Goal: Task Accomplishment & Management: Use online tool/utility

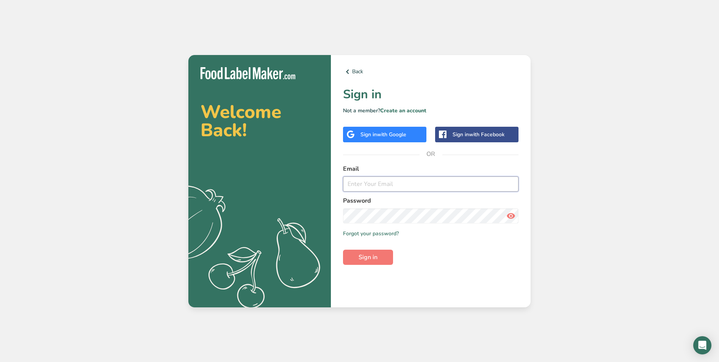
click at [385, 182] on input "email" at bounding box center [431, 183] width 176 height 15
type input "[PERSON_NAME][EMAIL_ADDRESS][DOMAIN_NAME]"
click at [343, 249] on button "Sign in" at bounding box center [368, 256] width 50 height 15
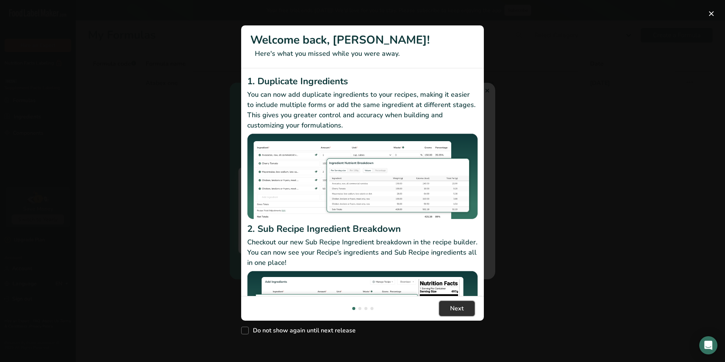
click at [455, 305] on span "Next" at bounding box center [457, 308] width 14 height 9
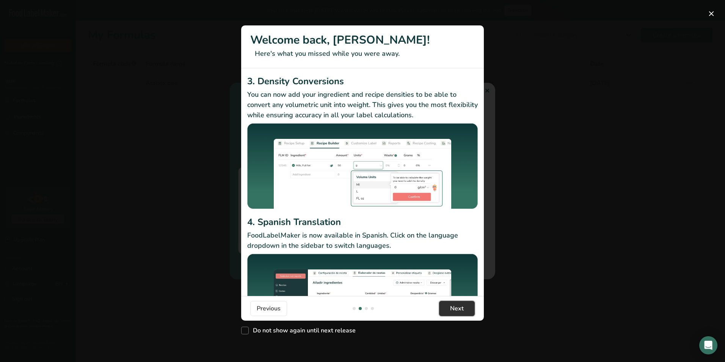
click at [455, 304] on span "Next" at bounding box center [457, 308] width 14 height 9
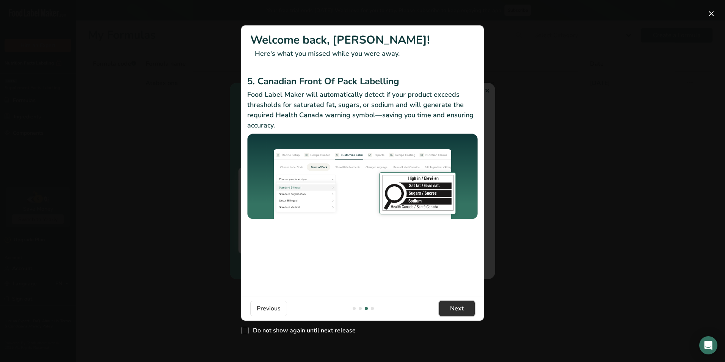
click at [455, 304] on span "Next" at bounding box center [457, 308] width 14 height 9
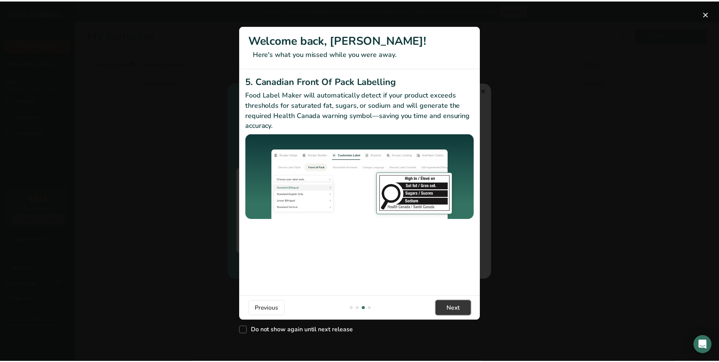
scroll to position [0, 728]
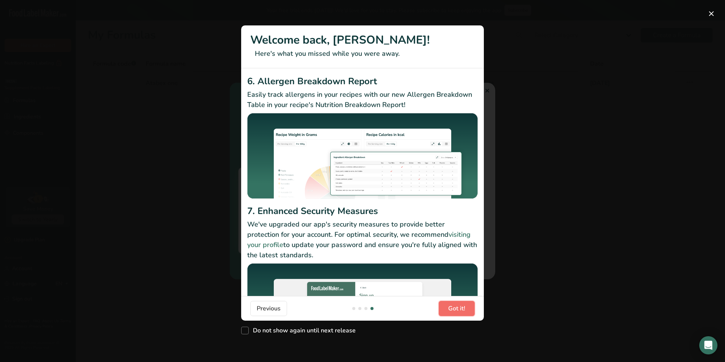
click at [467, 309] on button "Got it!" at bounding box center [457, 308] width 36 height 15
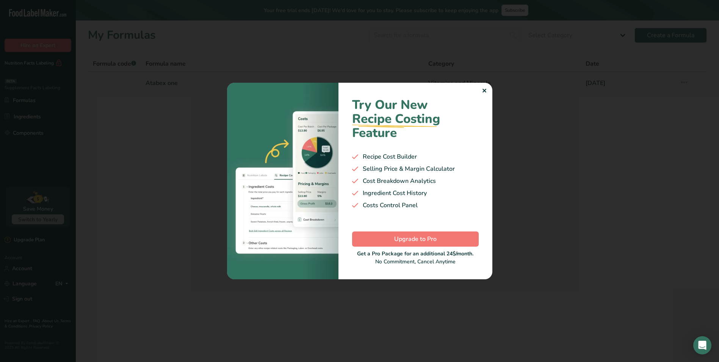
click at [587, 259] on div at bounding box center [359, 181] width 719 height 362
click at [486, 90] on div "✕" at bounding box center [484, 90] width 5 height 9
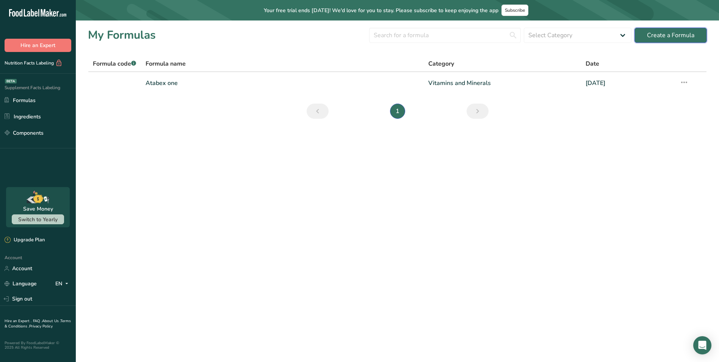
click at [654, 29] on button "Create a Formula" at bounding box center [671, 35] width 72 height 15
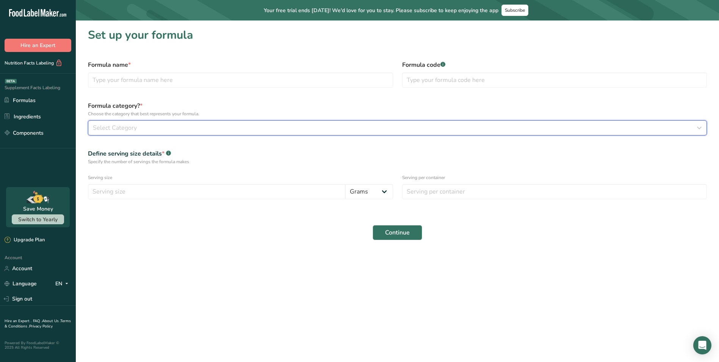
click at [165, 122] on button "Select Category" at bounding box center [397, 127] width 619 height 15
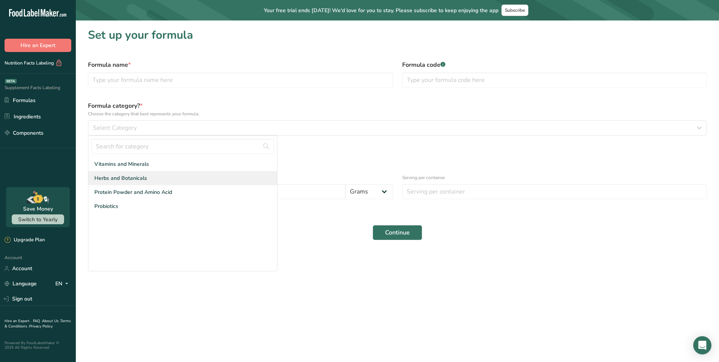
click at [129, 177] on span "Herbs and Botanicals" at bounding box center [120, 178] width 53 height 8
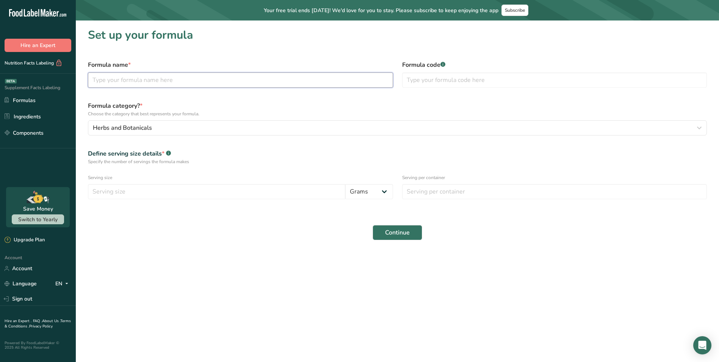
click at [179, 75] on input "text" at bounding box center [240, 79] width 305 height 15
click at [240, 192] on input "number" at bounding box center [216, 191] width 257 height 15
click at [152, 80] on input "[PERSON_NAME]" at bounding box center [240, 79] width 305 height 15
click at [161, 85] on input "[PERSON_NAME]" at bounding box center [240, 79] width 305 height 15
type input "[PERSON_NAME]"
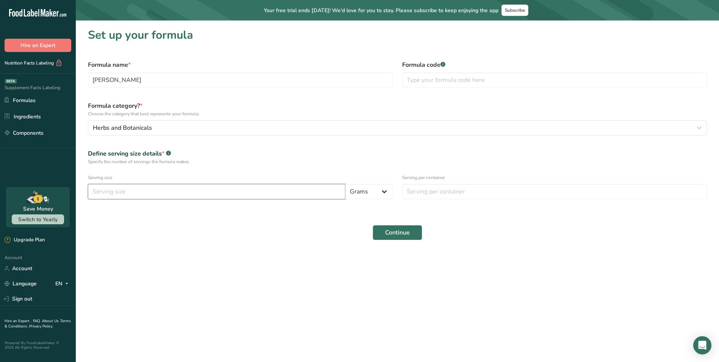
click at [276, 197] on input "number" at bounding box center [216, 191] width 257 height 15
click at [192, 187] on input "number" at bounding box center [216, 191] width 257 height 15
type input "1"
click at [386, 190] on select "Grams Kilograms mg Oz Pound mcg µg" at bounding box center [369, 191] width 48 height 15
click at [276, 235] on div "Continue" at bounding box center [397, 232] width 628 height 24
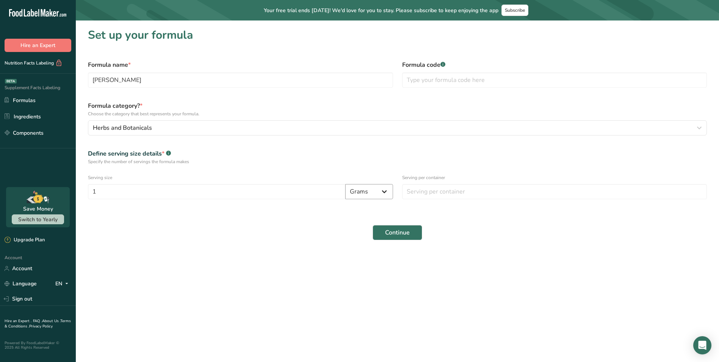
click at [376, 192] on select "Grams Kilograms mg Oz Pound mcg µg" at bounding box center [369, 191] width 48 height 15
click at [345, 184] on select "Grams Kilograms mg Oz Pound mcg µg" at bounding box center [369, 191] width 48 height 15
click at [434, 189] on input "number" at bounding box center [554, 191] width 305 height 15
type input "30"
click at [406, 235] on span "Continue" at bounding box center [397, 232] width 25 height 9
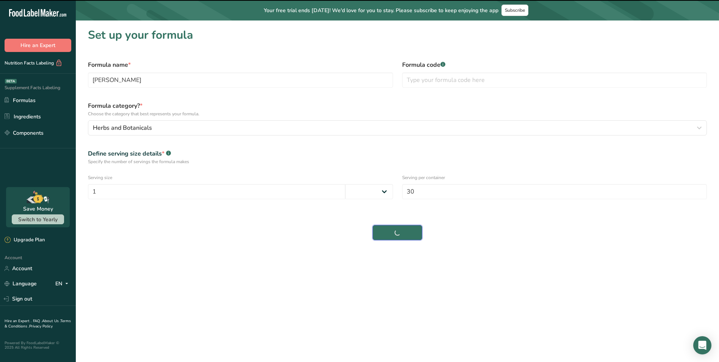
select select
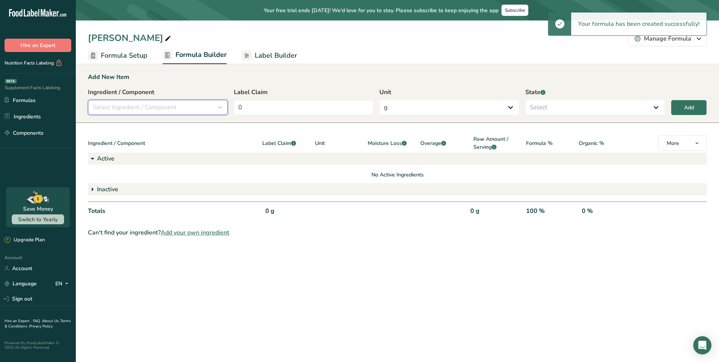
click at [190, 104] on div "Select Ingredient / Component" at bounding box center [155, 107] width 125 height 9
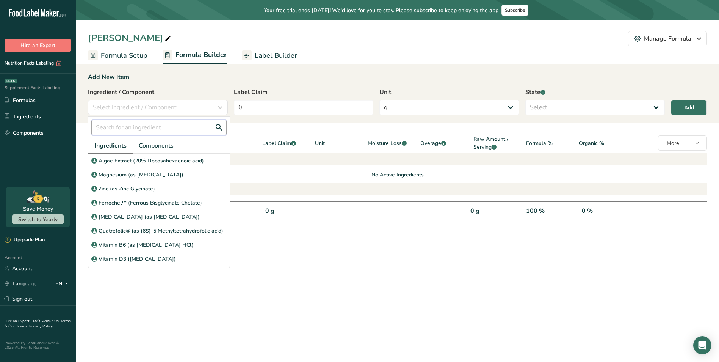
click at [161, 126] on input "text" at bounding box center [158, 127] width 135 height 15
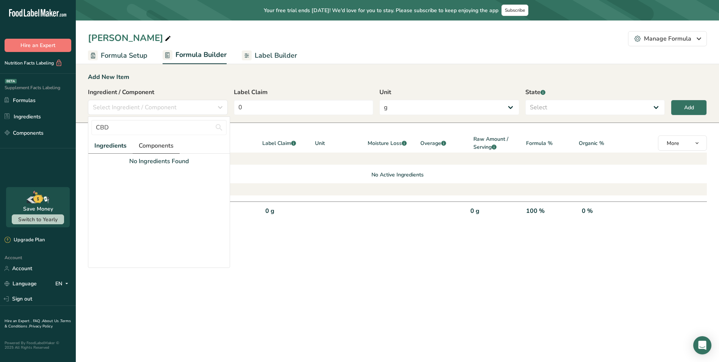
click at [160, 141] on span "Components" at bounding box center [156, 145] width 35 height 9
click at [163, 123] on input "CBD" at bounding box center [158, 127] width 135 height 15
type input "C"
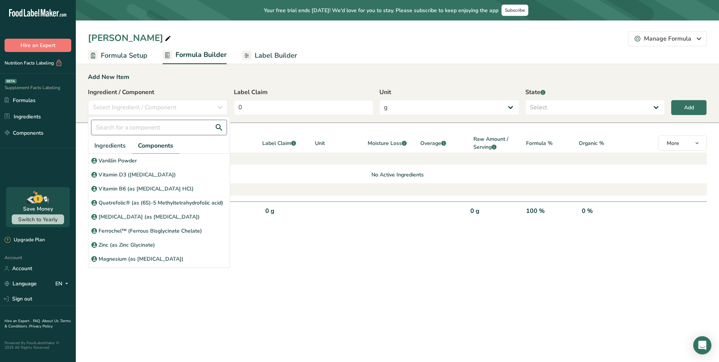
click at [132, 126] on input "text" at bounding box center [158, 127] width 135 height 15
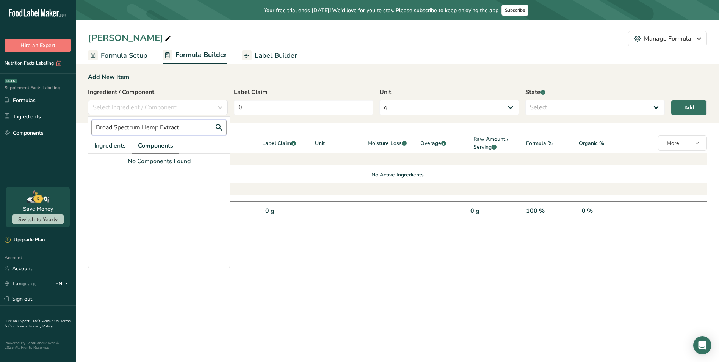
type input "Broad Spectrum Hemp Extract"
click at [293, 240] on section "Add New Item Ingredient / Component Select Ingredient / Component Broad Spectru…" at bounding box center [397, 154] width 643 height 189
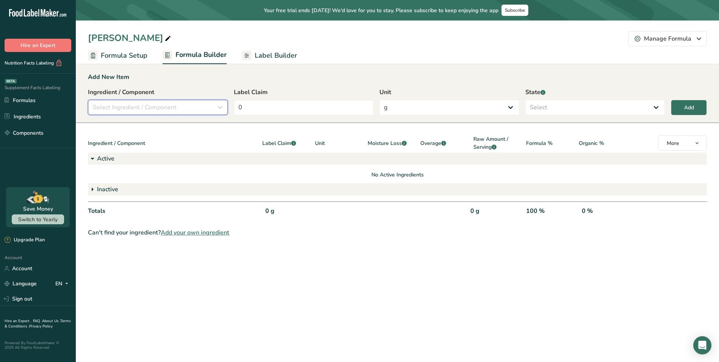
click at [206, 108] on div "Select Ingredient / Component" at bounding box center [155, 107] width 125 height 9
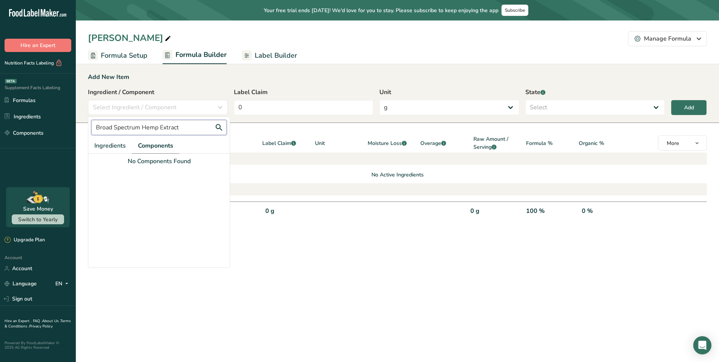
click at [188, 129] on input "Broad Spectrum Hemp Extract" at bounding box center [158, 127] width 135 height 15
click at [104, 145] on span "Ingredients" at bounding box center [109, 145] width 31 height 9
click at [176, 146] on link "Components" at bounding box center [156, 146] width 47 height 16
drag, startPoint x: 189, startPoint y: 128, endPoint x: 94, endPoint y: 125, distance: 94.8
click at [67, 124] on div ".a-20{fill:#fff;} Hire an Expert Nutrition Facts Labeling Supplement Facts Labe…" at bounding box center [359, 181] width 719 height 362
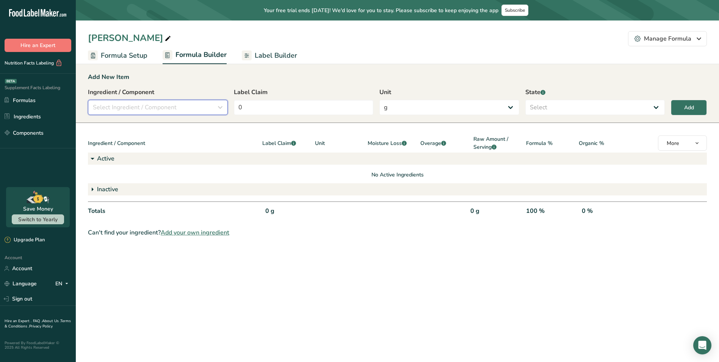
drag, startPoint x: 148, startPoint y: 128, endPoint x: 167, endPoint y: 105, distance: 29.6
click at [167, 105] on span "Select Ingredient / Component" at bounding box center [135, 107] width 84 height 9
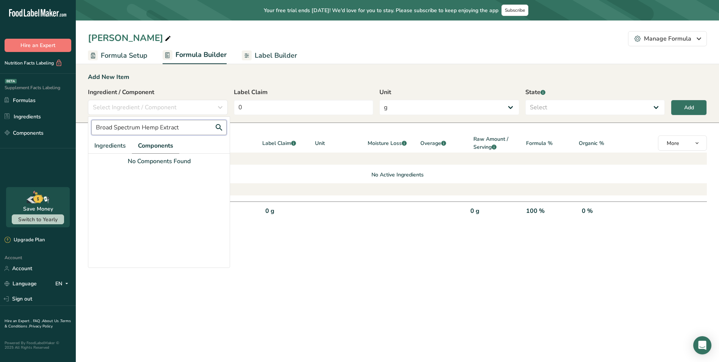
click at [162, 126] on input "Broad Spectrum Hemp Extract" at bounding box center [158, 127] width 135 height 15
click at [220, 218] on div at bounding box center [158, 217] width 141 height 102
click at [303, 87] on div "Add New Item Ingredient / Component Select Ingredient / Component Broad Spectru…" at bounding box center [397, 93] width 643 height 60
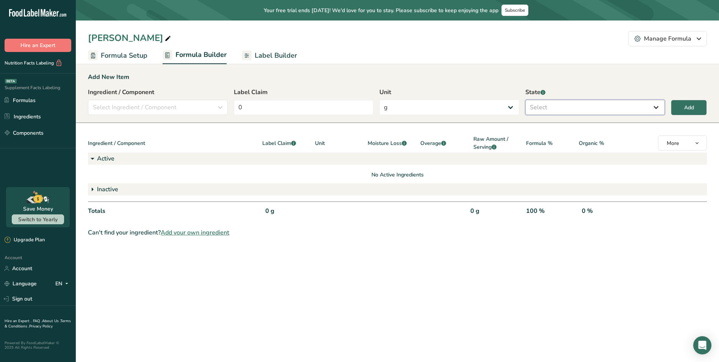
click at [562, 108] on select "Select Active Inactive" at bounding box center [595, 107] width 140 height 15
select select "active"
click at [525, 100] on select "Select Active Inactive" at bounding box center [595, 107] width 140 height 15
click at [473, 107] on select "g Kilograms mg Oz Pound PPM B CFU mcg µg kcal kJ" at bounding box center [450, 107] width 140 height 15
select select "2"
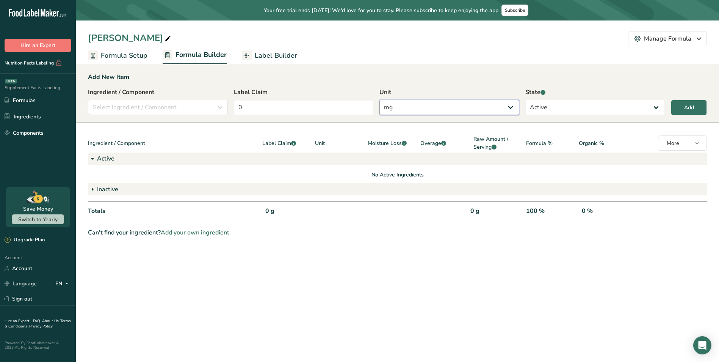
click at [380, 100] on select "g Kilograms mg Oz Pound PPM B CFU mcg µg kcal kJ" at bounding box center [450, 107] width 140 height 15
click at [296, 107] on input "0" at bounding box center [304, 107] width 140 height 15
drag, startPoint x: 281, startPoint y: 105, endPoint x: 206, endPoint y: 103, distance: 74.4
click at [210, 103] on div "Ingredient / Component Select Ingredient / Component Broad Spectrum Hemp Extrac…" at bounding box center [397, 104] width 619 height 32
type input "2400"
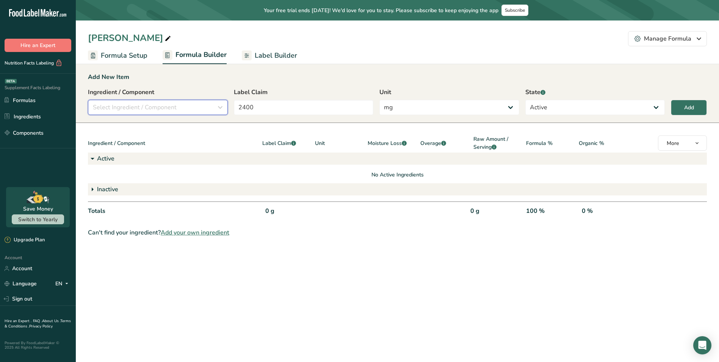
click at [171, 107] on span "Select Ingredient / Component" at bounding box center [135, 107] width 84 height 9
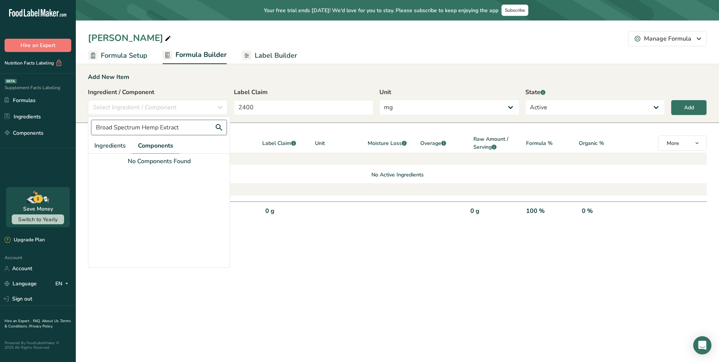
click at [190, 128] on input "Broad Spectrum Hemp Extract" at bounding box center [158, 127] width 135 height 15
drag, startPoint x: 213, startPoint y: 126, endPoint x: 219, endPoint y: 126, distance: 5.3
click at [214, 126] on input "Broad Spectrum Hemp Extract" at bounding box center [158, 127] width 135 height 15
click at [219, 126] on input "Broad Spectrum Hemp Extract" at bounding box center [158, 127] width 135 height 15
click at [397, 249] on main "Your free trial ends [DATE]! We'd love for you to stay. Please subscribe to kee…" at bounding box center [359, 181] width 719 height 362
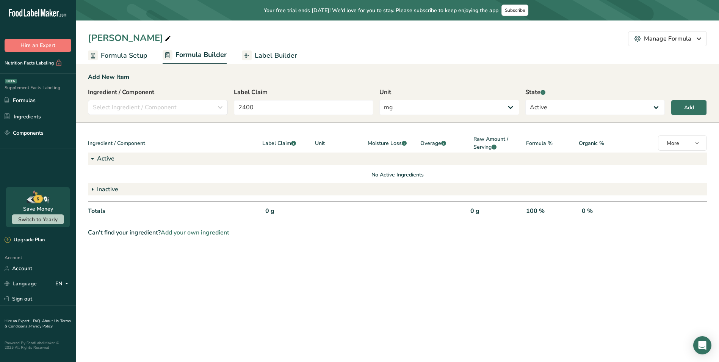
click at [213, 230] on span "Add your own ingredient" at bounding box center [195, 232] width 69 height 9
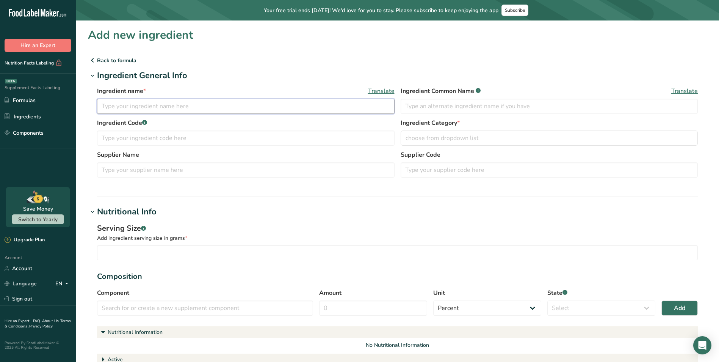
click at [289, 110] on input "text" at bounding box center [246, 106] width 298 height 15
paste input "Broad Spectrum Hemp Extract"
type input "Broad Spectrum Hemp Extract"
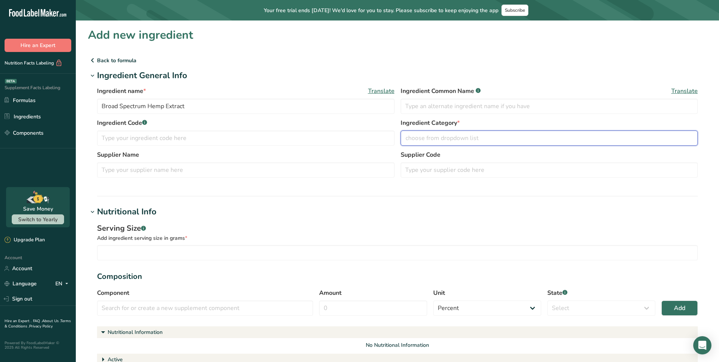
click at [437, 136] on span "choose from dropdown list" at bounding box center [442, 137] width 73 height 9
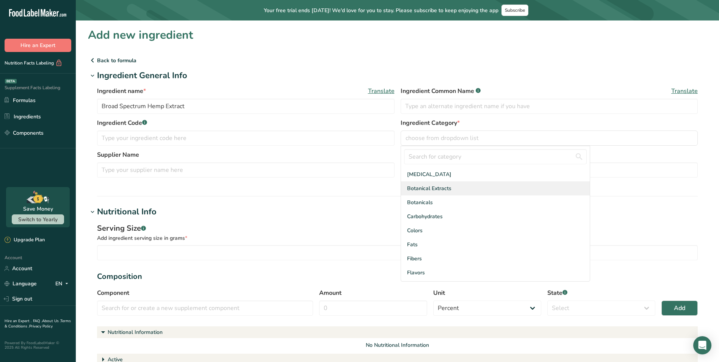
click at [437, 186] on span "Botanical Extracts" at bounding box center [429, 188] width 44 height 8
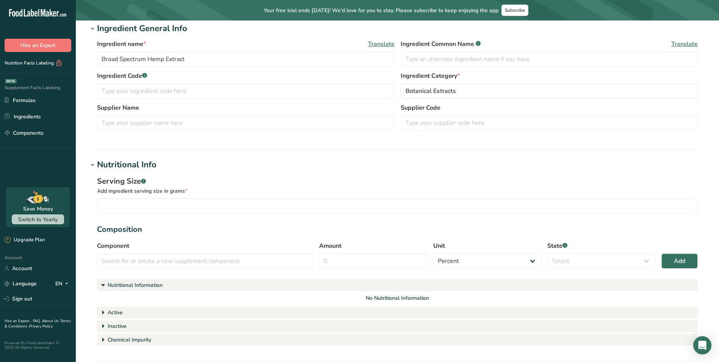
scroll to position [76, 0]
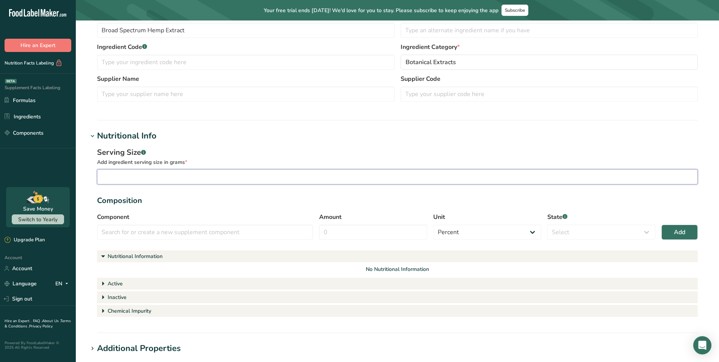
click at [164, 180] on input "number" at bounding box center [397, 176] width 601 height 15
type input "2"
type input "2400"
click at [169, 210] on section "Serving Size .a-a{fill:#347362;}.b-a{fill:#fff;} Add ingredient serving size in…" at bounding box center [397, 233] width 601 height 172
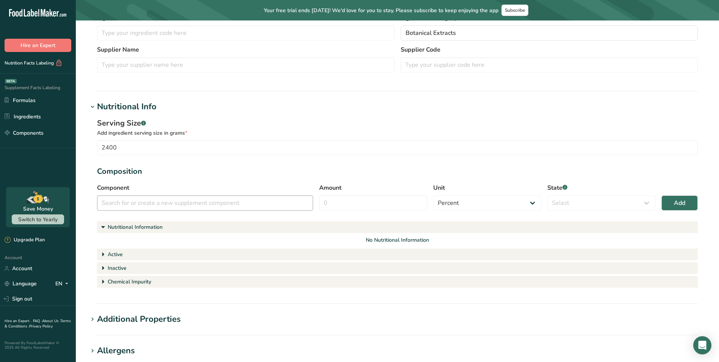
scroll to position [114, 0]
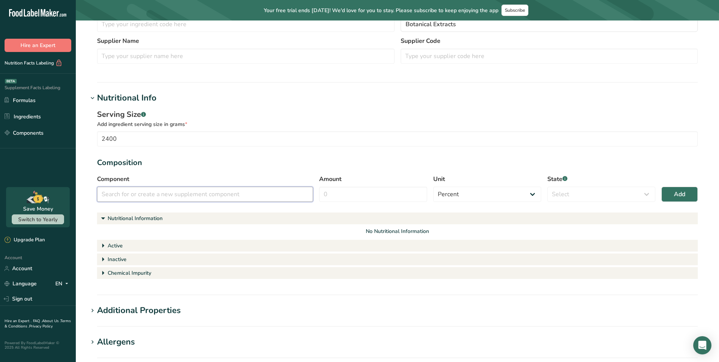
click at [265, 194] on input "text" at bounding box center [205, 194] width 216 height 15
paste input "Broad Spectrum Hemp Extract"
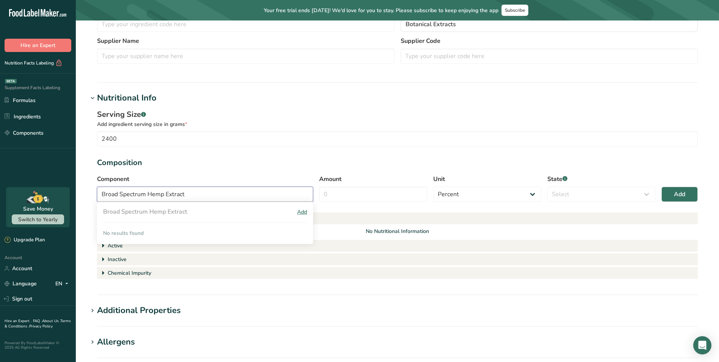
type input "Broad Spectrum Hemp Extract"
click at [301, 213] on div "Add" at bounding box center [302, 212] width 10 height 8
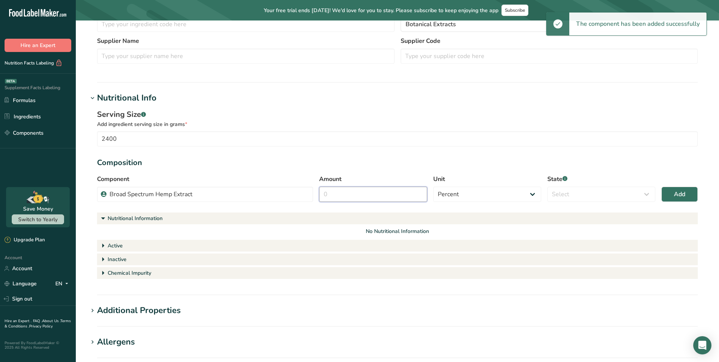
click at [402, 192] on input "Amount" at bounding box center [373, 194] width 108 height 15
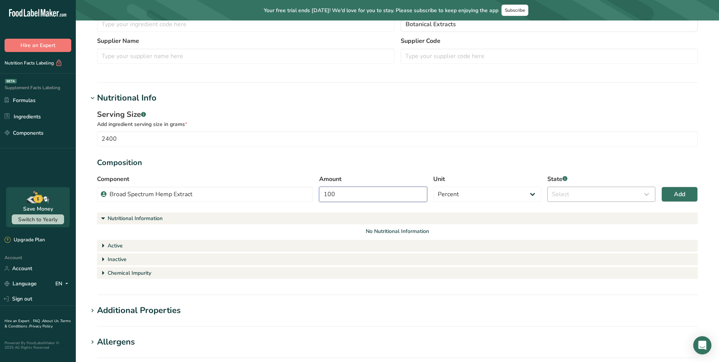
type input "100"
click at [579, 187] on select "Select Active Inactive Chemical Impurity Nutritional Information" at bounding box center [601, 194] width 108 height 15
select select "active"
click at [547, 187] on select "Select Active Inactive Chemical Impurity Nutritional Information" at bounding box center [601, 194] width 108 height 15
click at [668, 192] on button "Add" at bounding box center [680, 194] width 36 height 15
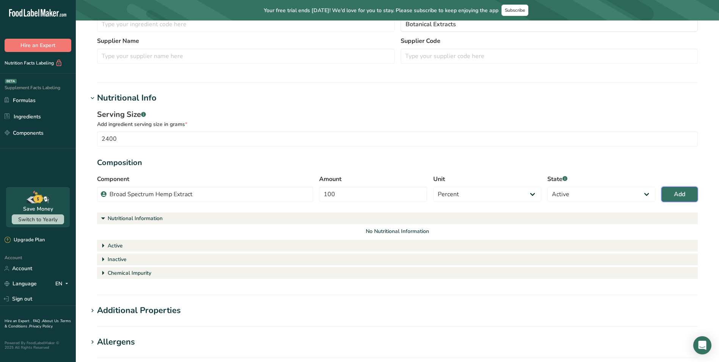
select select
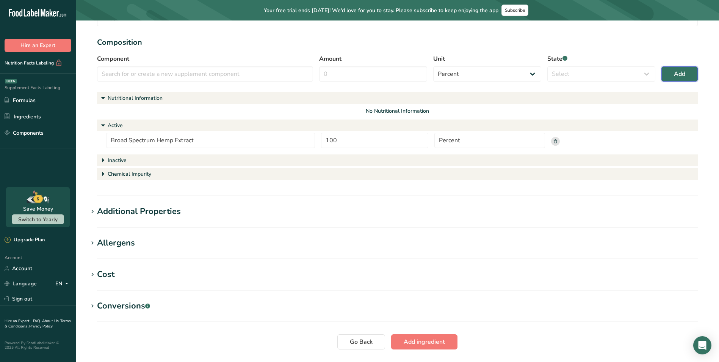
scroll to position [258, 0]
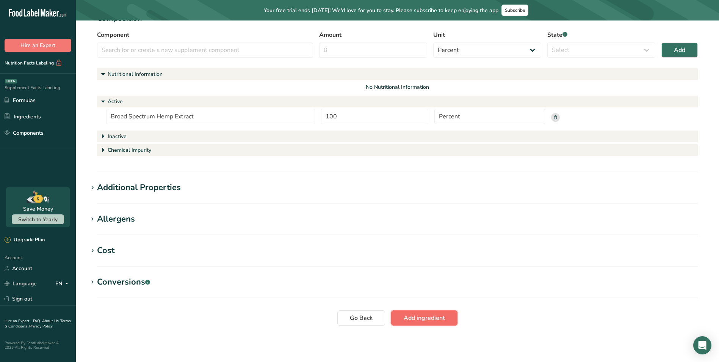
click at [430, 316] on span "Add ingredient" at bounding box center [424, 317] width 41 height 9
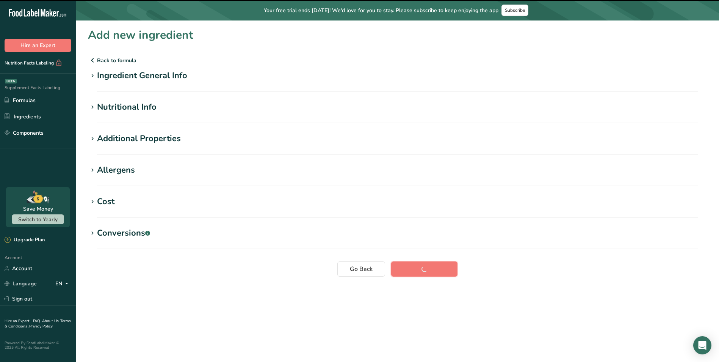
scroll to position [0, 0]
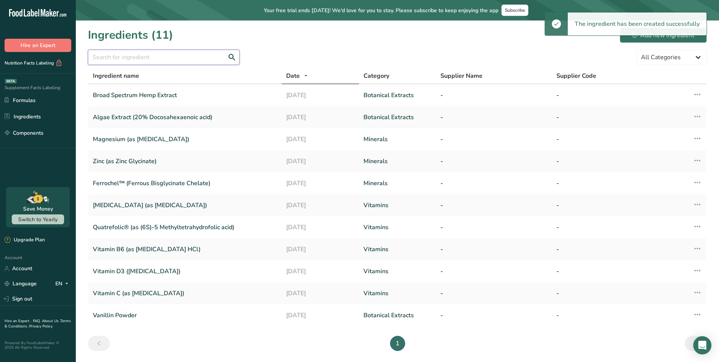
click at [173, 57] on input "text" at bounding box center [164, 57] width 152 height 15
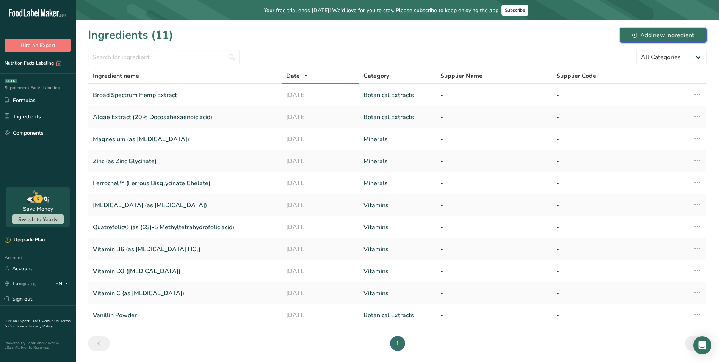
click at [667, 32] on div "Add new ingredient" at bounding box center [663, 35] width 62 height 9
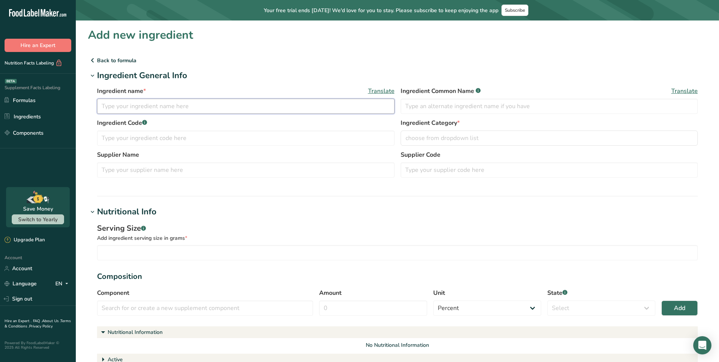
click at [167, 107] on input "text" at bounding box center [246, 106] width 298 height 15
drag, startPoint x: 154, startPoint y: 105, endPoint x: 61, endPoint y: 105, distance: 93.3
click at [53, 103] on div ".a-20{fill:#fff;} Hire an Expert Nutrition Facts Labeling Supplement Facts Labe…" at bounding box center [359, 299] width 719 height 598
type input "[MEDICAL_DATA] (CBD)"
drag, startPoint x: 436, startPoint y: 104, endPoint x: 447, endPoint y: 105, distance: 11.1
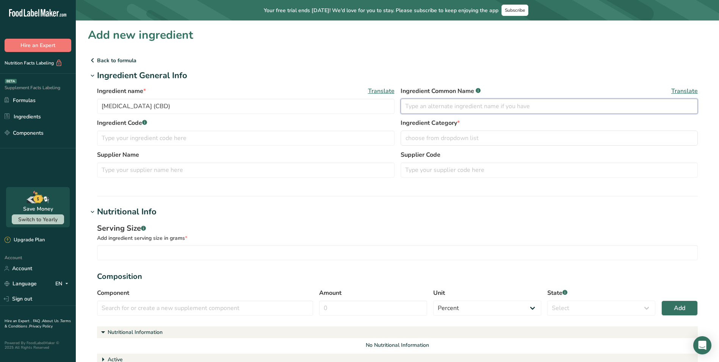
click at [437, 104] on input "text" at bounding box center [550, 106] width 298 height 15
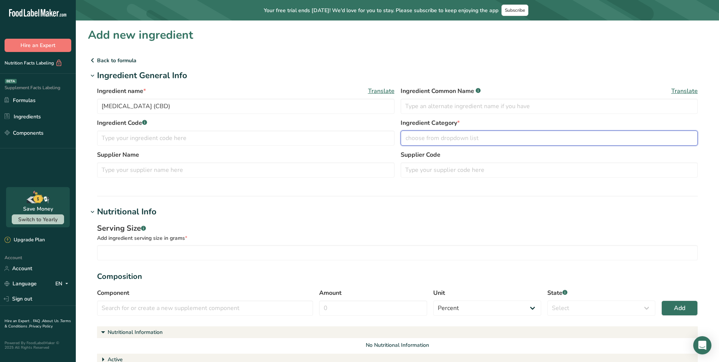
click at [453, 140] on span "choose from dropdown list" at bounding box center [442, 137] width 73 height 9
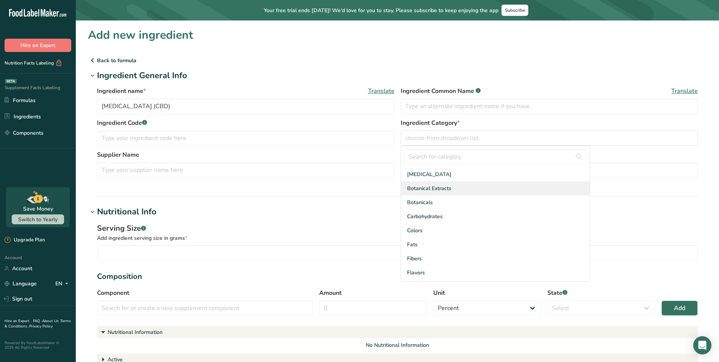
click at [432, 190] on span "Botanical Extracts" at bounding box center [429, 188] width 44 height 8
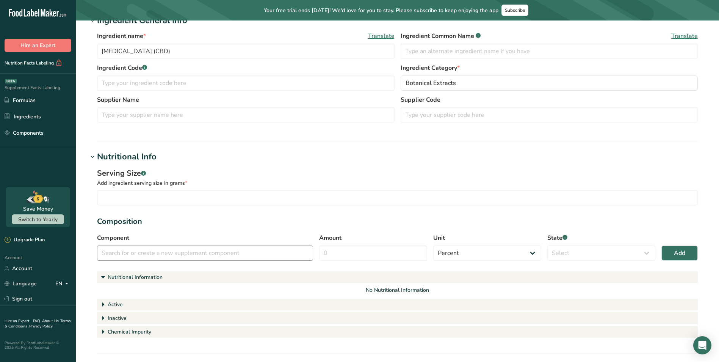
scroll to position [76, 0]
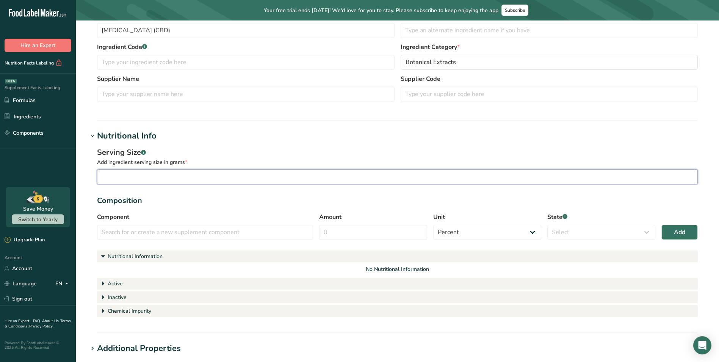
click at [172, 176] on input "number" at bounding box center [397, 176] width 601 height 15
type input "6"
type input "0.0667"
click at [181, 200] on div "Composition" at bounding box center [397, 200] width 601 height 11
click at [174, 233] on input "text" at bounding box center [205, 231] width 216 height 15
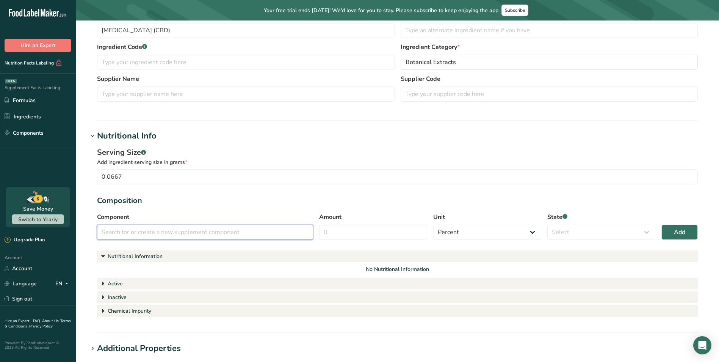
paste input "[MEDICAL_DATA] (CBD)"
type input "[MEDICAL_DATA] (CBD)"
click at [300, 249] on div "Add" at bounding box center [302, 250] width 10 height 8
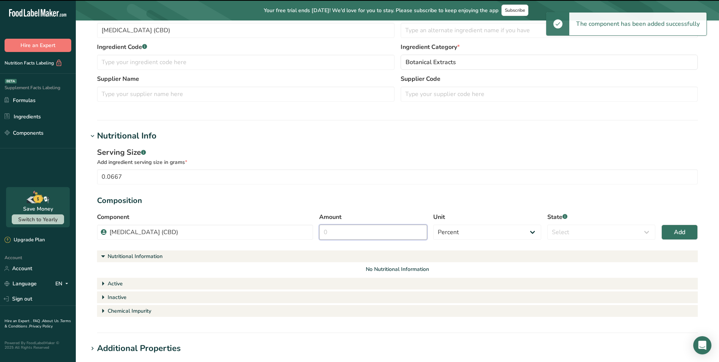
click at [366, 230] on input "Amount" at bounding box center [373, 231] width 108 height 15
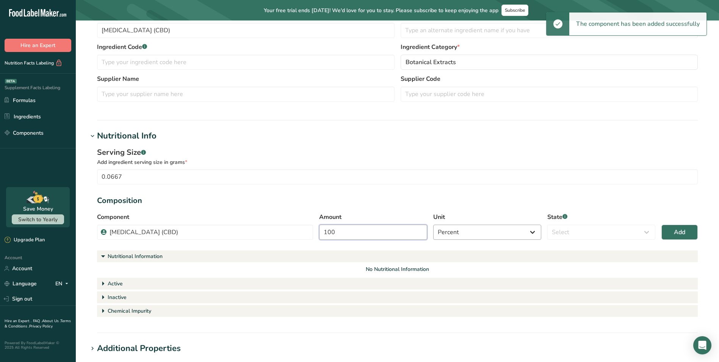
type input "100"
click at [497, 234] on select "Percent Grams Kilograms mg Oz Pound PPM B CFU mcg µg kcal kJ" at bounding box center [487, 231] width 108 height 15
click at [433, 224] on select "Percent Grams Kilograms mg Oz Pound PPM B CFU mcg µg kcal kJ" at bounding box center [487, 231] width 108 height 15
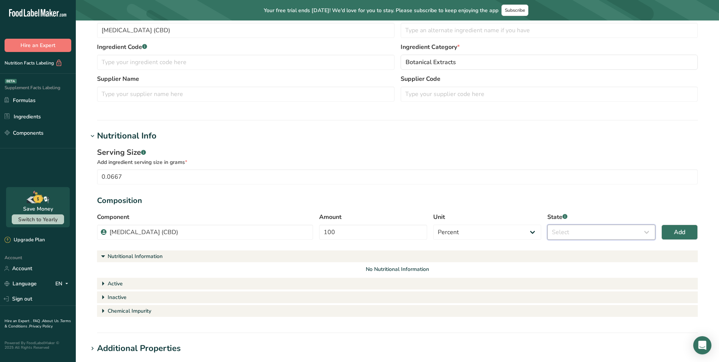
click at [588, 232] on select "Select Active Inactive Chemical Impurity Nutritional Information" at bounding box center [601, 231] width 108 height 15
select select "active"
click at [547, 224] on select "Select Active Inactive Chemical Impurity Nutritional Information" at bounding box center [601, 231] width 108 height 15
click at [676, 229] on span "Add" at bounding box center [679, 231] width 11 height 9
select select
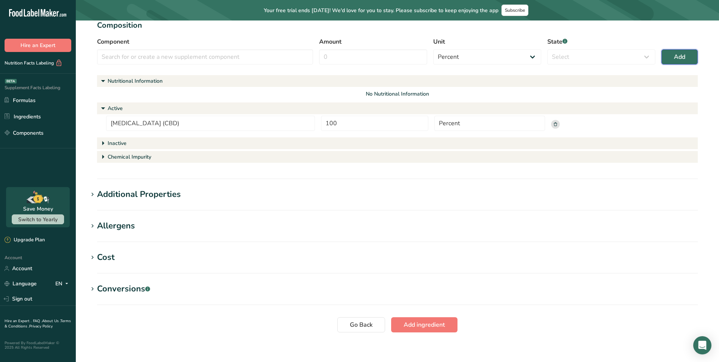
scroll to position [258, 0]
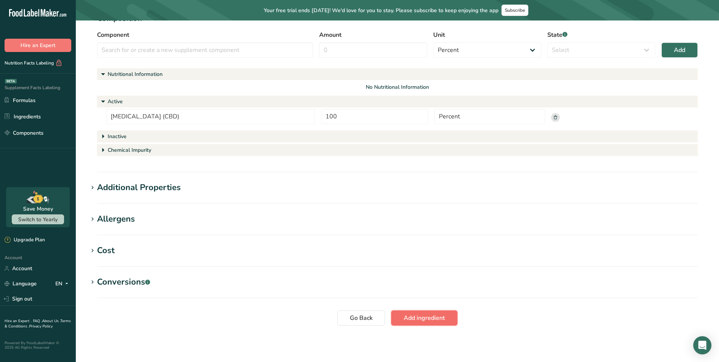
click at [430, 318] on span "Add ingredient" at bounding box center [424, 317] width 41 height 9
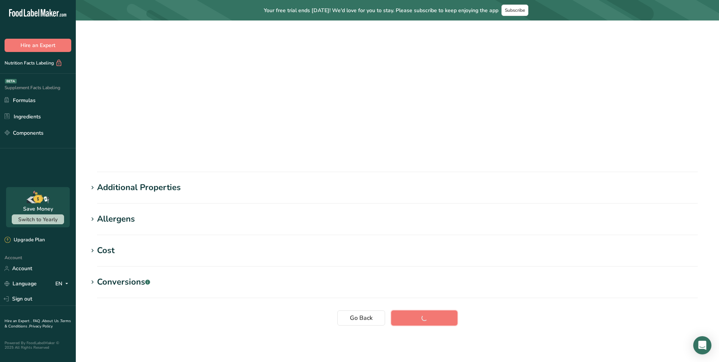
scroll to position [0, 0]
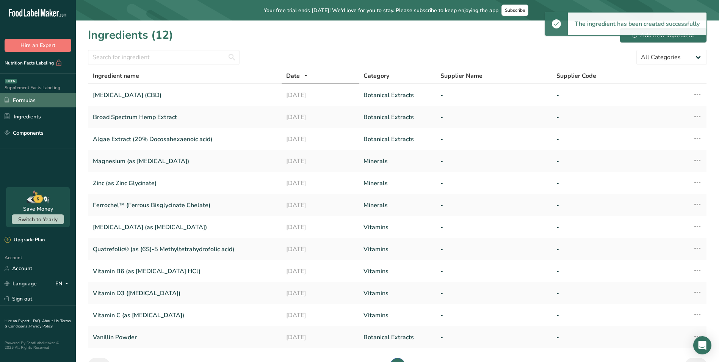
click at [30, 100] on link "Formulas" at bounding box center [38, 100] width 76 height 14
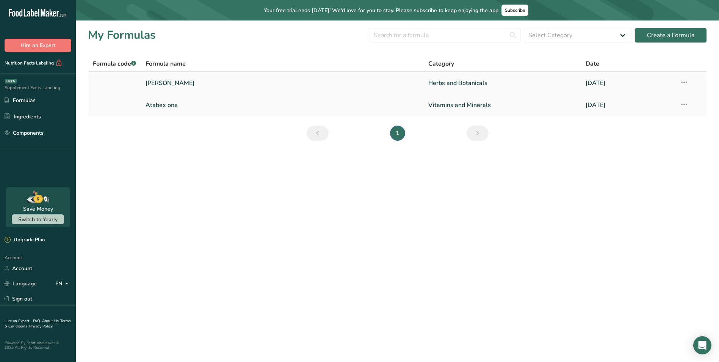
click at [185, 84] on link "[PERSON_NAME]" at bounding box center [283, 83] width 274 height 16
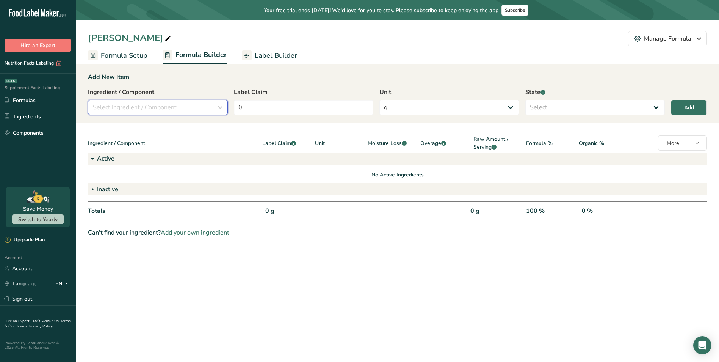
click at [203, 108] on div "Select Ingredient / Component" at bounding box center [155, 107] width 125 height 9
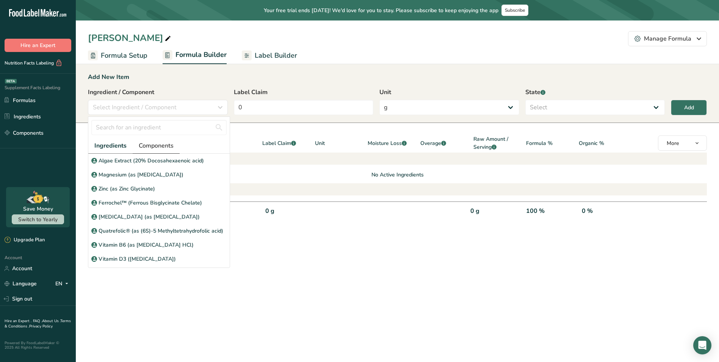
click at [159, 147] on span "Components" at bounding box center [156, 145] width 35 height 9
click at [147, 122] on input "text" at bounding box center [158, 127] width 135 height 15
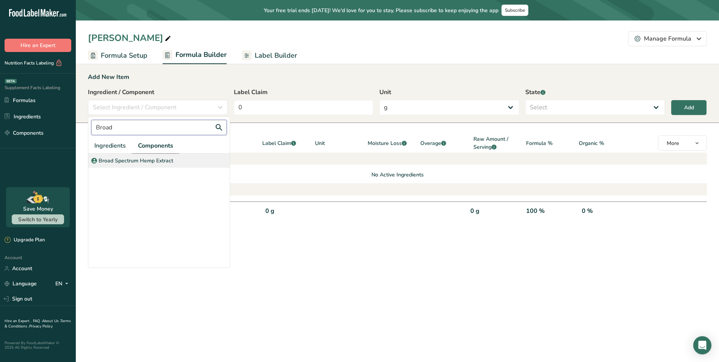
type input "Broad"
click at [143, 159] on p "Broad Spectrum Hemp Extract" at bounding box center [136, 161] width 75 height 8
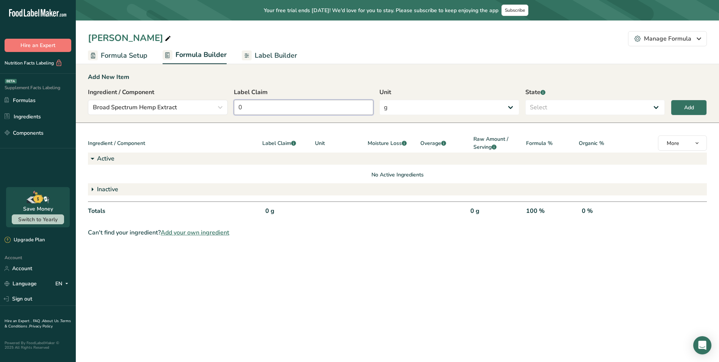
click at [301, 108] on input "0" at bounding box center [304, 107] width 140 height 15
type input "2400"
drag, startPoint x: 412, startPoint y: 101, endPoint x: 410, endPoint y: 107, distance: 6.7
click at [412, 101] on select "g Kilograms mg Oz Pound PPM B CFU mcg µg kcal kJ" at bounding box center [450, 107] width 140 height 15
select select "2"
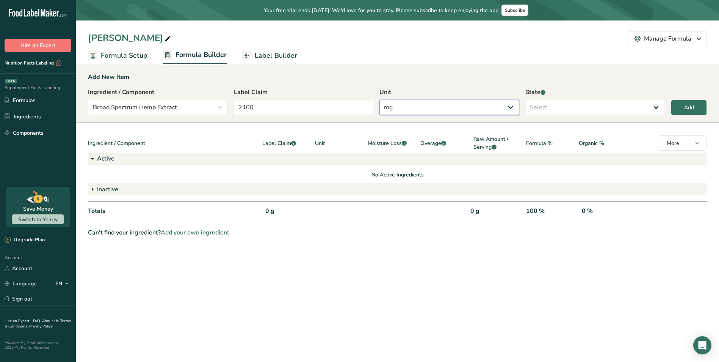
click at [380, 100] on select "g Kilograms mg Oz Pound PPM B CFU mcg µg kcal kJ" at bounding box center [450, 107] width 140 height 15
click at [561, 110] on select "Select Active Inactive" at bounding box center [595, 107] width 140 height 15
select select "active"
click at [525, 100] on select "Select Active Inactive" at bounding box center [595, 107] width 140 height 15
click at [691, 104] on div "Add" at bounding box center [689, 108] width 10 height 8
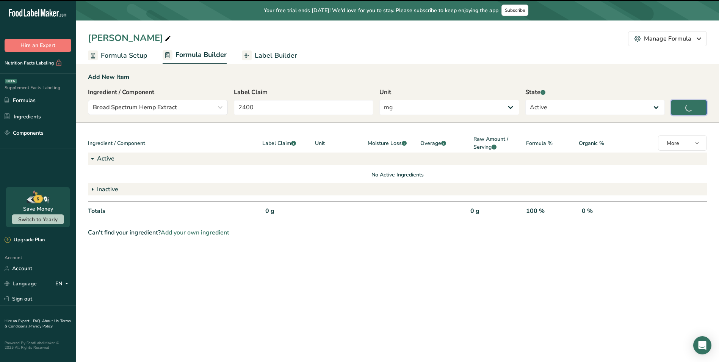
type input "0"
select select "0"
select select
select select "2"
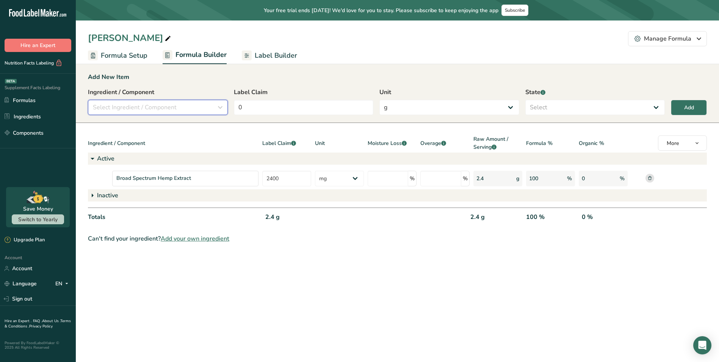
click at [210, 105] on div "Select Ingredient / Component" at bounding box center [155, 107] width 125 height 9
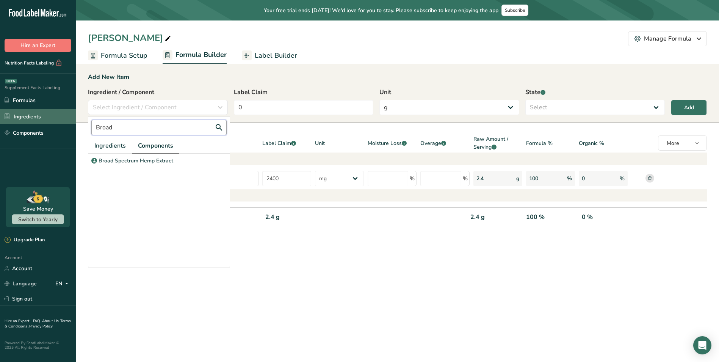
drag, startPoint x: 151, startPoint y: 125, endPoint x: 69, endPoint y: 122, distance: 82.3
click at [69, 122] on div ".a-20{fill:#fff;} Hire an Expert Nutrition Facts Labeling Supplement Facts Labe…" at bounding box center [359, 181] width 719 height 362
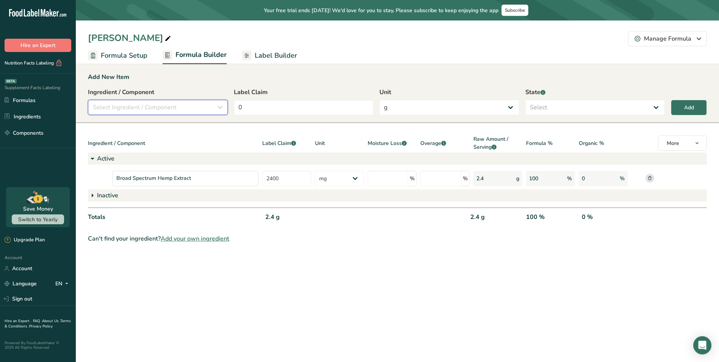
click at [162, 111] on span "Select Ingredient / Component" at bounding box center [135, 107] width 84 height 9
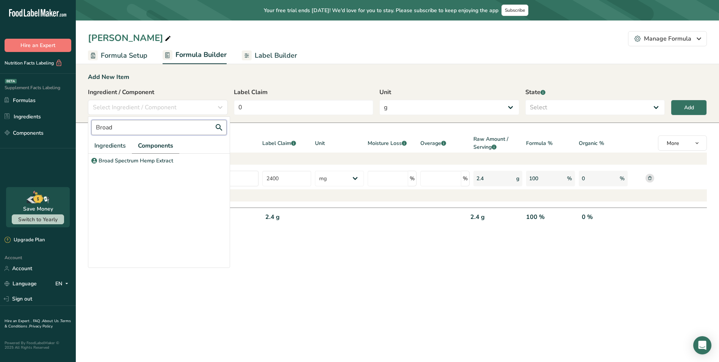
click at [130, 130] on input "Broad" at bounding box center [158, 127] width 135 height 15
type input "Canna"
click at [130, 158] on p "[MEDICAL_DATA] (CBD)" at bounding box center [129, 161] width 61 height 8
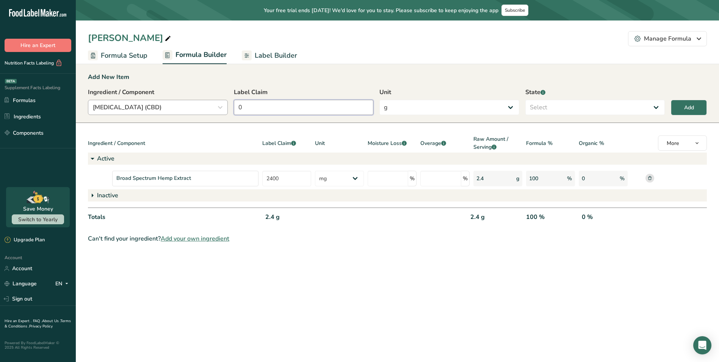
drag, startPoint x: 336, startPoint y: 108, endPoint x: 169, endPoint y: 104, distance: 166.5
click at [185, 104] on div "Ingredient / Component [MEDICAL_DATA] (CBD) Canna Ingredients Components [MEDIC…" at bounding box center [397, 104] width 619 height 32
type input "2"
type input "66.67"
click at [411, 107] on select "g Kilograms mg Oz Pound PPM B CFU mcg µg kcal kJ" at bounding box center [450, 107] width 140 height 15
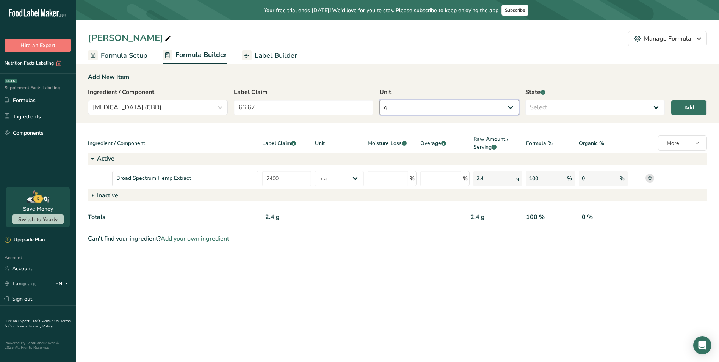
select select "2"
click at [380, 100] on select "g Kilograms mg Oz Pound PPM B CFU mcg µg kcal kJ" at bounding box center [450, 107] width 140 height 15
click at [576, 100] on select "Select Active Inactive" at bounding box center [595, 107] width 140 height 15
select select "active"
click at [525, 100] on select "Select Active Inactive" at bounding box center [595, 107] width 140 height 15
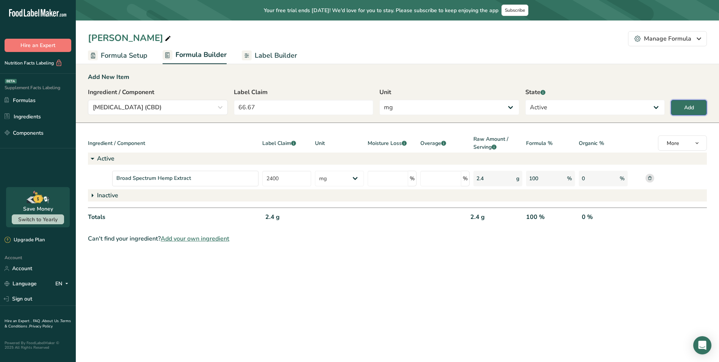
click at [691, 109] on div "Add" at bounding box center [689, 108] width 10 height 8
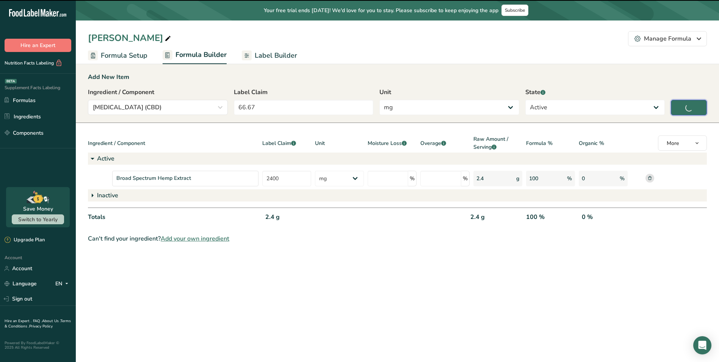
type input "0"
select select "0"
select select
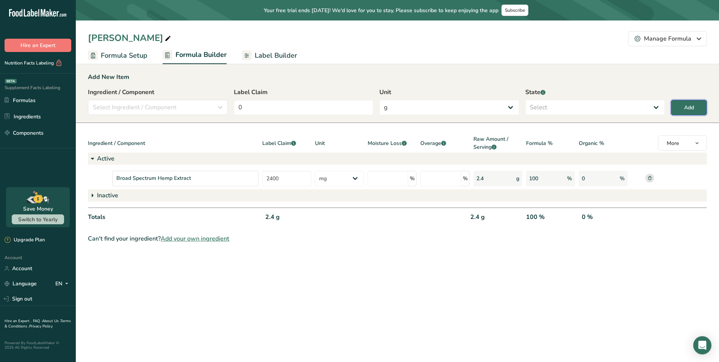
select select "2"
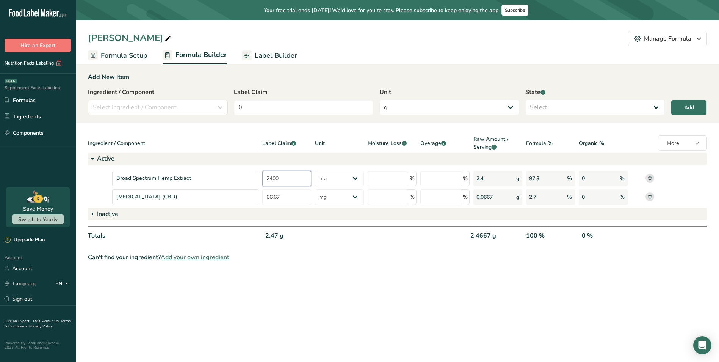
click at [236, 177] on div "Broad Spectrum Hemp Extract 2400 g Kilograms mg Oz Pound PPM B CFU mcg µg kcal …" at bounding box center [397, 179] width 619 height 16
click at [391, 250] on section "Add New Item Ingredient / Component Select Ingredient / Component Canna Ingredi…" at bounding box center [397, 166] width 643 height 213
drag, startPoint x: 285, startPoint y: 176, endPoint x: 290, endPoint y: 177, distance: 5.7
click at [285, 176] on input "80" at bounding box center [286, 179] width 49 height 16
click at [357, 182] on select "g Kilograms mg Oz Pound PPM B CFU mcg µg kcal kJ" at bounding box center [339, 179] width 49 height 16
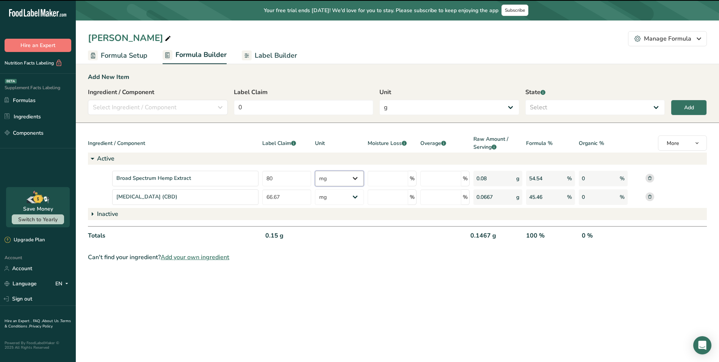
click at [358, 181] on select "g Kilograms mg Oz Pound PPM B CFU mcg µg kcal kJ" at bounding box center [339, 179] width 49 height 16
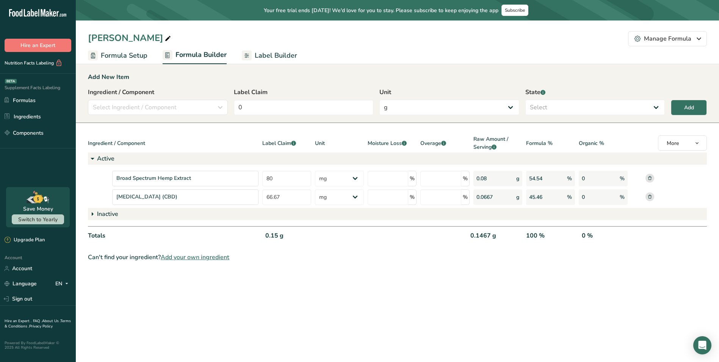
click at [320, 250] on section "Add New Item Ingredient / Component Select Ingredient / Component Canna Ingredi…" at bounding box center [397, 166] width 643 height 213
click at [239, 179] on div "Broad Spectrum Hemp Extract 80 g Kilograms mg Oz Pound PPM B CFU mcg µg kcal kJ…" at bounding box center [397, 179] width 619 height 16
click at [290, 183] on input "74.06" at bounding box center [286, 179] width 49 height 16
type input "74"
click at [296, 197] on input "66.67" at bounding box center [286, 197] width 49 height 16
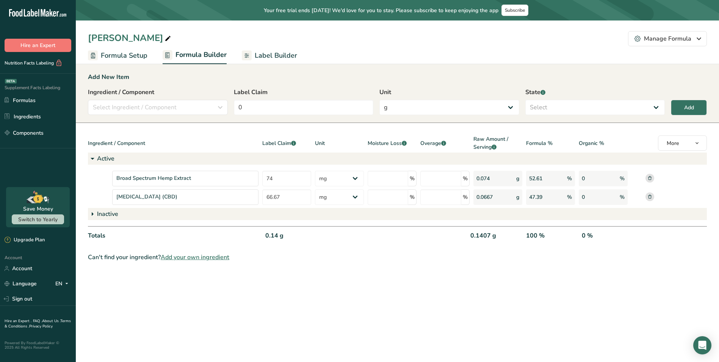
click at [428, 280] on main "Your free trial ends [DATE]! We'd love for you to stay. Please subscribe to kee…" at bounding box center [359, 181] width 719 height 362
click at [220, 256] on span "Add your own ingredient" at bounding box center [195, 256] width 69 height 9
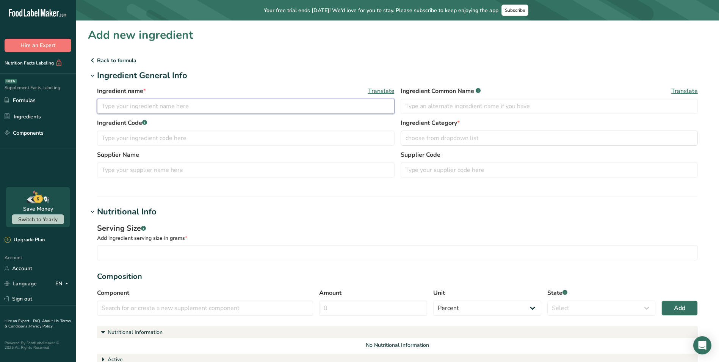
click at [188, 107] on input "text" at bounding box center [246, 106] width 298 height 15
paste input "[MEDICAL_DATA] (MCT)"
drag, startPoint x: 110, startPoint y: 100, endPoint x: 28, endPoint y: 98, distance: 81.9
click at [27, 94] on div ".a-20{fill:#fff;} Hire an Expert Nutrition Facts Labeling Supplement Facts Labe…" at bounding box center [359, 299] width 719 height 598
type input "[MEDICAL_DATA] (MCT)"
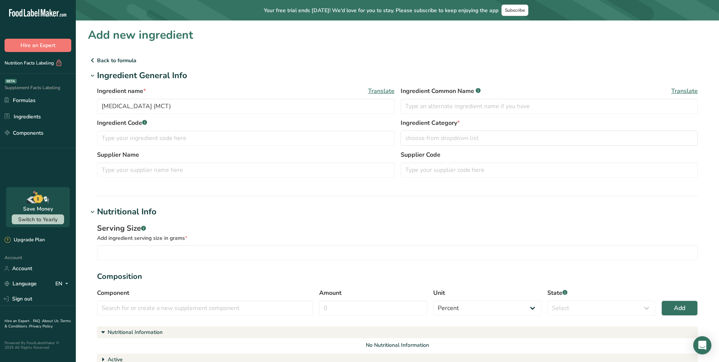
click at [248, 85] on div "Ingredient name * Translate [MEDICAL_DATA] (MCT) Ingredient Common Name .a-a{fi…" at bounding box center [397, 134] width 619 height 105
click at [440, 105] on input "text" at bounding box center [550, 106] width 298 height 15
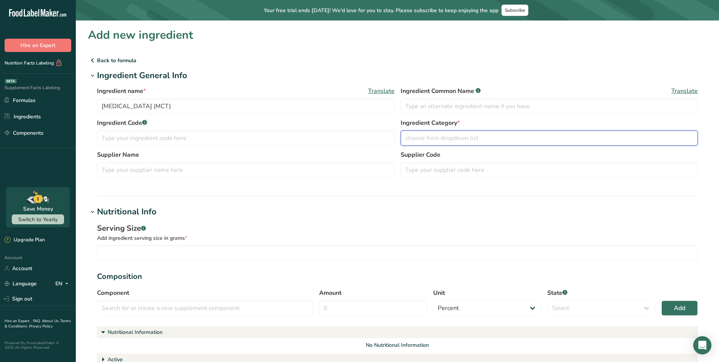
click at [444, 134] on span "choose from dropdown list" at bounding box center [442, 137] width 73 height 9
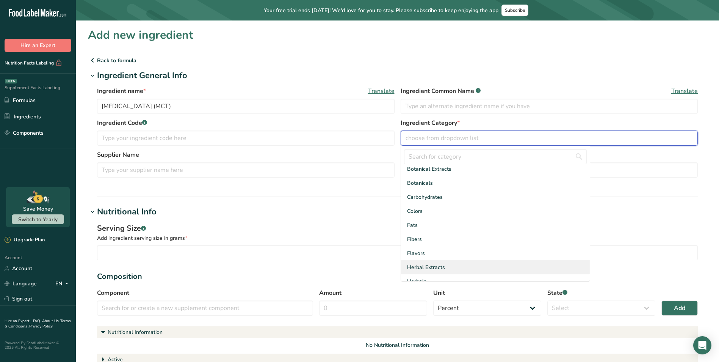
scroll to position [38, 0]
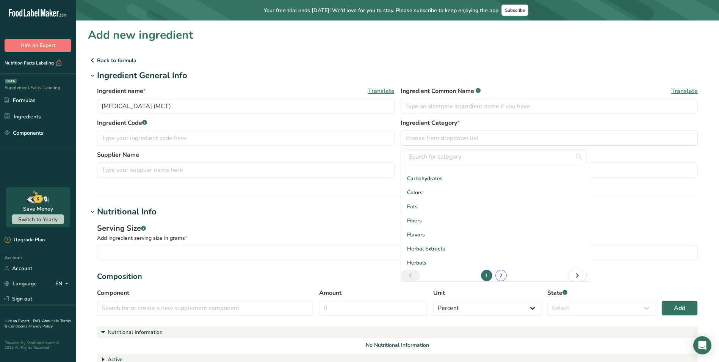
click at [499, 274] on link "2" at bounding box center [501, 275] width 11 height 11
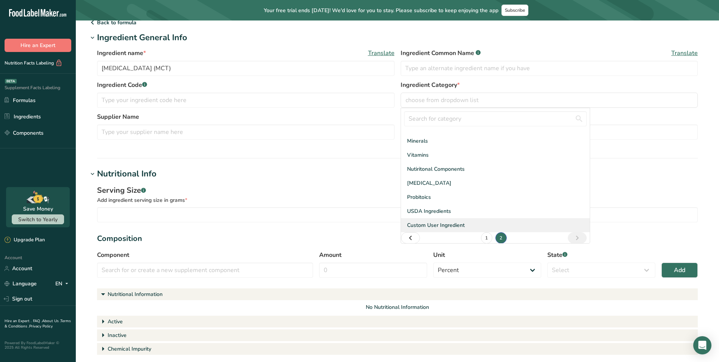
scroll to position [13, 0]
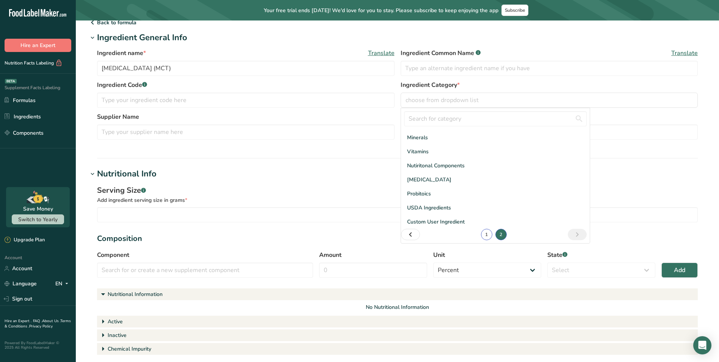
click at [483, 234] on link "1" at bounding box center [486, 234] width 11 height 11
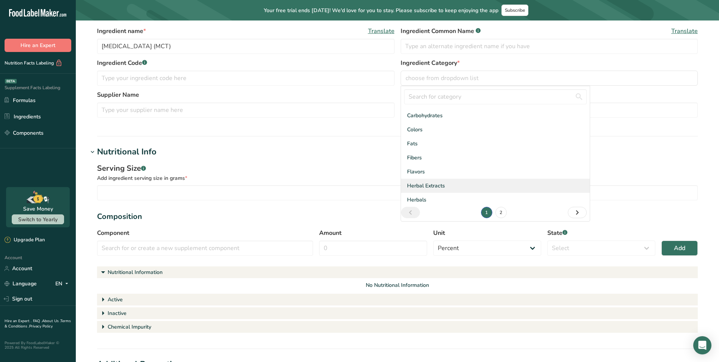
scroll to position [76, 0]
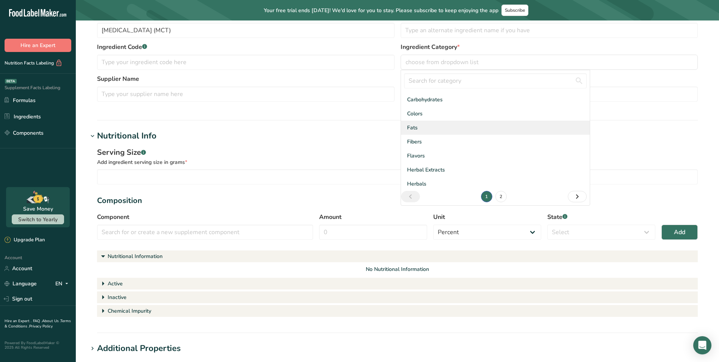
click at [417, 129] on span "Fats" at bounding box center [412, 128] width 11 height 8
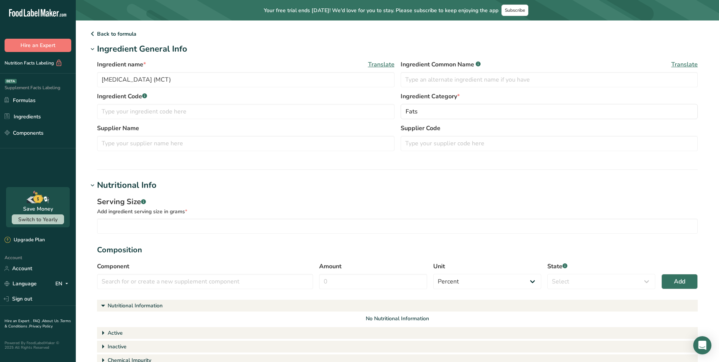
scroll to position [0, 0]
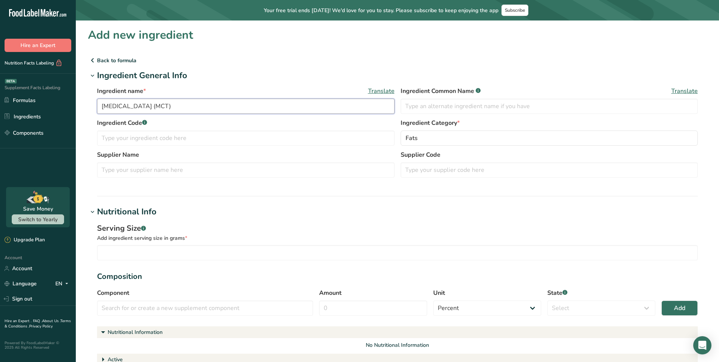
click at [243, 110] on input "[MEDICAL_DATA] (MCT)" at bounding box center [246, 106] width 298 height 15
click at [265, 64] on p "Back to formula" at bounding box center [397, 60] width 619 height 9
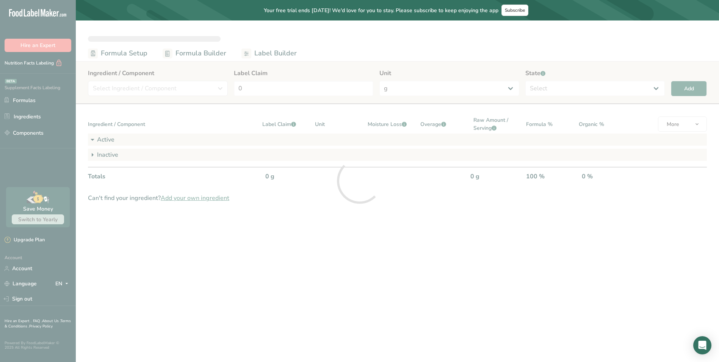
select select "2"
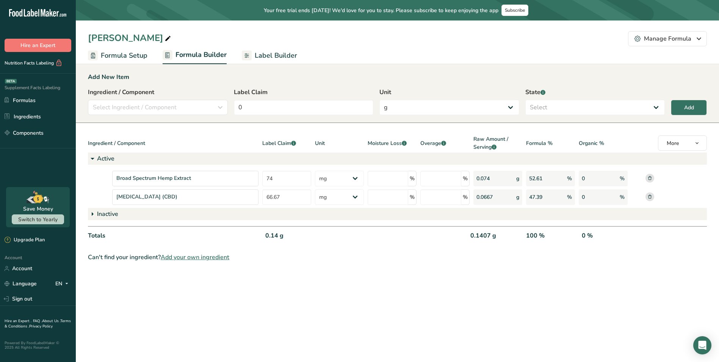
click at [205, 256] on span "Add your own ingredient" at bounding box center [195, 256] width 69 height 9
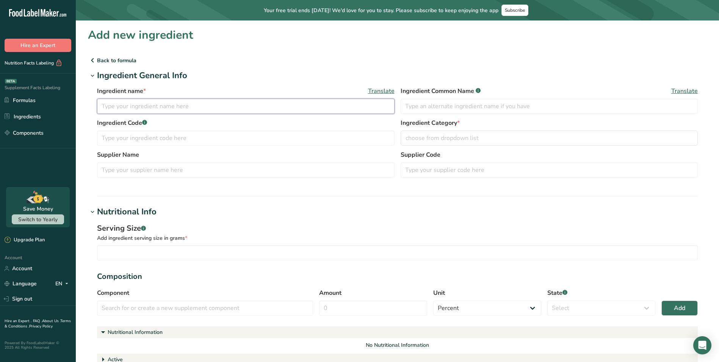
click at [201, 107] on input "text" at bounding box center [246, 106] width 298 height 15
paste input "[MEDICAL_DATA] (MCT)"
type input "[MEDICAL_DATA] (MCT)"
click at [450, 105] on input "text" at bounding box center [550, 106] width 298 height 15
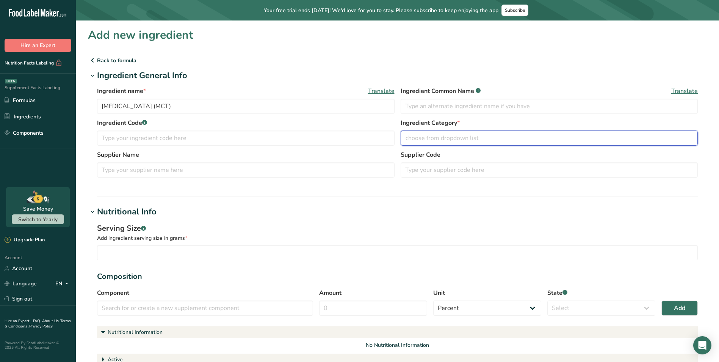
click at [463, 139] on span "choose from dropdown list" at bounding box center [442, 137] width 73 height 9
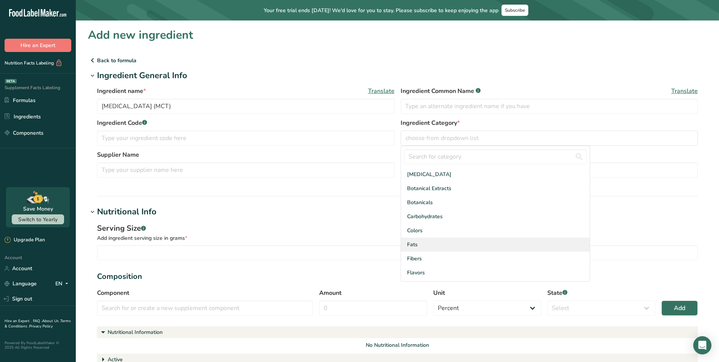
click at [414, 244] on span "Fats" at bounding box center [412, 244] width 11 height 8
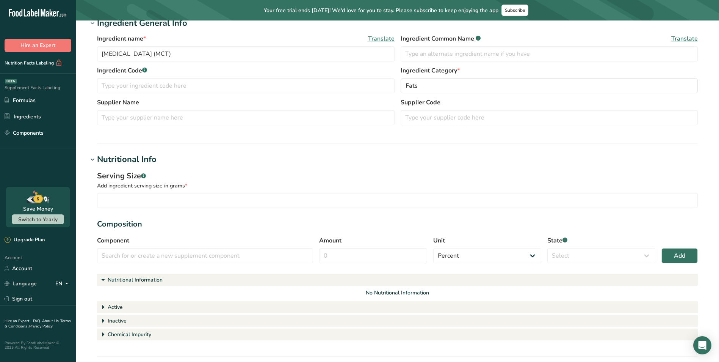
scroll to position [114, 0]
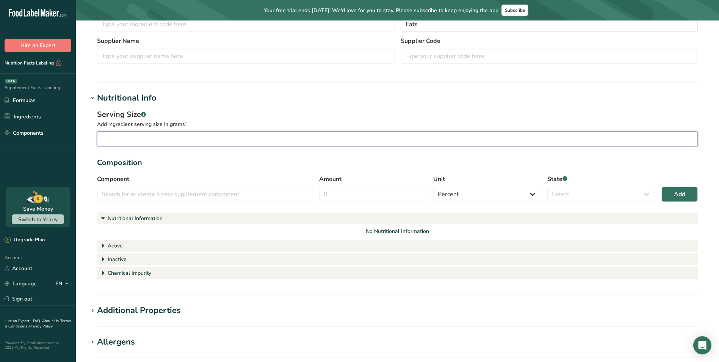
click at [188, 140] on input "number" at bounding box center [397, 138] width 601 height 15
type input "2"
click at [156, 198] on input "text" at bounding box center [205, 194] width 216 height 15
drag, startPoint x: 133, startPoint y: 194, endPoint x: 61, endPoint y: 188, distance: 71.9
click at [70, 188] on div ".a-20{fill:#fff;} Hire an Expert Nutrition Facts Labeling Supplement Facts Labe…" at bounding box center [359, 185] width 719 height 598
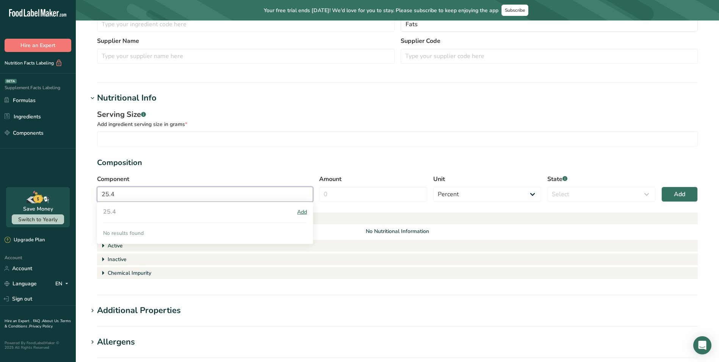
paste input "[MEDICAL_DATA] (MCT)"
type input "[MEDICAL_DATA] (MCT)"
click at [300, 210] on div "Add" at bounding box center [302, 212] width 10 height 8
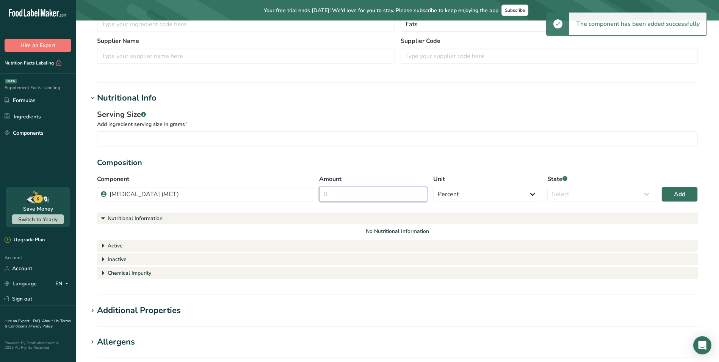
click at [364, 195] on input "Amount" at bounding box center [373, 194] width 108 height 15
type input "100"
click at [581, 193] on select "Select Active Inactive Chemical Impurity Nutritional Information" at bounding box center [601, 194] width 108 height 15
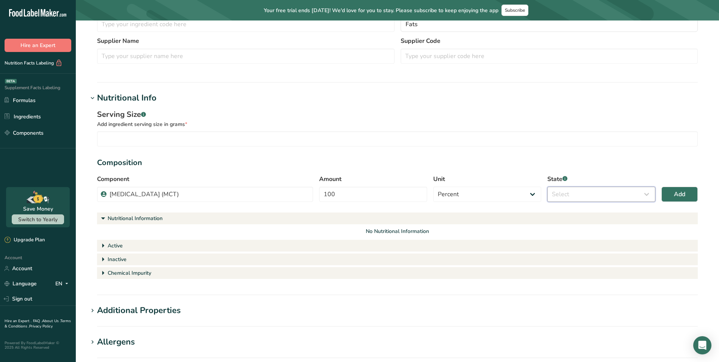
select select "inactive"
click at [547, 187] on select "Select Active Inactive Chemical Impurity Nutritional Information" at bounding box center [601, 194] width 108 height 15
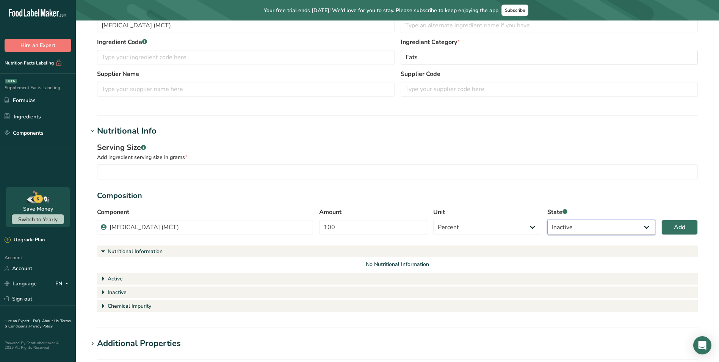
scroll to position [76, 0]
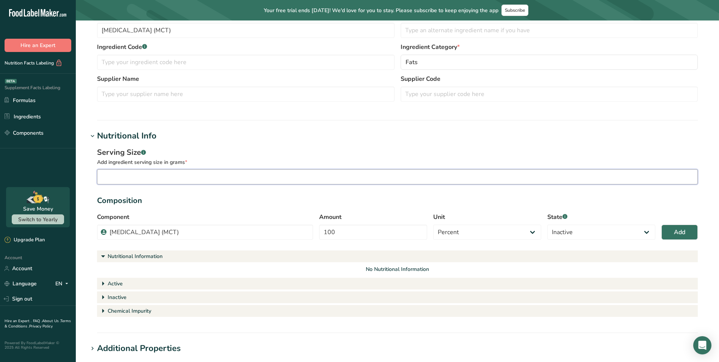
click at [216, 172] on input "number" at bounding box center [397, 176] width 601 height 15
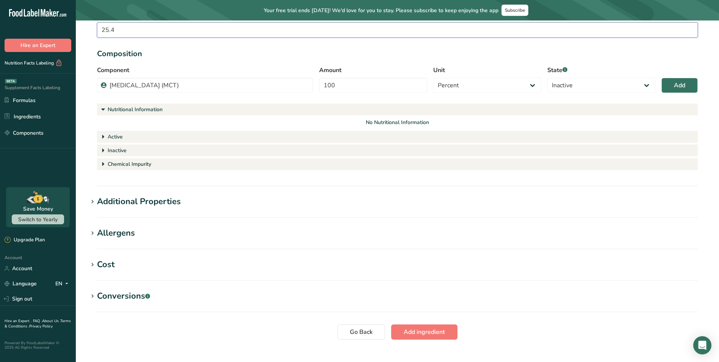
scroll to position [227, 0]
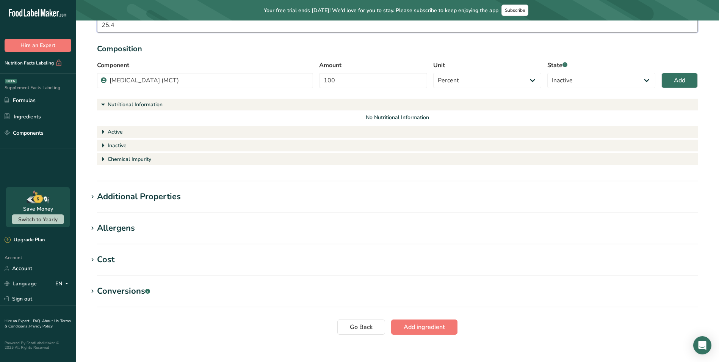
type input "25.4"
click at [392, 116] on div "No Nutritional Information" at bounding box center [397, 117] width 583 height 8
drag, startPoint x: 420, startPoint y: 326, endPoint x: 406, endPoint y: 312, distance: 20.6
click at [418, 324] on span "Add ingredient" at bounding box center [424, 326] width 41 height 9
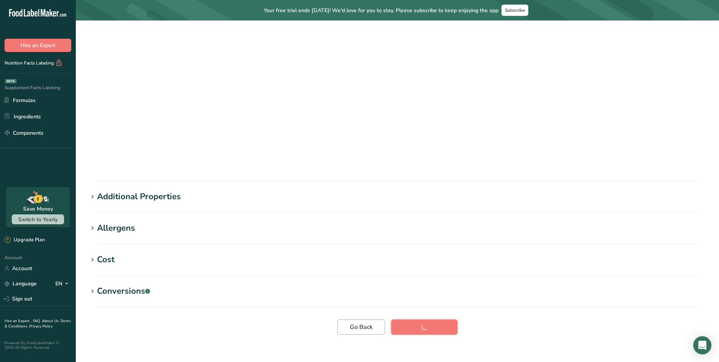
scroll to position [0, 0]
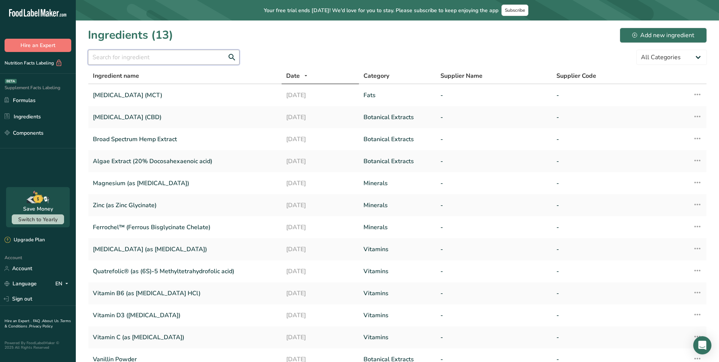
click at [144, 60] on input "text" at bounding box center [164, 57] width 152 height 15
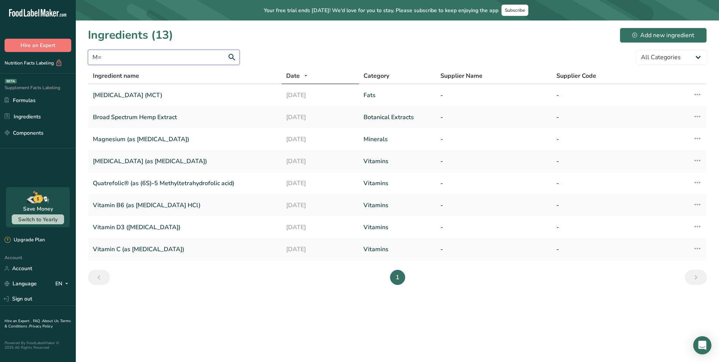
type input "M"
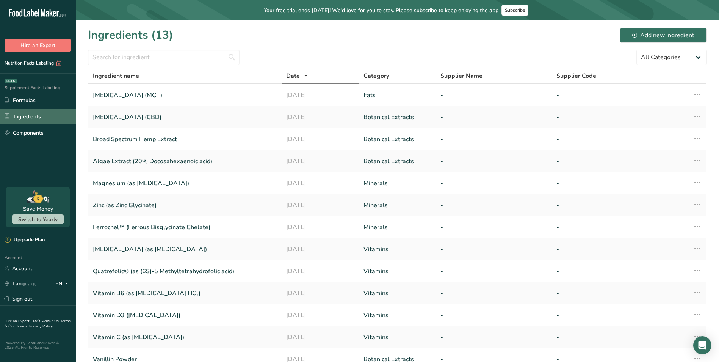
click at [25, 119] on link "Ingredients" at bounding box center [38, 116] width 76 height 14
click at [26, 135] on link "Components" at bounding box center [38, 132] width 76 height 14
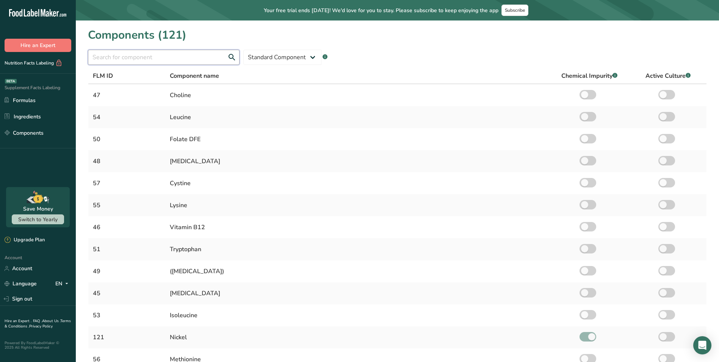
click at [149, 58] on input "text" at bounding box center [164, 57] width 152 height 15
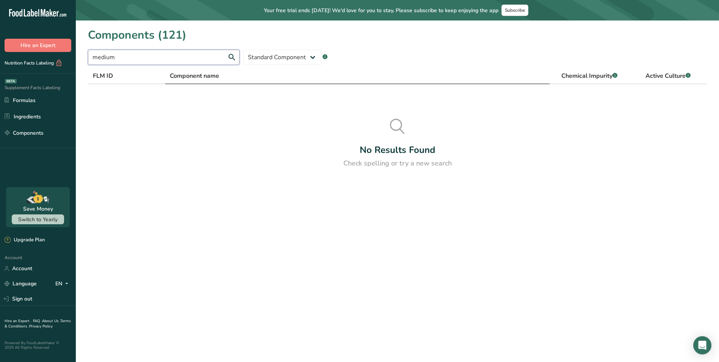
type input "medium"
click at [218, 74] on span "Component name" at bounding box center [194, 75] width 49 height 9
click at [184, 55] on input "medium" at bounding box center [164, 57] width 152 height 15
drag, startPoint x: 161, startPoint y: 58, endPoint x: 55, endPoint y: 56, distance: 106.2
click at [57, 56] on div ".a-20{fill:#fff;} Hire an Expert Nutrition Facts Labeling Supplement Facts Labe…" at bounding box center [359, 181] width 719 height 362
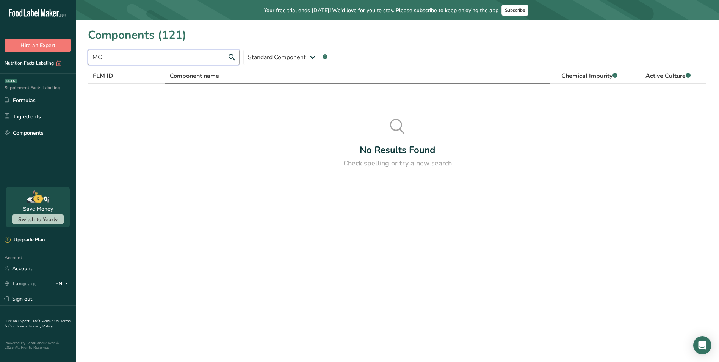
type input "M"
type input "o"
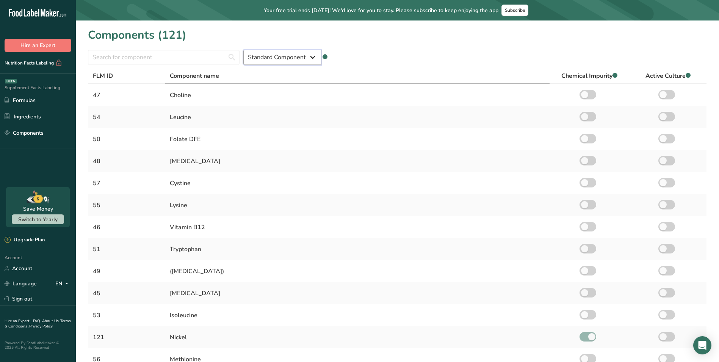
click at [292, 59] on select "Standard Component Custom Component" at bounding box center [282, 57] width 78 height 15
click at [374, 67] on section "Components (121) Standard Component Custom Component .a-a{fill:#347362;}.b-a{fi…" at bounding box center [397, 235] width 643 height 430
click at [31, 99] on link "Formulas" at bounding box center [38, 100] width 76 height 14
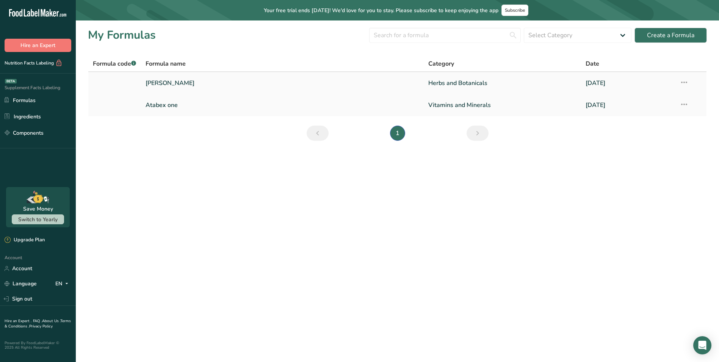
click at [179, 80] on link "[PERSON_NAME]" at bounding box center [283, 83] width 274 height 16
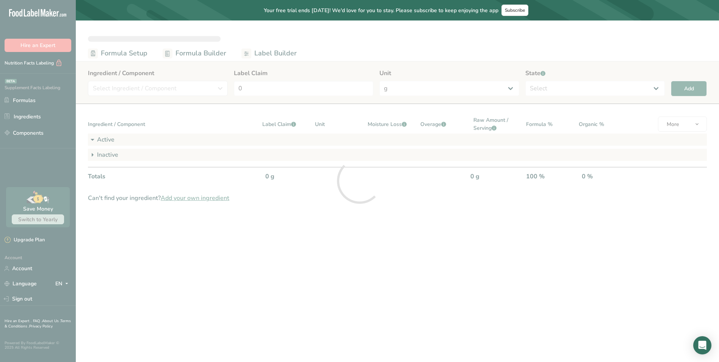
select select "2"
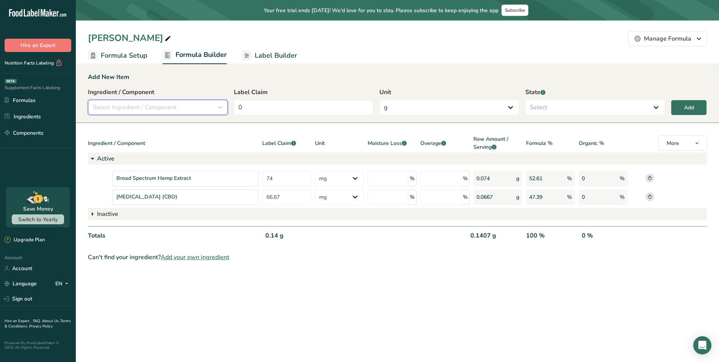
click at [205, 103] on div "Select Ingredient / Component" at bounding box center [155, 107] width 125 height 9
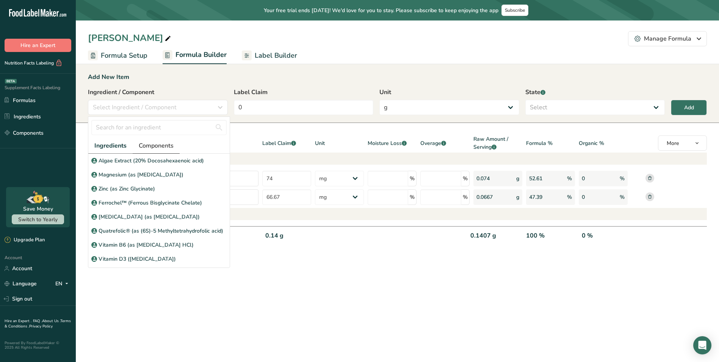
click at [159, 143] on span "Components" at bounding box center [156, 145] width 35 height 9
click at [166, 131] on input "text" at bounding box center [158, 127] width 135 height 15
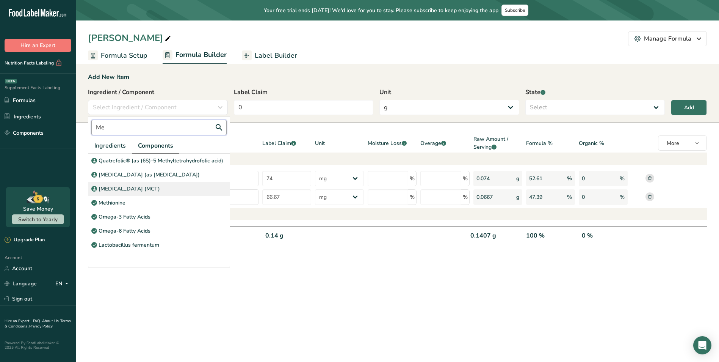
type input "Me"
click at [155, 190] on p "[MEDICAL_DATA] (MCT)" at bounding box center [129, 189] width 61 height 8
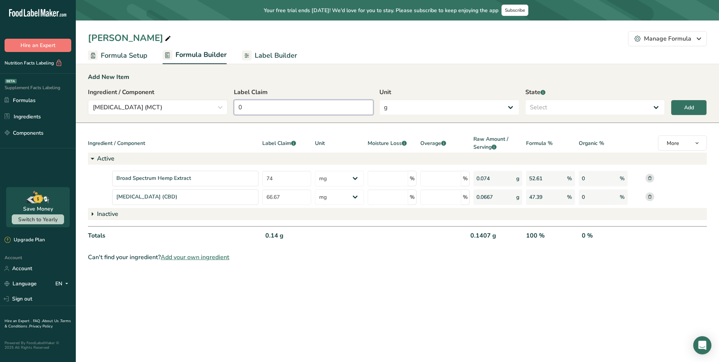
click at [312, 111] on input "0" at bounding box center [304, 107] width 140 height 15
click at [415, 111] on select "g Kilograms mg Oz Pound PPM B CFU mcg µg kcal kJ" at bounding box center [450, 107] width 140 height 15
click at [380, 100] on select "g Kilograms mg Oz Pound PPM B CFU mcg µg kcal kJ" at bounding box center [450, 107] width 140 height 15
click at [583, 107] on select "Select Active Inactive" at bounding box center [595, 107] width 140 height 15
select select "inactive"
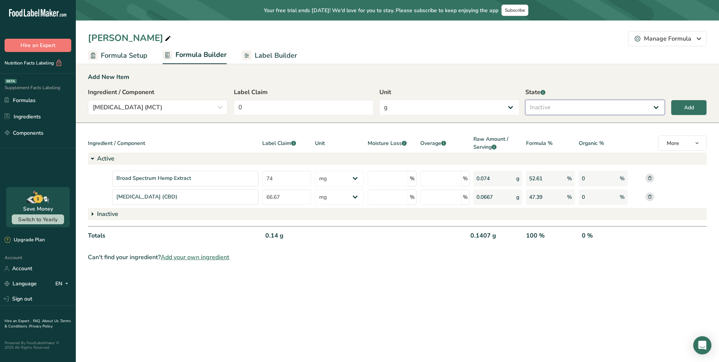
click at [525, 100] on select "Select Active Inactive" at bounding box center [595, 107] width 140 height 15
click at [693, 105] on div "Add" at bounding box center [689, 108] width 10 height 8
select select
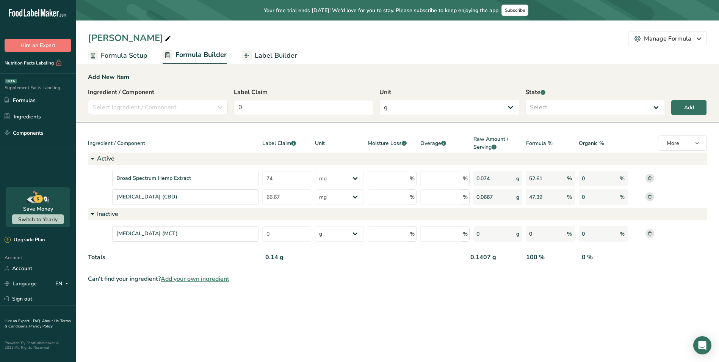
click at [274, 55] on span "Label Builder" at bounding box center [276, 55] width 42 height 10
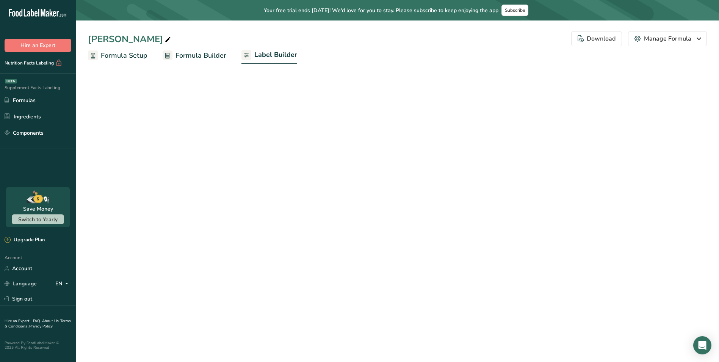
select select "Roboto"
select select "bold"
select select "center"
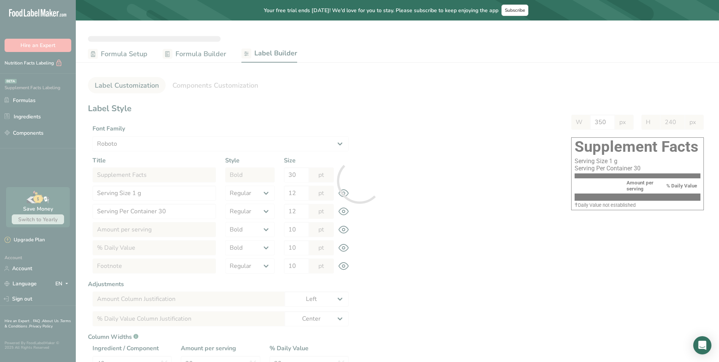
type input "192"
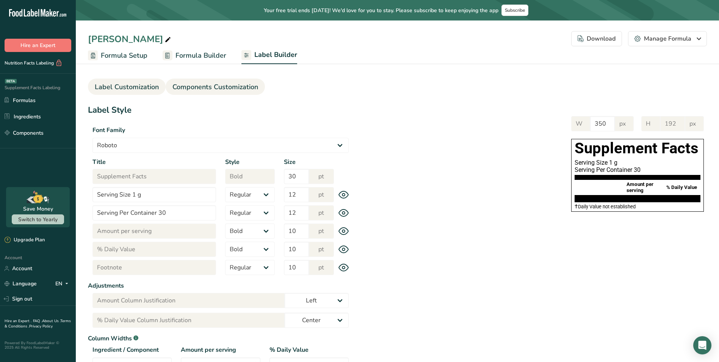
click at [221, 84] on span "Components Customization" at bounding box center [216, 87] width 86 height 10
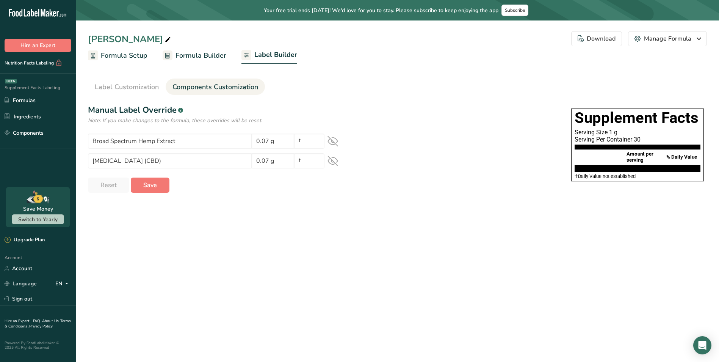
drag, startPoint x: 335, startPoint y: 138, endPoint x: 335, endPoint y: 158, distance: 20.5
click at [336, 143] on icon at bounding box center [333, 141] width 11 height 11
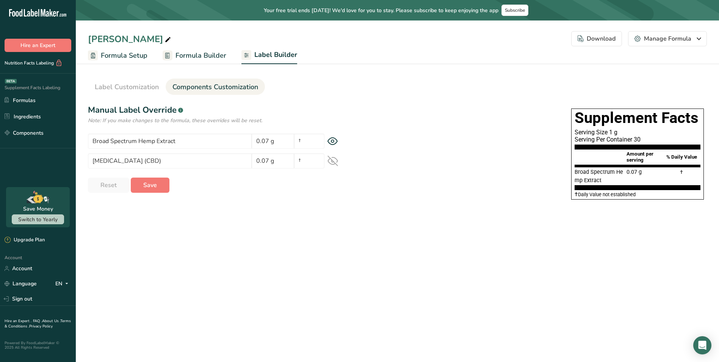
drag, startPoint x: 335, startPoint y: 158, endPoint x: 328, endPoint y: 168, distance: 11.7
click at [335, 161] on icon at bounding box center [333, 160] width 11 height 11
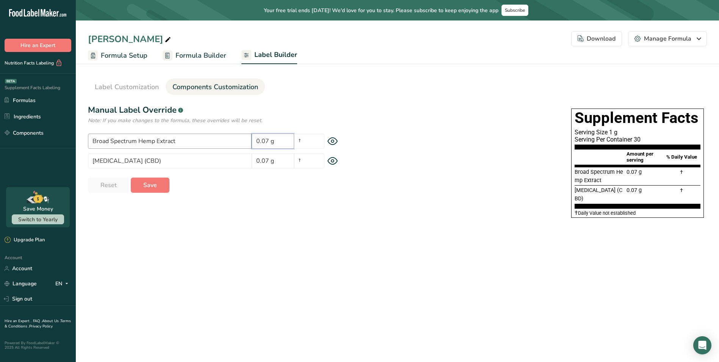
drag, startPoint x: 281, startPoint y: 140, endPoint x: 240, endPoint y: 140, distance: 40.6
click at [239, 139] on div "Broad Spectrum Hemp Extract 0.07 g †" at bounding box center [220, 140] width 265 height 15
type input "74 mg"
click at [279, 162] on input "0.07 g" at bounding box center [273, 160] width 42 height 15
click at [241, 156] on div "[MEDICAL_DATA] (CBD) 0.07 g †" at bounding box center [220, 160] width 265 height 15
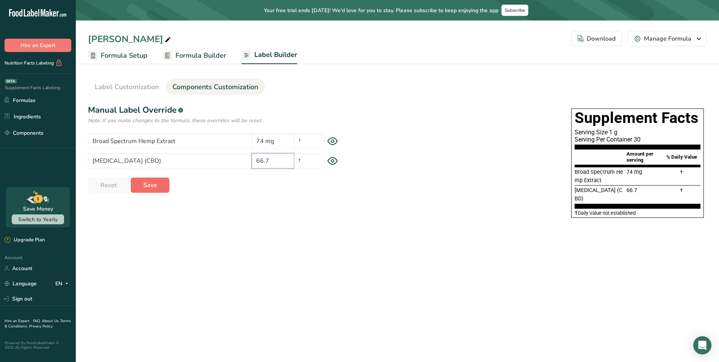
type input "66.7"
click at [146, 182] on span "Save" at bounding box center [150, 184] width 14 height 9
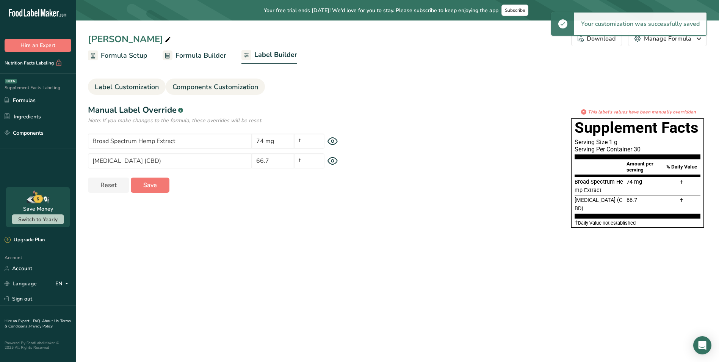
click at [149, 85] on span "Label Customization" at bounding box center [127, 87] width 64 height 10
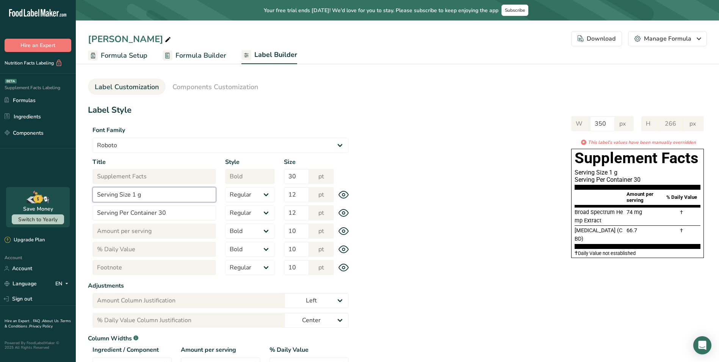
click at [173, 193] on input "Serving Size 1 g" at bounding box center [155, 194] width 124 height 15
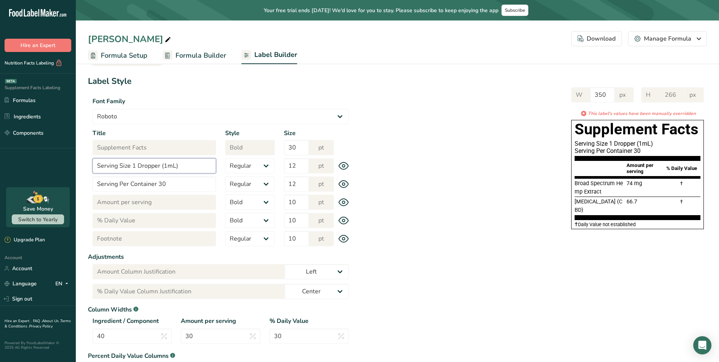
scroll to position [38, 0]
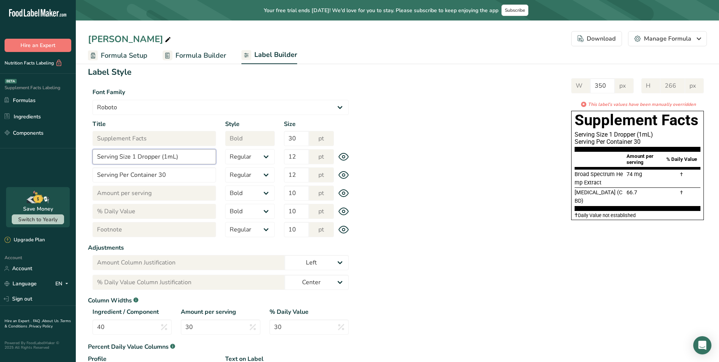
type input "Serving Size 1 Dropper (1mL)"
click at [411, 196] on div "W 350 px H 266 px * This label's values have been manually overridden Supplemen…" at bounding box center [530, 148] width 354 height 154
click at [271, 157] on select "Regular Bold" at bounding box center [250, 156] width 50 height 15
click at [298, 158] on input "12" at bounding box center [296, 156] width 25 height 15
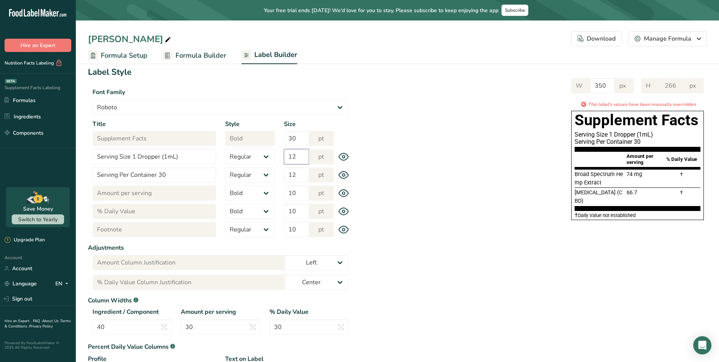
type input "1"
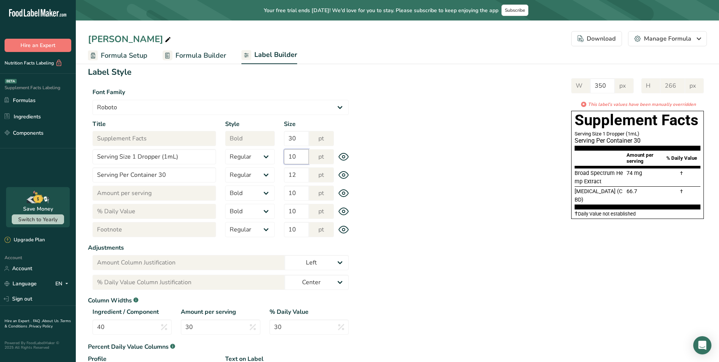
drag, startPoint x: 301, startPoint y: 159, endPoint x: 279, endPoint y: 160, distance: 21.6
click at [279, 160] on div "Size 10 pt" at bounding box center [308, 156] width 59 height 15
type input "12"
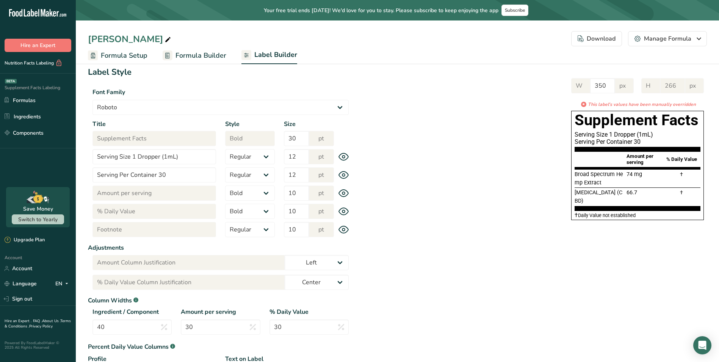
scroll to position [19, 0]
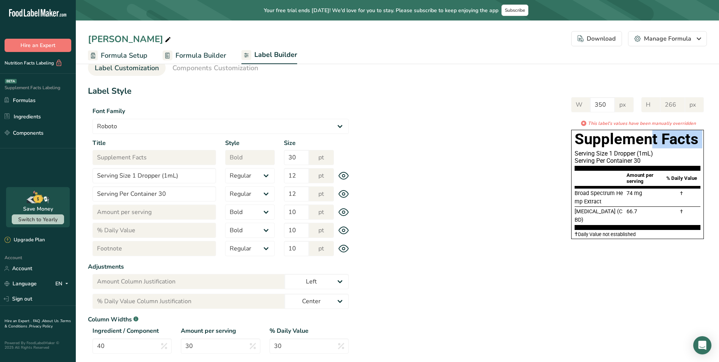
click at [391, 141] on div "W 350 px H 266 px * This label's values have been manually overridden Supplemen…" at bounding box center [530, 166] width 354 height 154
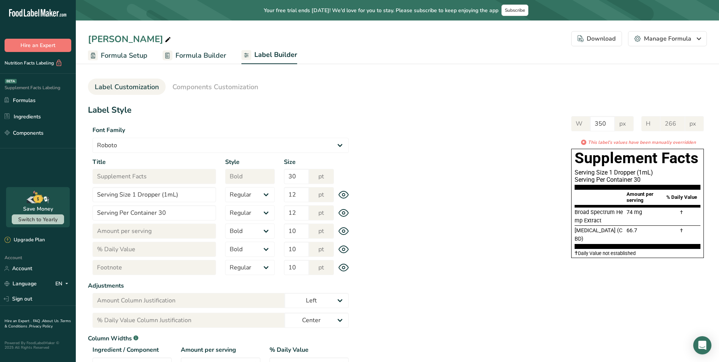
drag, startPoint x: 391, startPoint y: 141, endPoint x: 510, endPoint y: 198, distance: 132.3
click at [510, 198] on div "W 350 px H 266 px * This label's values have been manually overridden Supplemen…" at bounding box center [530, 185] width 354 height 154
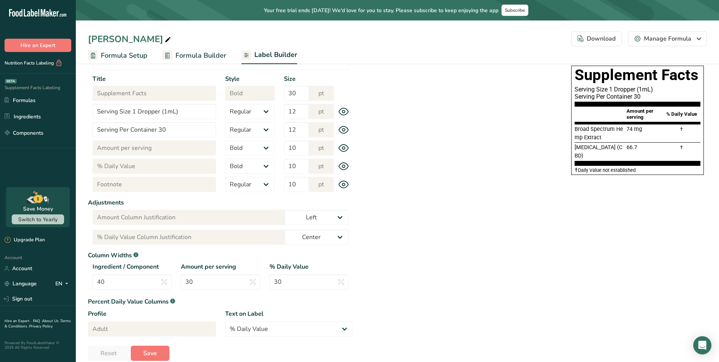
scroll to position [94, 0]
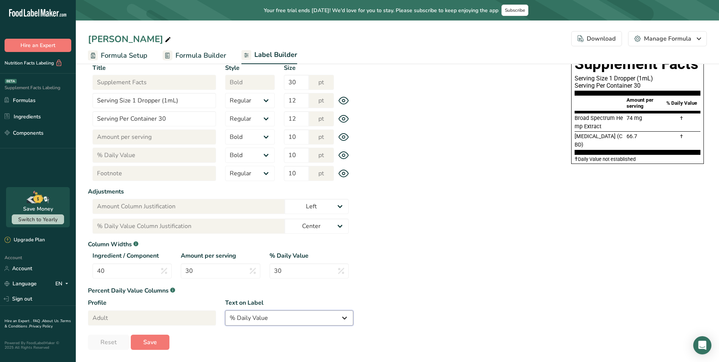
click at [333, 314] on select "% Daily Value Daily Value Percent % DV %DV" at bounding box center [289, 317] width 128 height 15
click at [438, 277] on div "Label Style Font Family Arial Roboto Helvetica [GEOGRAPHIC_DATA] [DEMOGRAPHIC_D…" at bounding box center [397, 180] width 619 height 340
click at [227, 270] on input "30" at bounding box center [220, 270] width 79 height 15
type input "3"
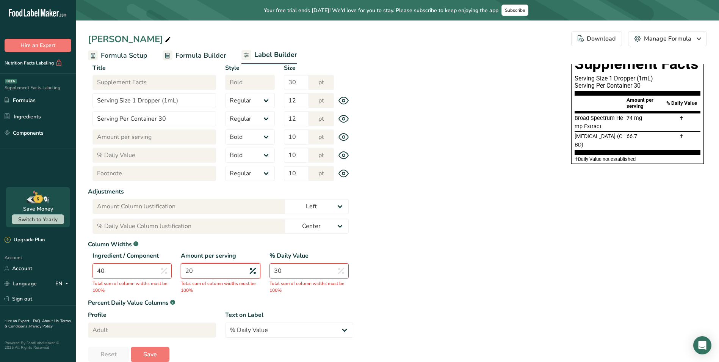
type input "20"
drag, startPoint x: 129, startPoint y: 269, endPoint x: 60, endPoint y: 266, distance: 68.3
click at [60, 266] on div ".a-20{fill:#fff;} Hire an Expert Nutrition Facts Labeling Supplement Facts Labe…" at bounding box center [359, 140] width 719 height 468
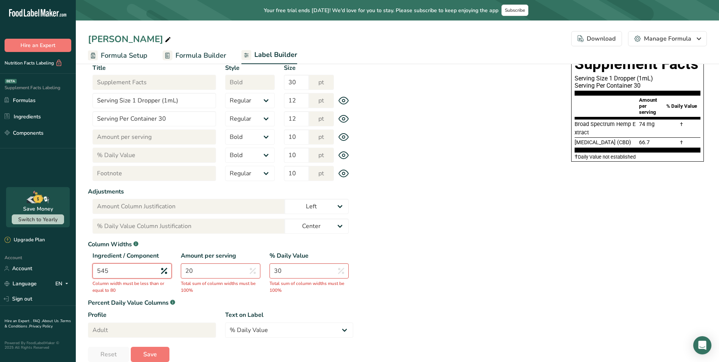
type input "545"
click at [226, 273] on input "20" at bounding box center [220, 270] width 79 height 15
type input "25"
click at [418, 281] on div "Label Style Font Family Arial Roboto Helvetica [GEOGRAPHIC_DATA] [DEMOGRAPHIC_D…" at bounding box center [397, 186] width 619 height 352
click at [140, 268] on input "545" at bounding box center [132, 270] width 79 height 15
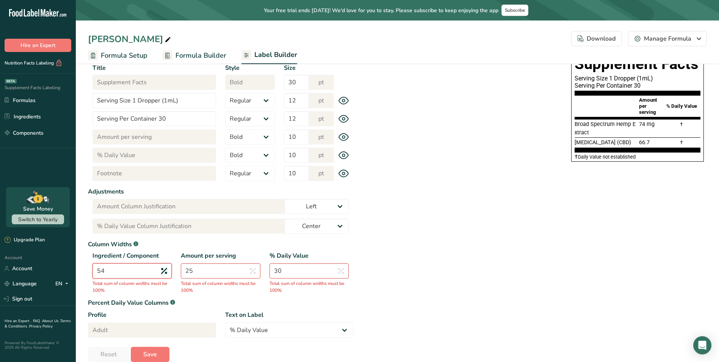
type input "5"
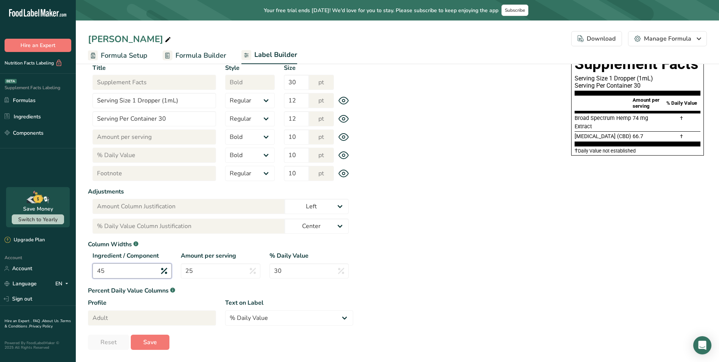
type input "45"
click at [437, 282] on div "Label Style Font Family Arial Roboto Helvetica [GEOGRAPHIC_DATA] [DEMOGRAPHIC_D…" at bounding box center [397, 180] width 619 height 340
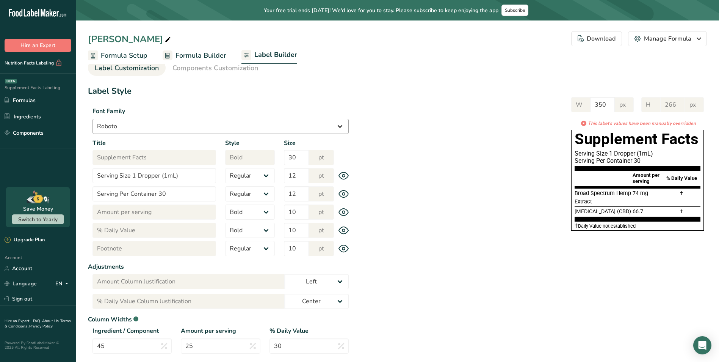
scroll to position [0, 0]
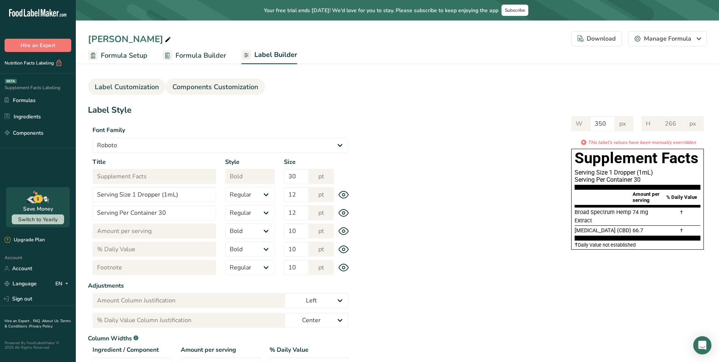
click at [237, 89] on span "Components Customization" at bounding box center [216, 87] width 86 height 10
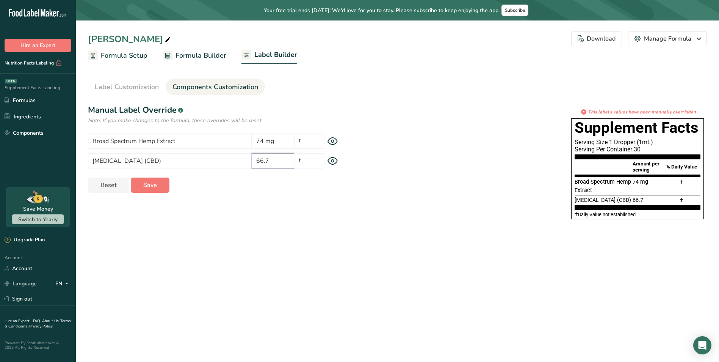
click at [275, 160] on input "66.7" at bounding box center [273, 160] width 42 height 15
type input "66.7 mg"
click at [158, 184] on button "Save" at bounding box center [150, 184] width 39 height 15
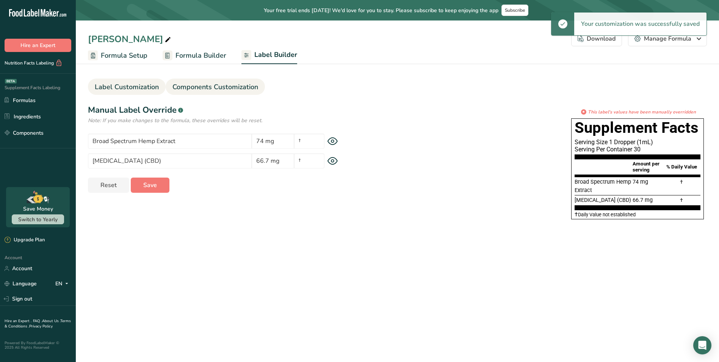
click at [144, 88] on span "Label Customization" at bounding box center [127, 87] width 64 height 10
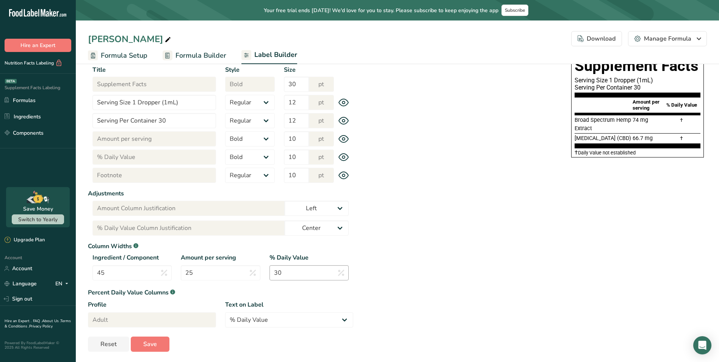
scroll to position [94, 0]
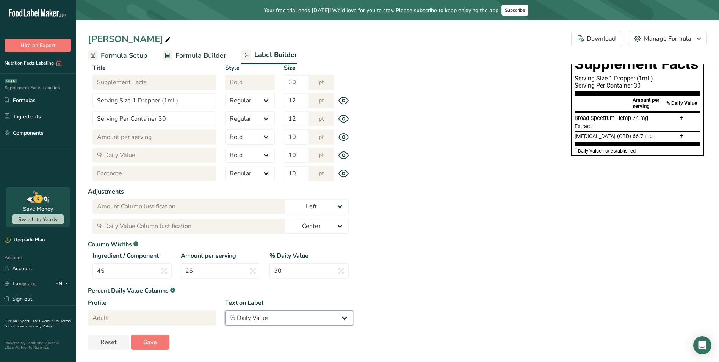
click at [267, 319] on select "% Daily Value Daily Value Percent % DV %DV" at bounding box center [289, 317] width 128 height 15
click at [475, 268] on div "Label Style Font Family Arial Roboto Helvetica [GEOGRAPHIC_DATA] [DEMOGRAPHIC_D…" at bounding box center [397, 180] width 619 height 340
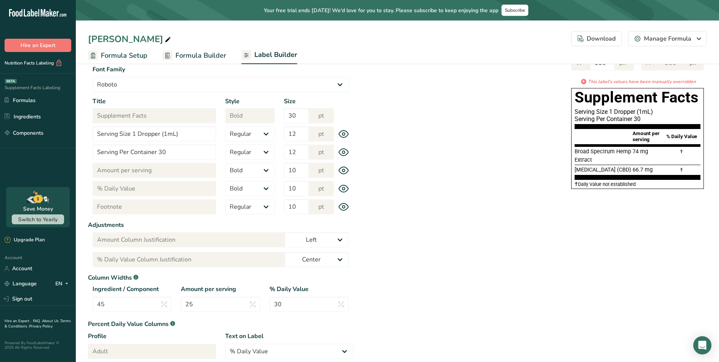
scroll to position [56, 0]
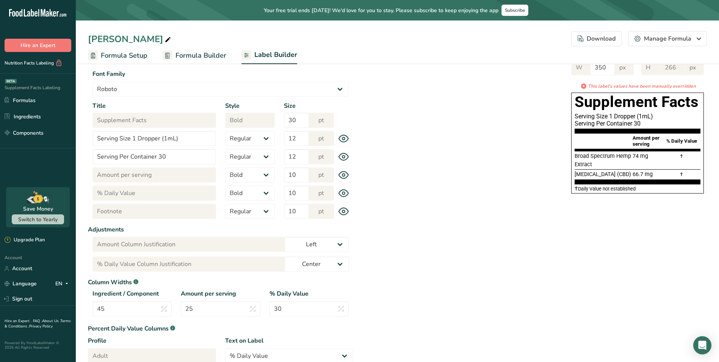
click at [341, 211] on icon at bounding box center [344, 211] width 11 height 8
click at [341, 211] on icon at bounding box center [344, 211] width 11 height 11
click at [344, 246] on select "Left Center Right" at bounding box center [317, 244] width 64 height 15
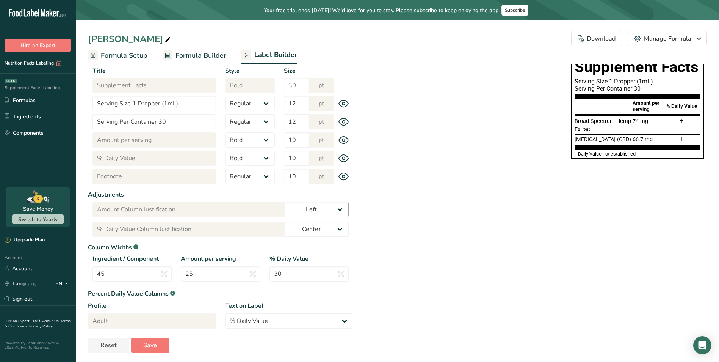
scroll to position [94, 0]
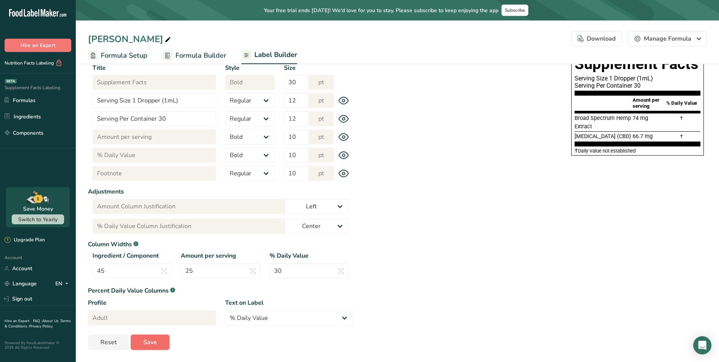
click at [158, 341] on button "Save" at bounding box center [150, 341] width 39 height 15
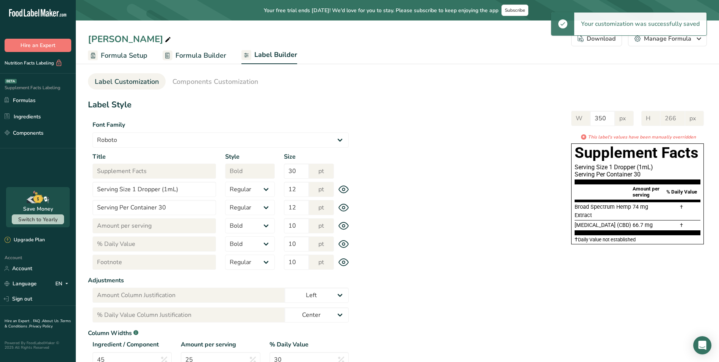
scroll to position [0, 0]
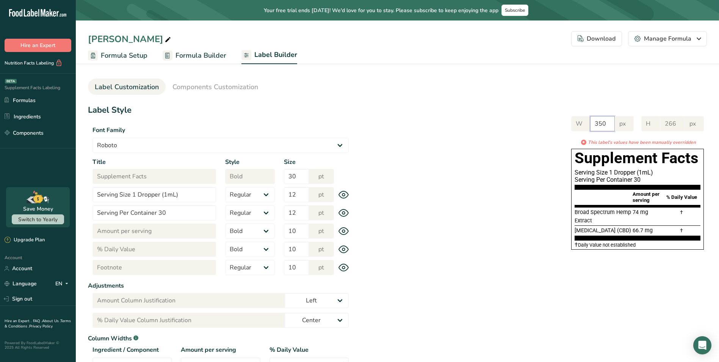
click at [576, 125] on div "W 350 px" at bounding box center [602, 123] width 63 height 15
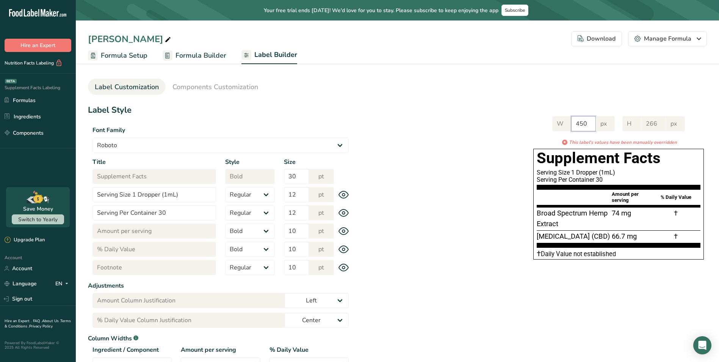
type input "450"
drag, startPoint x: 539, startPoint y: 211, endPoint x: 619, endPoint y: 240, distance: 84.9
click at [619, 240] on section "Broad Spectrum Hemp Extract 74 mg † [MEDICAL_DATA] (CBD) 66.7 mg †" at bounding box center [619, 227] width 164 height 40
drag, startPoint x: 619, startPoint y: 240, endPoint x: 579, endPoint y: 220, distance: 44.6
click at [579, 220] on div "Broad Spectrum Hemp Extract" at bounding box center [574, 218] width 74 height 21
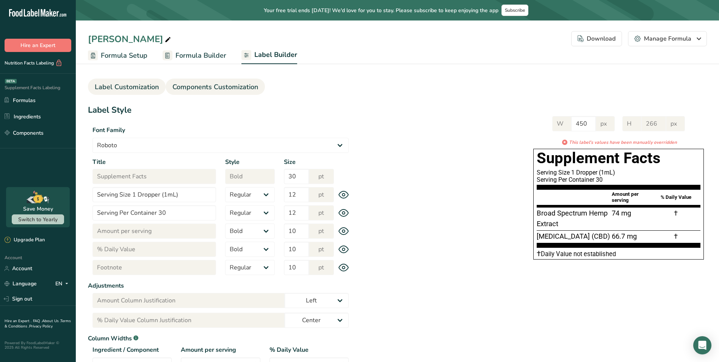
click at [221, 92] on span "Components Customization" at bounding box center [216, 87] width 86 height 10
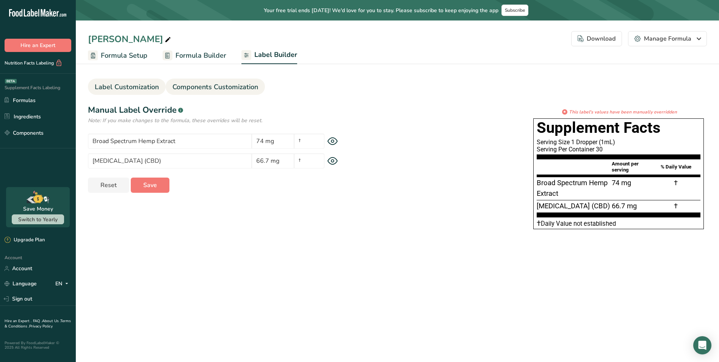
click at [137, 83] on span "Label Customization" at bounding box center [127, 87] width 64 height 10
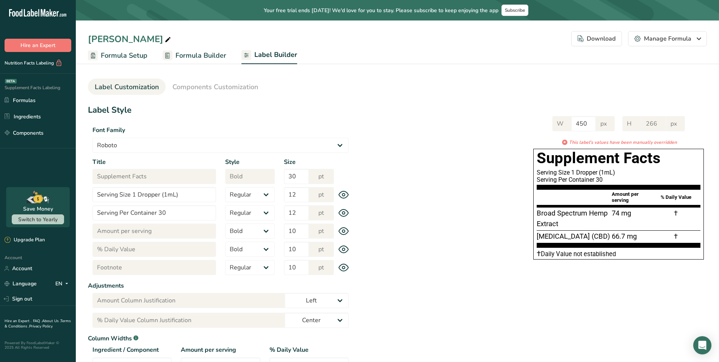
click at [184, 56] on span "Formula Builder" at bounding box center [201, 55] width 51 height 10
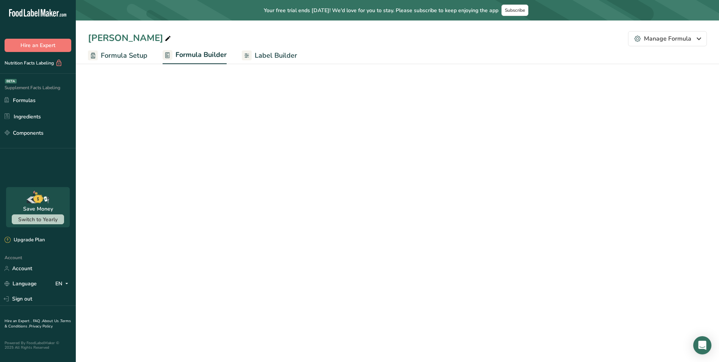
select select "2"
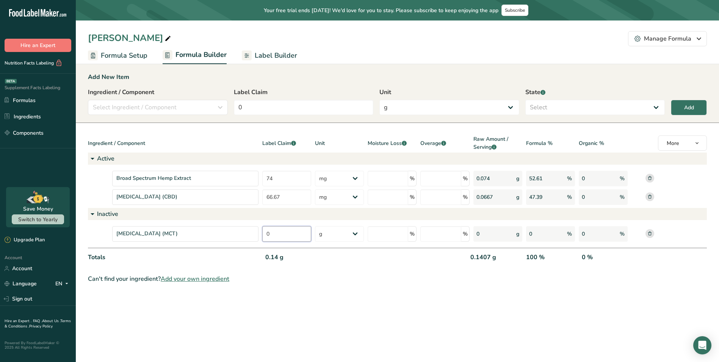
drag, startPoint x: 290, startPoint y: 231, endPoint x: 238, endPoint y: 226, distance: 52.9
click at [238, 226] on div "[MEDICAL_DATA] (MCT) 0 g Kilograms mg Oz Pound PPM B CFU mcg µg kcal kJ % % 0 g…" at bounding box center [397, 234] width 619 height 16
type input "29.86"
click at [297, 299] on main "Your free trial ends [DATE]! We'd love for you to stay. Please subscribe to kee…" at bounding box center [359, 181] width 719 height 362
click at [269, 58] on span "Label Builder" at bounding box center [276, 55] width 42 height 10
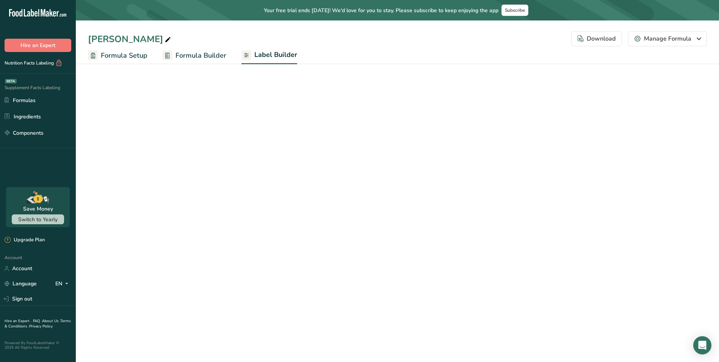
select select "Roboto"
select select "bold"
select select "center"
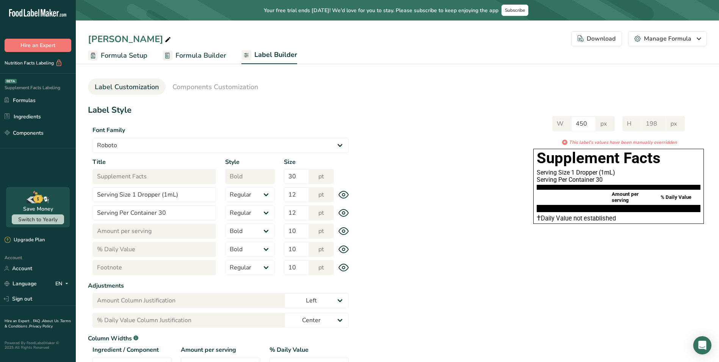
click at [213, 58] on span "Formula Builder" at bounding box center [201, 55] width 51 height 10
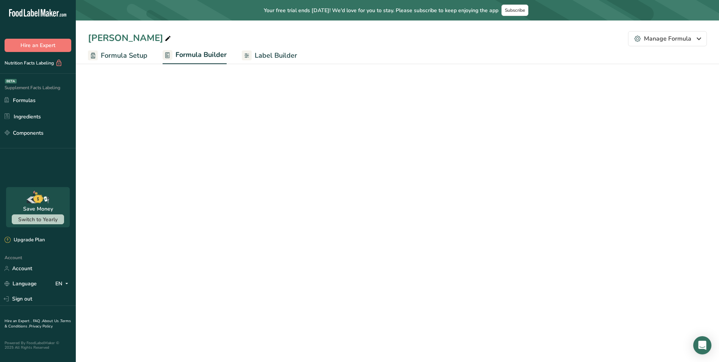
select select "2"
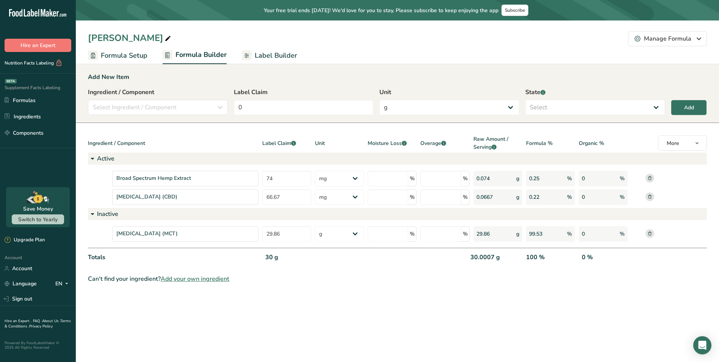
click at [270, 59] on span "Label Builder" at bounding box center [276, 55] width 42 height 10
select select "Roboto"
select select "bold"
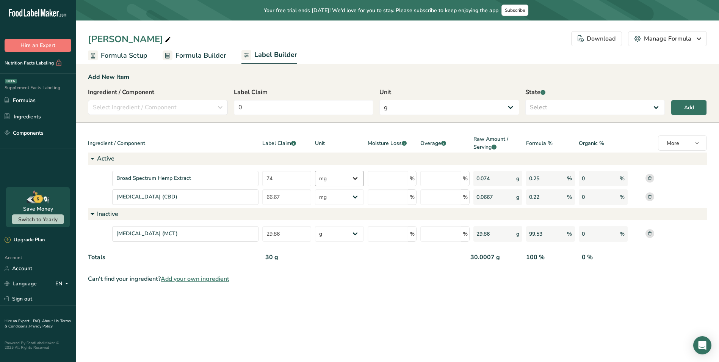
select select "center"
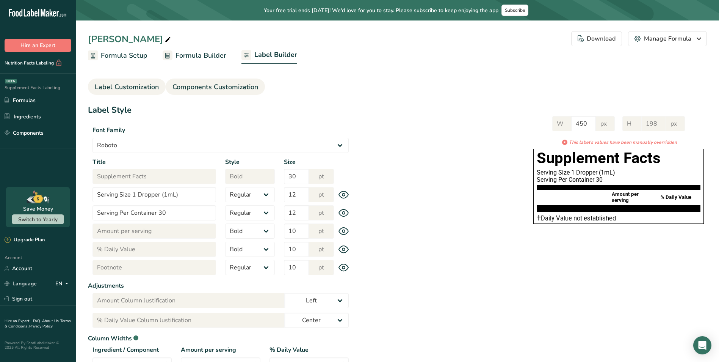
click at [212, 84] on span "Components Customization" at bounding box center [216, 87] width 86 height 10
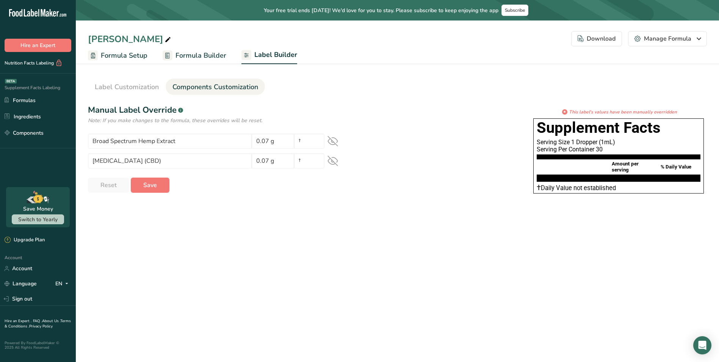
click at [140, 52] on span "Formula Setup" at bounding box center [124, 55] width 47 height 10
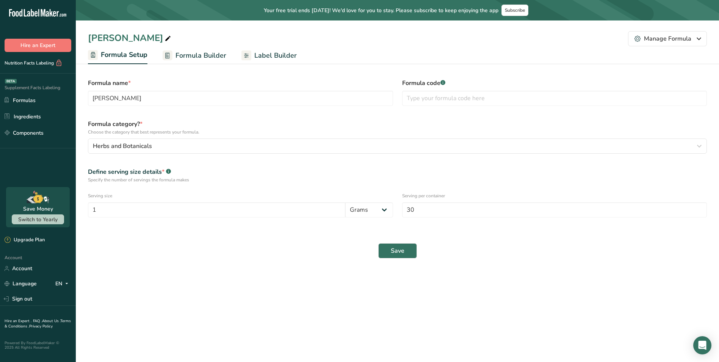
click at [183, 61] on link "Formula Builder" at bounding box center [195, 55] width 64 height 17
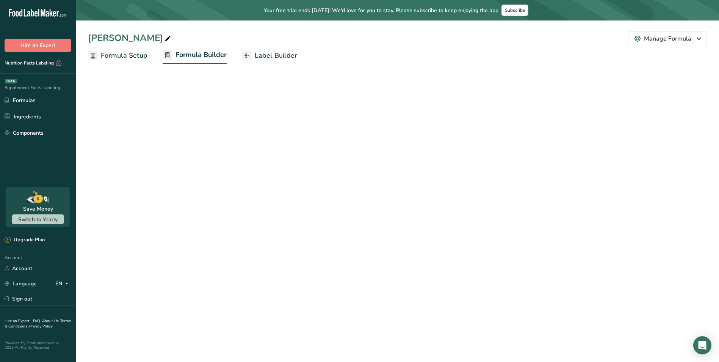
select select "2"
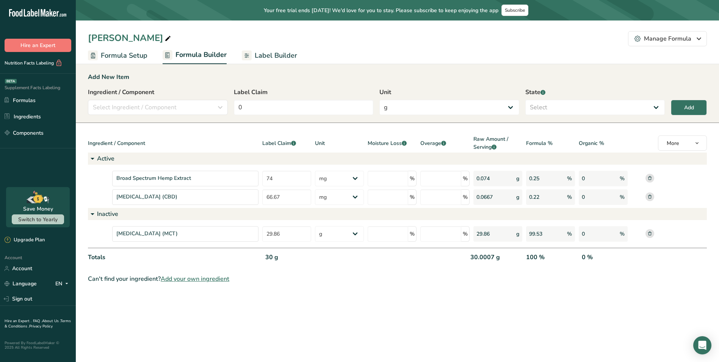
click at [259, 58] on span "Label Builder" at bounding box center [276, 55] width 42 height 10
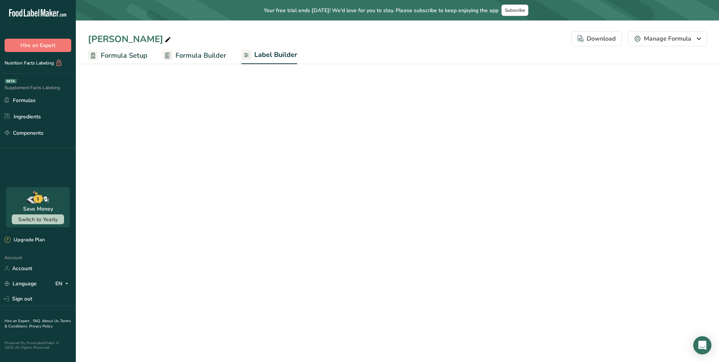
select select "Roboto"
select select "bold"
select select "center"
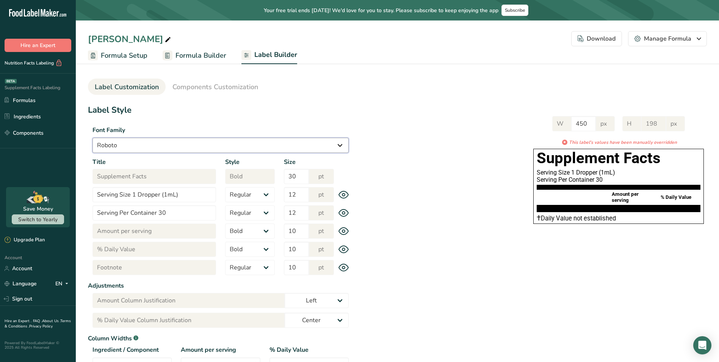
click at [261, 144] on select "Arial Roboto Helvetica [GEOGRAPHIC_DATA] [DEMOGRAPHIC_DATA] [US_STATE] Courier …" at bounding box center [221, 145] width 256 height 15
click at [262, 143] on select "Arial Roboto Helvetica [GEOGRAPHIC_DATA] [DEMOGRAPHIC_DATA] [US_STATE] Courier …" at bounding box center [221, 145] width 256 height 15
click at [232, 87] on span "Components Customization" at bounding box center [216, 87] width 86 height 10
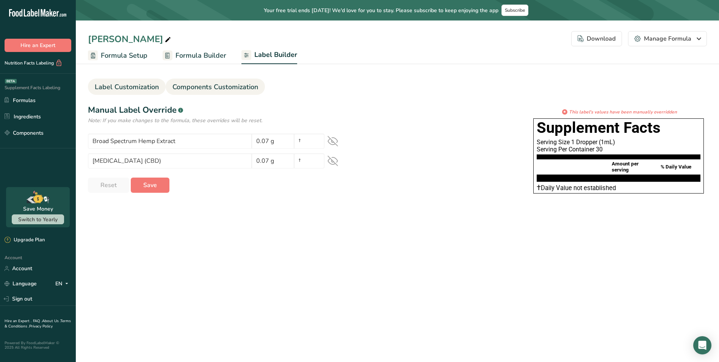
click at [129, 81] on link "Label Customization" at bounding box center [127, 86] width 64 height 17
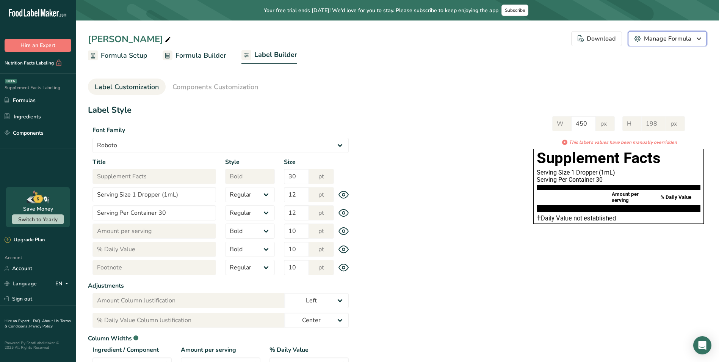
click at [693, 34] on button "Manage Formula" at bounding box center [667, 38] width 79 height 15
click at [470, 122] on div "W 450 px H 198 px * This label's values have been manually overridden Supplemen…" at bounding box center [530, 168] width 354 height 120
click at [617, 127] on div "W 450 px H 198 px" at bounding box center [618, 123] width 133 height 15
click at [441, 123] on div "W 450 px H 198 px * This label's values have been manually overridden Supplemen…" at bounding box center [530, 168] width 354 height 120
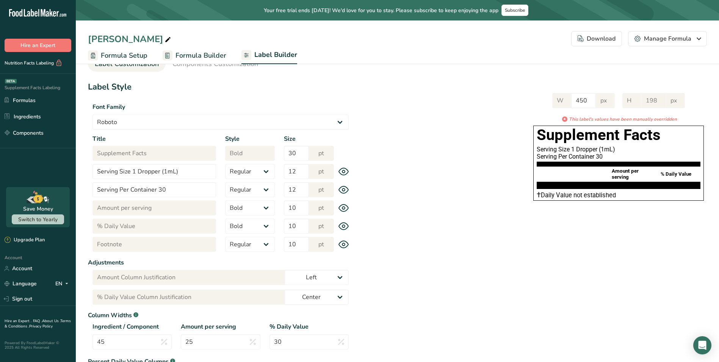
scroll to position [18, 0]
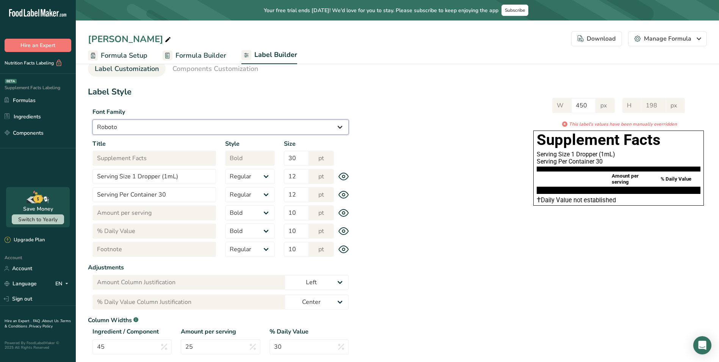
click at [146, 130] on select "Arial Roboto Helvetica [GEOGRAPHIC_DATA] [DEMOGRAPHIC_DATA] [US_STATE] Courier …" at bounding box center [221, 126] width 256 height 15
click at [93, 119] on select "Arial Roboto Helvetica [GEOGRAPHIC_DATA] [DEMOGRAPHIC_DATA] [US_STATE] Courier …" at bounding box center [221, 126] width 256 height 15
drag, startPoint x: 134, startPoint y: 131, endPoint x: 135, endPoint y: 136, distance: 4.9
click at [134, 130] on select "Arial Roboto Helvetica [GEOGRAPHIC_DATA] [DEMOGRAPHIC_DATA] [US_STATE] Courier …" at bounding box center [221, 126] width 256 height 15
click at [93, 119] on select "Arial Roboto Helvetica [GEOGRAPHIC_DATA] [DEMOGRAPHIC_DATA] [US_STATE] Courier …" at bounding box center [221, 126] width 256 height 15
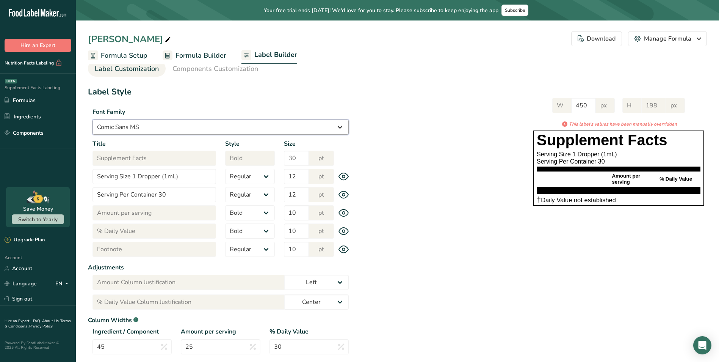
click at [152, 125] on select "Arial Roboto Helvetica [GEOGRAPHIC_DATA] [DEMOGRAPHIC_DATA] [US_STATE] Courier …" at bounding box center [221, 126] width 256 height 15
select select "Roboto"
click at [93, 119] on select "Arial Roboto Helvetica [GEOGRAPHIC_DATA] [DEMOGRAPHIC_DATA] [US_STATE] Courier …" at bounding box center [221, 126] width 256 height 15
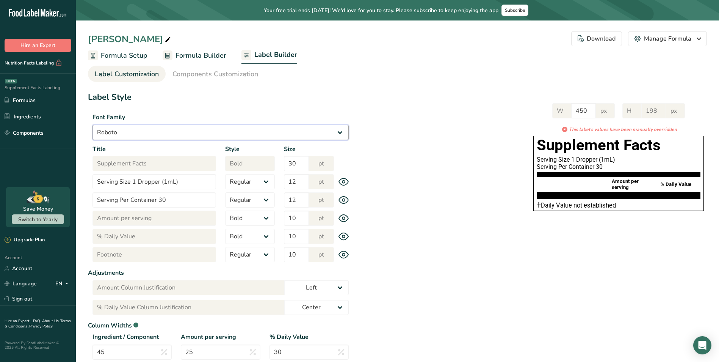
scroll to position [0, 0]
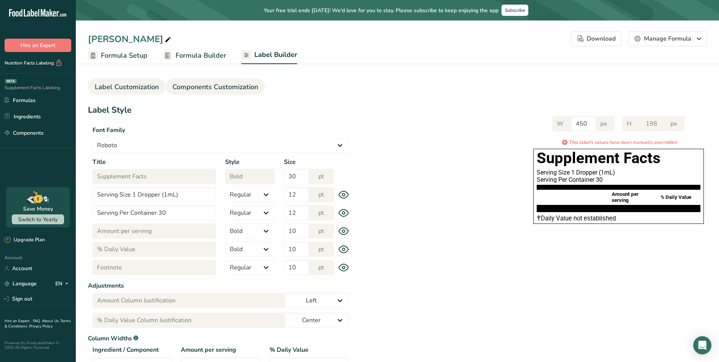
click at [221, 86] on span "Components Customization" at bounding box center [216, 87] width 86 height 10
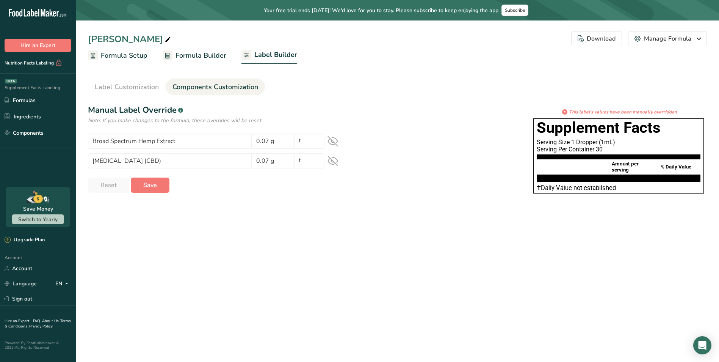
click at [251, 119] on icon "Note: If you make changes to the formula, these overrides will be reset." at bounding box center [175, 120] width 174 height 7
click at [284, 120] on div "Note: If you make changes to the formula, these overrides will be reset." at bounding box center [220, 120] width 265 height 8
click at [136, 57] on span "Formula Setup" at bounding box center [124, 55] width 47 height 10
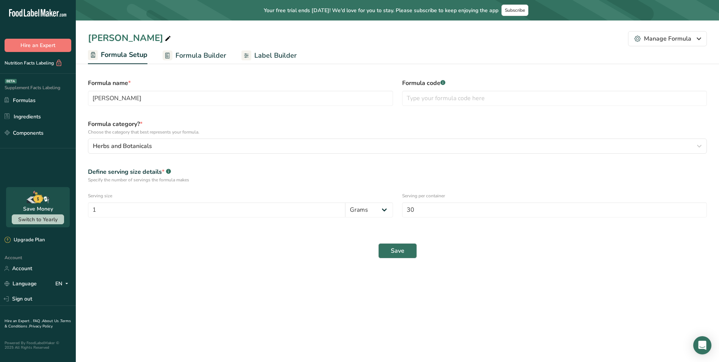
click at [193, 60] on span "Formula Builder" at bounding box center [201, 55] width 51 height 10
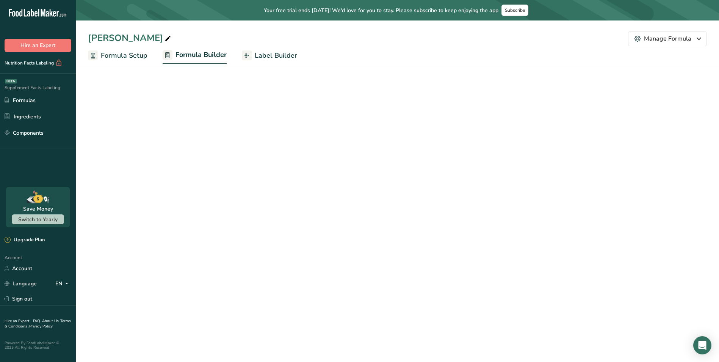
select select "2"
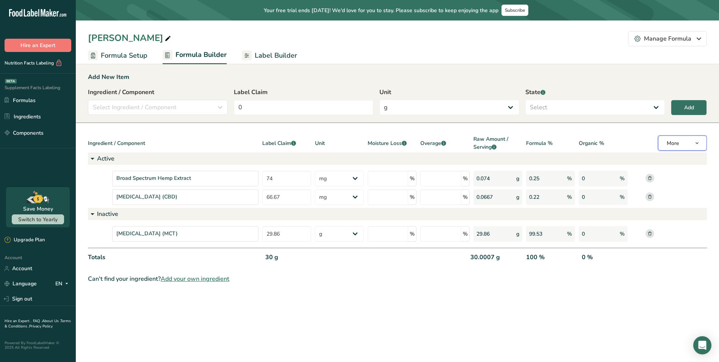
click at [692, 145] on button "More" at bounding box center [682, 142] width 49 height 15
click at [682, 147] on button "More" at bounding box center [682, 142] width 49 height 15
click at [619, 135] on div "Organic %" at bounding box center [603, 143] width 49 height 17
click at [562, 104] on select "Select Active Inactive" at bounding box center [595, 107] width 140 height 15
click at [560, 72] on div "Add New Item" at bounding box center [397, 76] width 619 height 9
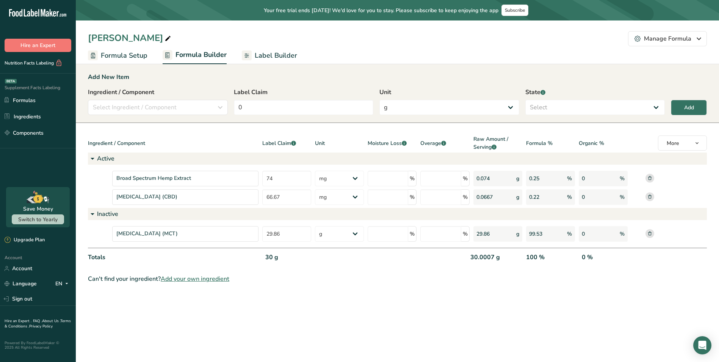
click at [267, 52] on span "Label Builder" at bounding box center [276, 55] width 42 height 10
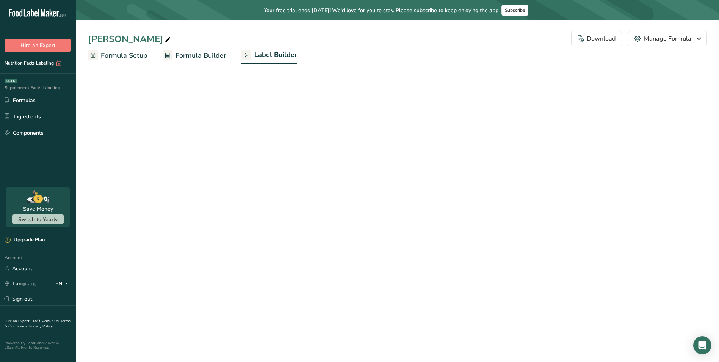
select select "Roboto"
select select "bold"
select select "center"
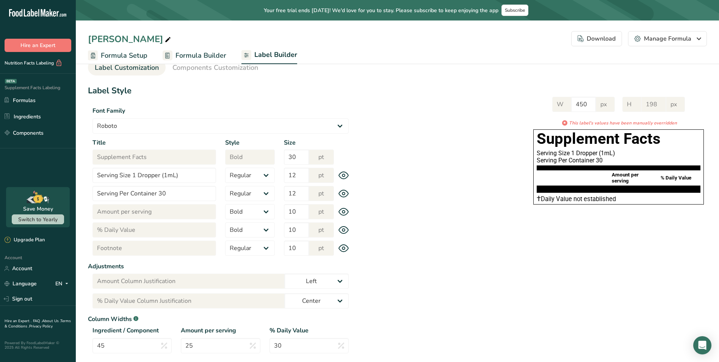
scroll to position [38, 0]
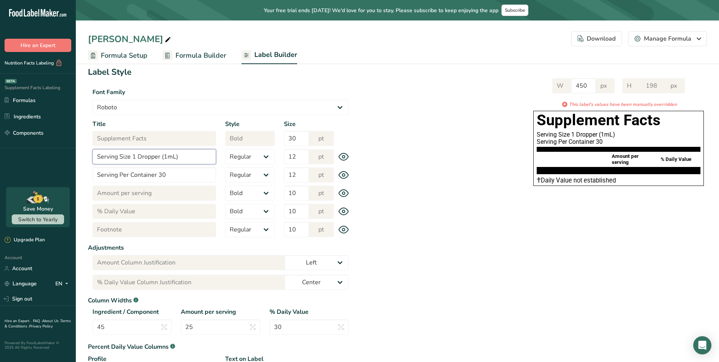
click at [198, 159] on input "Serving Size 1 Dropper (1mL)" at bounding box center [155, 156] width 124 height 15
click at [401, 153] on div "W 450 px H 198 px * This label's values have been manually overridden Supplemen…" at bounding box center [530, 131] width 354 height 120
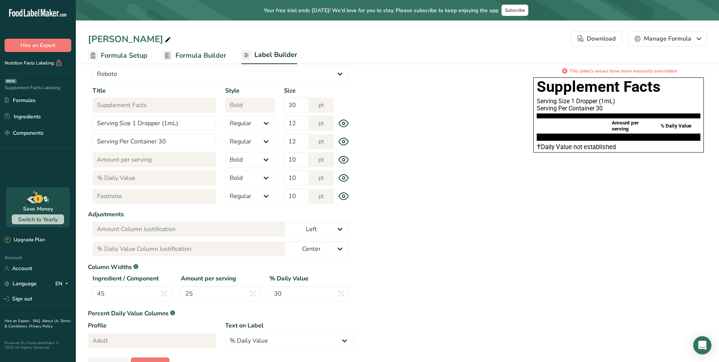
scroll to position [76, 0]
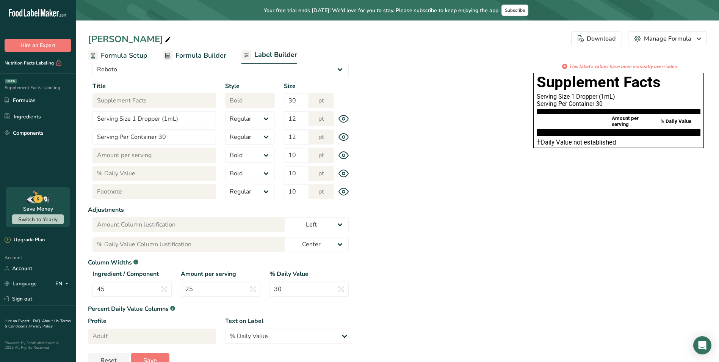
click at [457, 185] on div "Label Style Font Family Arial Roboto Helvetica [GEOGRAPHIC_DATA] [DEMOGRAPHIC_D…" at bounding box center [397, 198] width 619 height 340
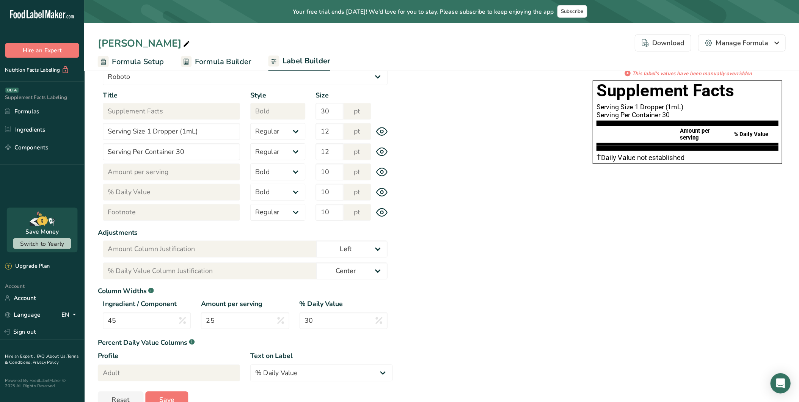
scroll to position [53, 0]
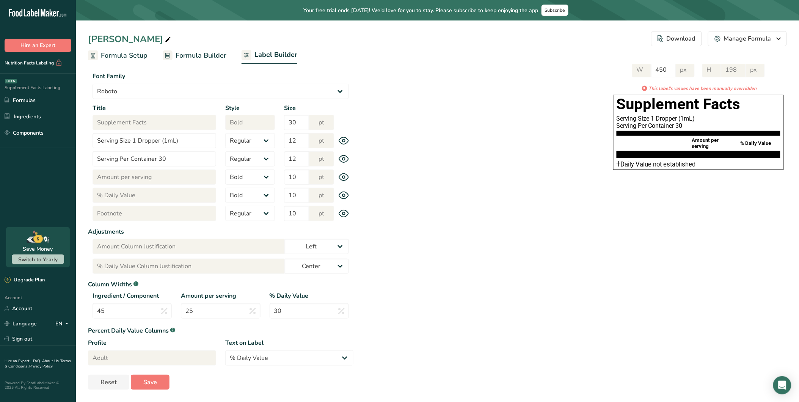
click at [488, 206] on div "Label Style Font Family Arial Roboto Helvetica [GEOGRAPHIC_DATA] [DEMOGRAPHIC_D…" at bounding box center [437, 220] width 699 height 340
click at [419, 215] on div "Label Style Font Family Arial Roboto Helvetica [GEOGRAPHIC_DATA] [DEMOGRAPHIC_D…" at bounding box center [437, 220] width 699 height 340
click at [344, 248] on select "Left Center Right" at bounding box center [317, 246] width 64 height 15
click at [401, 221] on div "Label Style Font Family Arial Roboto Helvetica [GEOGRAPHIC_DATA] [DEMOGRAPHIC_D…" at bounding box center [437, 220] width 699 height 340
click at [334, 248] on select "Left Center Right" at bounding box center [317, 246] width 64 height 15
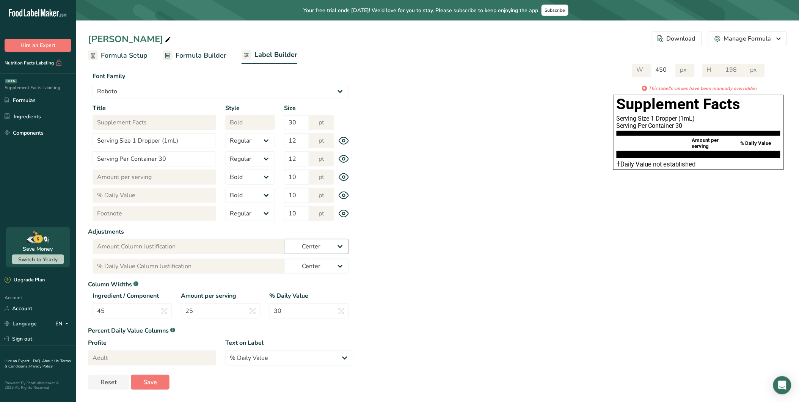
click at [285, 239] on select "Left Center Right" at bounding box center [317, 246] width 64 height 15
click at [340, 244] on select "Left Center Right" at bounding box center [317, 246] width 64 height 15
click at [285, 239] on select "Left Center Right" at bounding box center [317, 246] width 64 height 15
click at [335, 248] on select "Left Center Right" at bounding box center [317, 246] width 64 height 15
select select "center"
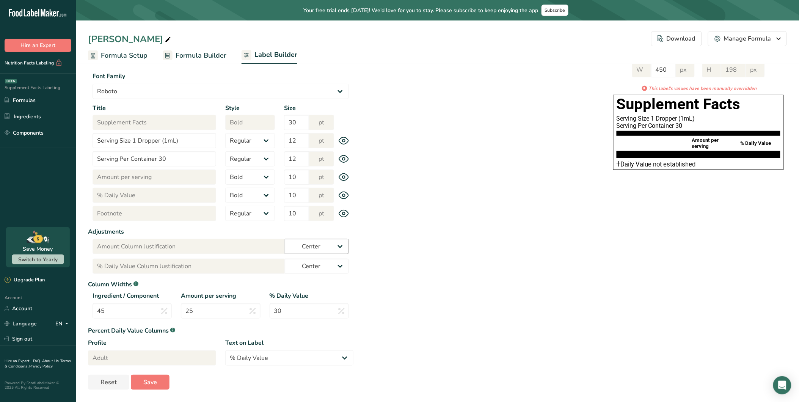
click at [285, 239] on select "Left Center Right" at bounding box center [317, 246] width 64 height 15
click at [342, 266] on select "Left Center Right" at bounding box center [317, 266] width 64 height 15
click at [285, 259] on select "Left Center Right" at bounding box center [317, 266] width 64 height 15
click at [433, 245] on div "Label Style Font Family Arial Roboto Helvetica [GEOGRAPHIC_DATA] [DEMOGRAPHIC_D…" at bounding box center [437, 220] width 699 height 340
click at [153, 361] on span "Save" at bounding box center [150, 382] width 14 height 9
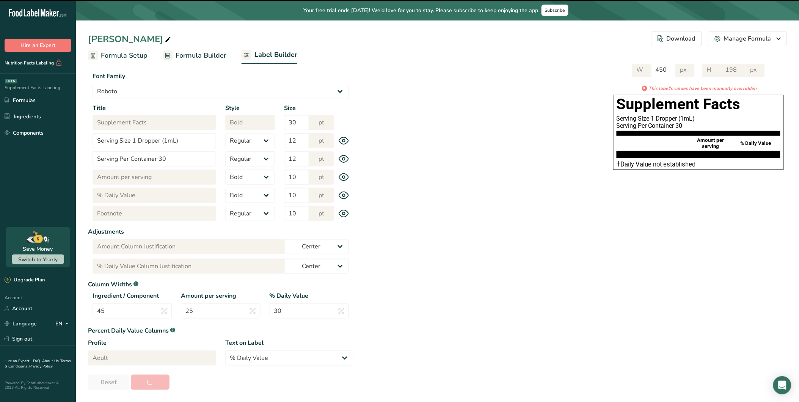
type input "200"
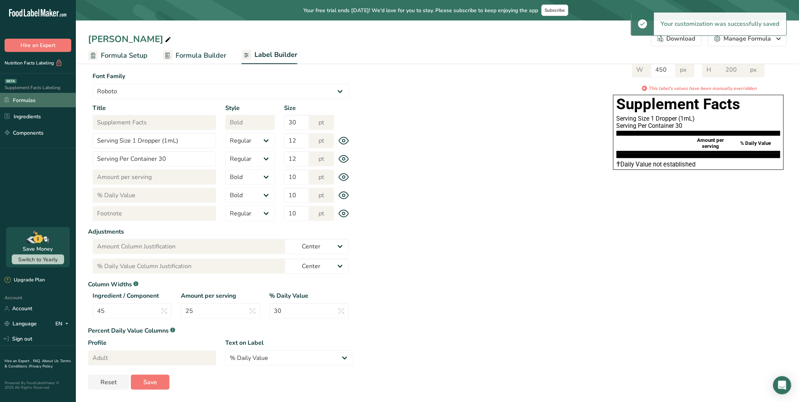
click at [32, 100] on link "Formulas" at bounding box center [38, 100] width 76 height 14
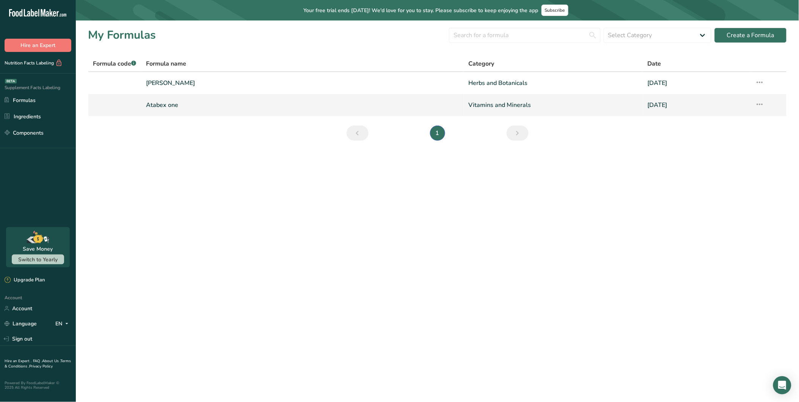
click at [164, 108] on link "Atabex one" at bounding box center [302, 105] width 313 height 16
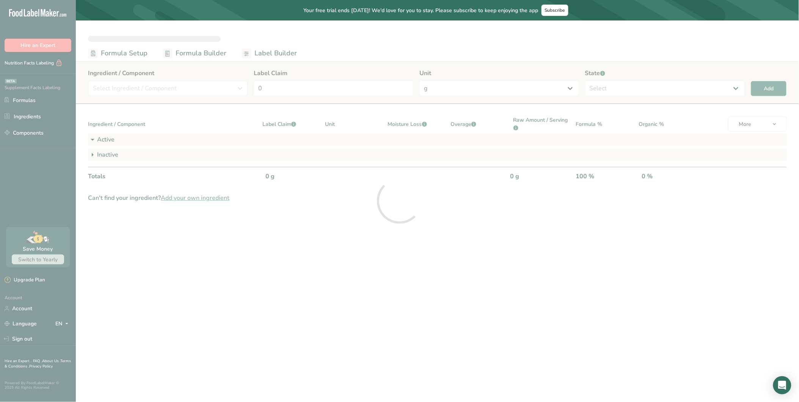
select select "2"
select select "7"
select select "2"
select select "7"
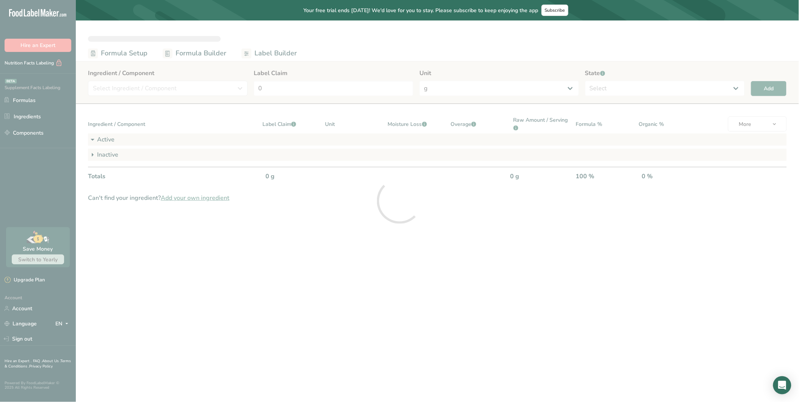
select select "2"
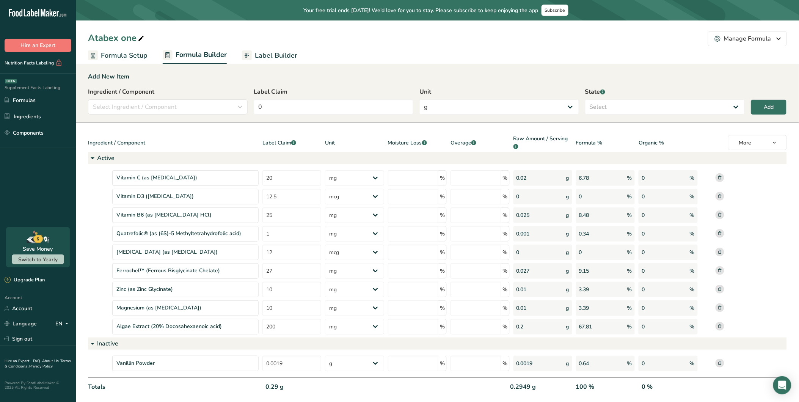
click at [271, 50] on span "Label Builder" at bounding box center [276, 55] width 42 height 10
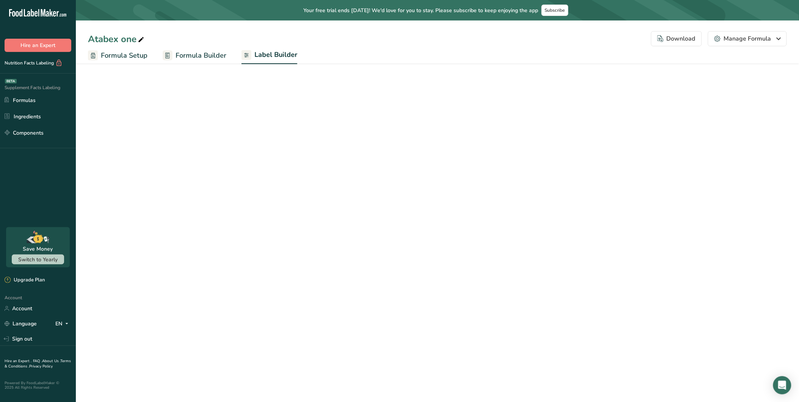
select select "Roboto"
select select "bold"
select select "center"
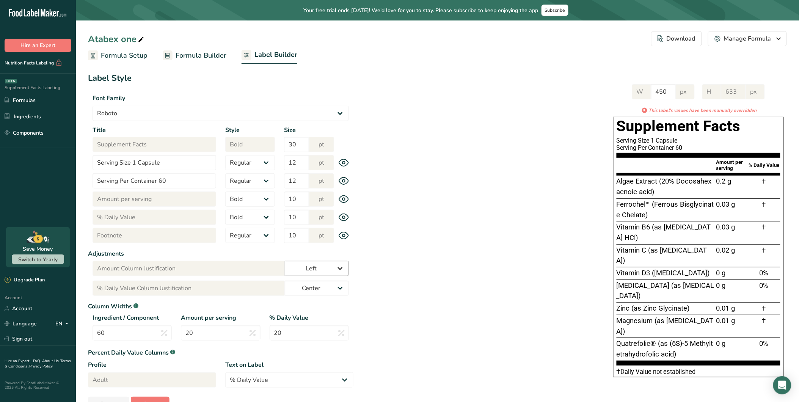
scroll to position [42, 0]
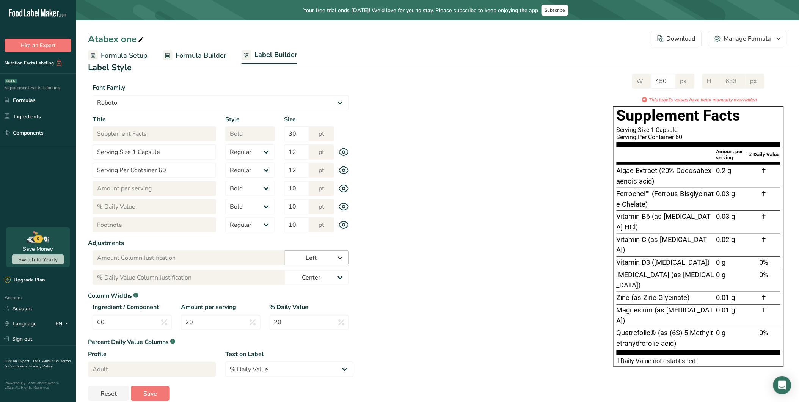
click at [328, 258] on select "Left Center Right" at bounding box center [317, 257] width 64 height 15
select select "center"
click at [285, 250] on select "Left Center Right" at bounding box center [317, 257] width 64 height 15
click at [528, 248] on div "W 450 px H 633 px * This label's values have been manually overridden Supplemen…" at bounding box center [569, 218] width 433 height 305
click at [276, 49] on link "Label Builder" at bounding box center [270, 55] width 56 height 18
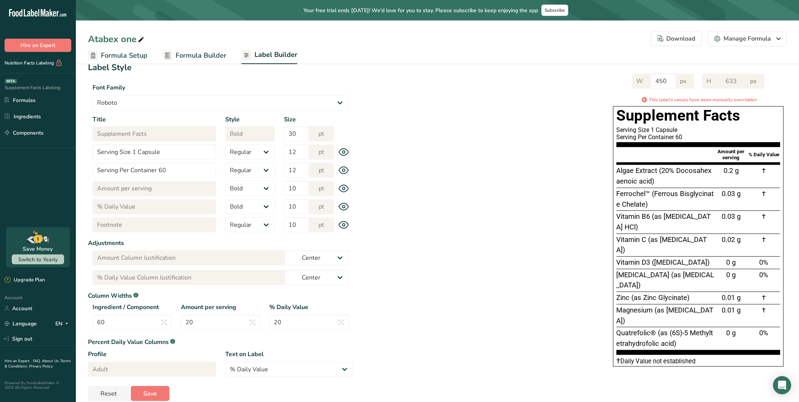
click at [209, 55] on span "Formula Builder" at bounding box center [201, 55] width 51 height 10
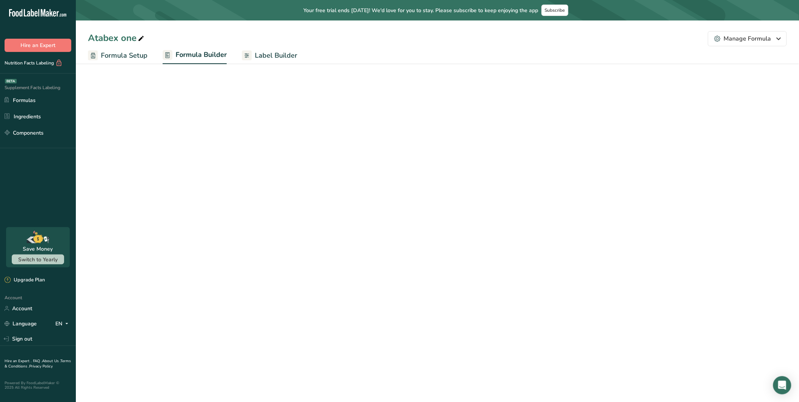
select select "2"
select select "7"
select select "2"
select select "7"
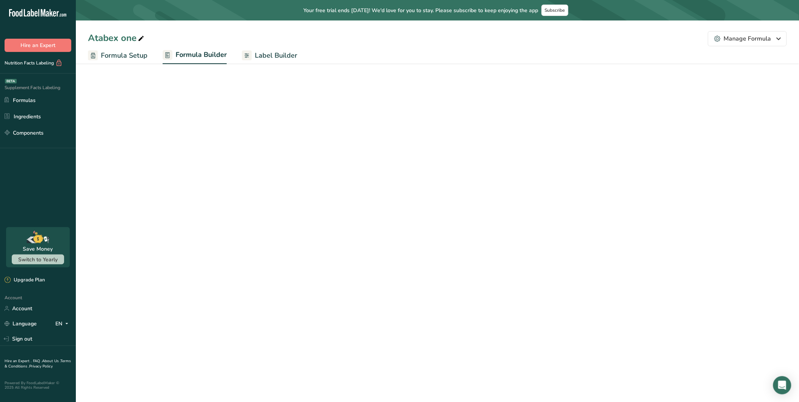
select select "2"
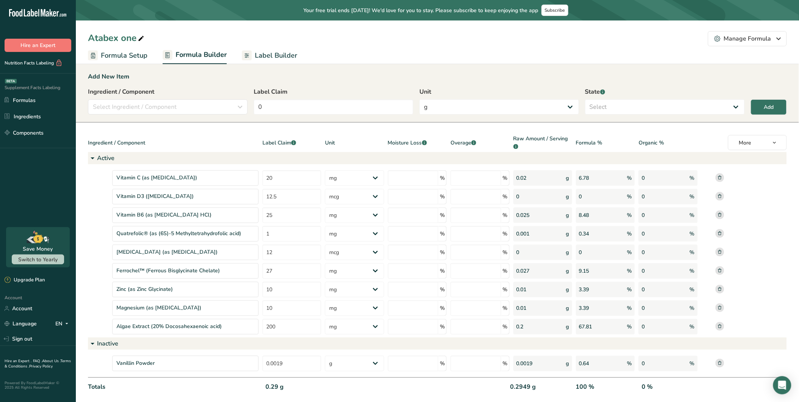
click at [283, 58] on span "Label Builder" at bounding box center [276, 55] width 42 height 10
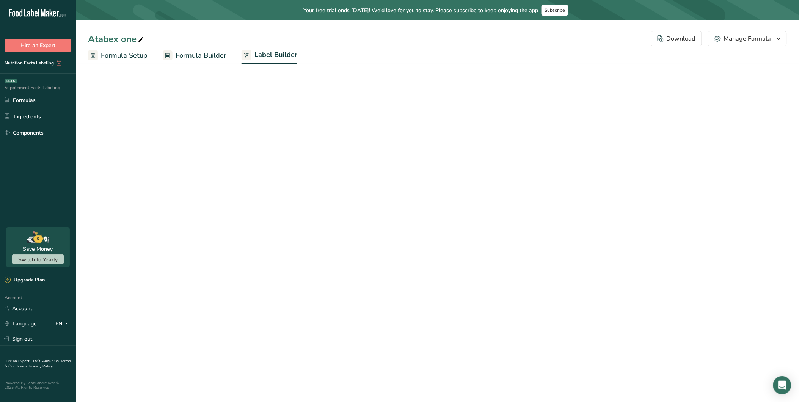
select select "Roboto"
select select "bold"
select select "center"
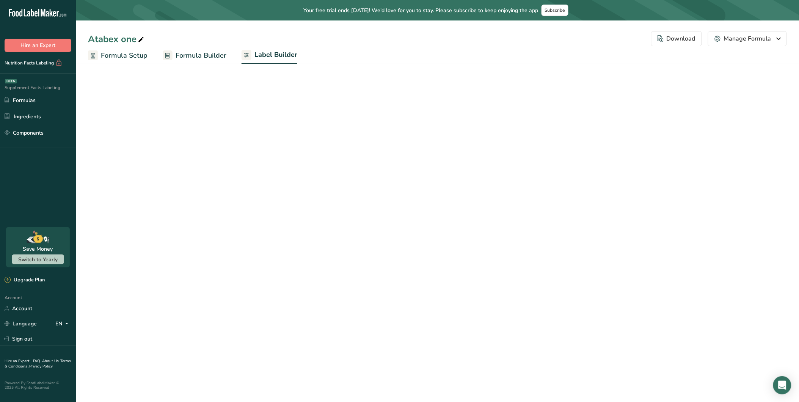
select select "center"
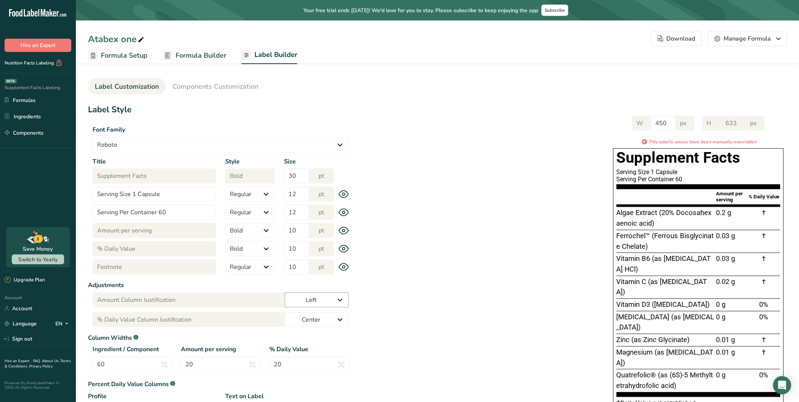
click at [329, 298] on select "Left Center Right" at bounding box center [317, 299] width 64 height 15
select select "center"
click at [285, 292] on select "Left Center Right" at bounding box center [317, 299] width 64 height 15
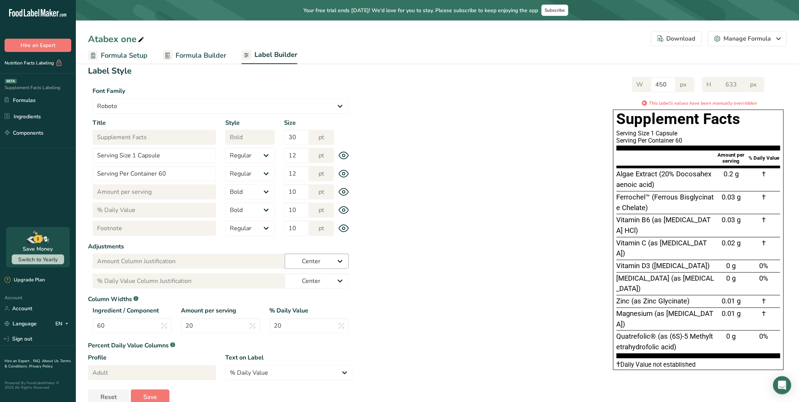
scroll to position [53, 0]
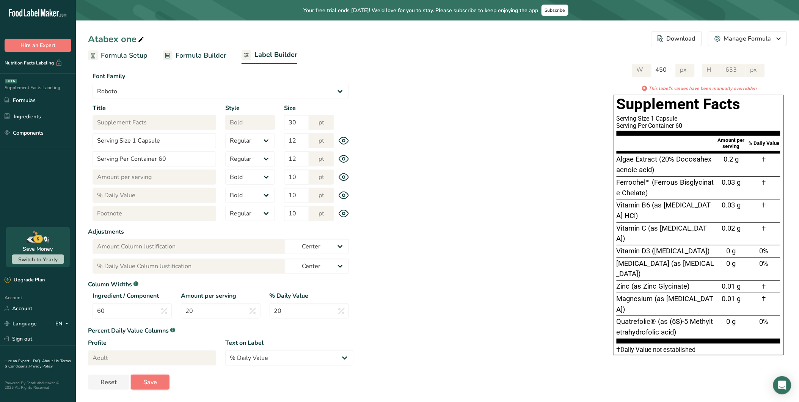
click at [154, 361] on span "Save" at bounding box center [150, 382] width 14 height 9
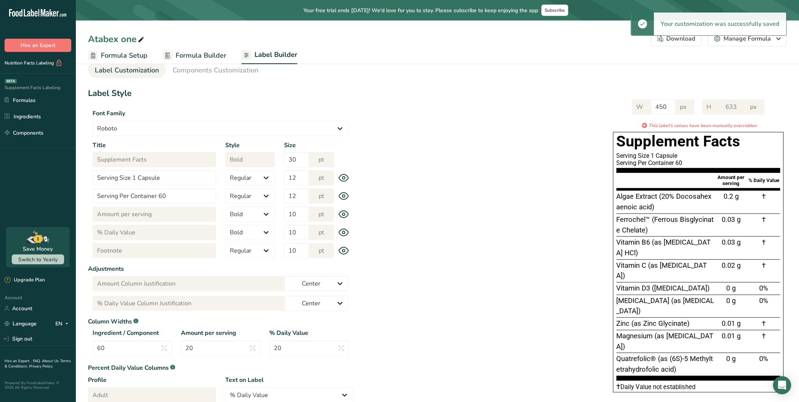
scroll to position [11, 0]
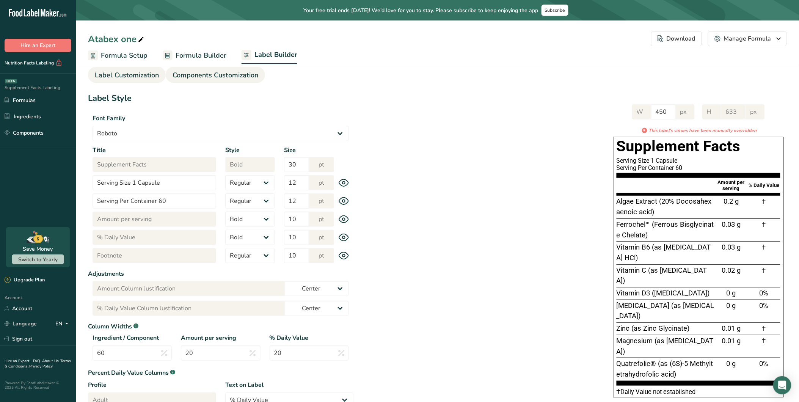
click at [218, 74] on span "Components Customization" at bounding box center [216, 75] width 86 height 10
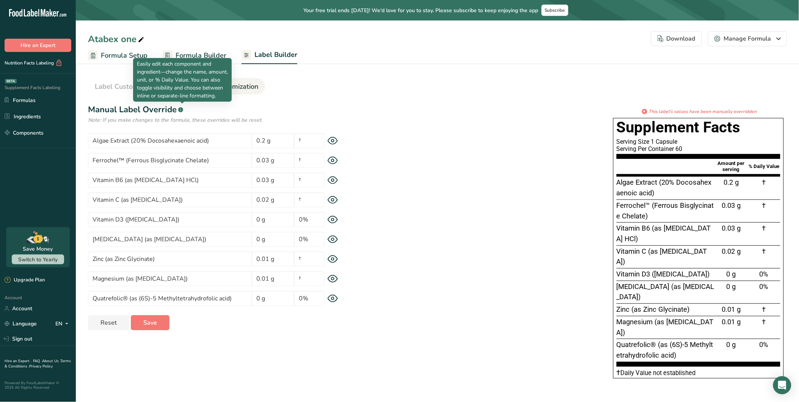
click at [145, 85] on p "Easily edit each component and ingredient—change the name, amount, unit, or % D…" at bounding box center [182, 80] width 91 height 40
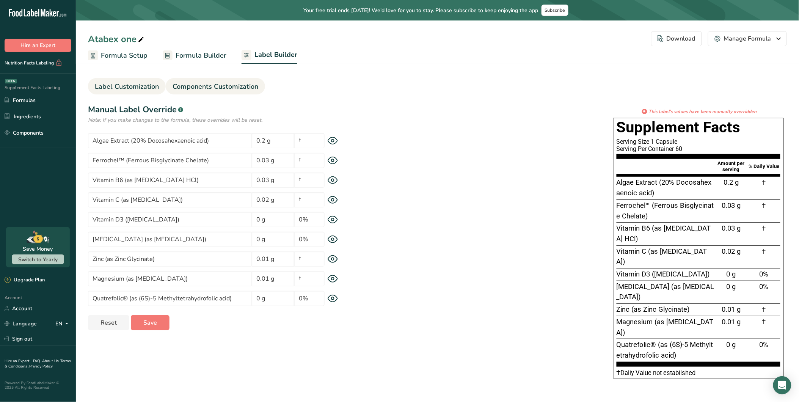
click at [117, 85] on span "Label Customization" at bounding box center [127, 87] width 64 height 10
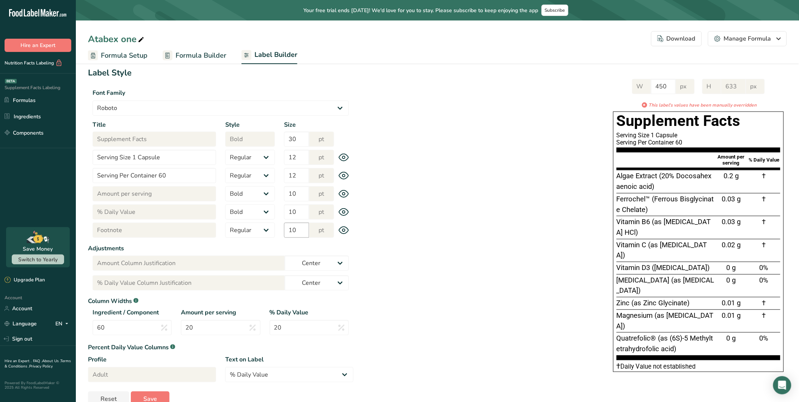
scroll to position [53, 0]
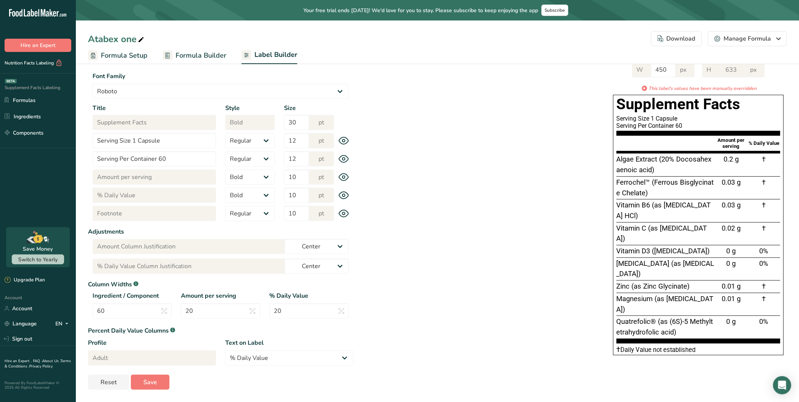
click at [193, 52] on span "Formula Builder" at bounding box center [201, 55] width 51 height 10
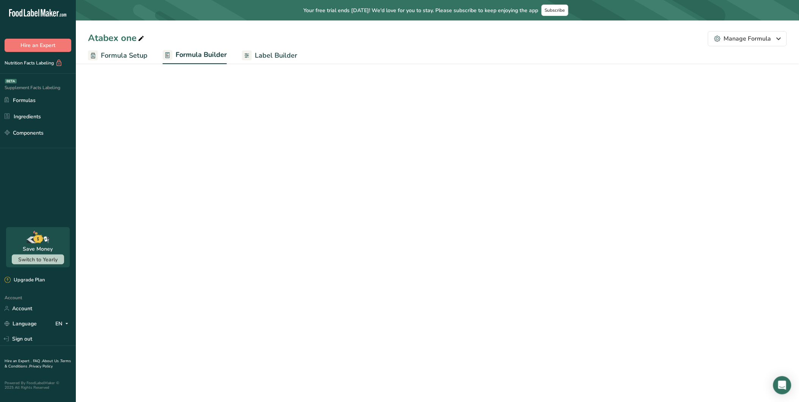
select select "2"
select select "7"
select select "2"
select select "7"
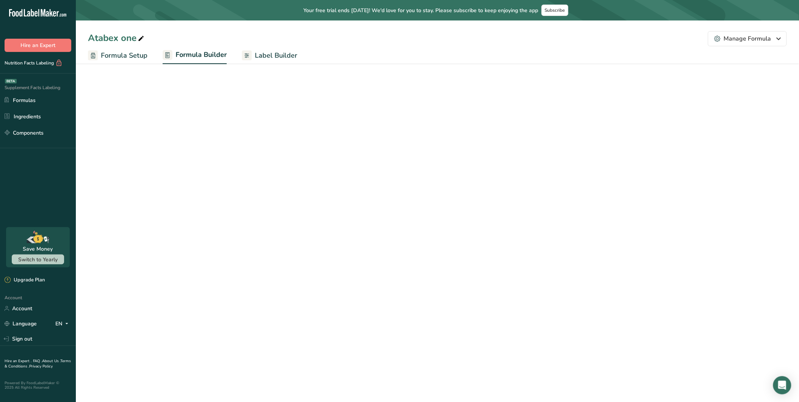
select select "2"
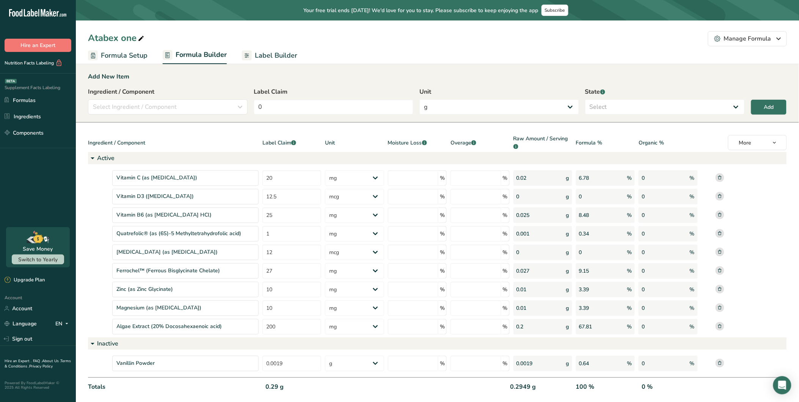
click at [271, 50] on span "Label Builder" at bounding box center [276, 55] width 42 height 10
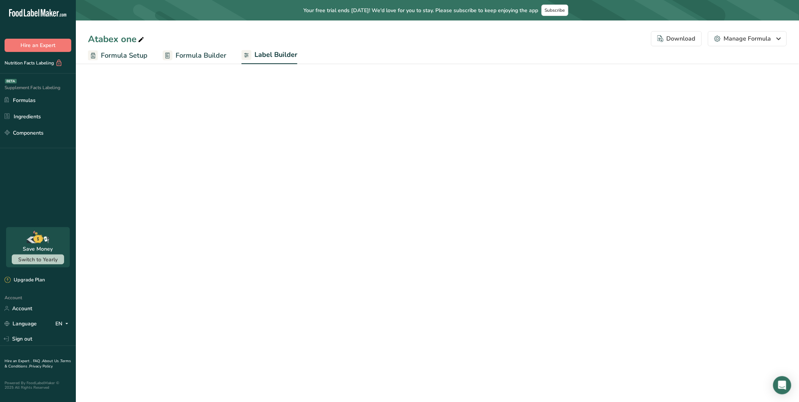
select select "Roboto"
select select "bold"
select select "center"
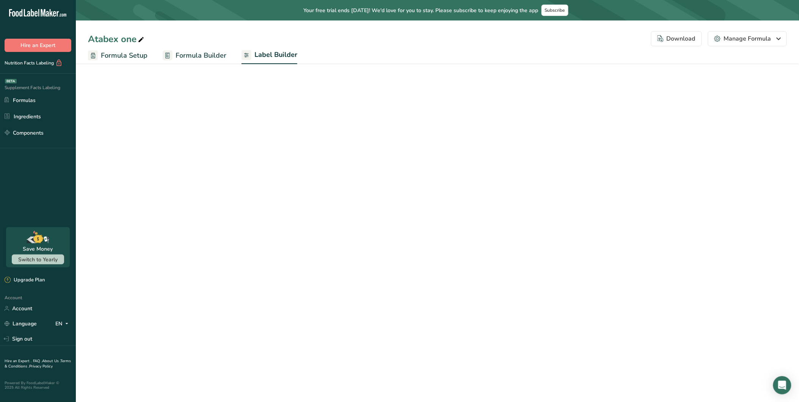
select select "center"
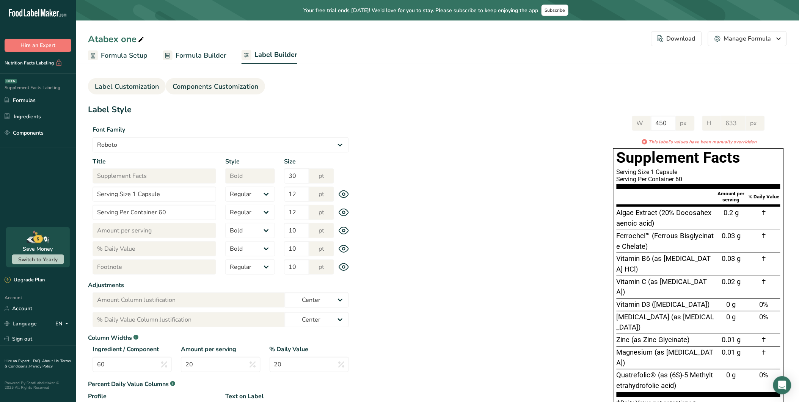
click at [233, 82] on span "Components Customization" at bounding box center [216, 87] width 86 height 10
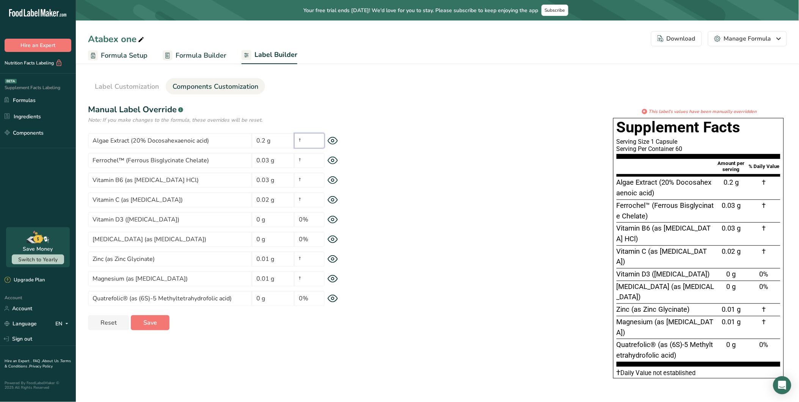
click at [313, 141] on input "†" at bounding box center [309, 140] width 30 height 15
click at [336, 108] on h1 "Manual Label Override .a-a{fill:#347362;}.b-a{fill:#fff;}" at bounding box center [220, 110] width 265 height 13
click at [234, 146] on input "Algae Extract (20% Docosahexaenoic acid)" at bounding box center [170, 140] width 164 height 15
click at [134, 83] on span "Label Customization" at bounding box center [127, 87] width 64 height 10
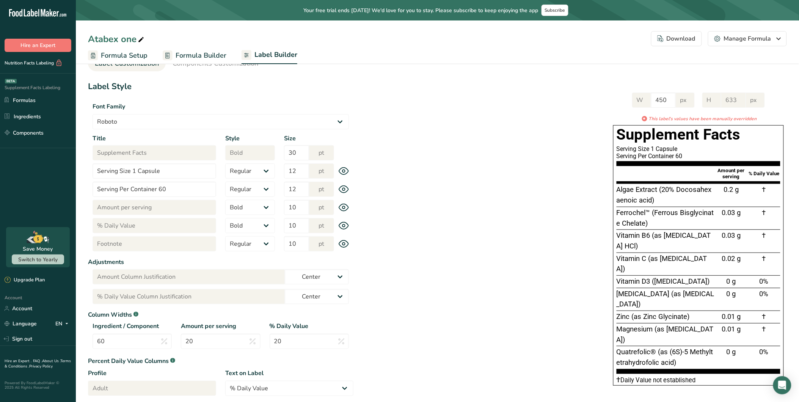
scroll to position [42, 0]
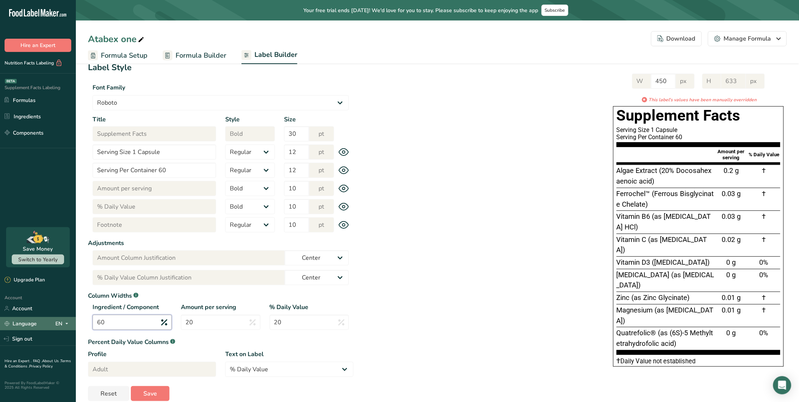
drag, startPoint x: 116, startPoint y: 323, endPoint x: 73, endPoint y: 323, distance: 43.2
click at [75, 323] on div ".a-20{fill:#fff;} Hire an Expert Nutrition Facts Labeling Supplement Facts Labe…" at bounding box center [399, 185] width 799 height 455
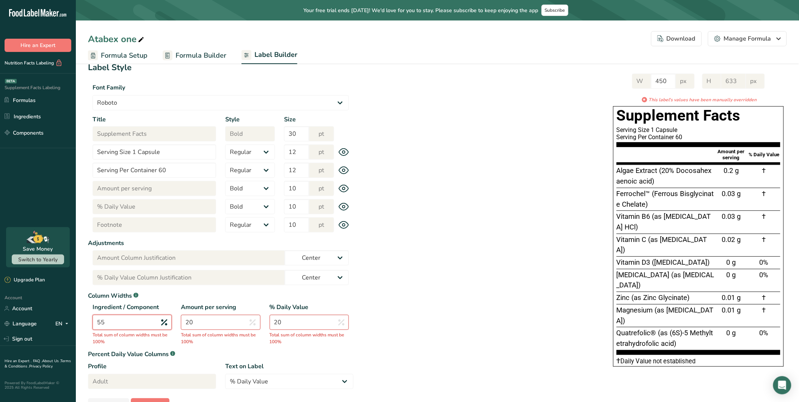
type input "55"
click at [232, 324] on input "20" at bounding box center [220, 322] width 79 height 15
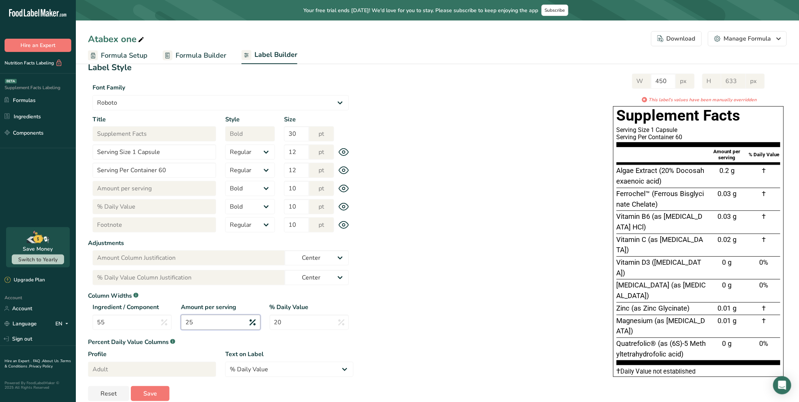
type input "25"
click at [467, 286] on div "W 450 px H 633 px * This label's values have been manually overridden Supplemen…" at bounding box center [569, 223] width 433 height 315
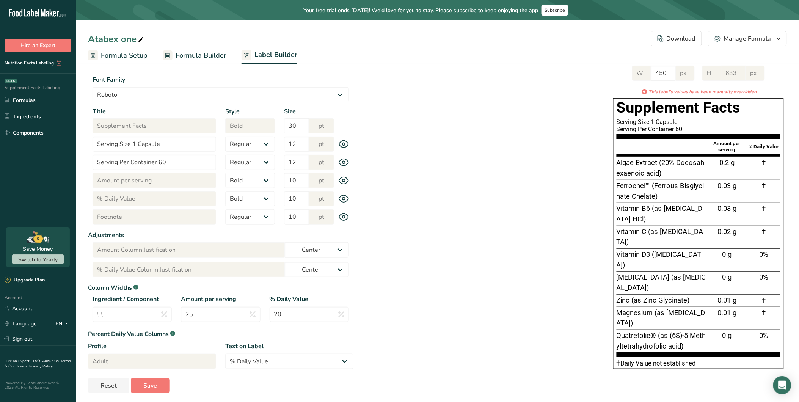
scroll to position [53, 0]
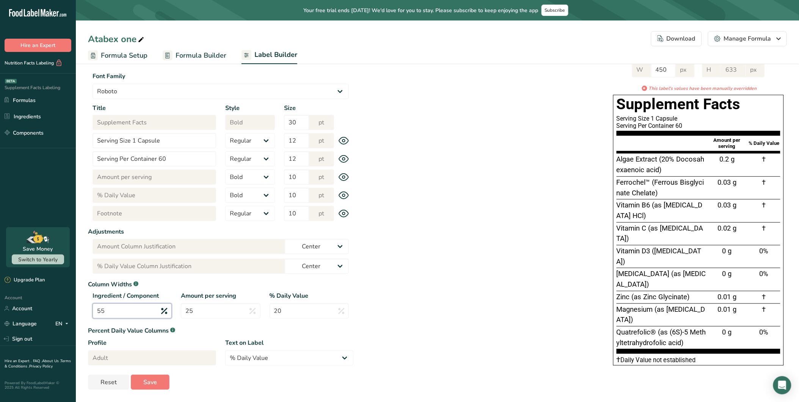
click at [131, 309] on input "55" at bounding box center [132, 310] width 79 height 15
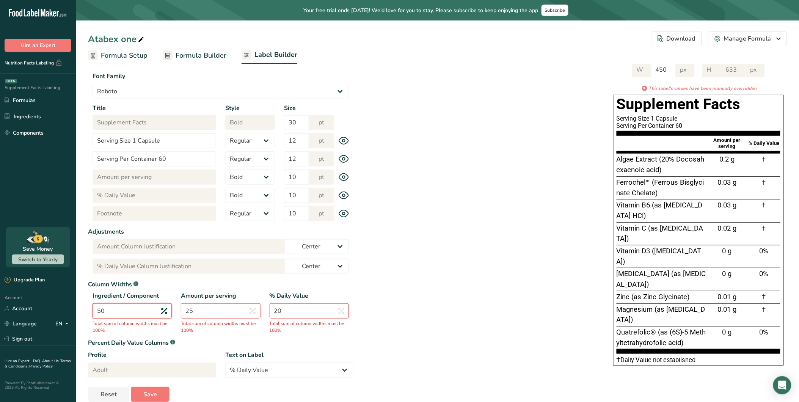
type input "50"
click at [225, 313] on input "25" at bounding box center [220, 310] width 79 height 15
type input "2"
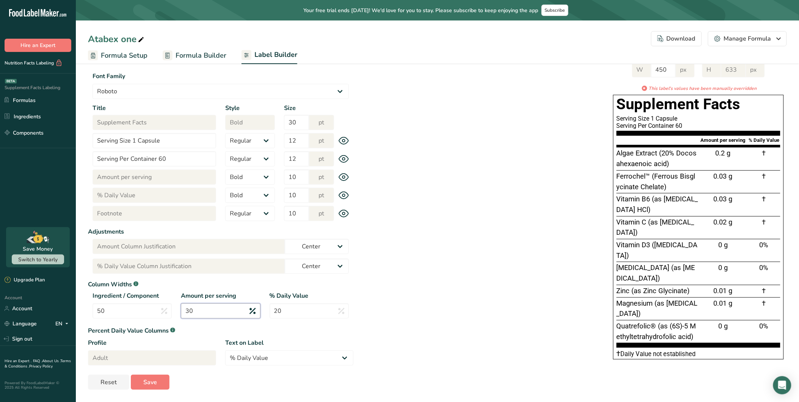
type input "30"
click at [685, 39] on div "Download" at bounding box center [676, 38] width 38 height 9
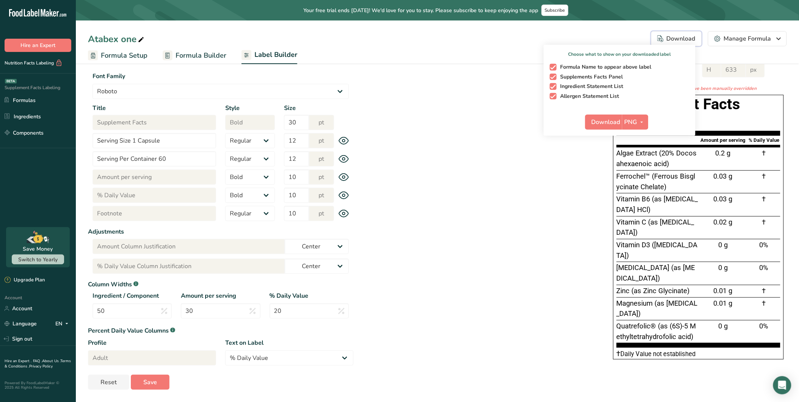
click at [552, 96] on span "button" at bounding box center [553, 96] width 7 height 7
click at [552, 96] on input "Allergen Statement List" at bounding box center [552, 96] width 5 height 5
checkbox input "false"
click at [555, 85] on span "button" at bounding box center [553, 86] width 7 height 7
click at [555, 85] on input "Ingredient Statement List" at bounding box center [552, 86] width 5 height 5
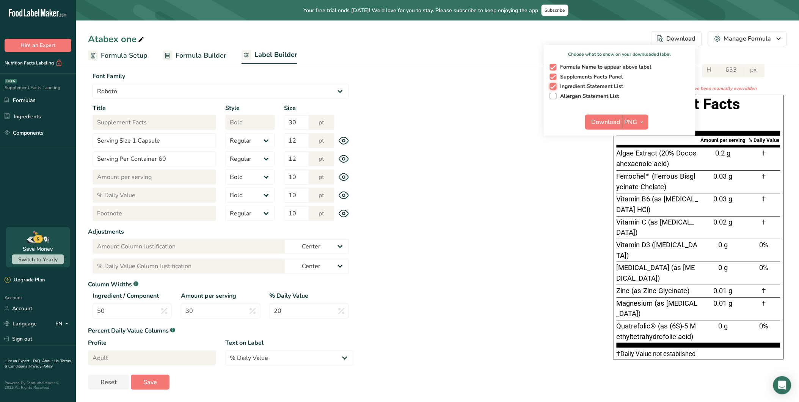
checkbox input "false"
click at [553, 66] on span "button" at bounding box center [553, 67] width 7 height 7
click at [553, 66] on input "Formula Name to appear above label" at bounding box center [552, 66] width 5 height 5
checkbox input "false"
click at [638, 121] on span "button" at bounding box center [641, 122] width 9 height 9
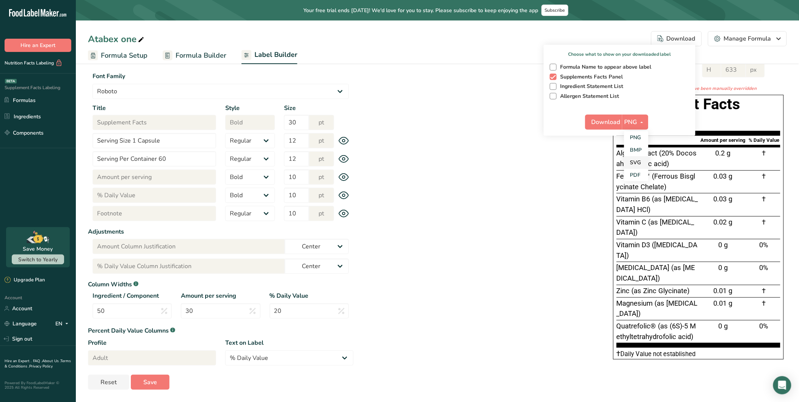
click at [638, 162] on link "SVG" at bounding box center [636, 162] width 24 height 13
click at [610, 124] on span "Download" at bounding box center [605, 122] width 29 height 9
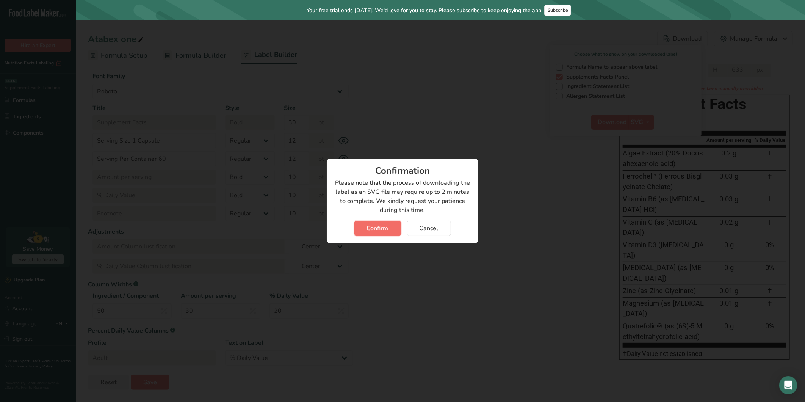
click at [380, 226] on span "Confirm" at bounding box center [378, 228] width 22 height 9
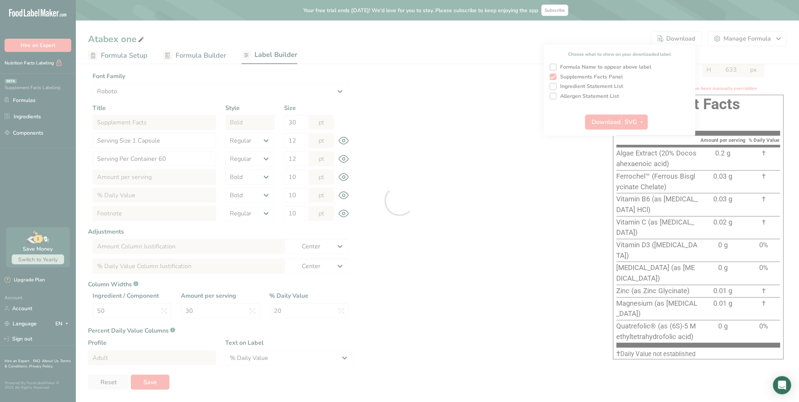
select select "Roboto"
select select "bold"
select select "center"
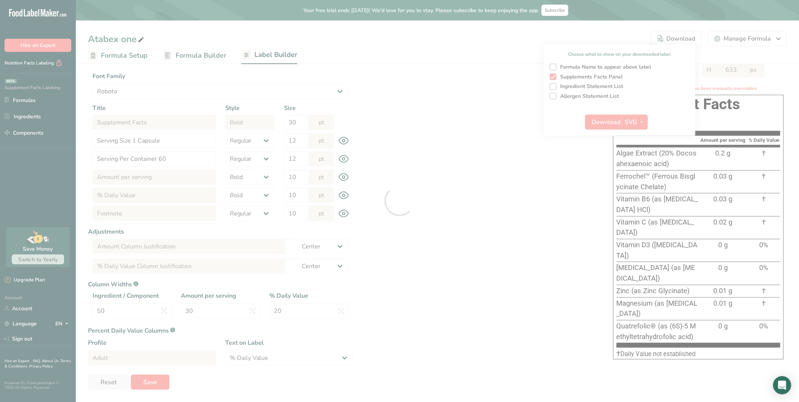
select select "center"
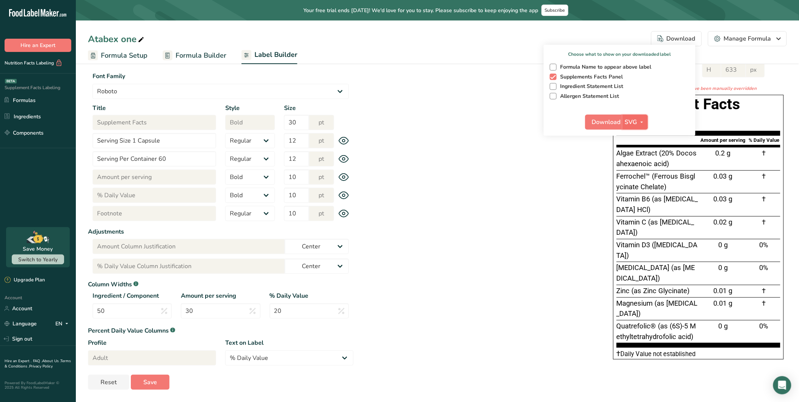
click at [638, 123] on span "button" at bounding box center [641, 122] width 9 height 9
click at [569, 171] on div "W 450 px H 633 px * This label's values have been manually overridden Supplemen…" at bounding box center [569, 209] width 433 height 309
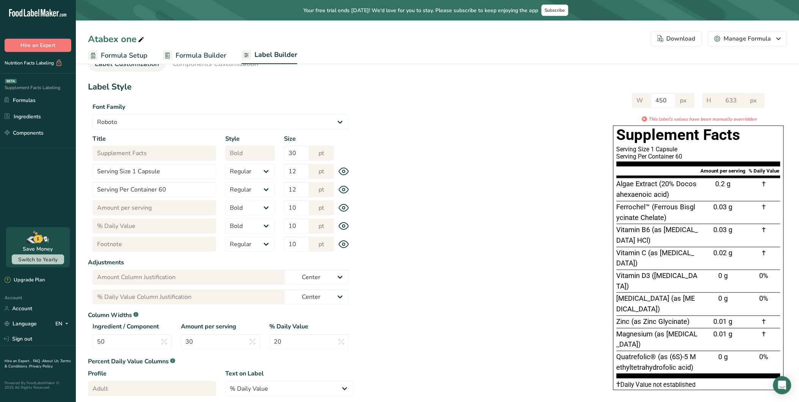
scroll to position [11, 0]
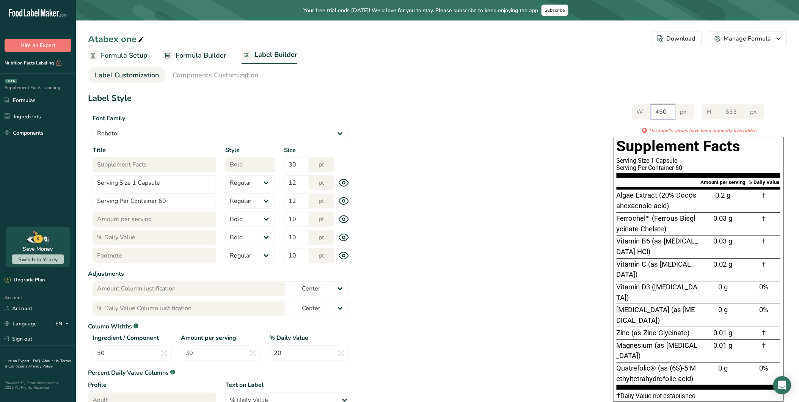
click at [637, 114] on div "W 450 px" at bounding box center [663, 111] width 63 height 15
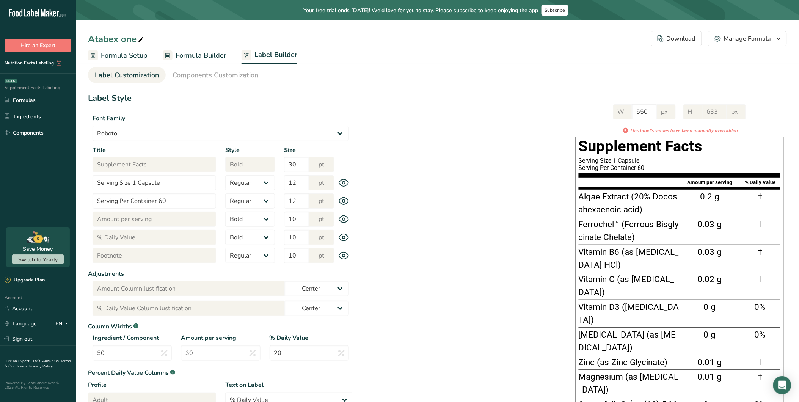
click at [549, 165] on div "W 550 px H 633 px * This label's values have been manually overridden Supplemen…" at bounding box center [569, 272] width 433 height 351
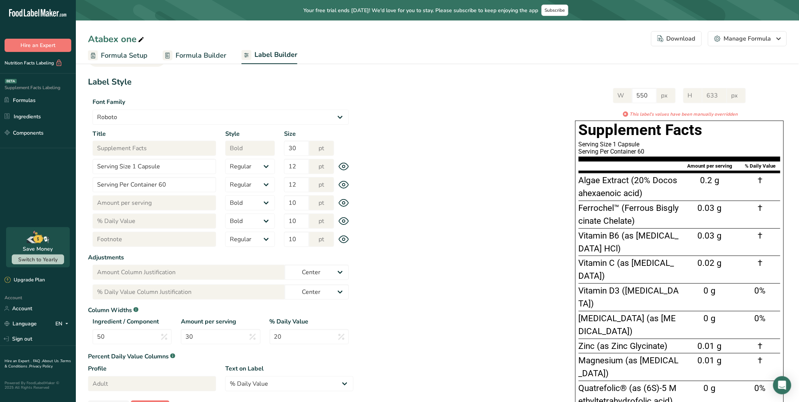
scroll to position [0, 0]
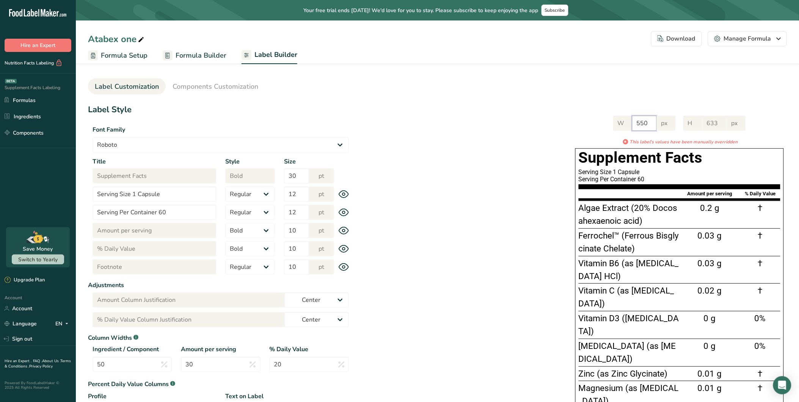
click at [617, 126] on div "W 550 px" at bounding box center [644, 123] width 63 height 15
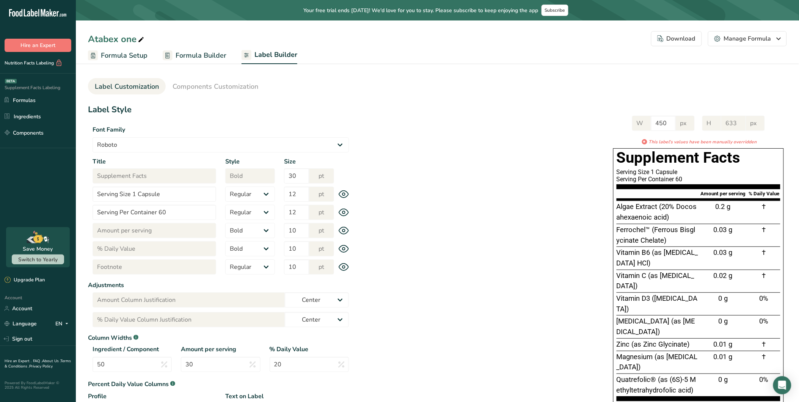
click at [529, 143] on div "W 450 px H 633 px * This label's values have been manually overridden Supplemen…" at bounding box center [569, 262] width 433 height 309
drag, startPoint x: 667, startPoint y: 123, endPoint x: 626, endPoint y: 127, distance: 41.2
click at [626, 124] on div "W 450 px H 633 px * This label's values have been manually overridden Supplemen…" at bounding box center [698, 262] width 177 height 309
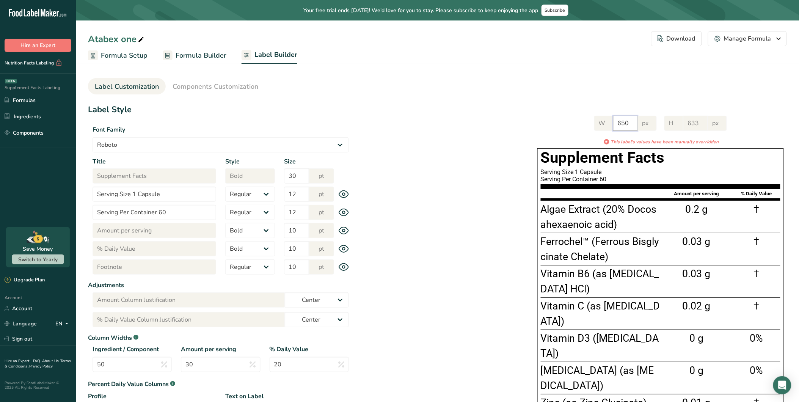
type input "650"
click at [556, 142] on div "* This label's values have been manually overridden" at bounding box center [660, 141] width 252 height 7
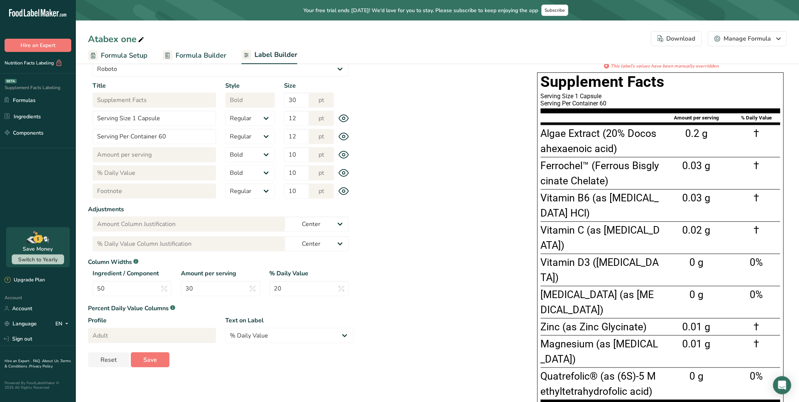
scroll to position [71, 0]
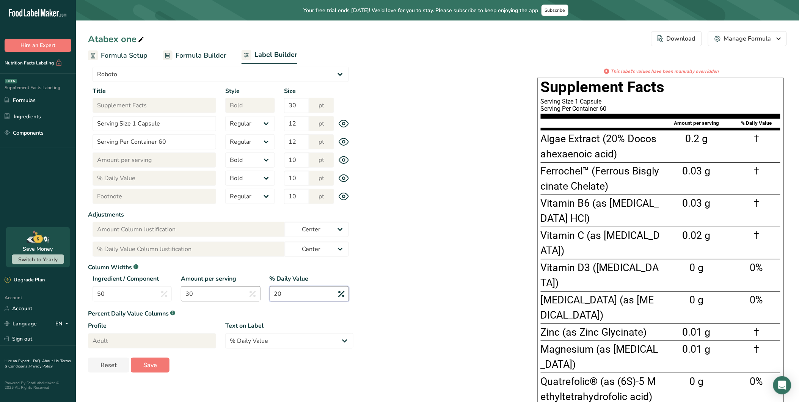
drag, startPoint x: 290, startPoint y: 296, endPoint x: 240, endPoint y: 294, distance: 49.7
click at [240, 294] on div "Ingredient / Component 50 Amount per serving 30 % Daily Value 20" at bounding box center [220, 290] width 265 height 32
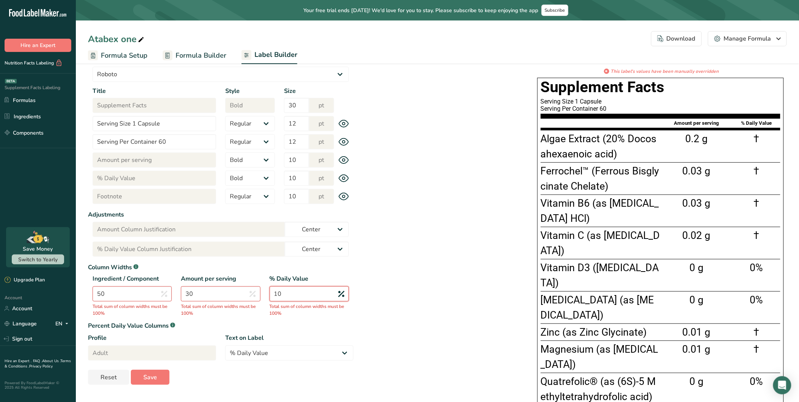
type input "10"
drag, startPoint x: 231, startPoint y: 294, endPoint x: 170, endPoint y: 295, distance: 61.4
click at [170, 295] on div "Ingredient / Component 50 Total sum of column widths must be 100% Amount per se…" at bounding box center [220, 296] width 265 height 44
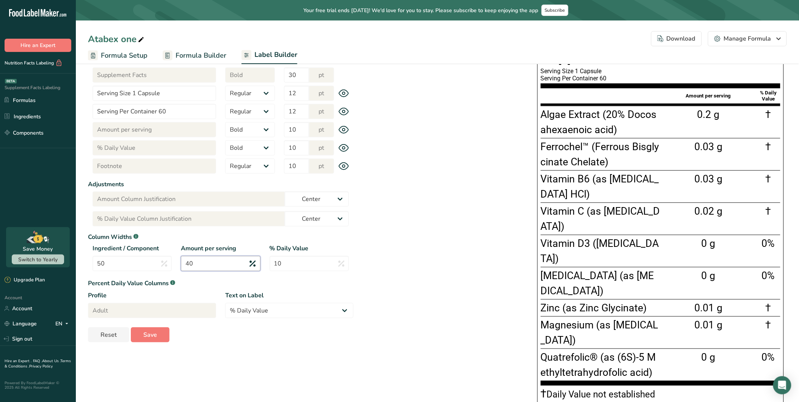
scroll to position [113, 0]
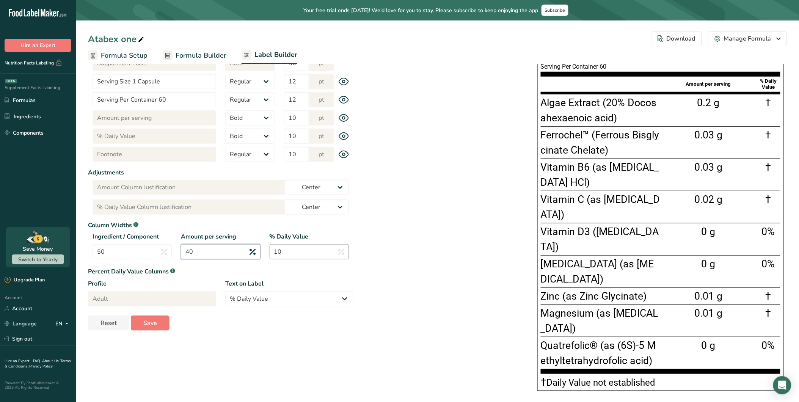
type input "40"
drag, startPoint x: 312, startPoint y: 251, endPoint x: 235, endPoint y: 249, distance: 77.0
click at [235, 249] on div "Ingredient / Component 50 Amount per serving 40 % Daily Value 10" at bounding box center [220, 248] width 265 height 32
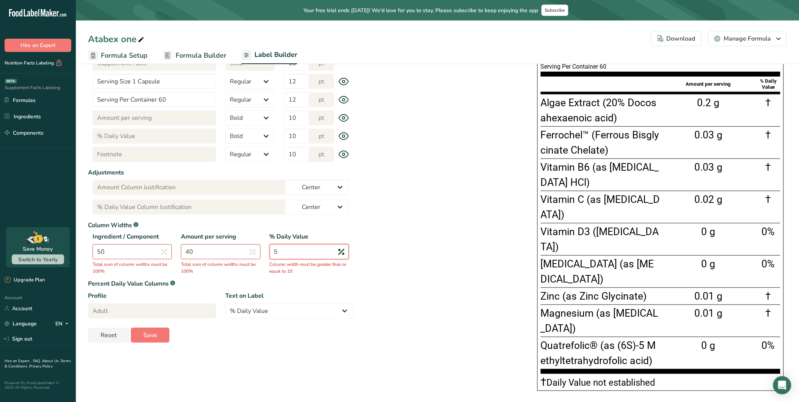
type input "5"
drag, startPoint x: 206, startPoint y: 244, endPoint x: 178, endPoint y: 248, distance: 27.9
click at [178, 248] on div "Amount per serving 40 Total sum of column widths must be 100%" at bounding box center [220, 248] width 88 height 32
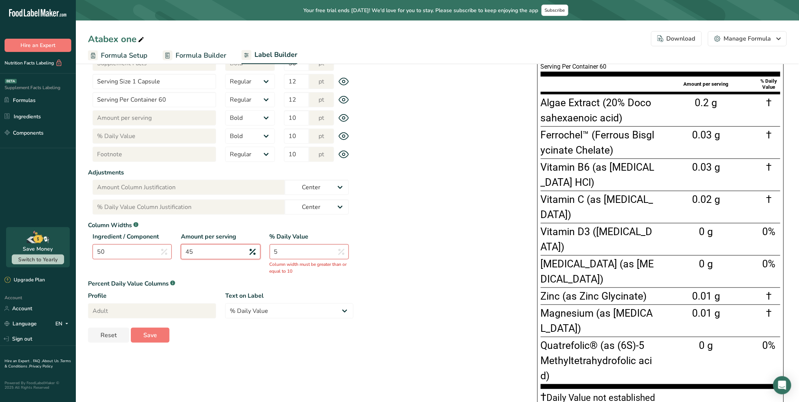
type input "45"
drag, startPoint x: 304, startPoint y: 252, endPoint x: 238, endPoint y: 251, distance: 66.4
click at [237, 249] on div "Ingredient / Component 50 Amount per serving 45 % Daily Value 5 Column width mu…" at bounding box center [220, 254] width 265 height 44
type input "1"
click at [238, 251] on input "45" at bounding box center [220, 251] width 79 height 15
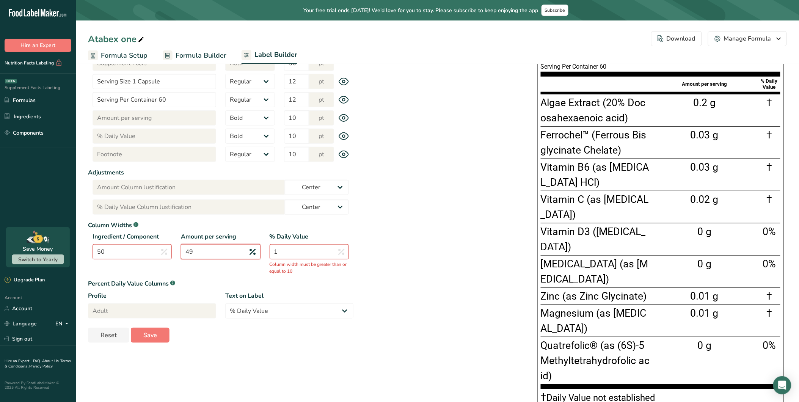
type input "49"
click at [420, 261] on div "W 650 px H 633 px * This label's values have been manually overridden Supplemen…" at bounding box center [569, 202] width 433 height 415
click at [392, 271] on div "W 650 px H 633 px * This label's values have been manually overridden Supplemen…" at bounding box center [569, 202] width 433 height 415
click at [310, 252] on input "1" at bounding box center [309, 251] width 79 height 15
type input "10"
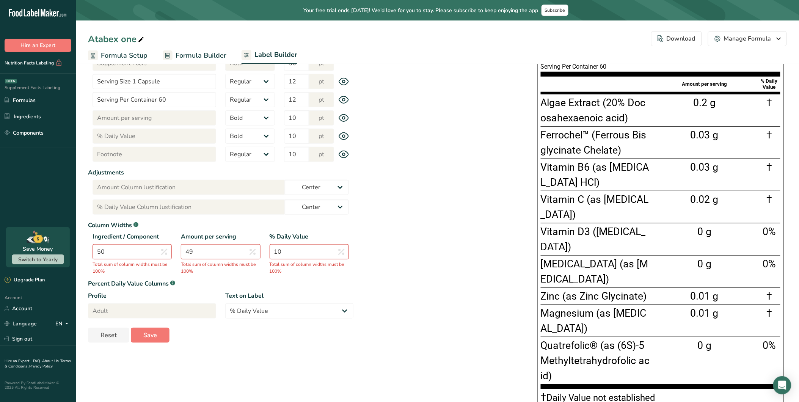
click at [419, 252] on div "W 650 px H 633 px * This label's values have been manually overridden Supplemen…" at bounding box center [569, 202] width 433 height 415
drag, startPoint x: 235, startPoint y: 250, endPoint x: 139, endPoint y: 245, distance: 96.4
click at [146, 245] on div "Ingredient / Component 50 Total sum of column widths must be 100% Amount per se…" at bounding box center [220, 254] width 265 height 44
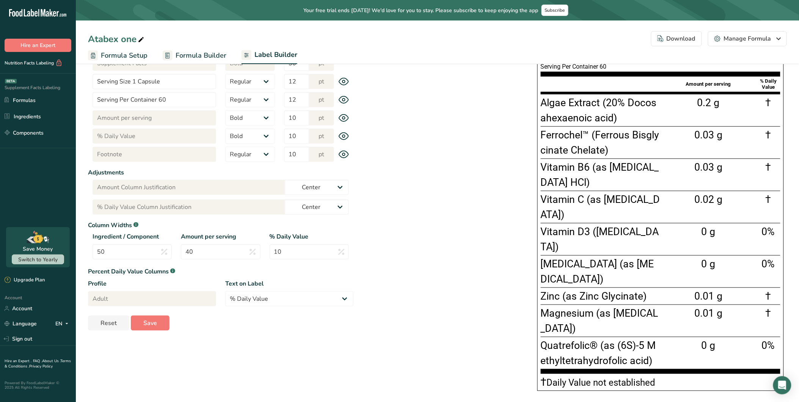
click at [407, 264] on div "W 650 px H 633 px * This label's values have been manually overridden Supplemen…" at bounding box center [569, 195] width 433 height 400
click at [212, 254] on input "40" at bounding box center [220, 251] width 79 height 15
type input "4"
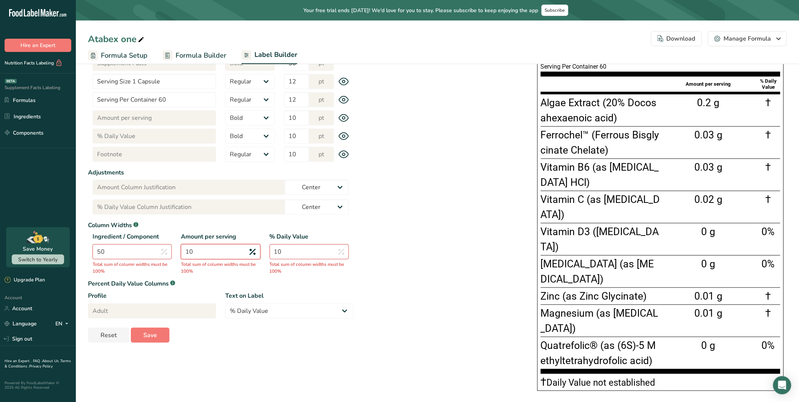
type input "10"
click at [410, 240] on div "W 650 px H 633 px * This label's values have been manually overridden Supplemen…" at bounding box center [569, 195] width 433 height 400
drag, startPoint x: 139, startPoint y: 249, endPoint x: 81, endPoint y: 248, distance: 58.0
click at [83, 248] on section "Label Customization Components Customization Label Style Font Family Arial Robo…" at bounding box center [437, 177] width 723 height 460
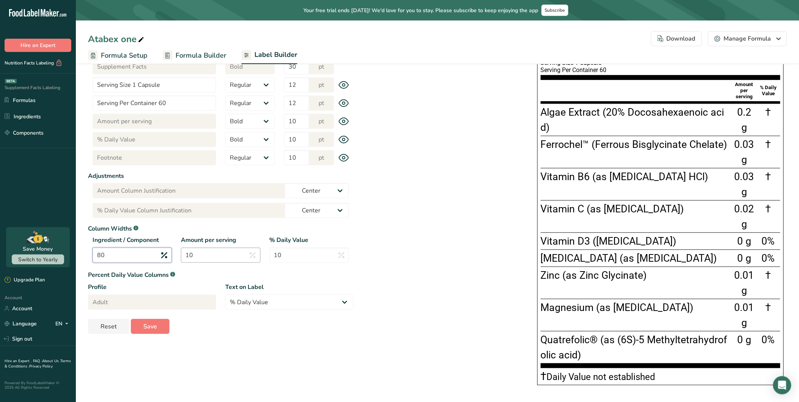
type input "80"
drag, startPoint x: 200, startPoint y: 251, endPoint x: 149, endPoint y: 252, distance: 50.4
click at [151, 252] on div "Ingredient / Component 80 Amount per serving 10 % Daily Value 10" at bounding box center [220, 251] width 265 height 32
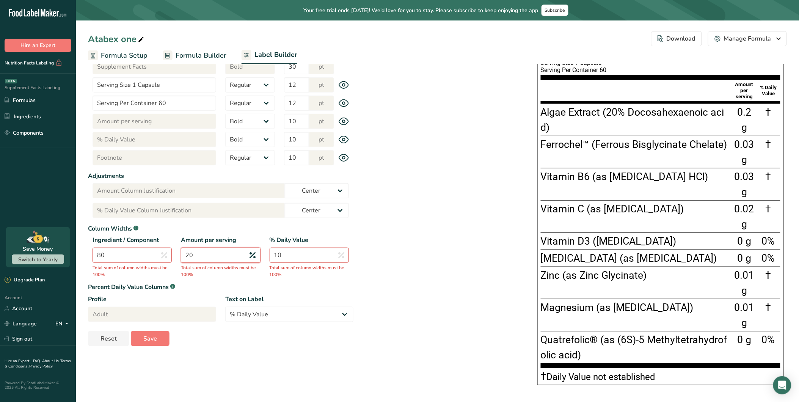
type input "20"
drag, startPoint x: 127, startPoint y: 248, endPoint x: 52, endPoint y: 248, distance: 75.1
click at [52, 248] on div ".a-20{fill:#fff;} Hire an Expert Nutrition Facts Labeling Supplement Facts Labe…" at bounding box center [399, 146] width 799 height 511
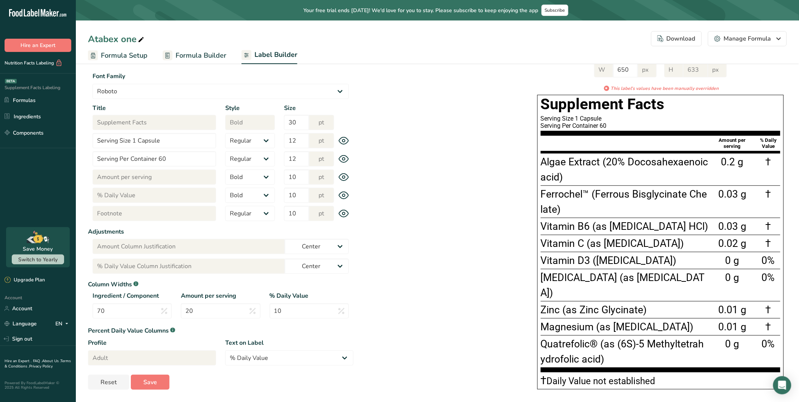
click at [406, 241] on div "W 650 px H 633 px * This label's values have been manually overridden Supplemen…" at bounding box center [569, 224] width 433 height 339
click at [127, 309] on input "70" at bounding box center [132, 310] width 79 height 15
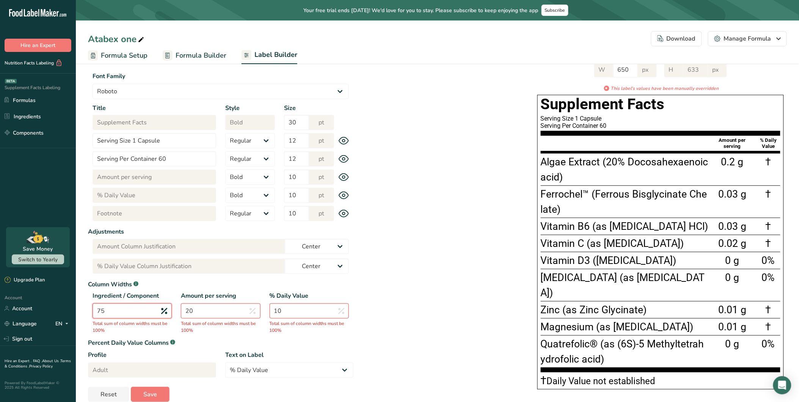
type input "75"
click at [212, 314] on input "20" at bounding box center [220, 310] width 79 height 15
type input "2"
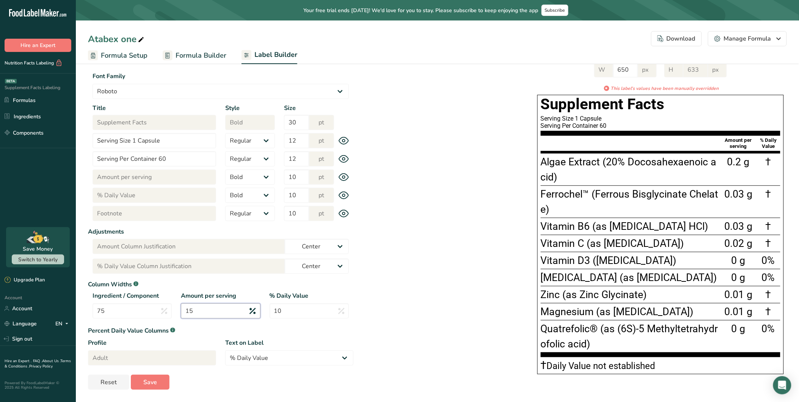
type input "15"
drag, startPoint x: 556, startPoint y: 209, endPoint x: 547, endPoint y: 209, distance: 8.3
click at [548, 209] on div "Ferrochel™ (Ferrous Bisglycinate Chelate)" at bounding box center [631, 202] width 180 height 30
drag, startPoint x: 547, startPoint y: 209, endPoint x: 538, endPoint y: 209, distance: 9.1
click at [538, 209] on div "Supplement Facts Serving Size 1 Capsule Serving Per Container 60 Amount per ser…" at bounding box center [660, 234] width 246 height 279
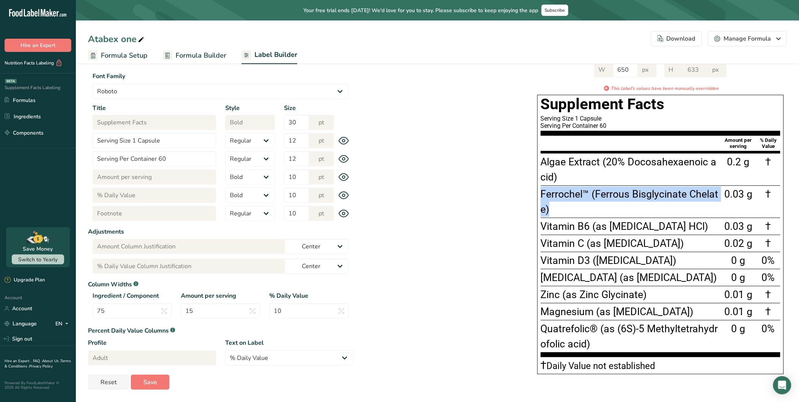
drag, startPoint x: 543, startPoint y: 193, endPoint x: 563, endPoint y: 214, distance: 30.0
click at [563, 214] on div "Ferrochel™ (Ferrous Bisglycinate Chelate)" at bounding box center [631, 202] width 180 height 30
drag, startPoint x: 563, startPoint y: 214, endPoint x: 585, endPoint y: 247, distance: 39.2
click at [585, 247] on span "Vitamin C (as [MEDICAL_DATA])" at bounding box center [612, 243] width 143 height 12
click at [596, 194] on span "Ferrochel™ (Ferrous Bisglycinate Chelate)" at bounding box center [630, 201] width 178 height 27
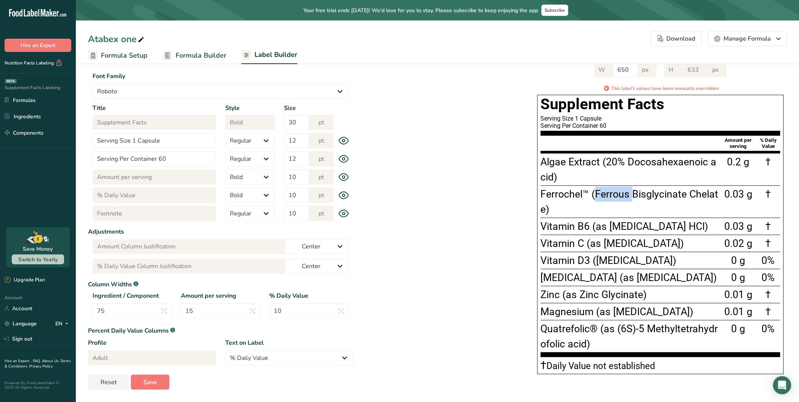
click at [596, 194] on span "Ferrochel™ (Ferrous Bisglycinate Chelate)" at bounding box center [630, 201] width 178 height 27
drag, startPoint x: 596, startPoint y: 194, endPoint x: 601, endPoint y: 232, distance: 38.2
click at [601, 232] on span "Vitamin B6 (as [MEDICAL_DATA] HCl)" at bounding box center [625, 226] width 168 height 12
drag, startPoint x: 576, startPoint y: 133, endPoint x: 726, endPoint y: 366, distance: 277.1
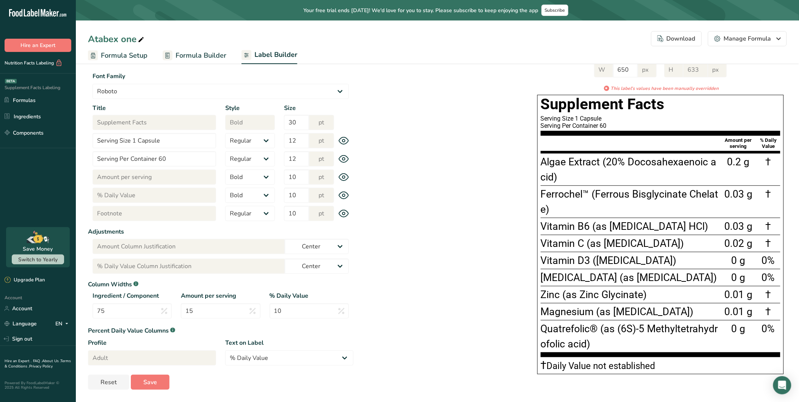
click at [719, 361] on div "Supplement Facts Serving Size 1 Capsule Serving Per Container 60 Amount per ser…" at bounding box center [660, 234] width 246 height 279
drag, startPoint x: 726, startPoint y: 366, endPoint x: 598, endPoint y: 243, distance: 177.8
copy div "Loremipsum Dolor Sitamet Cons 3 Adipisc Elitsed Doe Temporinc 62 Utlabo etd mag…"
drag, startPoint x: 646, startPoint y: 218, endPoint x: 649, endPoint y: 214, distance: 4.1
click at [647, 217] on section "Algae Extract (20% Docosahexaenoic acid) 0.2 g † Ferrochel™ (Ferrous Bisglycina…" at bounding box center [661, 255] width 240 height 204
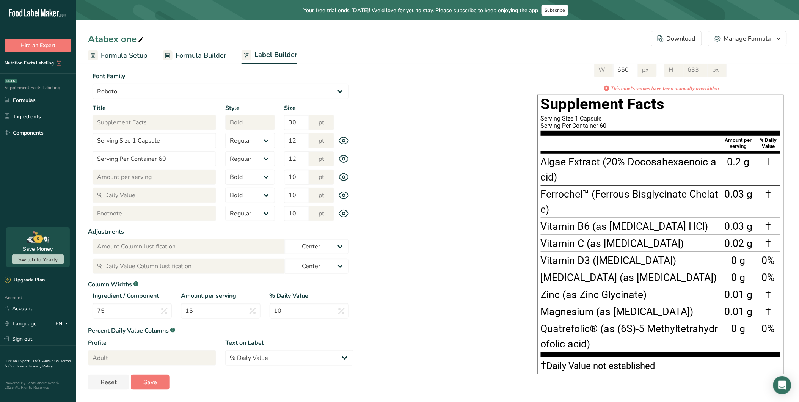
drag, startPoint x: 592, startPoint y: 127, endPoint x: 554, endPoint y: 126, distance: 38.3
click at [592, 127] on div "Serving Per Container 60" at bounding box center [661, 125] width 240 height 7
click at [507, 128] on div "W 650 px H 633 px * This label's values have been manually overridden Supplemen…" at bounding box center [569, 217] width 433 height 324
click at [601, 159] on span "Algae Extract (20% Docosahexaenoic acid)" at bounding box center [629, 169] width 176 height 27
drag, startPoint x: 596, startPoint y: 193, endPoint x: 726, endPoint y: 201, distance: 130.3
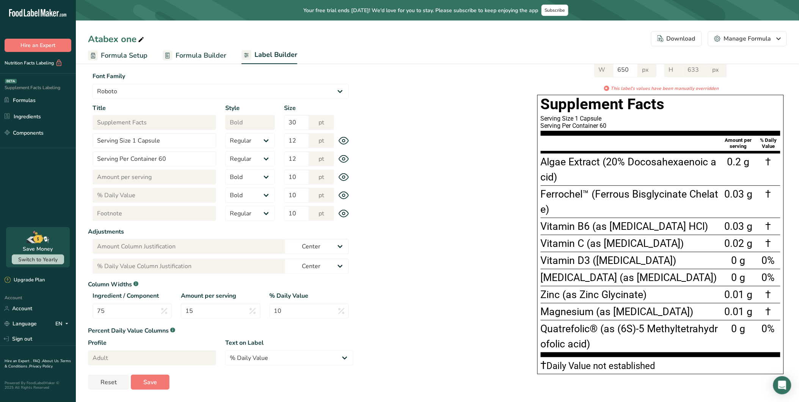
click at [719, 200] on div "Ferrochel™ (Ferrous Bisglycinate Chelate) 0.03 g †" at bounding box center [661, 201] width 240 height 32
drag, startPoint x: 726, startPoint y: 201, endPoint x: 608, endPoint y: 214, distance: 118.6
click at [608, 214] on div "Ferrochel™ (Ferrous Bisglycinate Chelate)" at bounding box center [631, 202] width 180 height 30
click at [188, 56] on span "Formula Builder" at bounding box center [201, 55] width 51 height 10
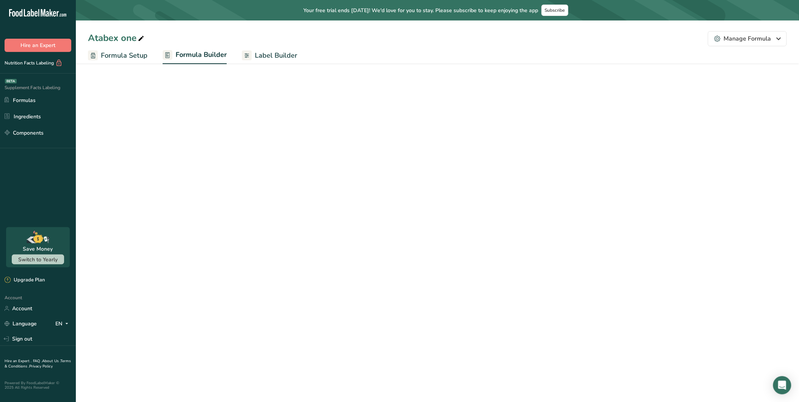
select select "2"
select select "7"
select select "2"
select select "7"
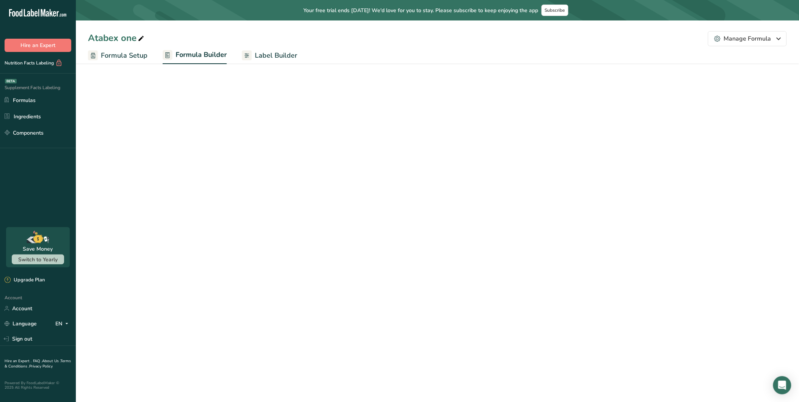
select select "2"
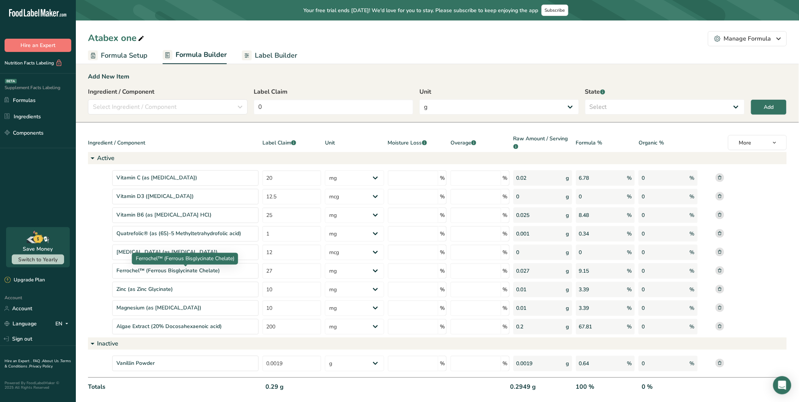
click at [224, 275] on div "Ferrochel™ (Ferrous Bisglycinate Chelate)" at bounding box center [185, 271] width 146 height 16
click at [268, 60] on link "Label Builder" at bounding box center [269, 55] width 55 height 17
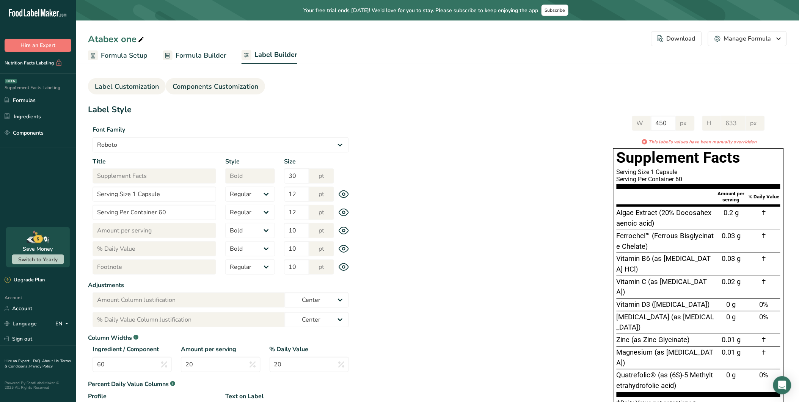
click at [221, 82] on span "Components Customization" at bounding box center [216, 87] width 86 height 10
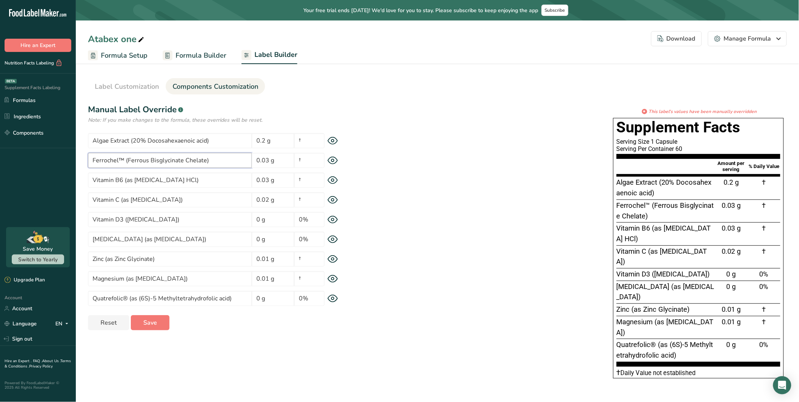
drag, startPoint x: 123, startPoint y: 159, endPoint x: 103, endPoint y: 160, distance: 20.5
click at [89, 160] on input "Ferrochel™ (Ferrous Bisglycinate Chelate)" at bounding box center [170, 160] width 164 height 15
drag, startPoint x: 205, startPoint y: 158, endPoint x: 128, endPoint y: 158, distance: 77.3
click at [128, 158] on input "Ferrochel™ (Ferrous Bisglycinate Chelate)" at bounding box center [170, 160] width 164 height 15
paste input "chel™"
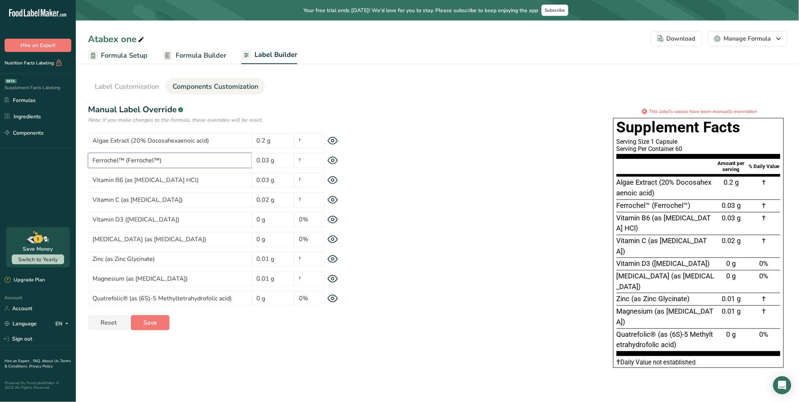
drag, startPoint x: 123, startPoint y: 158, endPoint x: 29, endPoint y: 157, distance: 94.0
click at [31, 157] on div ".a-20{fill:#fff;} Hire an Expert Nutrition Facts Labeling Supplement Facts Labe…" at bounding box center [399, 201] width 799 height 402
click at [179, 167] on input "Iron (as Ferrochel™)" at bounding box center [170, 160] width 164 height 15
click at [392, 178] on div "* This label's values have been manually overridden Supplement Facts Serving Si…" at bounding box center [569, 240] width 433 height 264
click at [128, 220] on input "Vitamin D3 ([MEDICAL_DATA])" at bounding box center [170, 219] width 164 height 15
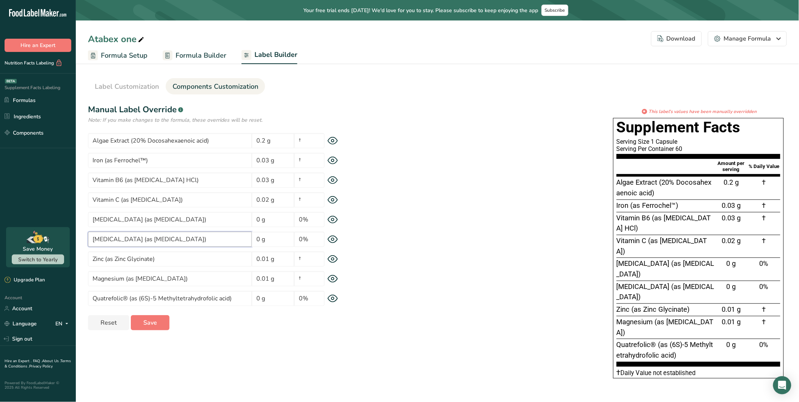
drag, startPoint x: 171, startPoint y: 235, endPoint x: 183, endPoint y: 238, distance: 12.3
click at [171, 235] on input "[MEDICAL_DATA] (as [MEDICAL_DATA])" at bounding box center [170, 239] width 164 height 15
click at [199, 243] on input "[MEDICAL_DATA] (as [MEDICAL_DATA])" at bounding box center [170, 239] width 164 height 15
click at [382, 234] on div "* This label's values have been manually overridden Supplement Facts Serving Si…" at bounding box center [569, 245] width 433 height 275
drag, startPoint x: 207, startPoint y: 141, endPoint x: 144, endPoint y: 141, distance: 62.6
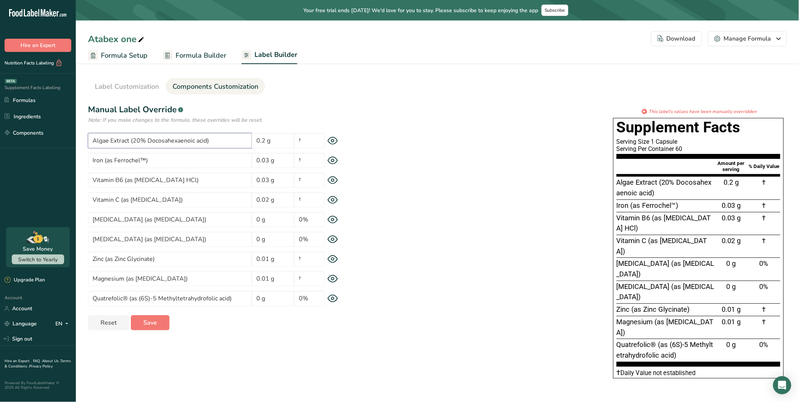
click at [149, 138] on input "Algae Extract (20% Docosahexaenoic acid)" at bounding box center [170, 140] width 164 height 15
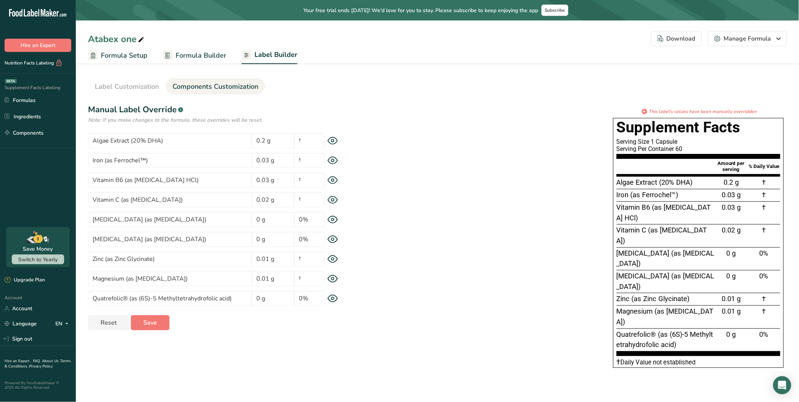
click at [447, 162] on div "* This label's values have been manually overridden Supplement Facts Serving Si…" at bounding box center [569, 240] width 433 height 264
click at [154, 321] on span "Save" at bounding box center [150, 322] width 14 height 9
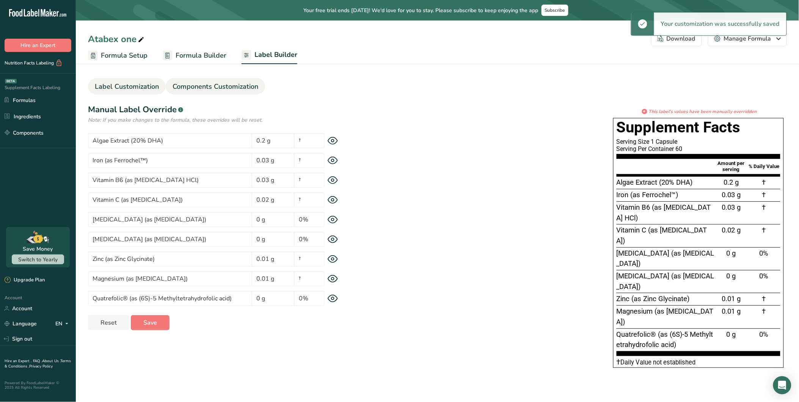
click at [138, 88] on span "Label Customization" at bounding box center [127, 87] width 64 height 10
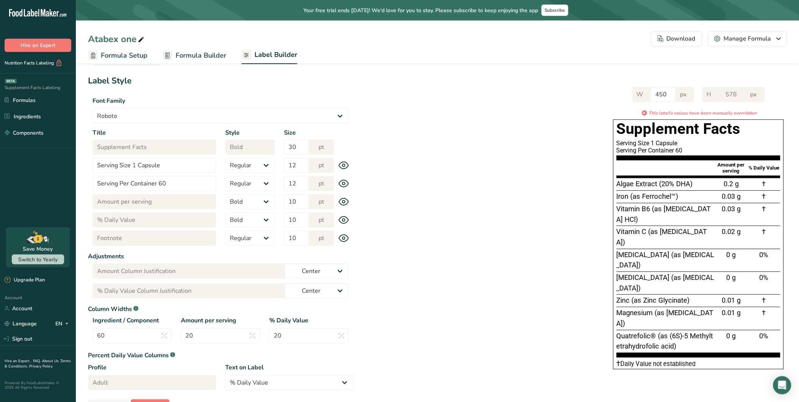
scroll to position [53, 0]
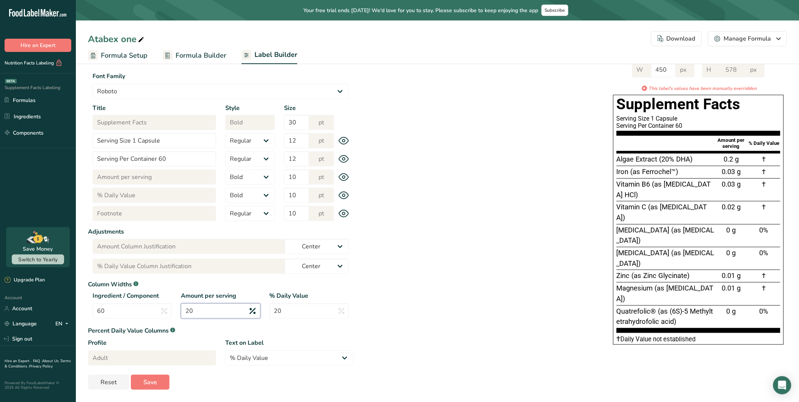
click at [219, 308] on input "20" at bounding box center [220, 310] width 79 height 15
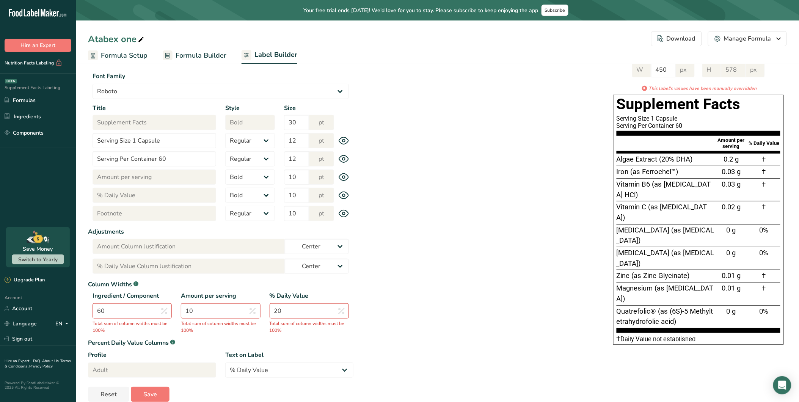
click at [468, 309] on div "W 450 px H 578 px * This label's values have been manually overridden Supplemen…" at bounding box center [569, 202] width 433 height 295
drag, startPoint x: 301, startPoint y: 309, endPoint x: 251, endPoint y: 311, distance: 50.1
click at [251, 311] on div "Ingredient / Component 60 Total sum of column widths must be 100% Amount per se…" at bounding box center [220, 313] width 265 height 44
click at [458, 300] on div "W 450 px H 578 px * This label's values have been manually overridden Supplemen…" at bounding box center [569, 202] width 433 height 295
drag, startPoint x: 101, startPoint y: 307, endPoint x: 61, endPoint y: 306, distance: 39.4
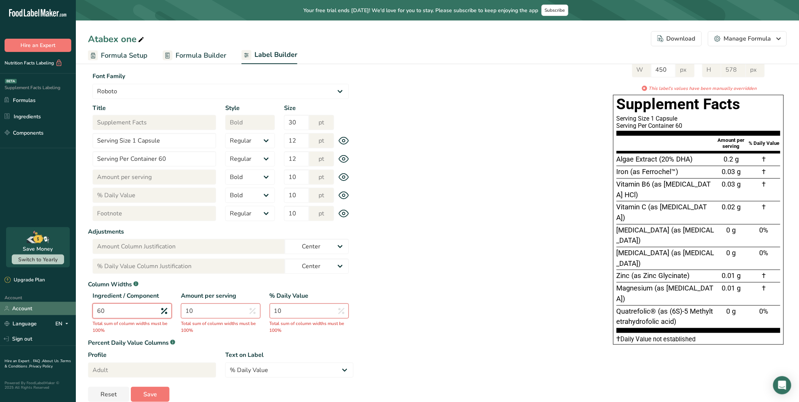
click at [56, 306] on div ".a-20{fill:#fff;} Hire an Expert Nutrition Facts Labeling Supplement Facts Labe…" at bounding box center [399, 180] width 799 height 467
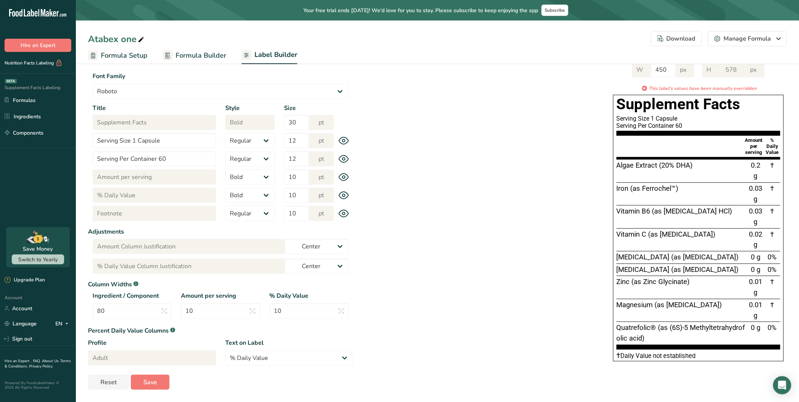
click at [467, 278] on div "W 450 px H 578 px * This label's values have been manually overridden Supplemen…" at bounding box center [569, 210] width 433 height 311
drag, startPoint x: 202, startPoint y: 314, endPoint x: 163, endPoint y: 313, distance: 39.4
click at [158, 314] on div "Ingredient / Component 80 Amount per serving 10 % Daily Value 10" at bounding box center [220, 307] width 265 height 32
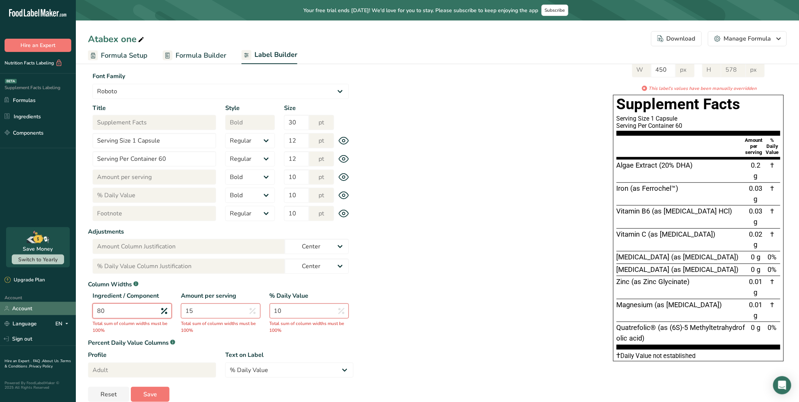
drag, startPoint x: 132, startPoint y: 309, endPoint x: 46, endPoint y: 309, distance: 85.7
click at [47, 309] on div ".a-20{fill:#fff;} Hire an Expert Nutrition Facts Labeling Supplement Facts Labe…" at bounding box center [399, 180] width 799 height 467
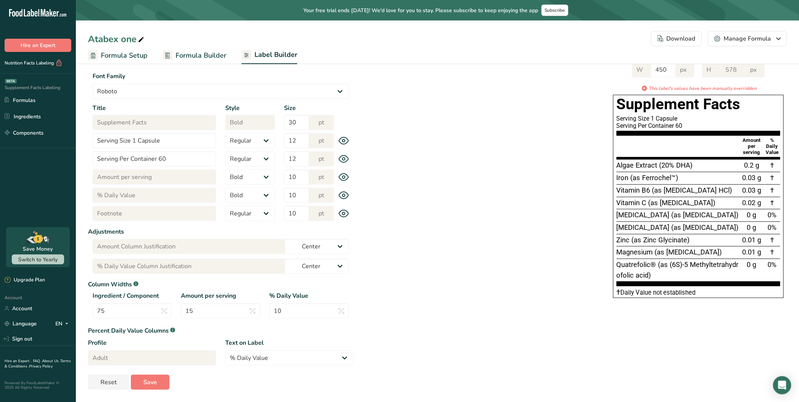
click at [476, 267] on div "W 450 px H 578 px * This label's values have been manually overridden Supplemen…" at bounding box center [569, 179] width 433 height 248
drag, startPoint x: 617, startPoint y: 265, endPoint x: 669, endPoint y: 267, distance: 52.0
click at [669, 266] on span "Quatrefolic® (as (6S)-5 Methyltetrahydrofolic acid)" at bounding box center [677, 269] width 122 height 19
drag, startPoint x: 669, startPoint y: 267, endPoint x: 654, endPoint y: 278, distance: 18.4
click at [654, 278] on div "Quatrefolic® (as (6S)-5 Methyltetrahydrofolic acid)" at bounding box center [677, 270] width 123 height 21
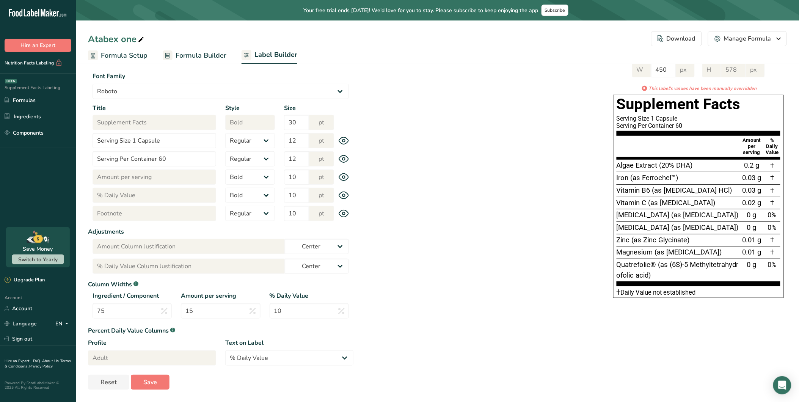
click at [199, 53] on span "Formula Builder" at bounding box center [201, 55] width 51 height 10
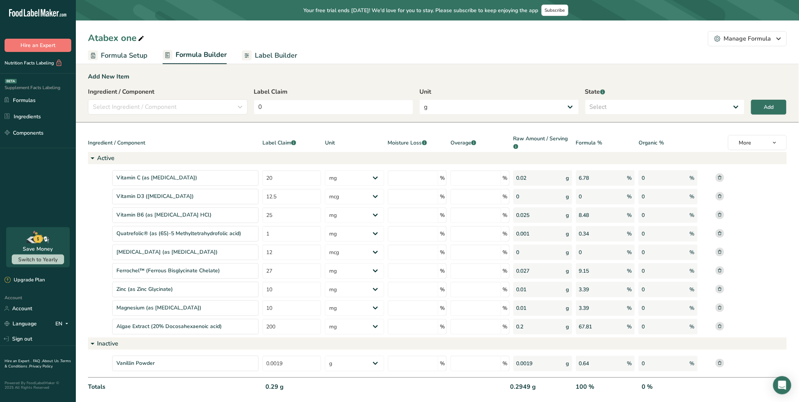
click at [287, 48] on link "Label Builder" at bounding box center [269, 55] width 55 height 17
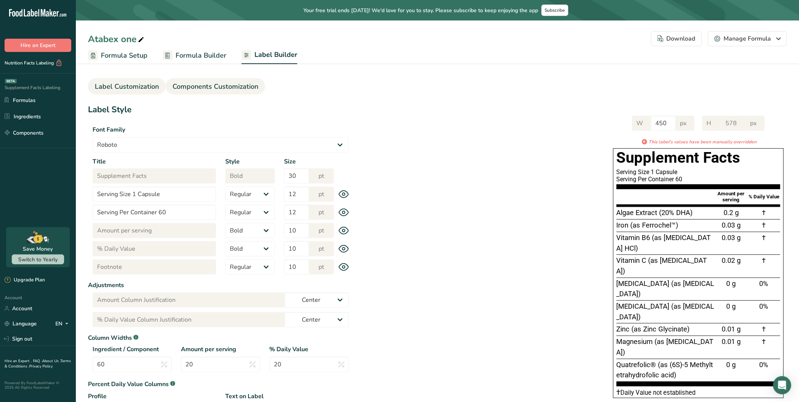
click at [216, 82] on span "Components Customization" at bounding box center [216, 87] width 86 height 10
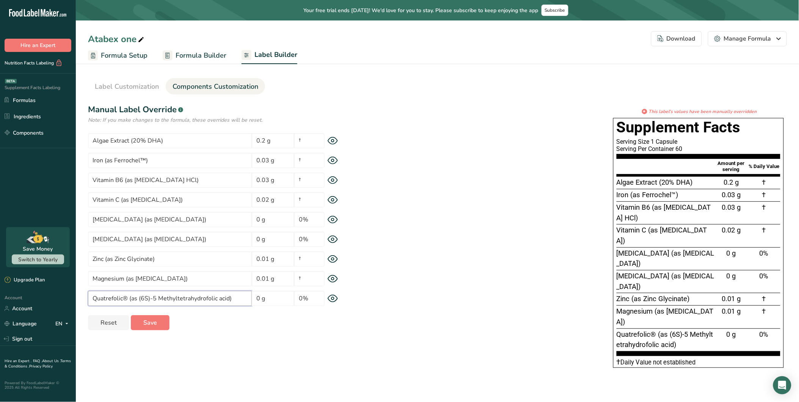
drag, startPoint x: 228, startPoint y: 298, endPoint x: 205, endPoint y: 297, distance: 22.8
click at [205, 297] on input "Quatrefolic® (as (6S)-5 Methyltetrahydrofolic acid)" at bounding box center [170, 298] width 164 height 15
click at [126, 296] on input "Quatrefolic® (as (6S)-5 Methyltetrahydrofolic acid)" at bounding box center [170, 298] width 164 height 15
paste input "[MEDICAL_DATA]"
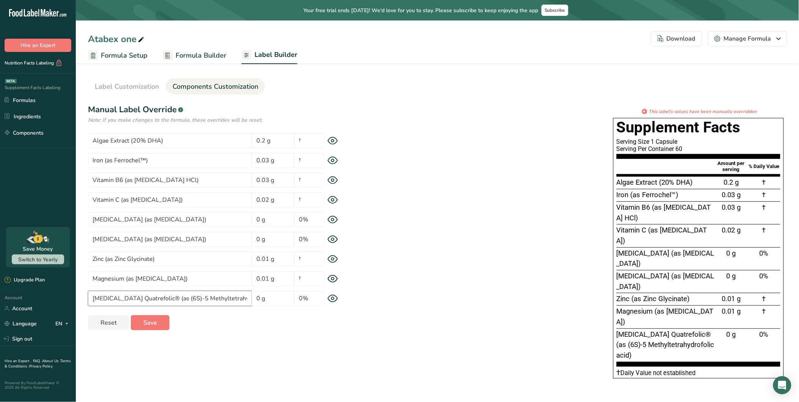
click at [93, 297] on input "[MEDICAL_DATA] Quatrefolic® (as (6S)-5 Methyltetrahydrofolic acid)" at bounding box center [170, 298] width 164 height 15
click at [108, 299] on input "[MEDICAL_DATA] Quatrefolic® (as (6S)-5 Methyltetrahydrofolic acid)" at bounding box center [170, 298] width 164 height 15
click at [110, 299] on input "[MEDICAL_DATA] Quatrefolic® (as (6S)-5 Methyltetrahydrofolic acid)" at bounding box center [170, 298] width 164 height 15
drag, startPoint x: 121, startPoint y: 298, endPoint x: 154, endPoint y: 297, distance: 32.6
click at [154, 297] on input "[MEDICAL_DATA] Quatrefolic® (as (6S)-5 Methyltetrahydrofolic acid)" at bounding box center [170, 298] width 164 height 15
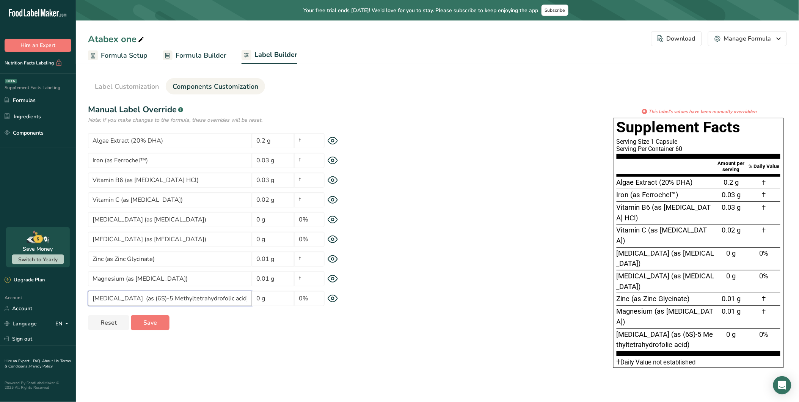
drag, startPoint x: 223, startPoint y: 298, endPoint x: 131, endPoint y: 300, distance: 91.4
click at [131, 300] on input "[MEDICAL_DATA] (as (6S)-5 Methyltetrahydrofolic acid)" at bounding box center [170, 298] width 164 height 15
paste input "Quatrefolic®"
click at [400, 296] on div "* This label's values have been manually overridden Supplement Facts Serving Si…" at bounding box center [569, 240] width 433 height 264
drag, startPoint x: 165, startPoint y: 298, endPoint x: 208, endPoint y: 319, distance: 47.6
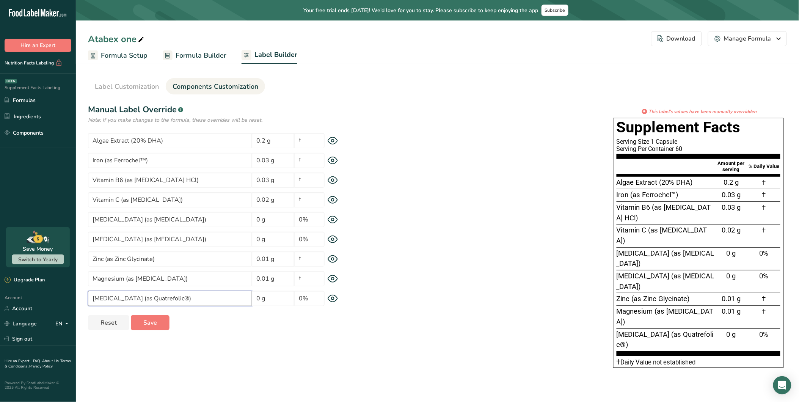
click at [166, 298] on input "[MEDICAL_DATA] (as Quatrefolic®)" at bounding box center [170, 298] width 164 height 15
click at [197, 300] on input "[MEDICAL_DATA] (as Quatrefolic®)" at bounding box center [170, 298] width 164 height 15
click at [126, 300] on input "[MEDICAL_DATA] (as Quatrefolic®)" at bounding box center [170, 298] width 164 height 15
click at [122, 300] on input "[MEDICAL_DATA] (as Quatrefolic®)" at bounding box center [170, 298] width 164 height 15
click at [119, 297] on input "[MEDICAL_DATA] (as Quatrefolic®)" at bounding box center [170, 298] width 164 height 15
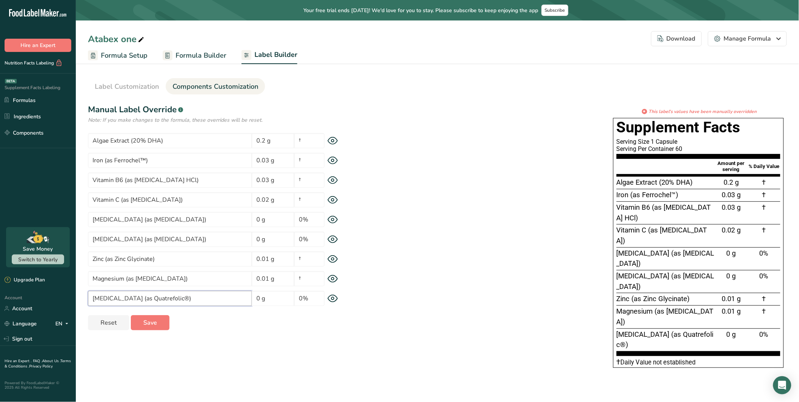
click at [119, 300] on input "[MEDICAL_DATA] (as Quatrefolic®)" at bounding box center [170, 298] width 164 height 15
click at [176, 295] on input "[MEDICAL_DATA] (as Quatrefolic®)" at bounding box center [170, 298] width 164 height 15
click at [179, 302] on input "[MEDICAL_DATA] (as Quatrefolic®)" at bounding box center [170, 298] width 164 height 15
click at [160, 325] on button "Save" at bounding box center [150, 322] width 39 height 15
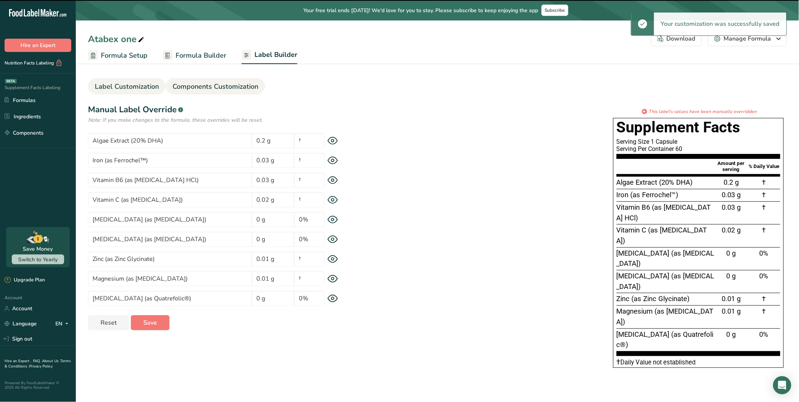
click at [141, 88] on span "Label Customization" at bounding box center [127, 87] width 64 height 10
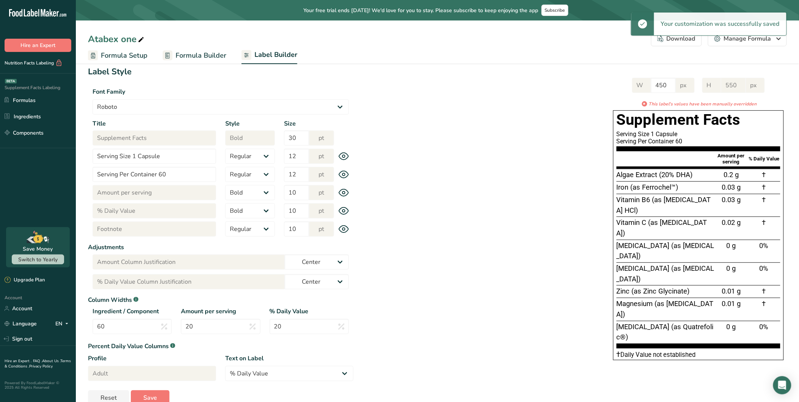
scroll to position [53, 0]
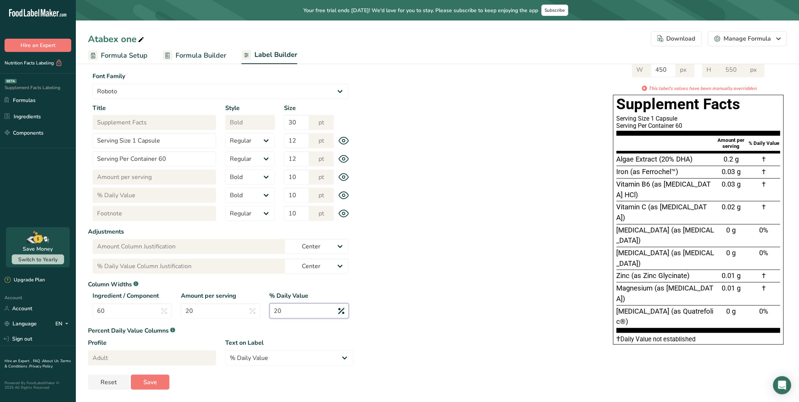
drag, startPoint x: 270, startPoint y: 316, endPoint x: 285, endPoint y: 318, distance: 16.1
click at [279, 318] on div "% Daily Value 20" at bounding box center [309, 307] width 88 height 32
click at [304, 312] on input "20" at bounding box center [309, 310] width 79 height 15
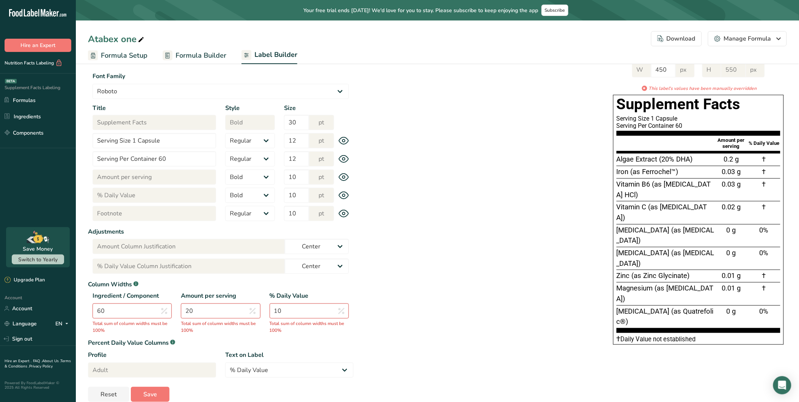
click at [386, 295] on div "W 450 px H 550 px * This label's values have been manually overridden Supplemen…" at bounding box center [569, 202] width 433 height 295
drag, startPoint x: 202, startPoint y: 310, endPoint x: 158, endPoint y: 309, distance: 43.6
click at [159, 309] on div "Ingredient / Component 60 Total sum of column widths must be 100% Amount per se…" at bounding box center [220, 313] width 265 height 44
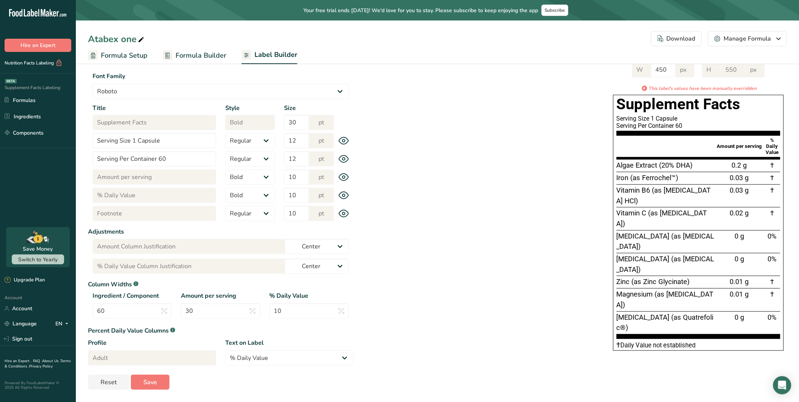
click at [485, 282] on div "W 450 px H 550 px * This label's values have been manually overridden Supplemen…" at bounding box center [569, 205] width 433 height 301
drag, startPoint x: 207, startPoint y: 312, endPoint x: 180, endPoint y: 312, distance: 26.9
click at [165, 310] on div "Ingredient / Component 60 Amount per serving 30 % Daily Value 10" at bounding box center [220, 307] width 265 height 32
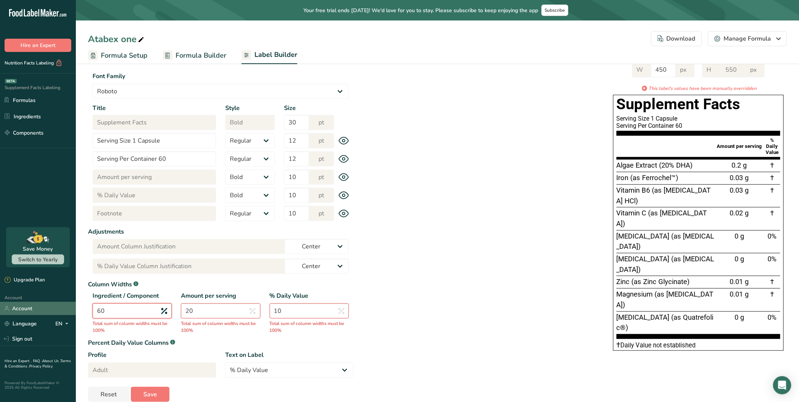
drag, startPoint x: 137, startPoint y: 310, endPoint x: 46, endPoint y: 308, distance: 90.6
click at [47, 308] on div ".a-20{fill:#fff;} Hire an Expert Nutrition Facts Labeling Supplement Facts Labe…" at bounding box center [399, 180] width 799 height 467
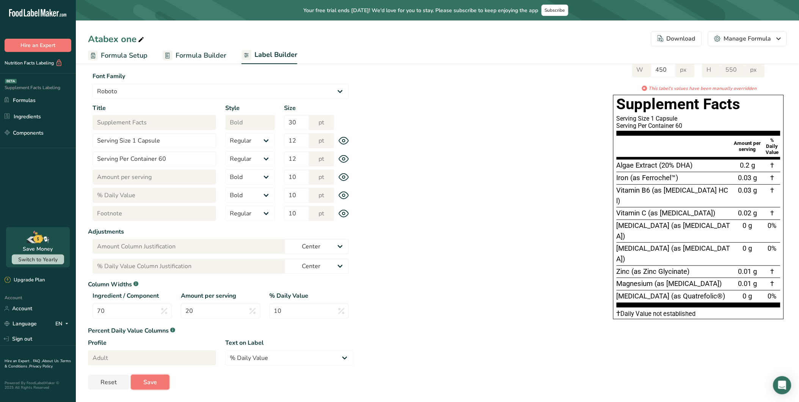
click at [156, 361] on span "Save" at bounding box center [150, 382] width 14 height 9
click at [154, 361] on span "Save" at bounding box center [150, 382] width 14 height 9
click at [38, 99] on link "Formulas" at bounding box center [38, 100] width 76 height 14
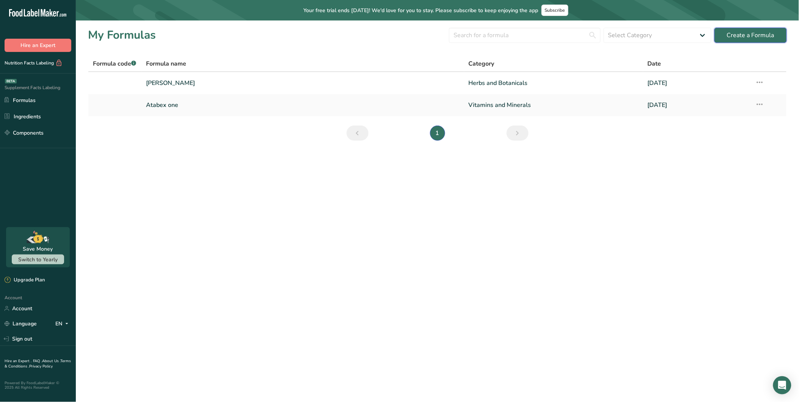
click at [719, 33] on div "Create a Formula" at bounding box center [750, 35] width 47 height 9
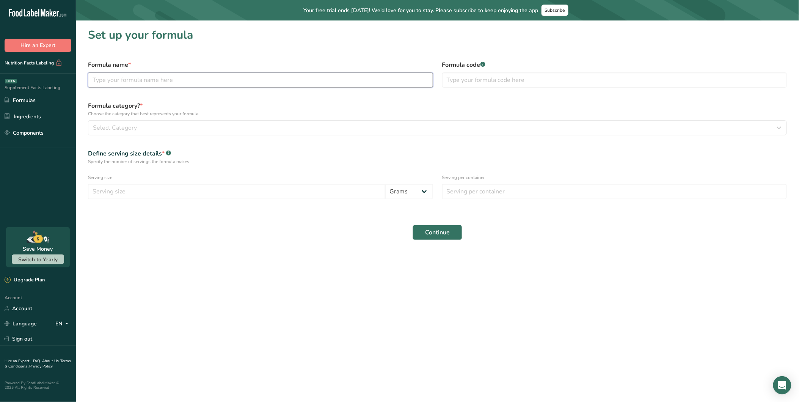
click at [153, 81] on input "text" at bounding box center [260, 79] width 345 height 15
click at [150, 127] on div "Select Category" at bounding box center [435, 127] width 684 height 9
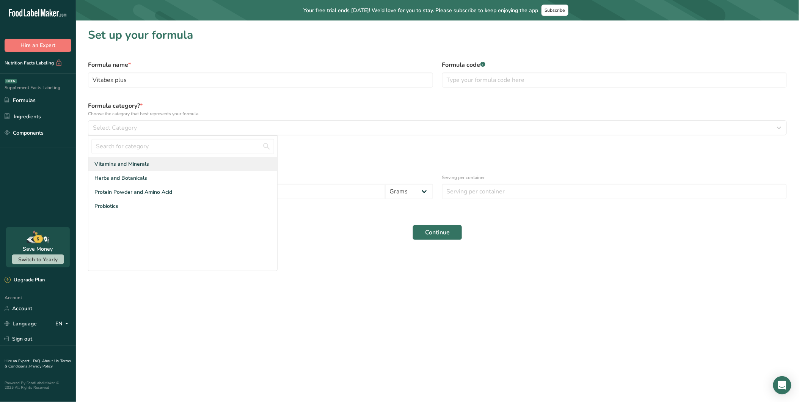
click at [138, 163] on span "Vitamins and Minerals" at bounding box center [121, 164] width 55 height 8
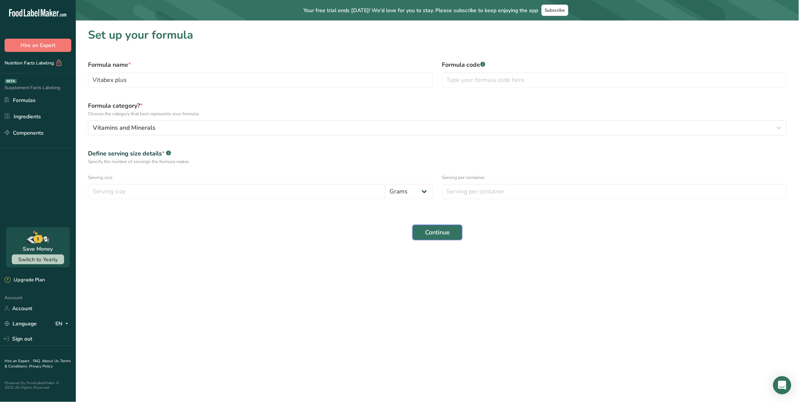
click at [433, 232] on span "Continue" at bounding box center [437, 232] width 25 height 9
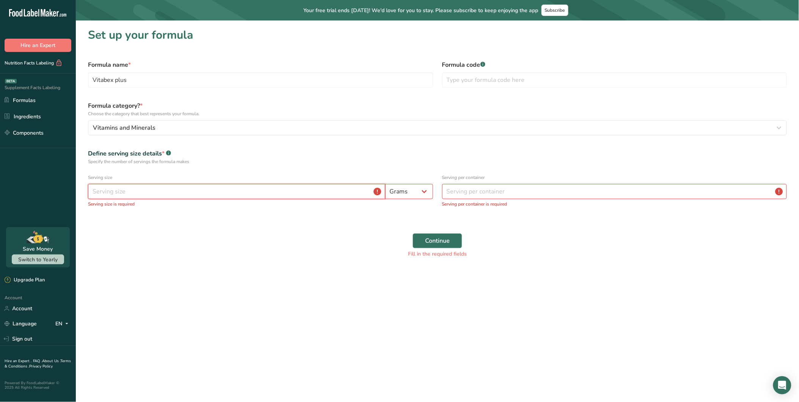
click at [148, 188] on input "number" at bounding box center [236, 191] width 297 height 15
click at [260, 194] on input "number" at bounding box center [236, 191] width 297 height 15
click at [487, 183] on div "Serving per container Serving per container is required" at bounding box center [615, 190] width 354 height 42
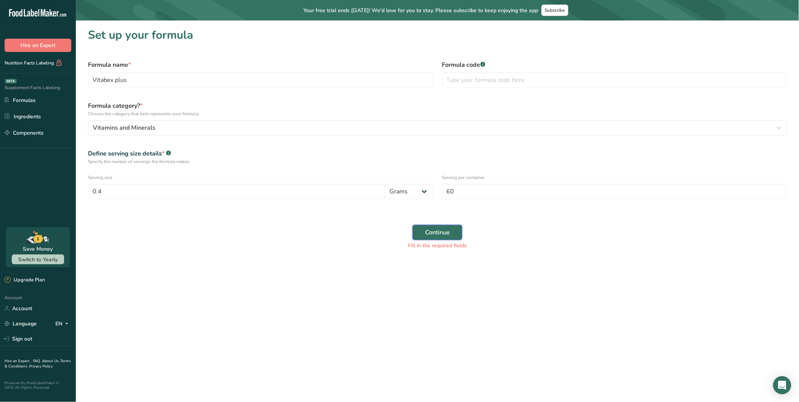
click at [435, 233] on span "Continue" at bounding box center [437, 232] width 25 height 9
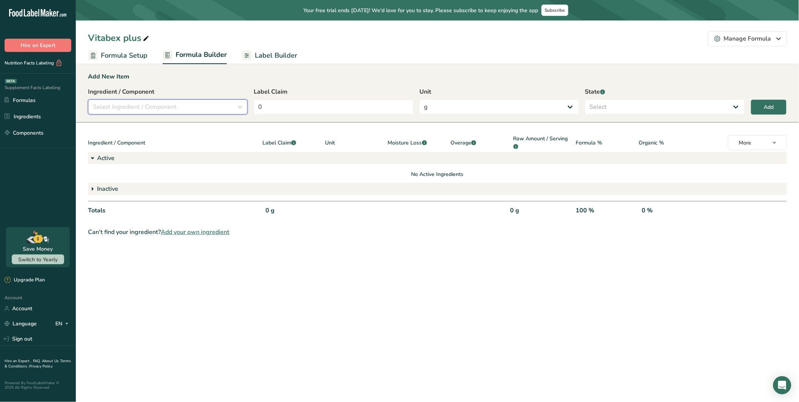
click at [167, 103] on span "Select Ingredient / Component" at bounding box center [135, 106] width 84 height 9
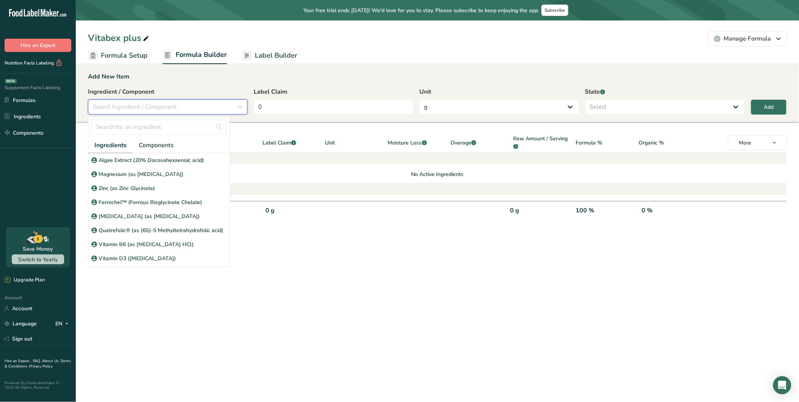
click at [157, 107] on span "Select Ingredient / Component" at bounding box center [135, 106] width 84 height 9
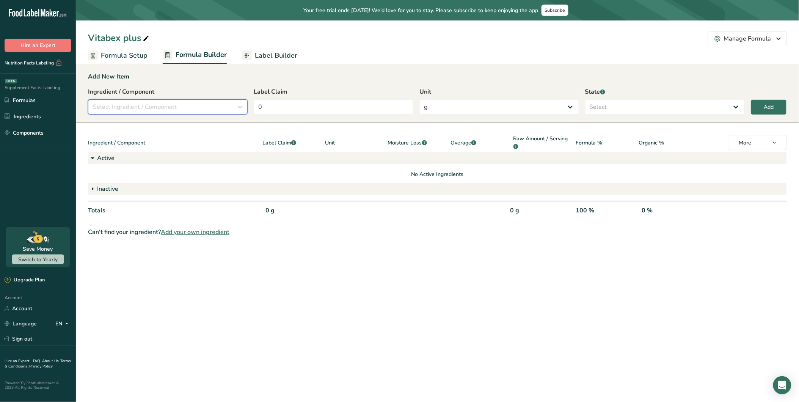
click at [200, 107] on div "Select Ingredient / Component" at bounding box center [165, 106] width 145 height 9
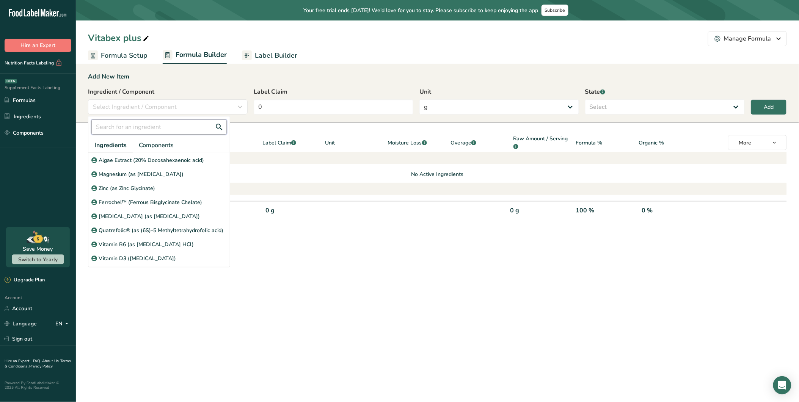
click at [183, 128] on input "text" at bounding box center [158, 126] width 135 height 15
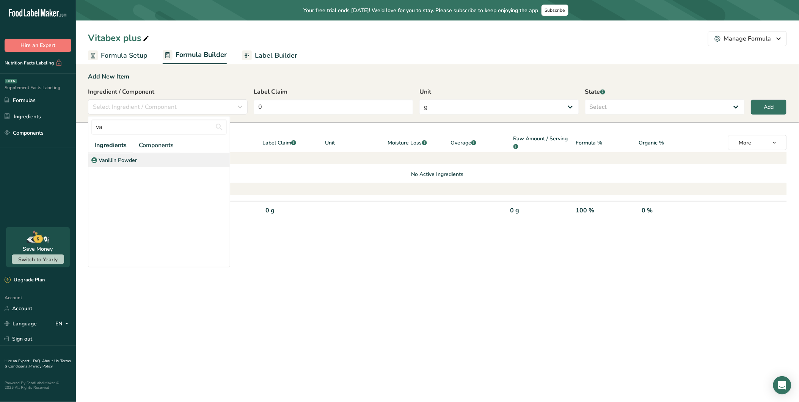
click at [116, 160] on p "Vanillin Powder" at bounding box center [118, 160] width 38 height 8
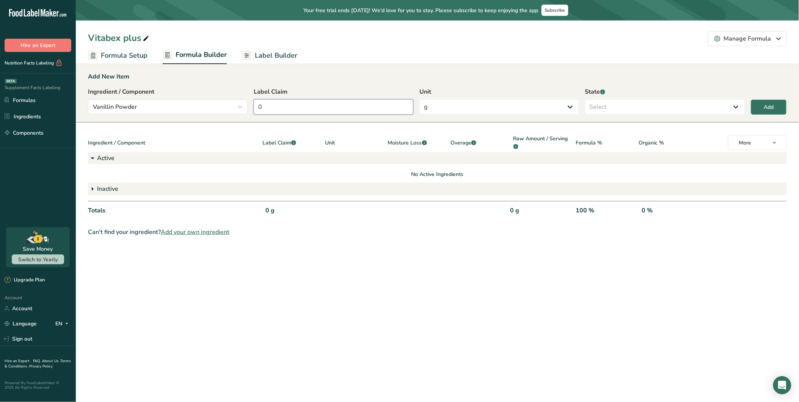
click at [304, 104] on input "0" at bounding box center [334, 106] width 160 height 15
click at [610, 108] on select "Select Active Inactive" at bounding box center [665, 106] width 160 height 15
click at [585, 99] on select "Select Active Inactive" at bounding box center [665, 106] width 160 height 15
click at [719, 105] on button "Add" at bounding box center [769, 107] width 36 height 16
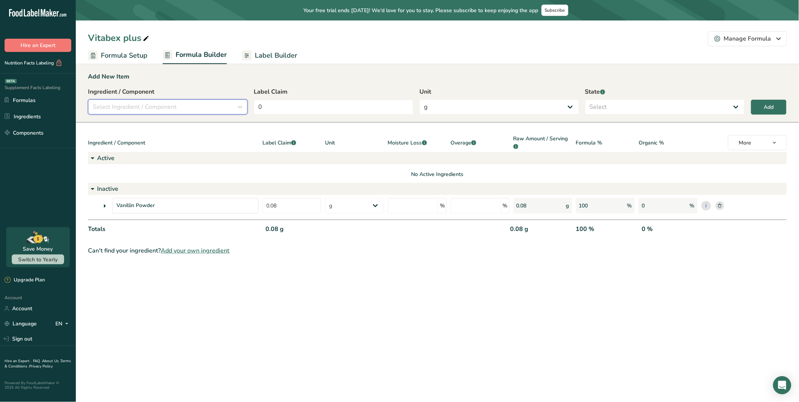
click at [192, 107] on div "Select Ingredient / Component" at bounding box center [165, 106] width 145 height 9
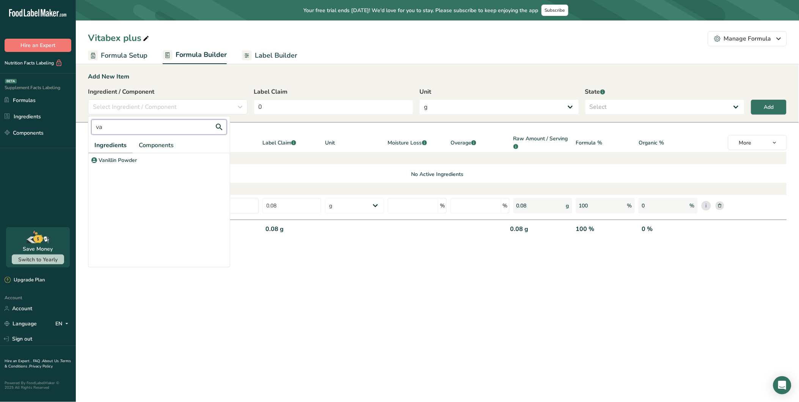
click at [154, 129] on input "va" at bounding box center [158, 126] width 135 height 15
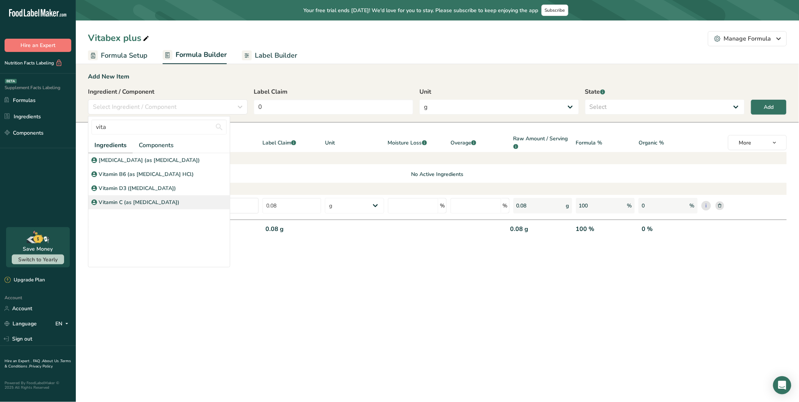
click at [136, 199] on p "Vitamin C (as [MEDICAL_DATA])" at bounding box center [139, 202] width 81 height 8
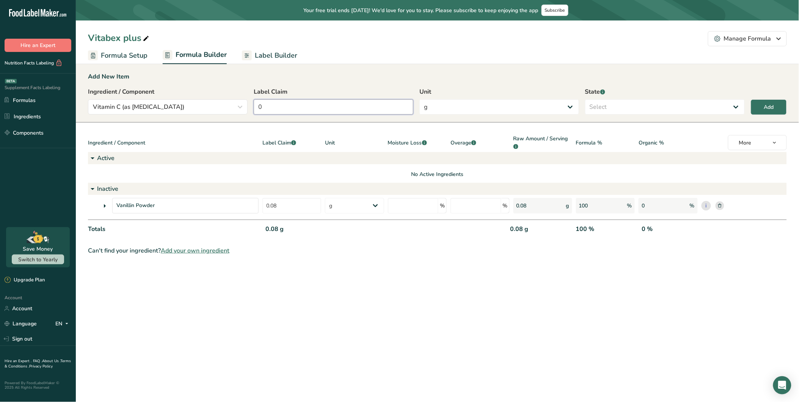
click at [283, 104] on input "0" at bounding box center [334, 106] width 160 height 15
click at [474, 104] on select "g Kilograms mg Oz Pound PPM B CFU mcg µg kcal kJ" at bounding box center [499, 106] width 160 height 15
click at [419, 99] on select "g Kilograms mg Oz Pound PPM B CFU mcg µg kcal kJ" at bounding box center [499, 106] width 160 height 15
click at [671, 116] on div "Ingredient / Component Vitamin C (as [MEDICAL_DATA]) vita Ingredients Component…" at bounding box center [437, 103] width 699 height 32
click at [639, 104] on select "Select Active Inactive" at bounding box center [665, 106] width 160 height 15
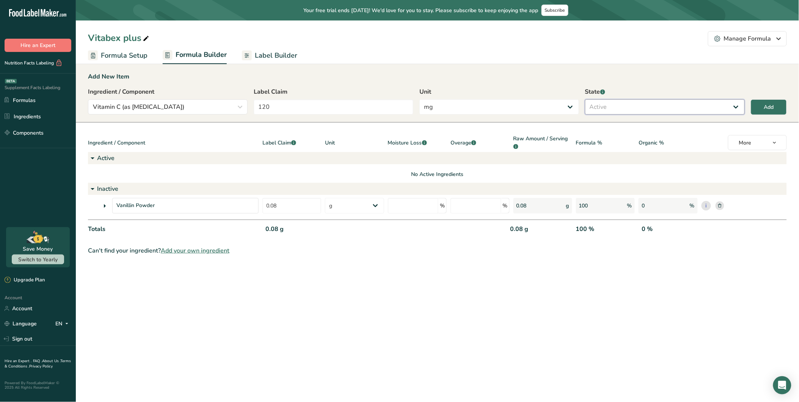
click at [585, 99] on select "Select Active Inactive" at bounding box center [665, 106] width 160 height 15
click at [719, 105] on button "Add" at bounding box center [769, 107] width 36 height 16
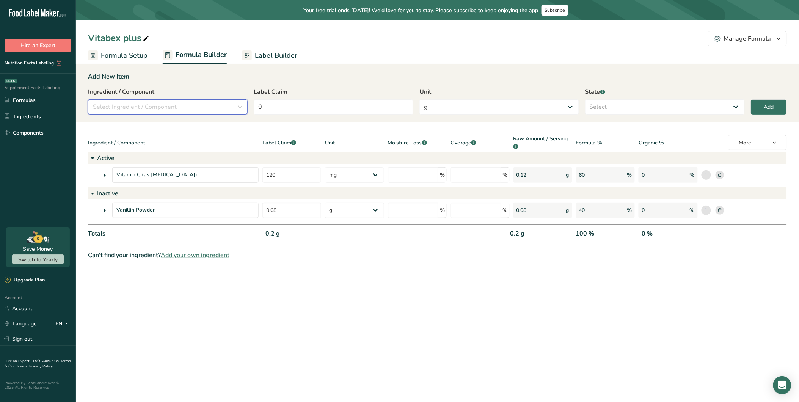
click at [196, 105] on div "Select Ingredient / Component" at bounding box center [165, 106] width 145 height 9
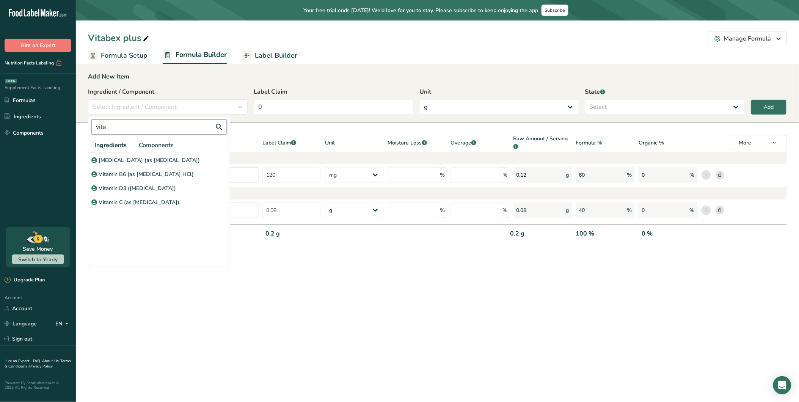
drag, startPoint x: 156, startPoint y: 127, endPoint x: 55, endPoint y: 124, distance: 100.9
click at [58, 124] on div ".a-20{fill:#fff;} Hire an Expert Nutrition Facts Labeling Supplement Facts Labe…" at bounding box center [399, 201] width 799 height 402
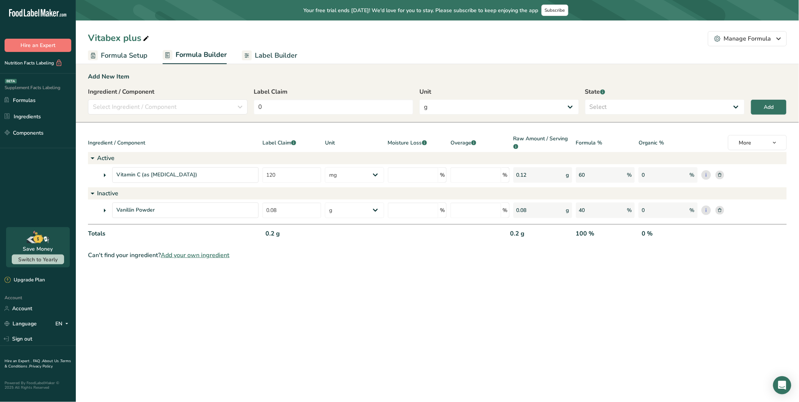
click at [207, 252] on span "Add your own ingredient" at bounding box center [195, 255] width 69 height 9
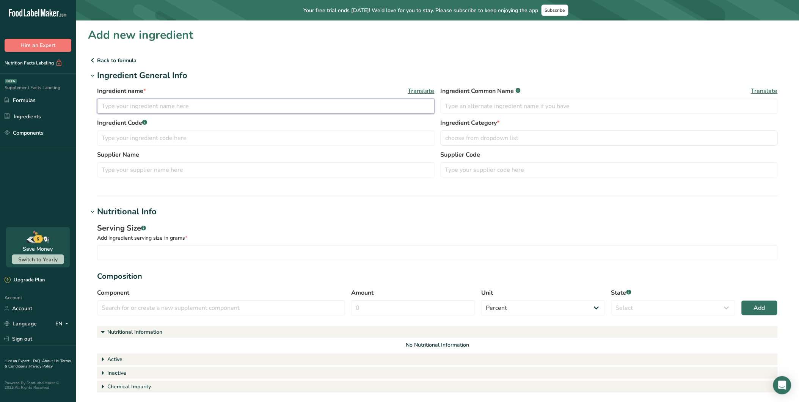
click at [184, 102] on input "text" at bounding box center [265, 106] width 337 height 15
paste input "[MEDICAL_DATA] (as D-Alpha Tocopheryl [MEDICAL_DATA])"
drag, startPoint x: 180, startPoint y: 105, endPoint x: 296, endPoint y: 107, distance: 116.0
click at [285, 105] on input "[MEDICAL_DATA] (as D-Alpha Tocopheryl [MEDICAL_DATA])" at bounding box center [265, 106] width 337 height 15
click at [468, 107] on input "text" at bounding box center [609, 106] width 337 height 15
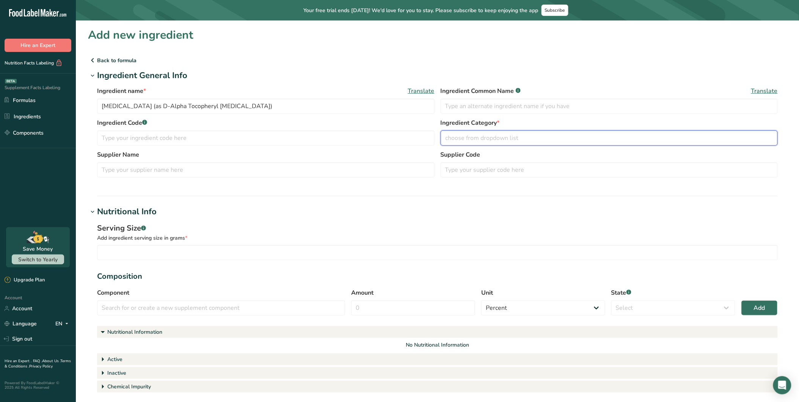
click at [472, 131] on button "choose from dropdown list" at bounding box center [609, 137] width 337 height 15
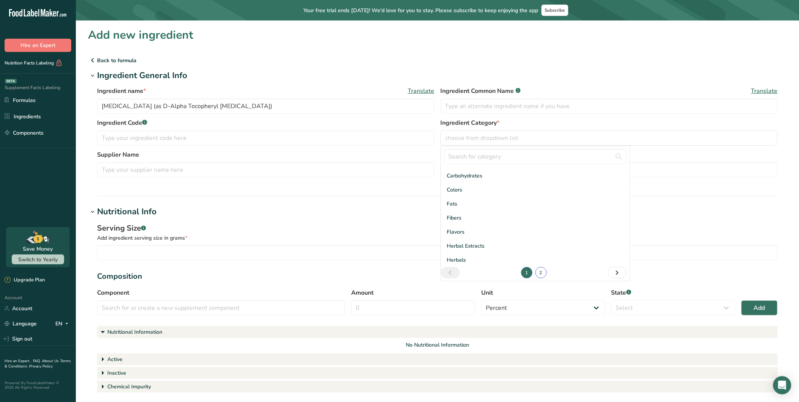
click at [538, 270] on link "2" at bounding box center [540, 272] width 11 height 11
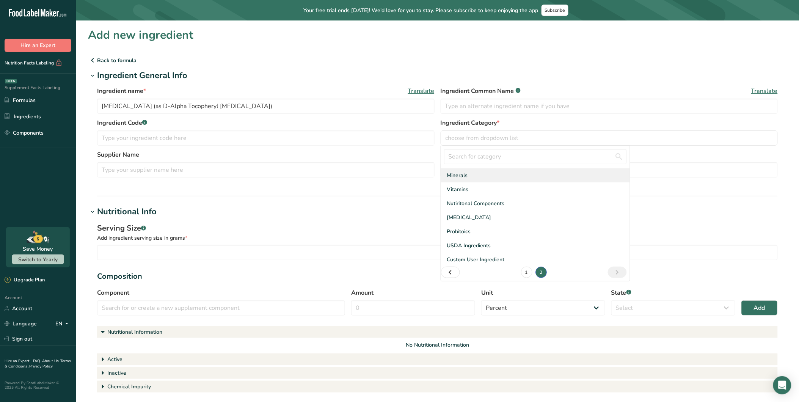
scroll to position [13, 0]
click at [461, 188] on span "Vitamins" at bounding box center [458, 190] width 22 height 8
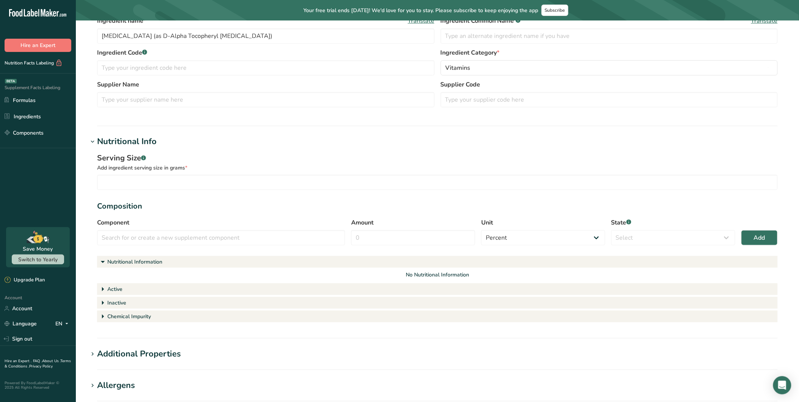
scroll to position [84, 0]
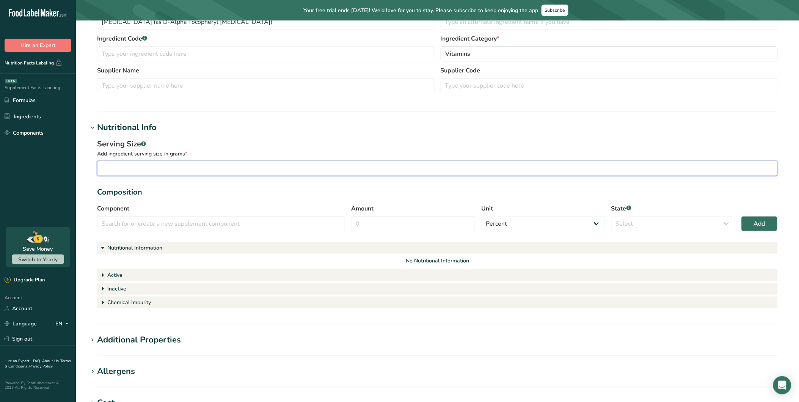
click at [193, 169] on input "number" at bounding box center [437, 168] width 681 height 15
click at [211, 222] on input "text" at bounding box center [221, 223] width 248 height 15
paste input "[MEDICAL_DATA] (as D-Alpha Tocopheryl [MEDICAL_DATA])"
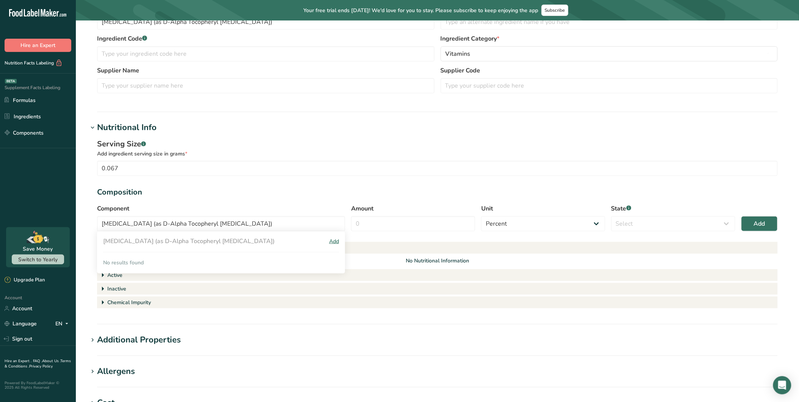
click at [333, 242] on div "Add" at bounding box center [334, 241] width 10 height 8
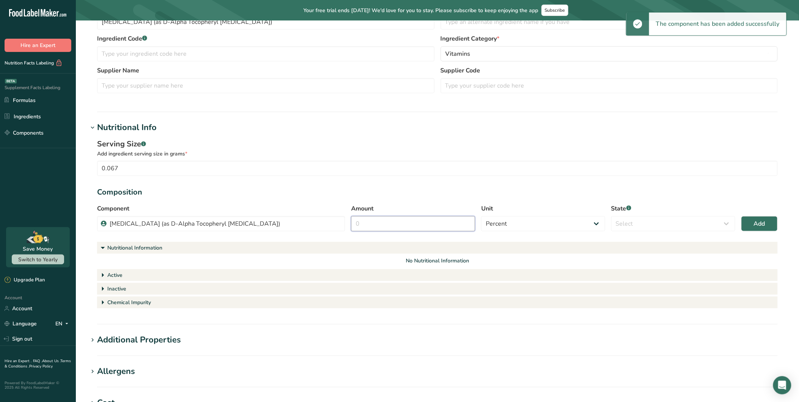
click at [411, 223] on input "Amount" at bounding box center [413, 223] width 124 height 15
click at [619, 221] on select "Select Active Inactive Chemical Impurity Nutritional Information" at bounding box center [673, 223] width 124 height 15
click at [639, 222] on select "Select Active Inactive Chemical Impurity Nutritional Information" at bounding box center [673, 223] width 124 height 15
click at [640, 223] on select "Select Active Inactive Chemical Impurity Nutritional Information" at bounding box center [673, 223] width 124 height 15
click at [611, 216] on select "Select Active Inactive Chemical Impurity Nutritional Information" at bounding box center [673, 223] width 124 height 15
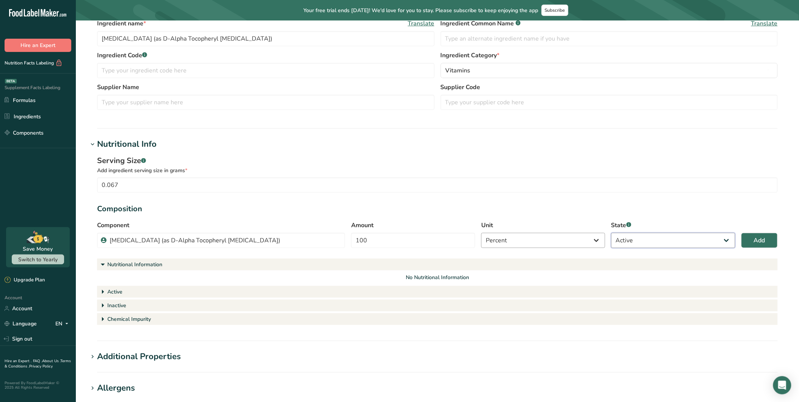
scroll to position [42, 0]
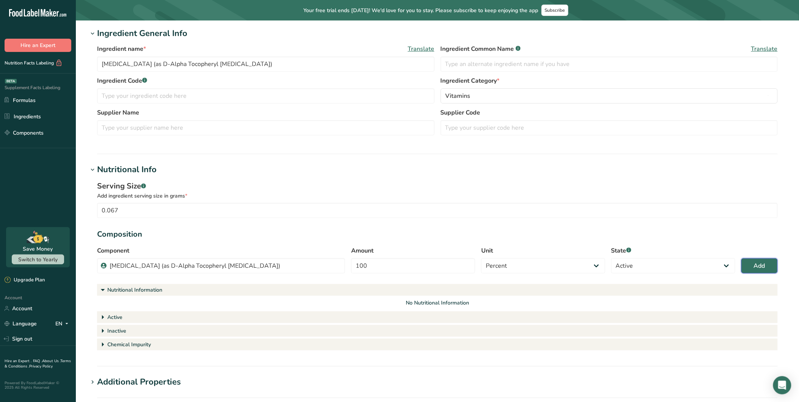
click at [719, 260] on button "Add" at bounding box center [759, 265] width 36 height 15
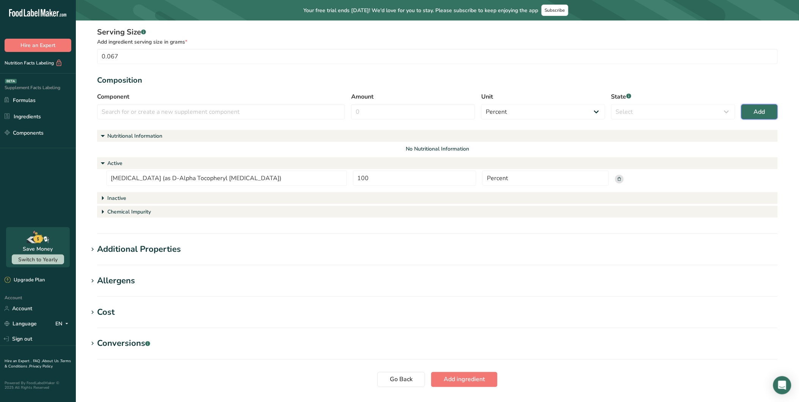
scroll to position [217, 0]
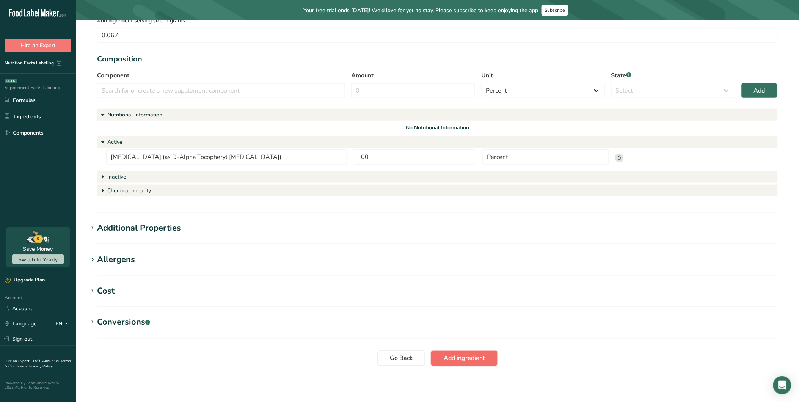
click at [477, 358] on span "Add ingredient" at bounding box center [464, 358] width 41 height 9
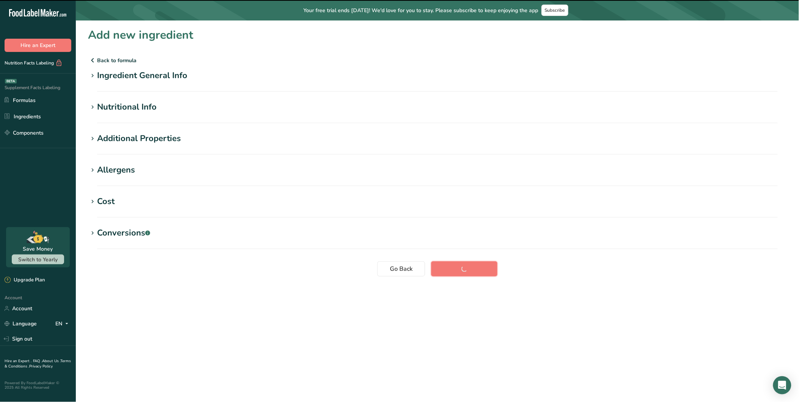
scroll to position [0, 0]
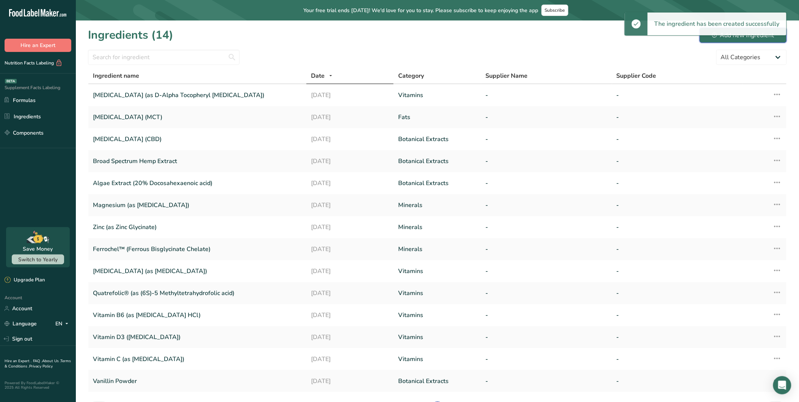
click at [719, 37] on div "Add new ingredient" at bounding box center [743, 35] width 62 height 9
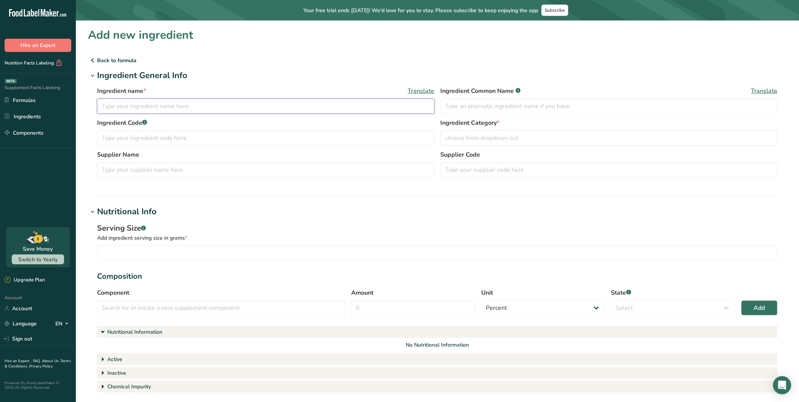
click at [165, 101] on input "text" at bounding box center [265, 106] width 337 height 15
click at [217, 102] on input "text" at bounding box center [265, 106] width 337 height 15
paste input "[MEDICAL_DATA] (as [MEDICAL_DATA] HCl)"
click at [464, 102] on input "text" at bounding box center [609, 106] width 337 height 15
click at [481, 138] on span "choose from dropdown list" at bounding box center [481, 137] width 73 height 9
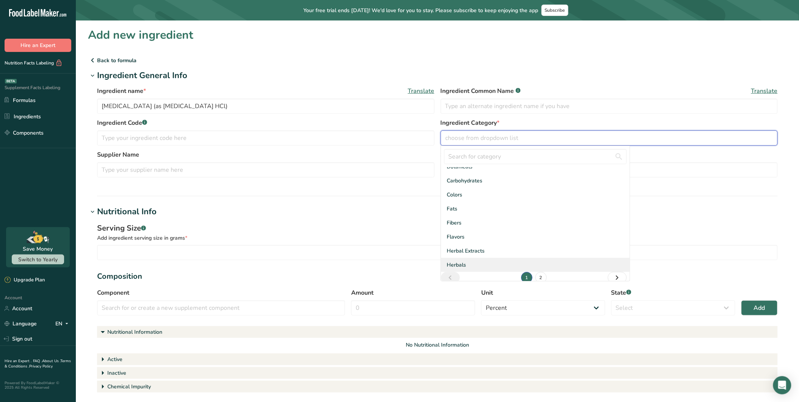
scroll to position [41, 0]
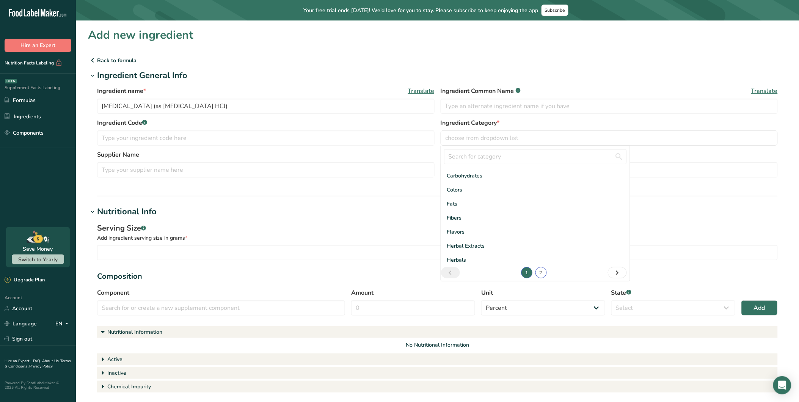
click at [543, 270] on link "2" at bounding box center [540, 272] width 11 height 11
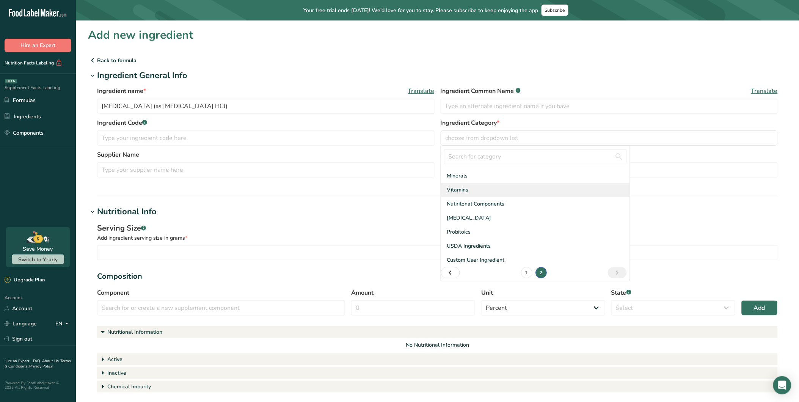
click at [472, 191] on div "Vitamins" at bounding box center [535, 190] width 189 height 14
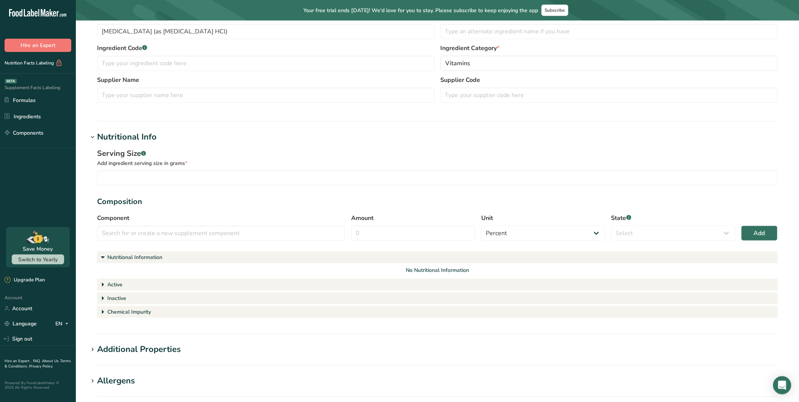
scroll to position [84, 0]
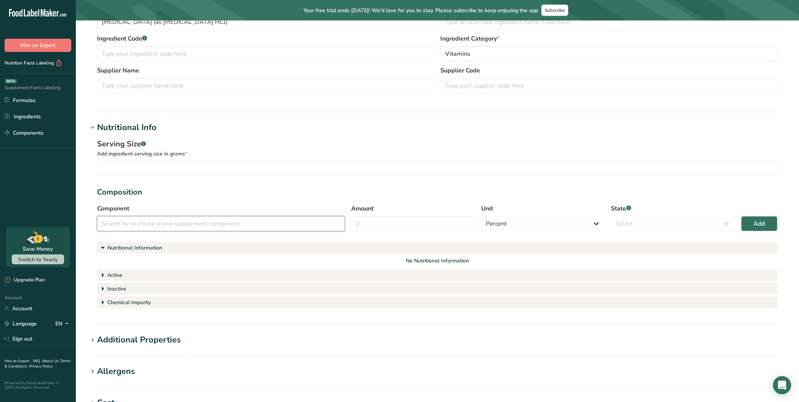
click at [186, 225] on input "text" at bounding box center [221, 223] width 248 height 15
paste input "[MEDICAL_DATA] (as [MEDICAL_DATA] HCl)"
click at [335, 238] on div "Add" at bounding box center [334, 241] width 10 height 8
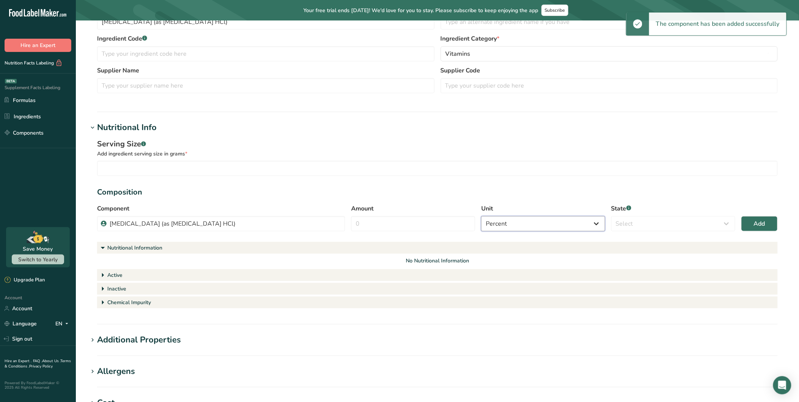
click at [525, 222] on select "Percent Grams Kilograms mg Oz Pound PPM B CFU mcg µg kcal kJ" at bounding box center [543, 223] width 124 height 15
click at [419, 223] on input "Amount" at bounding box center [413, 223] width 124 height 15
click at [659, 221] on select "Select Active Inactive Chemical Impurity Nutritional Information" at bounding box center [673, 223] width 124 height 15
click at [611, 216] on select "Select Active Inactive Chemical Impurity Nutritional Information" at bounding box center [673, 223] width 124 height 15
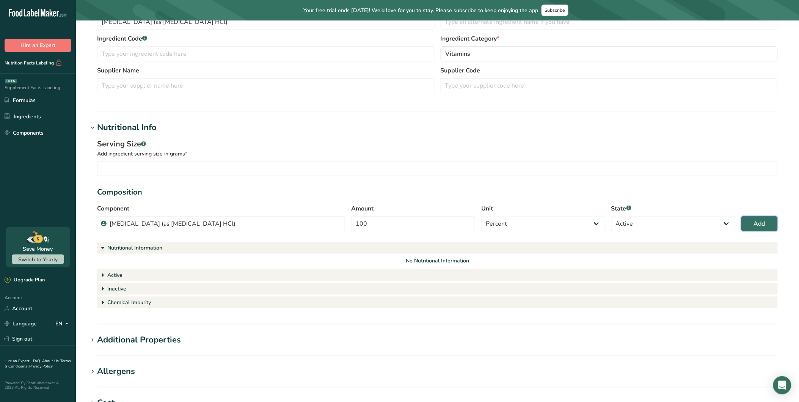
click at [719, 223] on button "Add" at bounding box center [759, 223] width 36 height 15
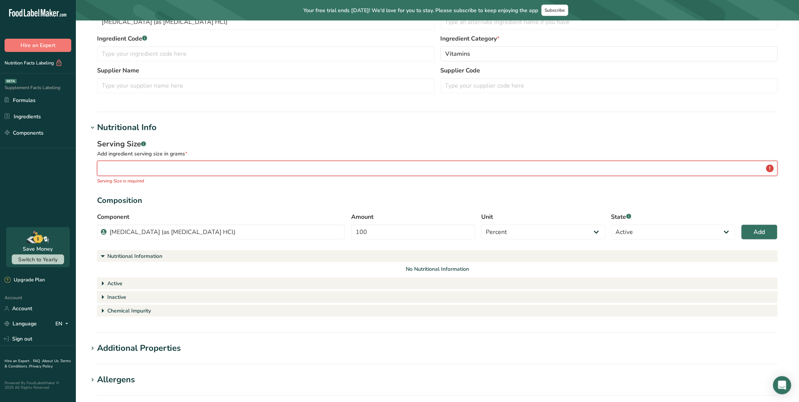
click at [278, 170] on input "number" at bounding box center [437, 168] width 681 height 15
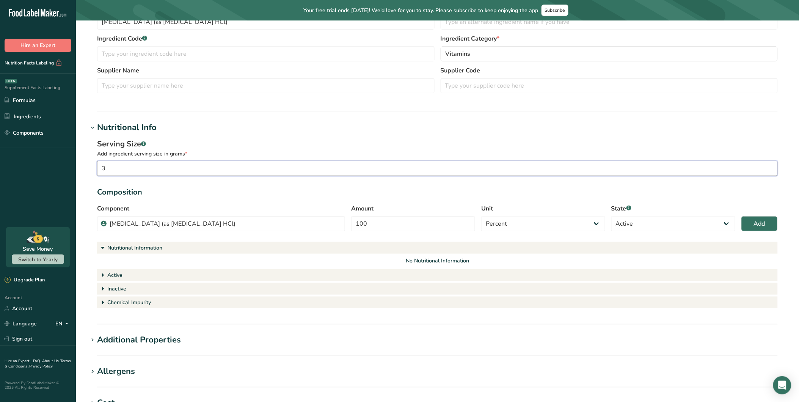
click at [271, 165] on input "3" at bounding box center [437, 168] width 681 height 15
click at [719, 221] on span "Add" at bounding box center [759, 223] width 11 height 9
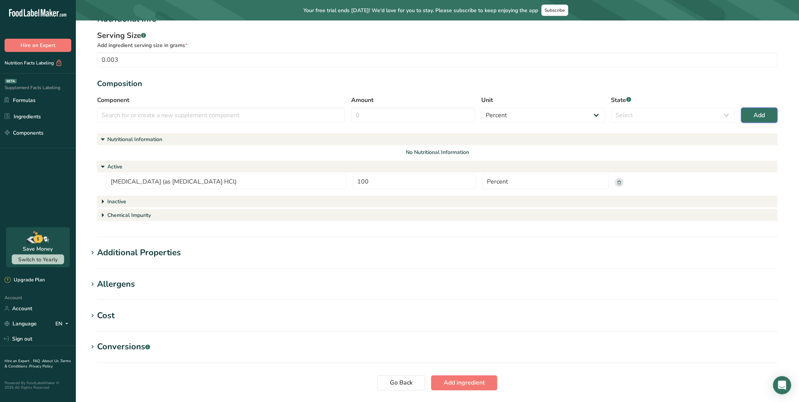
scroll to position [217, 0]
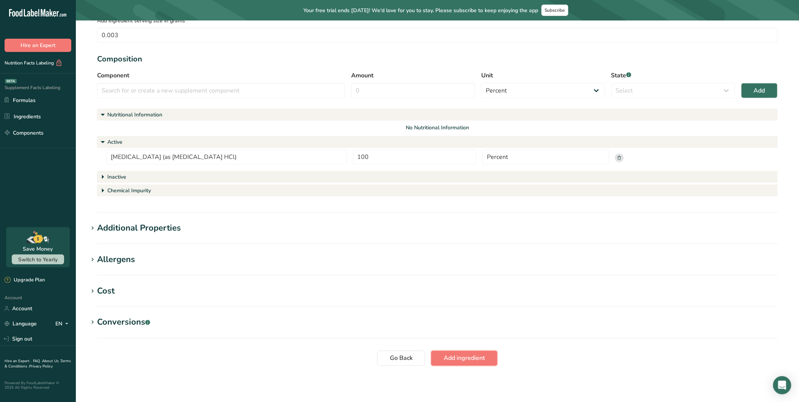
drag, startPoint x: 462, startPoint y: 350, endPoint x: 468, endPoint y: 352, distance: 6.6
click at [463, 351] on button "Add ingredient" at bounding box center [464, 358] width 66 height 15
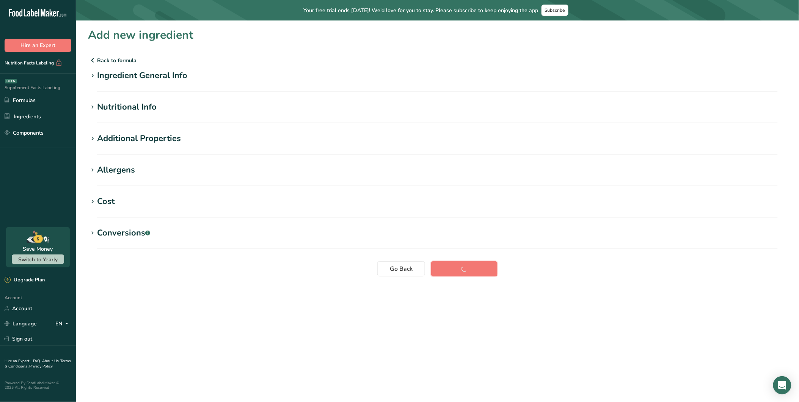
scroll to position [0, 0]
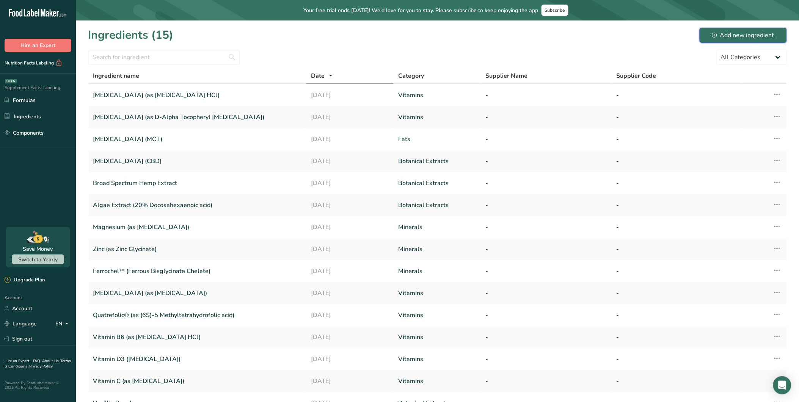
click at [719, 32] on div "Add new ingredient" at bounding box center [743, 35] width 62 height 9
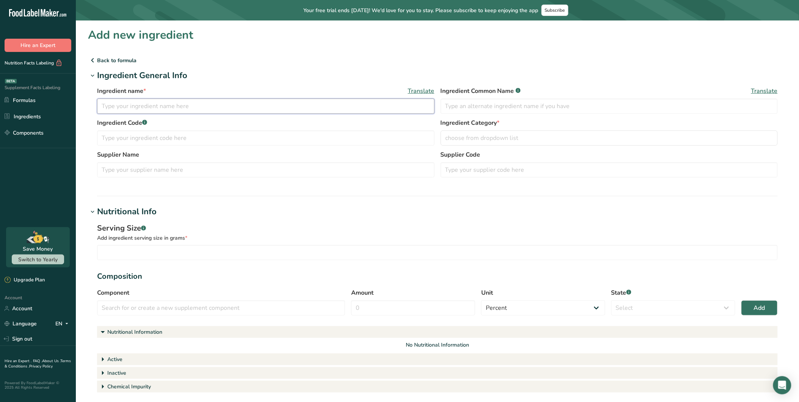
click at [207, 109] on input "text" at bounding box center [265, 106] width 337 height 15
paste input "[MEDICAL_DATA] (as [MEDICAL_DATA])"
click at [505, 110] on input "text" at bounding box center [609, 106] width 337 height 15
click at [488, 135] on span "choose from dropdown list" at bounding box center [481, 137] width 73 height 9
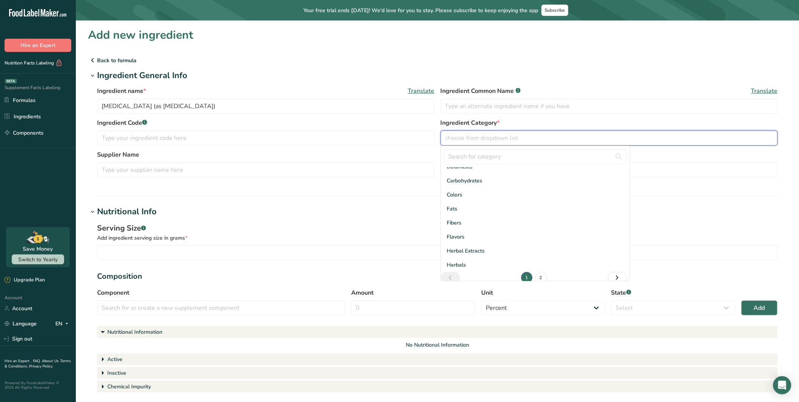
scroll to position [41, 0]
click at [539, 271] on link "2" at bounding box center [540, 272] width 11 height 11
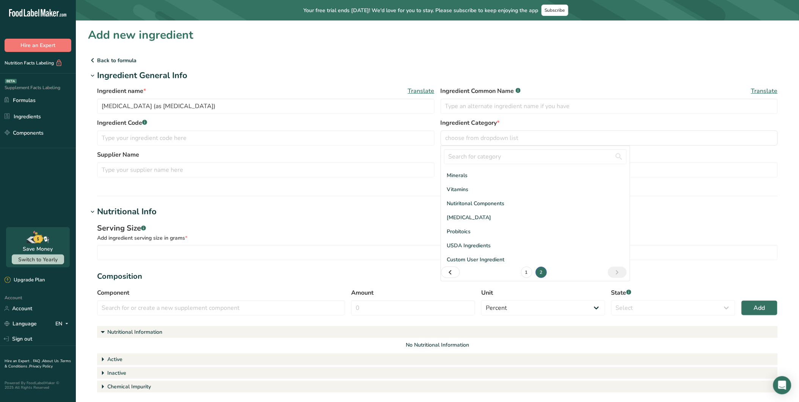
scroll to position [13, 0]
click at [466, 188] on span "Vitamins" at bounding box center [458, 190] width 22 height 8
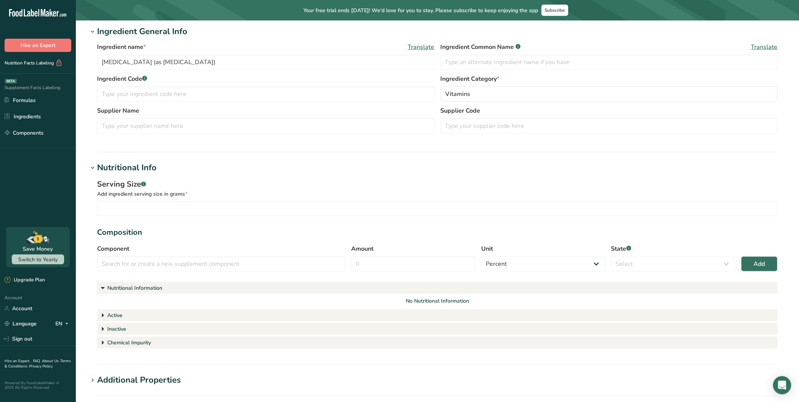
scroll to position [84, 0]
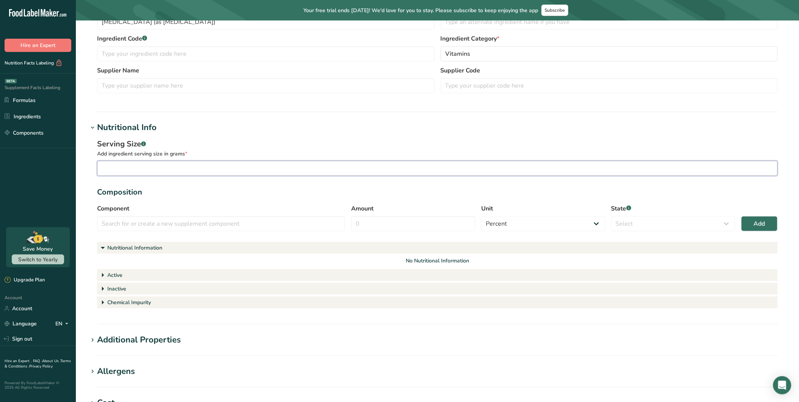
click at [159, 167] on input "number" at bounding box center [437, 168] width 681 height 15
click at [217, 223] on input "text" at bounding box center [221, 223] width 248 height 15
paste input "[MEDICAL_DATA] (as [MEDICAL_DATA])"
click at [337, 240] on div "Add" at bounding box center [334, 241] width 10 height 8
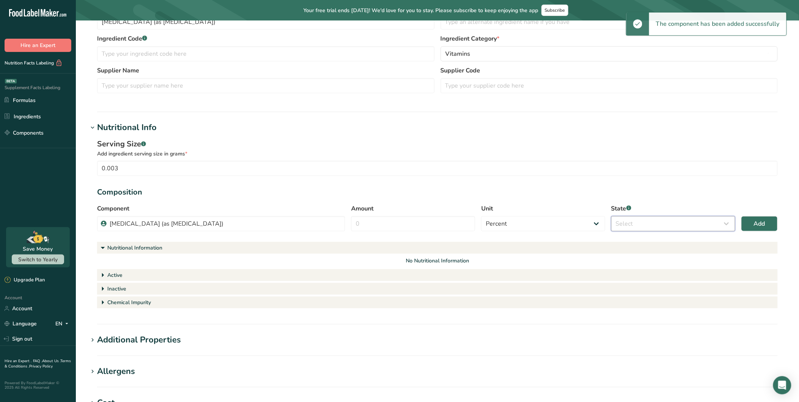
click at [636, 224] on select "Select Active Inactive Chemical Impurity Nutritional Information" at bounding box center [673, 223] width 124 height 15
click at [611, 216] on select "Select Active Inactive Chemical Impurity Nutritional Information" at bounding box center [673, 223] width 124 height 15
click at [409, 213] on div "Amount" at bounding box center [413, 217] width 124 height 27
click at [407, 220] on input "Amount" at bounding box center [413, 223] width 124 height 15
drag, startPoint x: 416, startPoint y: 223, endPoint x: 287, endPoint y: 222, distance: 128.1
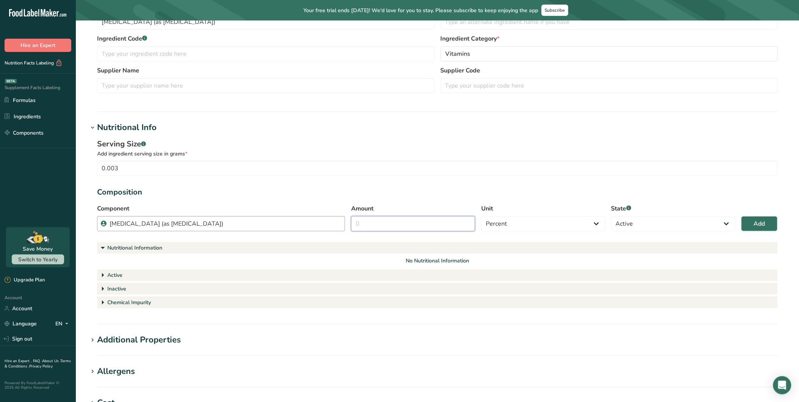
click at [292, 222] on div "Component [MEDICAL_DATA] (as [MEDICAL_DATA]) No results found No more results f…" at bounding box center [437, 220] width 681 height 32
click at [719, 219] on span "Add" at bounding box center [759, 223] width 11 height 9
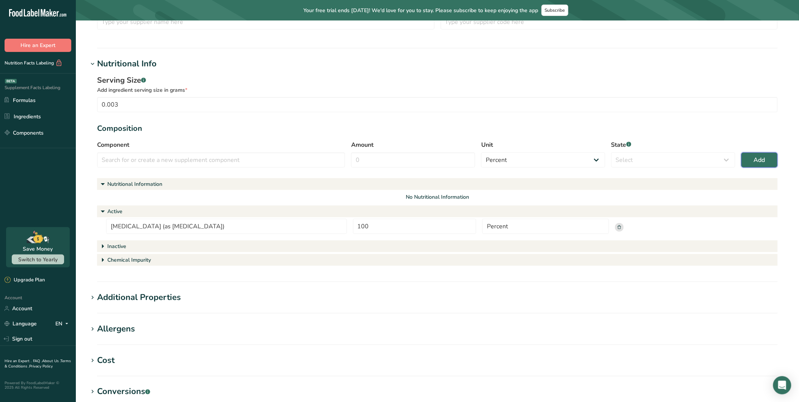
scroll to position [217, 0]
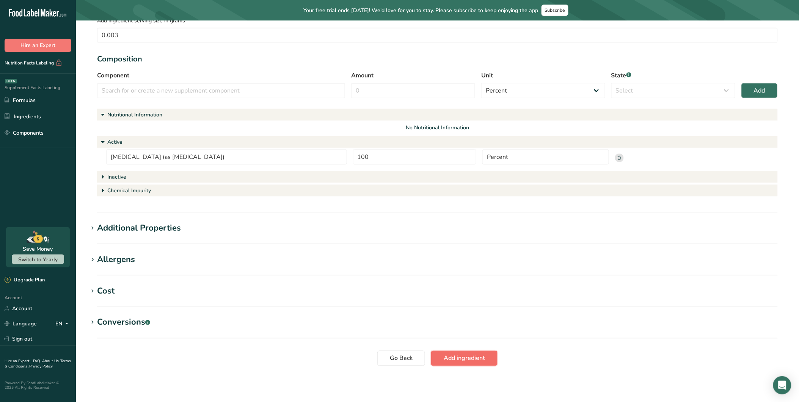
click at [466, 354] on span "Add ingredient" at bounding box center [464, 358] width 41 height 9
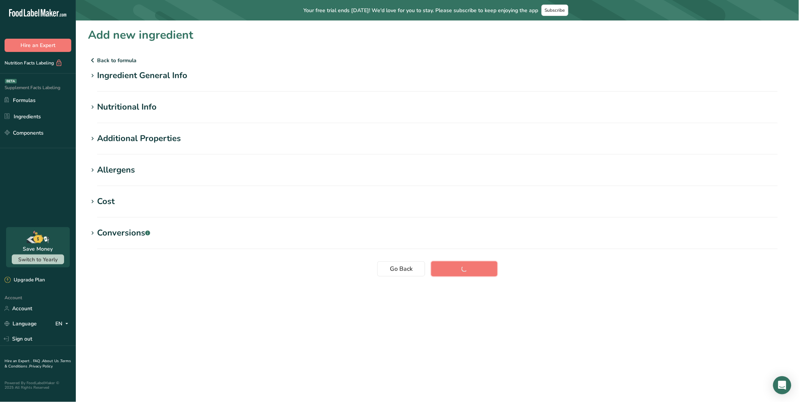
scroll to position [0, 0]
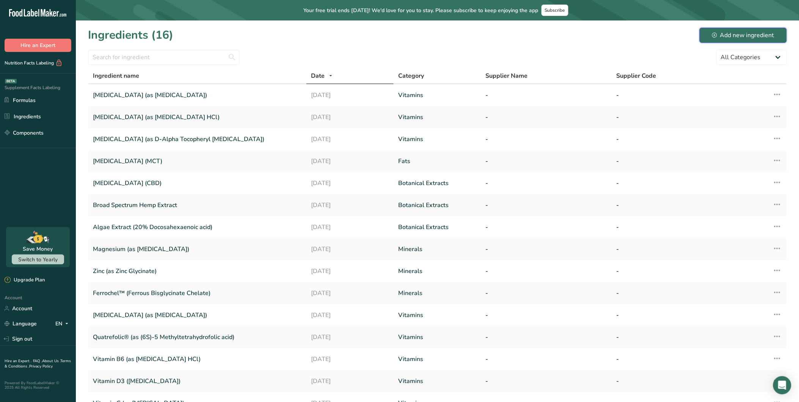
drag, startPoint x: 739, startPoint y: 33, endPoint x: 632, endPoint y: 64, distance: 111.6
click at [719, 33] on div "Add new ingredient" at bounding box center [743, 35] width 62 height 9
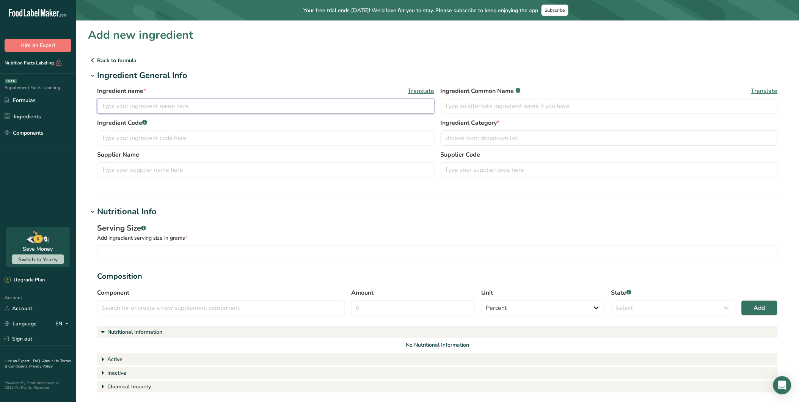
click at [296, 101] on input "text" at bounding box center [265, 106] width 337 height 15
paste input "[MEDICAL_DATA] (as [MEDICAL_DATA])"
click at [491, 143] on button "choose from dropdown list" at bounding box center [609, 137] width 337 height 15
click at [538, 272] on link "2" at bounding box center [540, 272] width 11 height 11
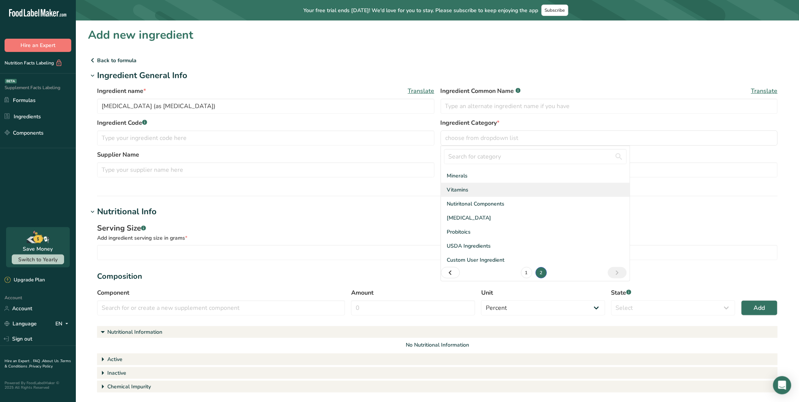
click at [461, 187] on span "Vitamins" at bounding box center [458, 190] width 22 height 8
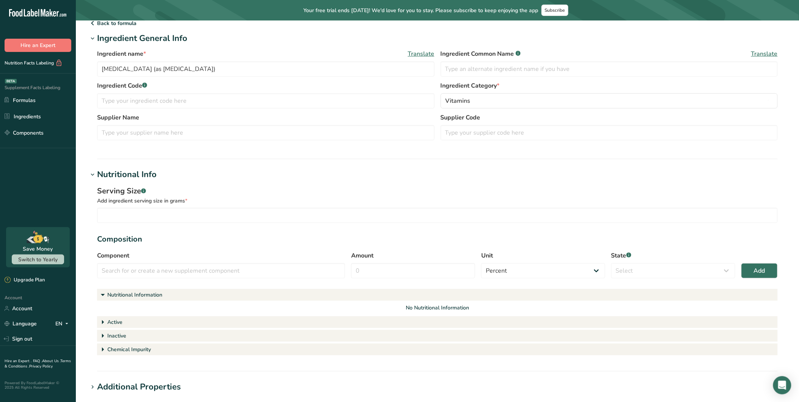
scroll to position [42, 0]
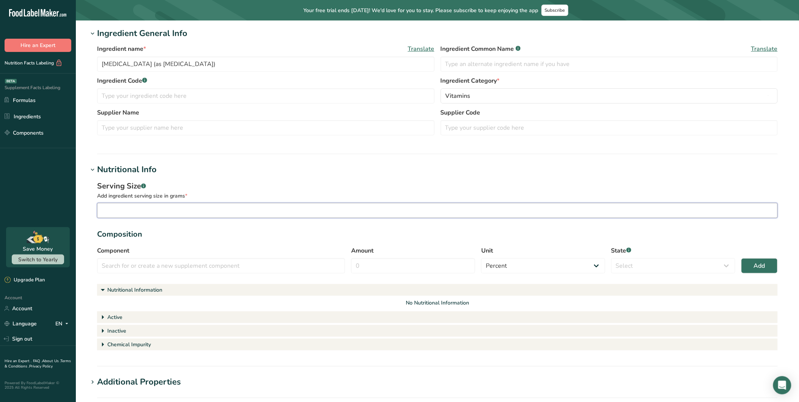
click at [171, 211] on input "number" at bounding box center [437, 210] width 681 height 15
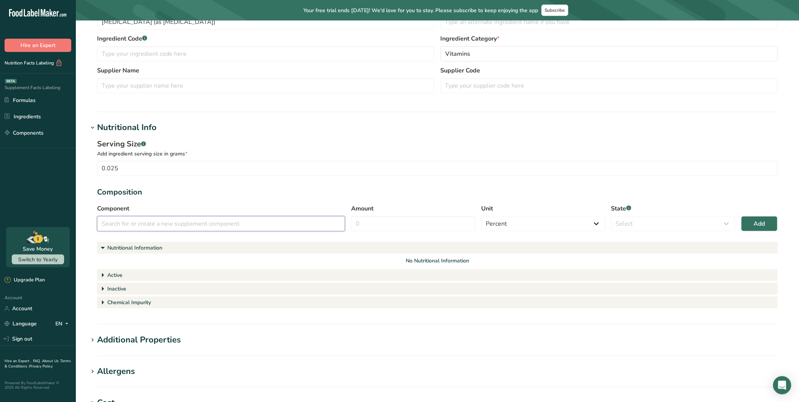
click at [184, 224] on input "text" at bounding box center [221, 223] width 248 height 15
paste input "[MEDICAL_DATA] (as [MEDICAL_DATA])"
drag, startPoint x: 332, startPoint y: 241, endPoint x: 386, endPoint y: 246, distance: 54.0
click at [332, 241] on div "Add" at bounding box center [334, 241] width 10 height 8
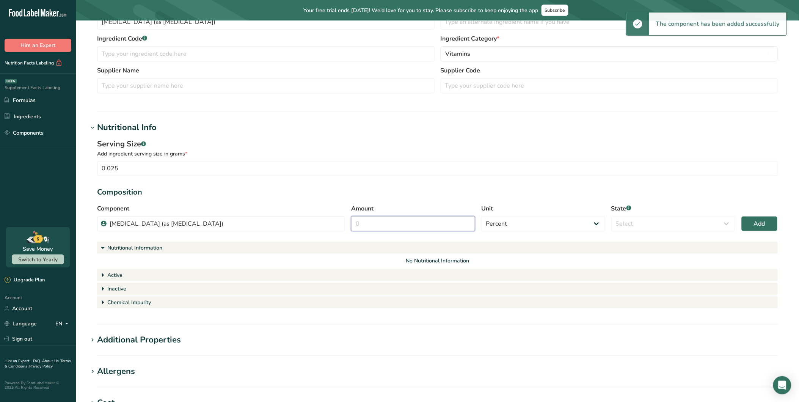
click at [428, 227] on input "Amount" at bounding box center [413, 223] width 124 height 15
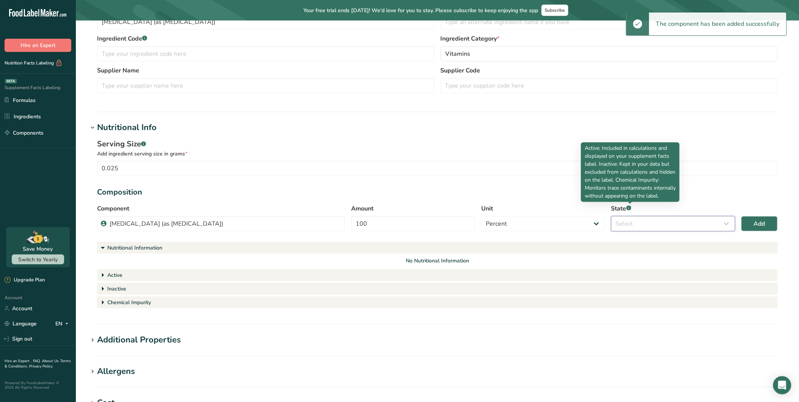
click at [651, 219] on select "Select Active Inactive Chemical Impurity Nutritional Information" at bounding box center [673, 223] width 124 height 15
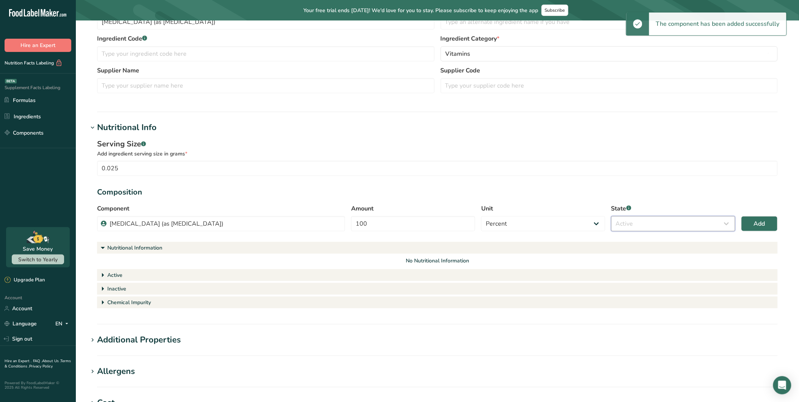
click at [611, 216] on select "Select Active Inactive Chemical Impurity Nutritional Information" at bounding box center [673, 223] width 124 height 15
click at [719, 222] on span "Add" at bounding box center [759, 223] width 11 height 9
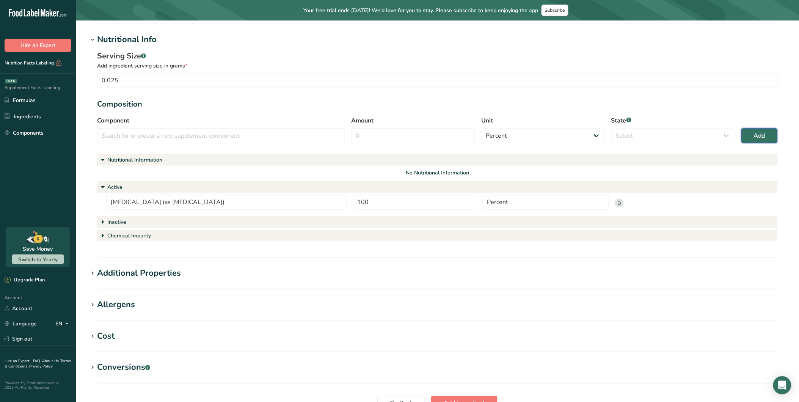
scroll to position [217, 0]
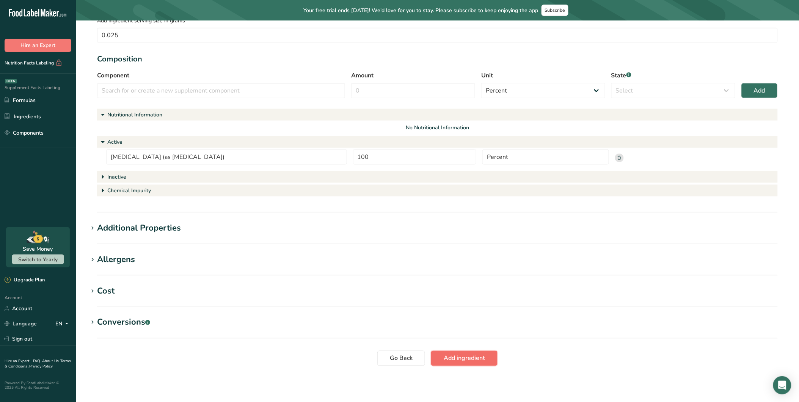
click at [472, 355] on span "Add ingredient" at bounding box center [464, 358] width 41 height 9
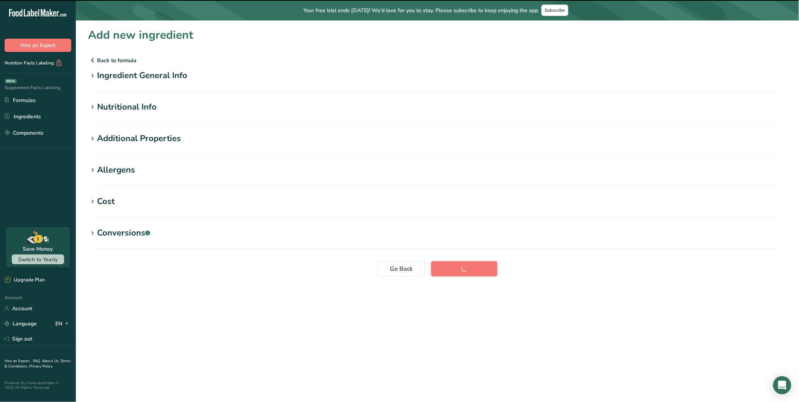
scroll to position [0, 0]
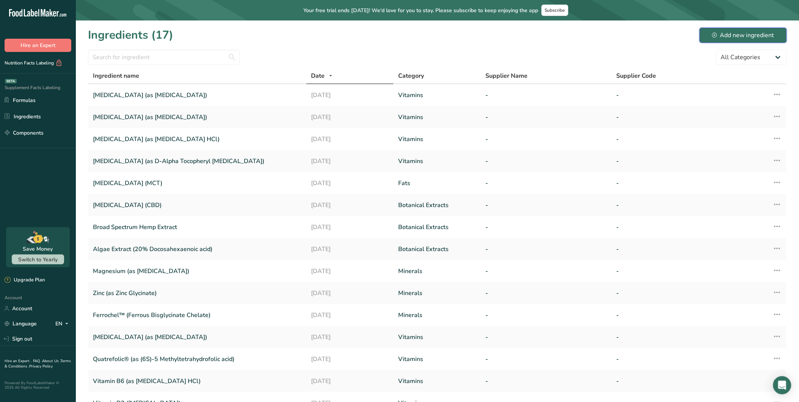
click at [719, 36] on div "Add new ingredient" at bounding box center [743, 35] width 62 height 9
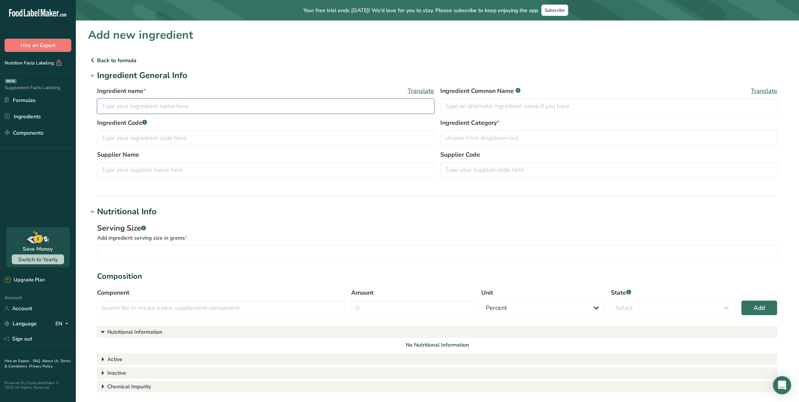
click at [137, 106] on input "text" at bounding box center [265, 106] width 337 height 15
paste input "Folate (as [MEDICAL_DATA])"
click at [479, 119] on label "Ingredient Category *" at bounding box center [609, 122] width 337 height 9
click at [484, 108] on input "text" at bounding box center [609, 106] width 337 height 15
click at [482, 135] on span "choose from dropdown list" at bounding box center [481, 137] width 73 height 9
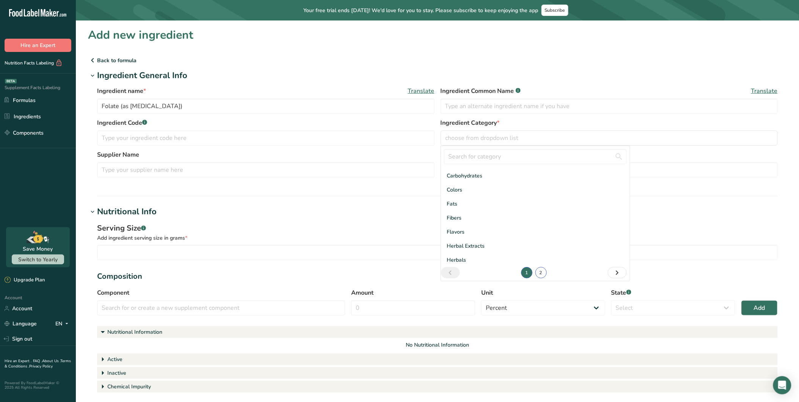
click at [537, 271] on link "2" at bounding box center [540, 272] width 11 height 11
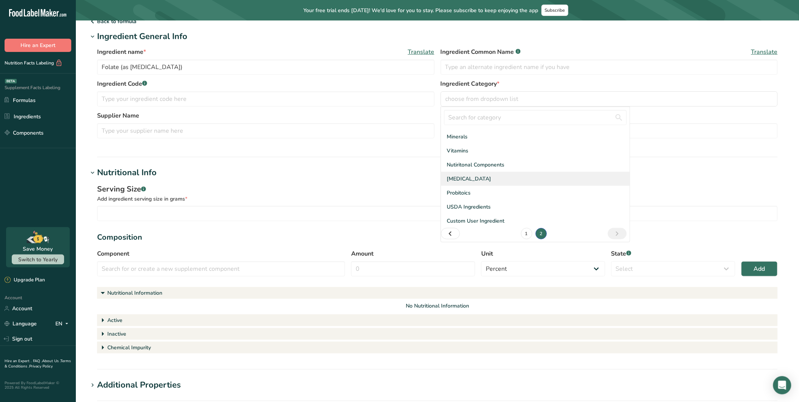
scroll to position [42, 0]
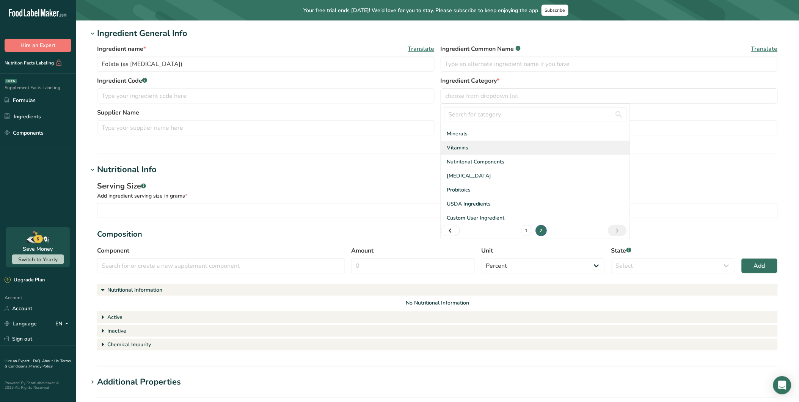
click at [460, 146] on span "Vitamins" at bounding box center [458, 148] width 22 height 8
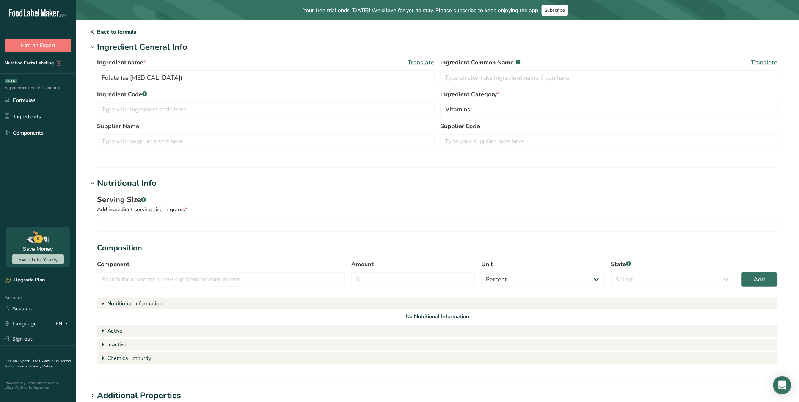
scroll to position [0, 0]
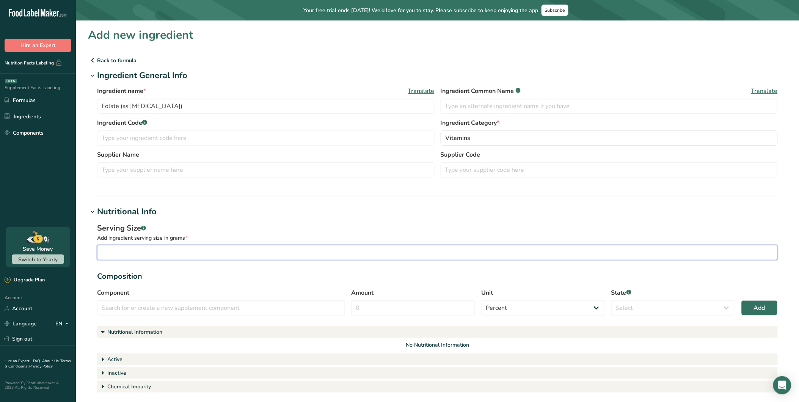
click at [155, 251] on input "number" at bounding box center [437, 252] width 681 height 15
click at [222, 306] on input "text" at bounding box center [221, 307] width 248 height 15
paste input "Folate (as [MEDICAL_DATA])"
click at [335, 324] on div "Add" at bounding box center [334, 325] width 10 height 8
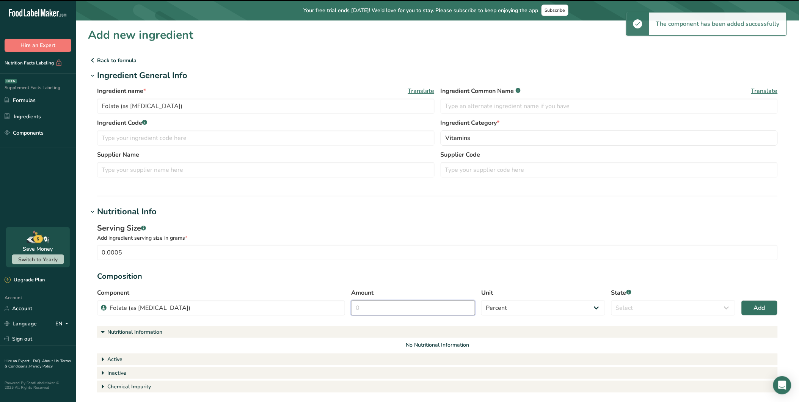
click at [406, 308] on input "Amount" at bounding box center [413, 307] width 124 height 15
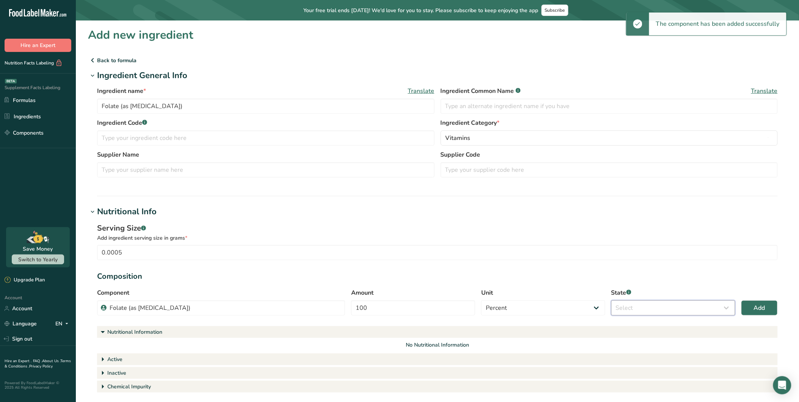
click at [653, 302] on select "Select Active Inactive Chemical Impurity Nutritional Information" at bounding box center [673, 307] width 124 height 15
click at [611, 300] on select "Select Active Inactive Chemical Impurity Nutritional Information" at bounding box center [673, 307] width 124 height 15
click at [719, 307] on span "Add" at bounding box center [759, 307] width 11 height 9
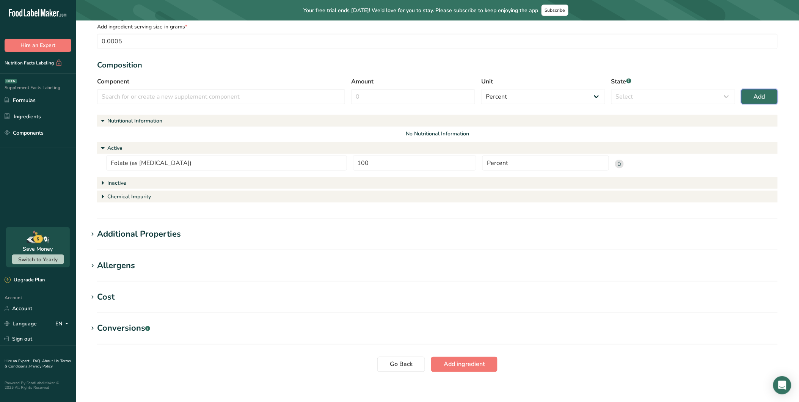
scroll to position [217, 0]
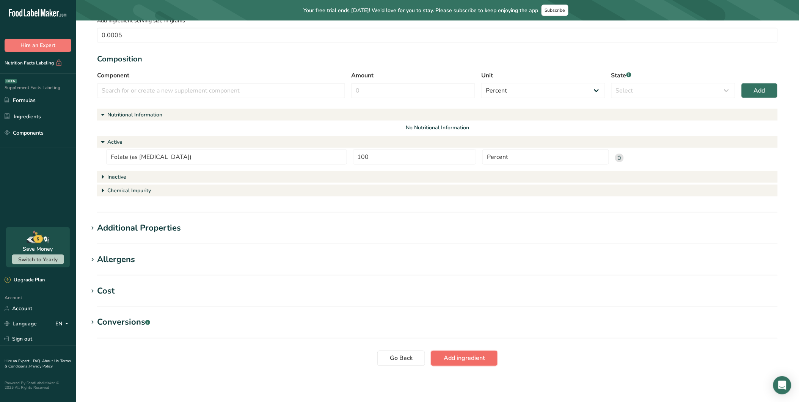
click at [461, 354] on span "Add ingredient" at bounding box center [464, 358] width 41 height 9
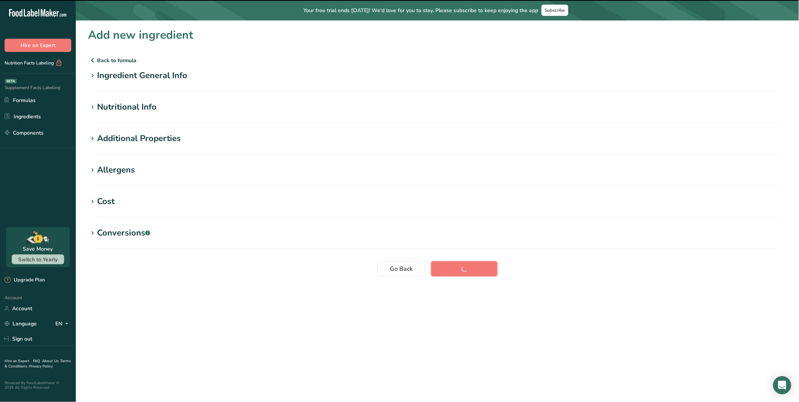
scroll to position [0, 0]
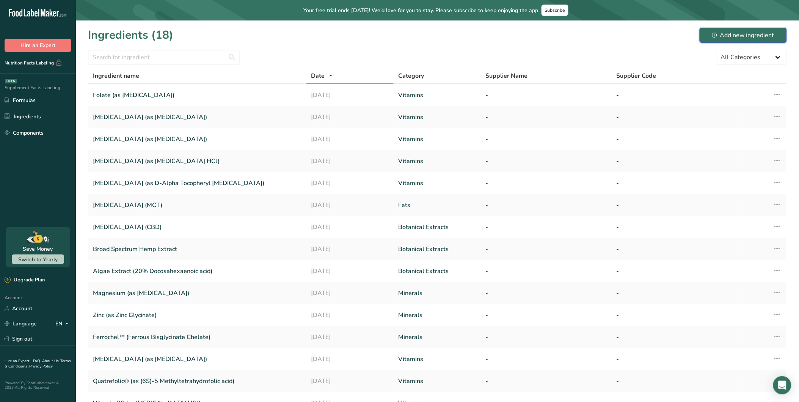
drag, startPoint x: 735, startPoint y: 32, endPoint x: 629, endPoint y: 66, distance: 111.4
click at [719, 32] on div "Add new ingredient" at bounding box center [743, 35] width 62 height 9
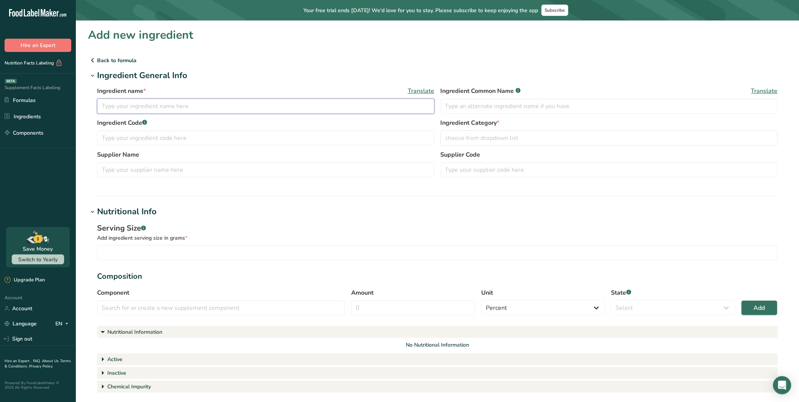
click at [191, 104] on input "text" at bounding box center [265, 106] width 337 height 15
paste input "[MEDICAL_DATA]"
click at [477, 138] on span "choose from dropdown list" at bounding box center [481, 137] width 73 height 9
click at [538, 271] on link "2" at bounding box center [540, 272] width 11 height 11
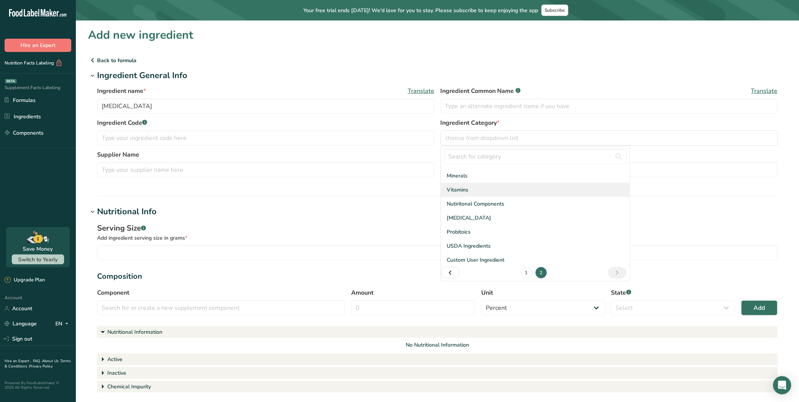
click at [454, 189] on span "Vitamins" at bounding box center [458, 190] width 22 height 8
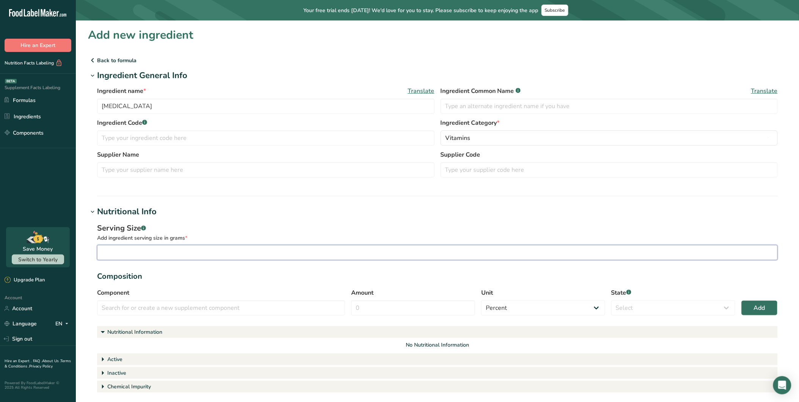
click at [177, 249] on input "number" at bounding box center [437, 252] width 681 height 15
click at [186, 249] on input "number" at bounding box center [437, 252] width 681 height 15
click at [239, 221] on div "Serving Size .a-a{fill:#347362;}.b-a{fill:#fff;} Add ingredient serving size in…" at bounding box center [437, 308] width 699 height 181
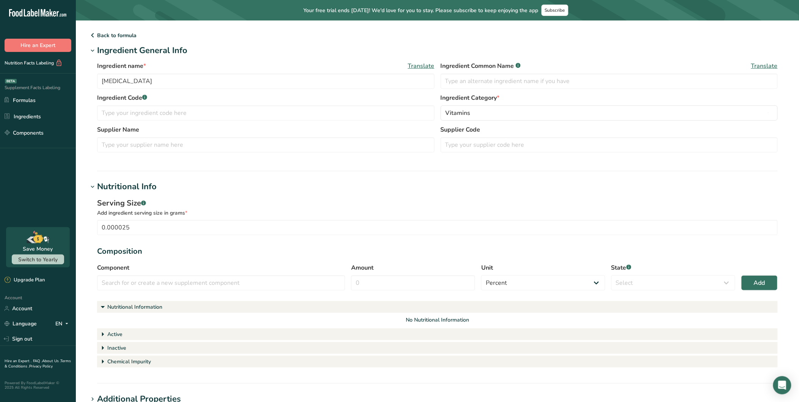
scroll to position [84, 0]
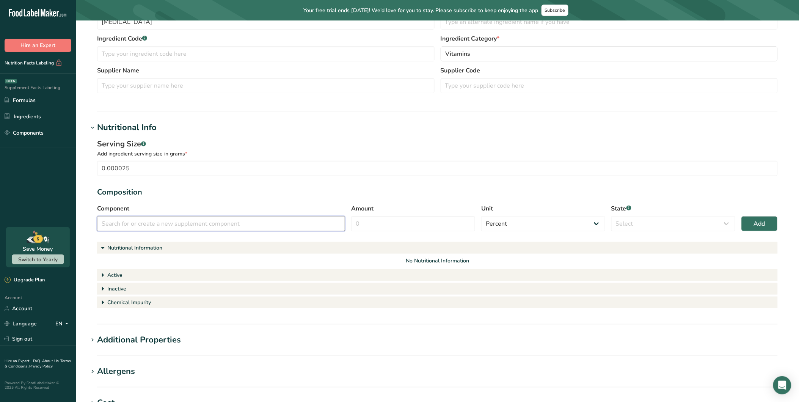
click at [212, 222] on input "text" at bounding box center [221, 223] width 248 height 15
paste input "[MEDICAL_DATA]"
click at [264, 236] on div "[MEDICAL_DATA]" at bounding box center [215, 238] width 224 height 8
click at [447, 221] on input "Amount" at bounding box center [413, 223] width 124 height 15
click at [637, 222] on select "Select Active Inactive Chemical Impurity Nutritional Information" at bounding box center [673, 223] width 124 height 15
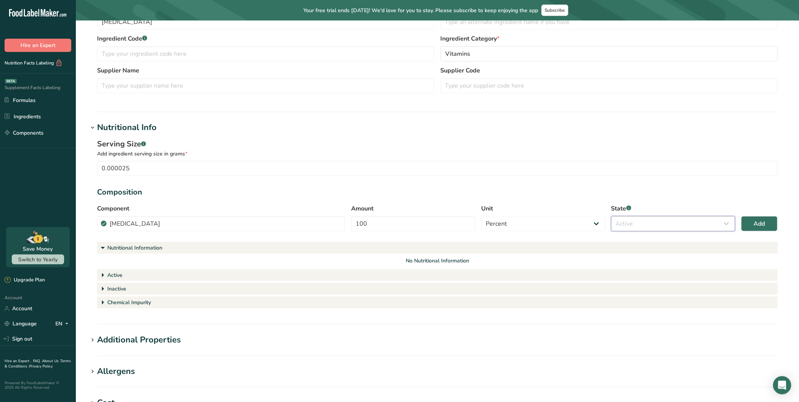
click at [611, 216] on select "Select Active Inactive Chemical Impurity Nutritional Information" at bounding box center [673, 223] width 124 height 15
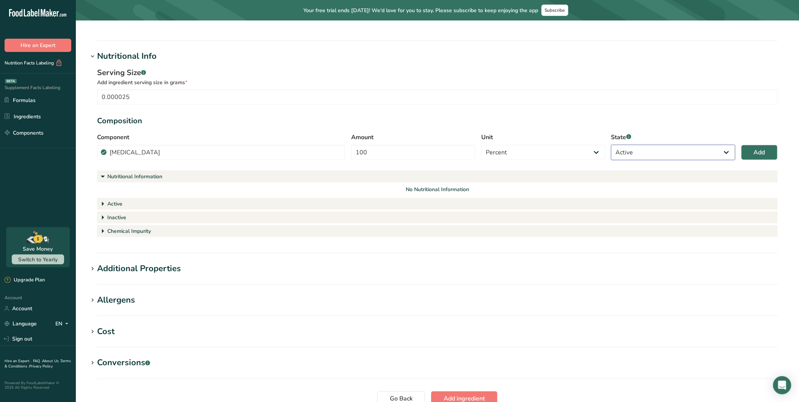
scroll to position [168, 0]
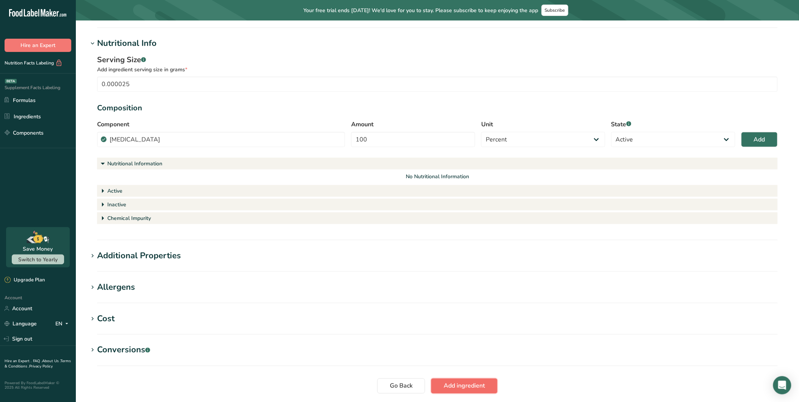
click at [472, 361] on span "Add ingredient" at bounding box center [464, 385] width 41 height 9
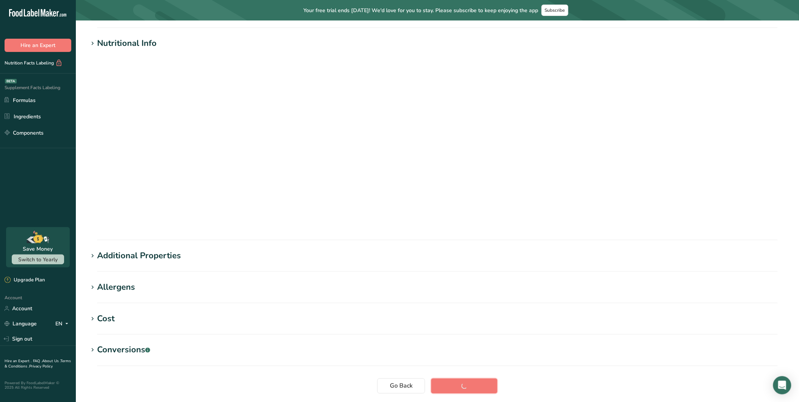
scroll to position [0, 0]
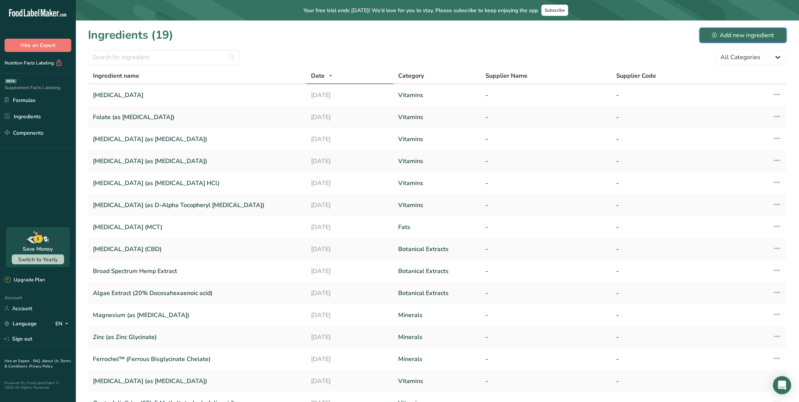
click at [719, 31] on div "Add new ingredient" at bounding box center [743, 35] width 62 height 9
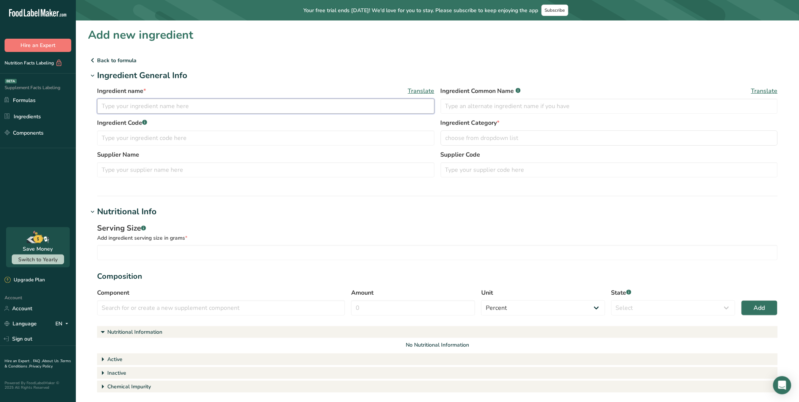
click at [134, 109] on input "text" at bounding box center [265, 106] width 337 height 15
paste input "Zinc (as Zinc Glycinate)"
click at [148, 304] on input "text" at bounding box center [221, 307] width 248 height 15
paste input "Zinc (as Zinc Glycinate)"
click at [171, 107] on input "Zinc (as Zinc Glycinate)" at bounding box center [265, 106] width 337 height 15
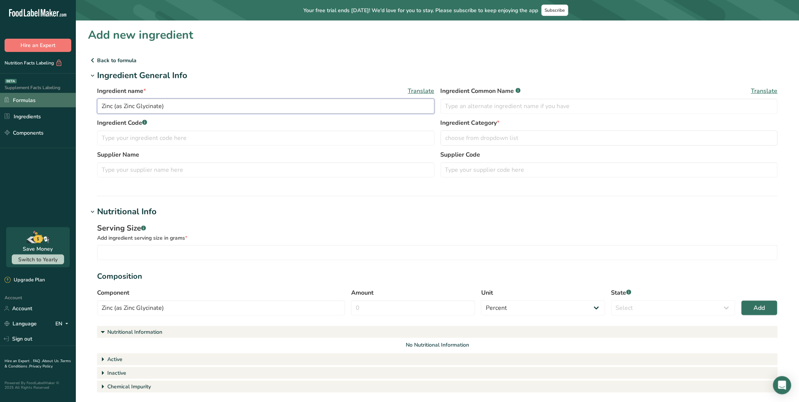
drag, startPoint x: 179, startPoint y: 107, endPoint x: 0, endPoint y: 102, distance: 179.4
click at [0, 101] on html ".a-20{fill:#fff;} Hire an Expert Nutrition Facts Labeling Supplement Facts Labe…" at bounding box center [399, 299] width 799 height 598
paste input "Selenium (Selenium"
drag, startPoint x: 487, startPoint y: 137, endPoint x: 484, endPoint y: 170, distance: 33.1
click at [487, 137] on span "choose from dropdown list" at bounding box center [481, 137] width 73 height 9
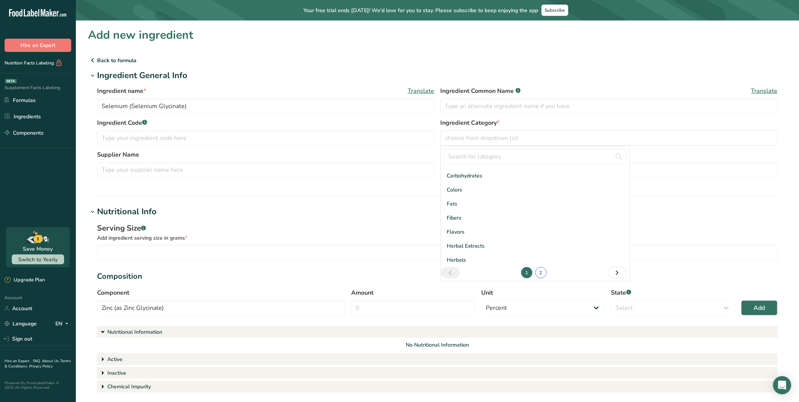
click at [536, 271] on link "2" at bounding box center [540, 272] width 11 height 11
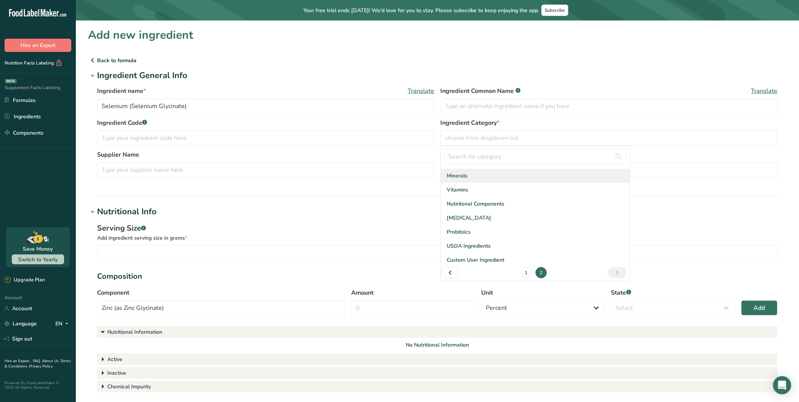
click at [466, 177] on span "Minerals" at bounding box center [457, 176] width 21 height 8
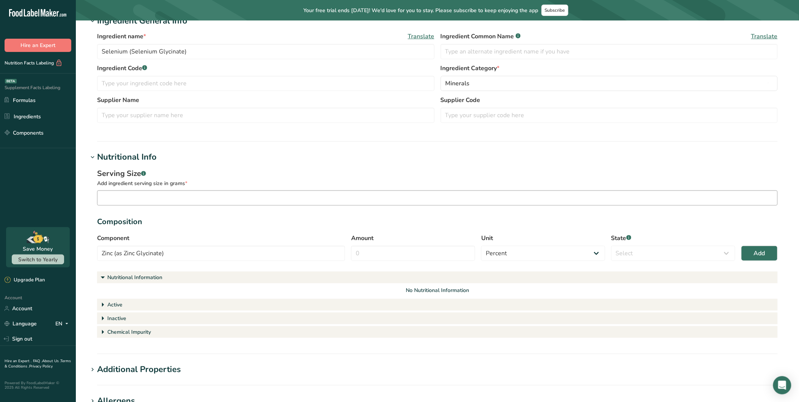
scroll to position [84, 0]
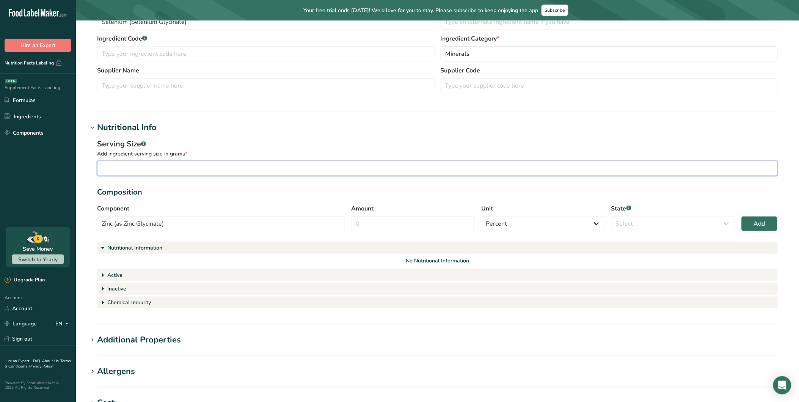
click at [152, 172] on input "number" at bounding box center [437, 168] width 681 height 15
click at [164, 168] on input "number" at bounding box center [437, 168] width 681 height 15
click at [463, 226] on input "Amount" at bounding box center [413, 223] width 124 height 15
drag, startPoint x: 298, startPoint y: 225, endPoint x: 279, endPoint y: 225, distance: 19.3
click at [281, 225] on div "Component Zinc (as Zinc Glycinate) Zinc (as Zinc Glycinate) No more results fou…" at bounding box center [437, 220] width 681 height 32
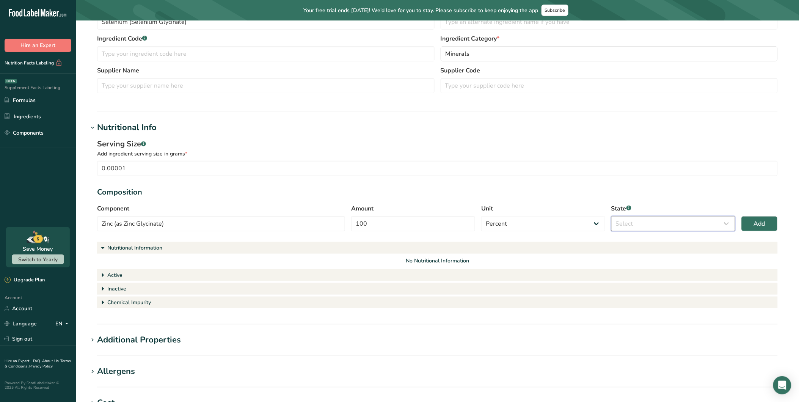
click at [638, 222] on select "Select Active Inactive Chemical Impurity Nutritional Information" at bounding box center [673, 223] width 124 height 15
click at [611, 216] on select "Select Active Inactive Chemical Impurity Nutritional Information" at bounding box center [673, 223] width 124 height 15
click at [719, 220] on button "Add" at bounding box center [759, 223] width 36 height 15
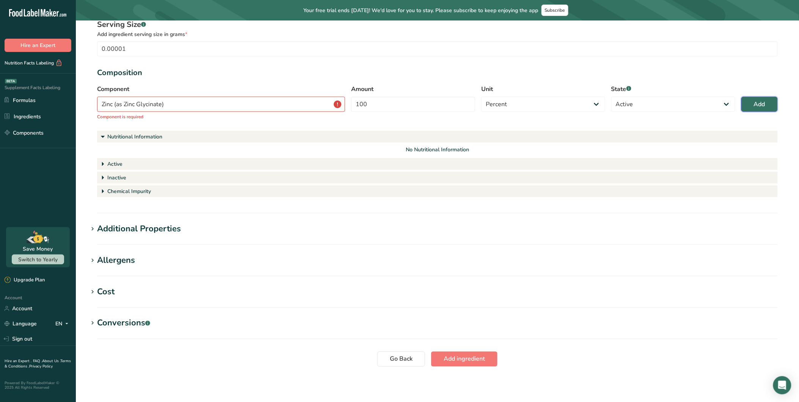
scroll to position [205, 0]
click at [220, 103] on input "Zinc (as Zinc Glycinate)" at bounding box center [221, 103] width 248 height 15
drag, startPoint x: 211, startPoint y: 104, endPoint x: 27, endPoint y: 104, distance: 184.3
click at [8, 102] on div ".a-20{fill:#fff;} Hire an Expert Nutrition Facts Labeling Supplement Facts Labe…" at bounding box center [399, 98] width 799 height 607
paste input "Selenium (Selenium"
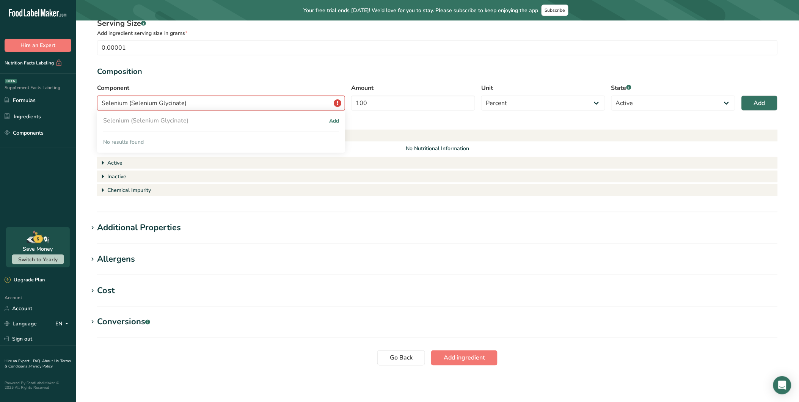
click at [334, 119] on div "Add" at bounding box center [334, 121] width 10 height 8
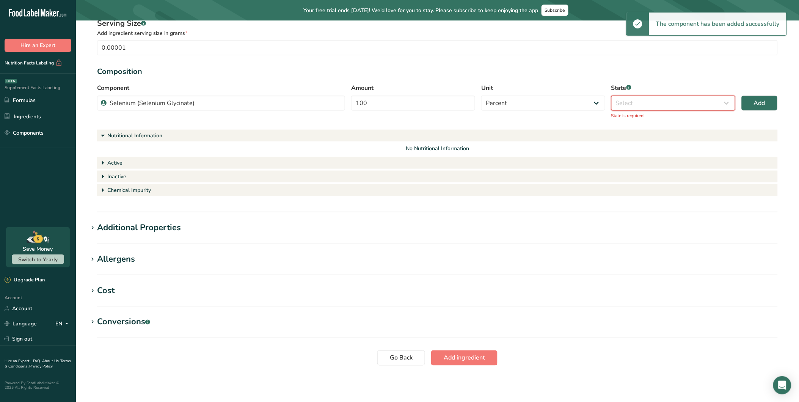
drag, startPoint x: 636, startPoint y: 103, endPoint x: 638, endPoint y: 112, distance: 9.3
click at [636, 102] on select "Select Active Inactive Chemical Impurity Nutritional Information" at bounding box center [673, 103] width 124 height 15
click at [611, 104] on select "Select Active Inactive Chemical Impurity Nutritional Information" at bounding box center [673, 103] width 124 height 15
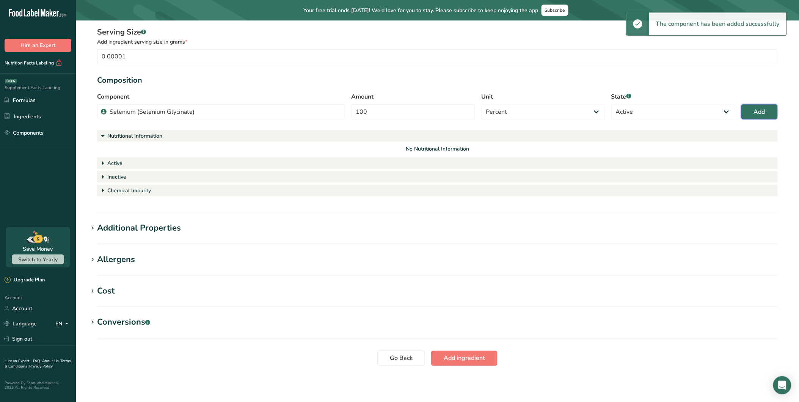
click at [719, 108] on button "Add" at bounding box center [759, 111] width 36 height 15
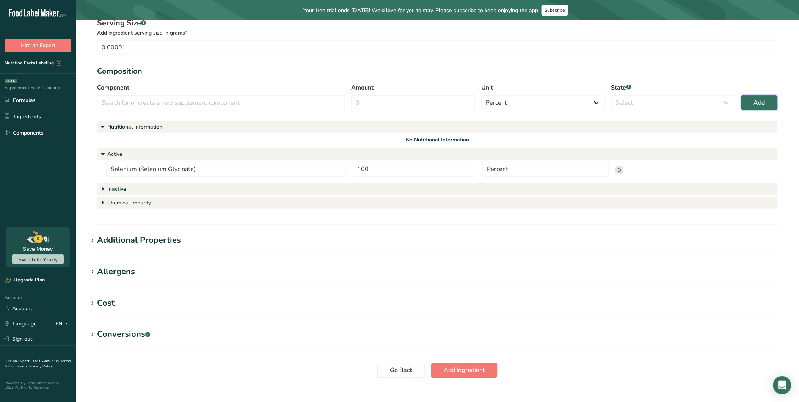
scroll to position [210, 0]
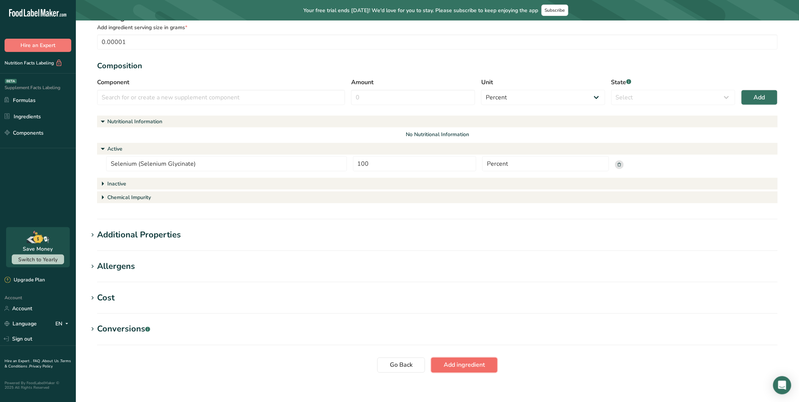
click at [472, 361] on span "Add ingredient" at bounding box center [464, 365] width 41 height 9
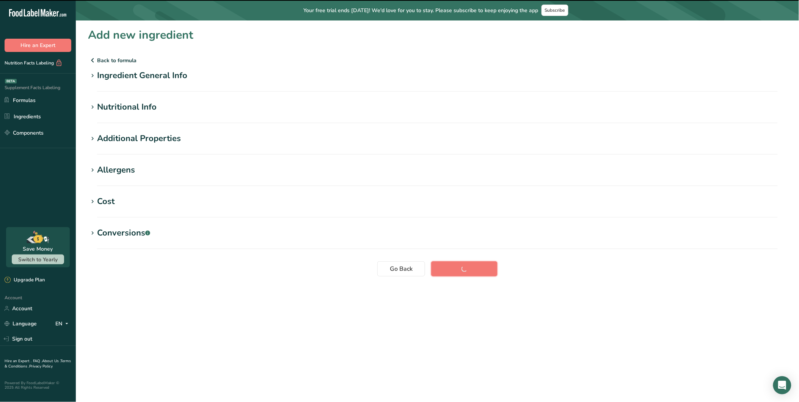
scroll to position [0, 0]
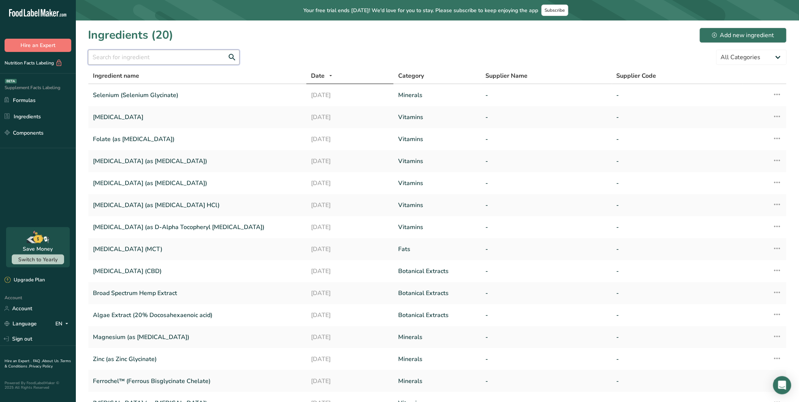
click at [141, 52] on input "text" at bounding box center [164, 57] width 152 height 15
paste input "[MEDICAL_DATA]"
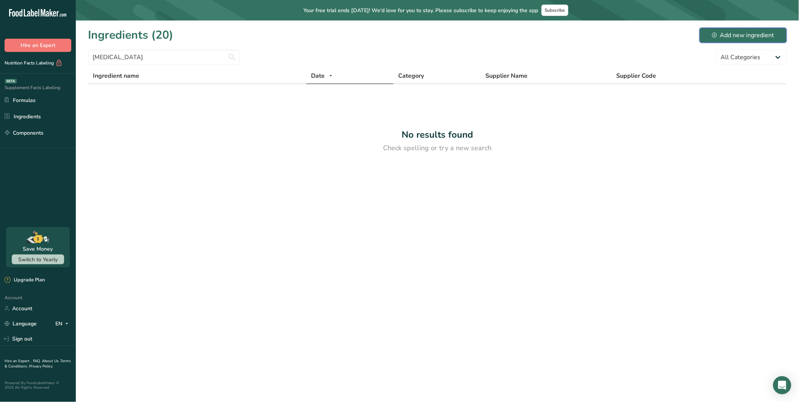
click at [719, 35] on div "Add new ingredient" at bounding box center [743, 35] width 62 height 9
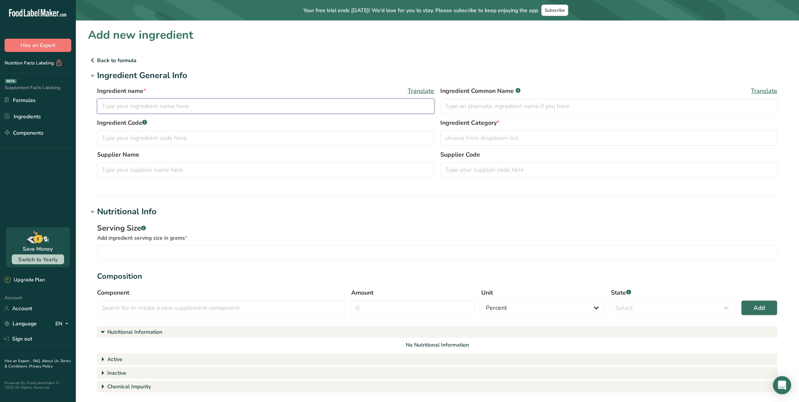
click at [155, 100] on input "text" at bounding box center [265, 106] width 337 height 15
paste input "[MEDICAL_DATA]"
click at [488, 139] on span "choose from dropdown list" at bounding box center [481, 137] width 73 height 9
click at [474, 171] on span "[MEDICAL_DATA]" at bounding box center [469, 174] width 44 height 8
click at [497, 136] on div "[MEDICAL_DATA]" at bounding box center [606, 137] width 323 height 9
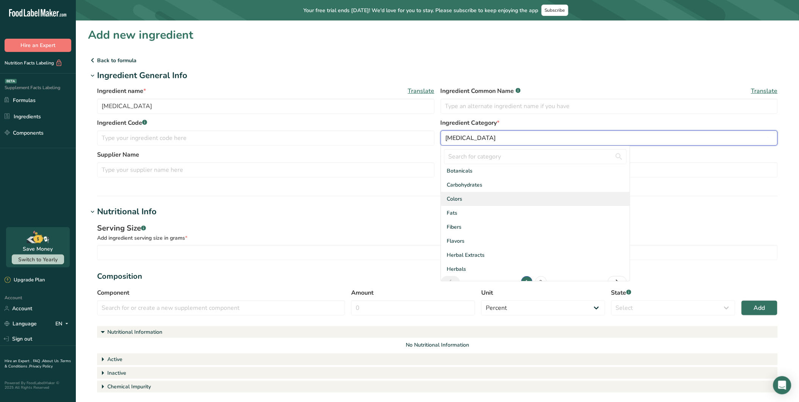
scroll to position [41, 0]
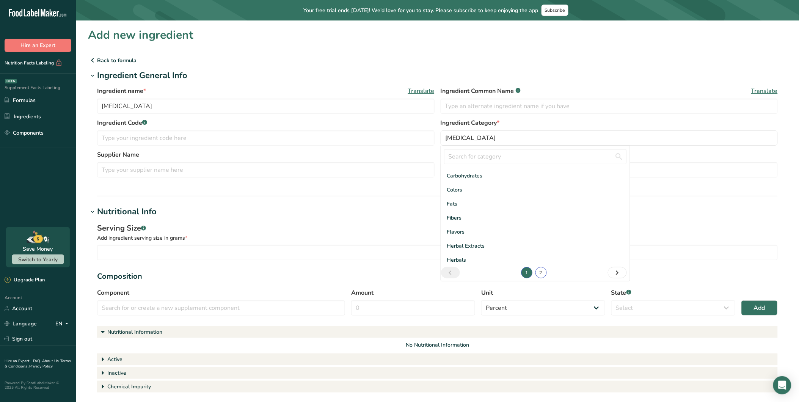
click at [535, 271] on link "2" at bounding box center [540, 272] width 11 height 11
click at [496, 203] on span "Nutiritonal Components" at bounding box center [476, 204] width 58 height 8
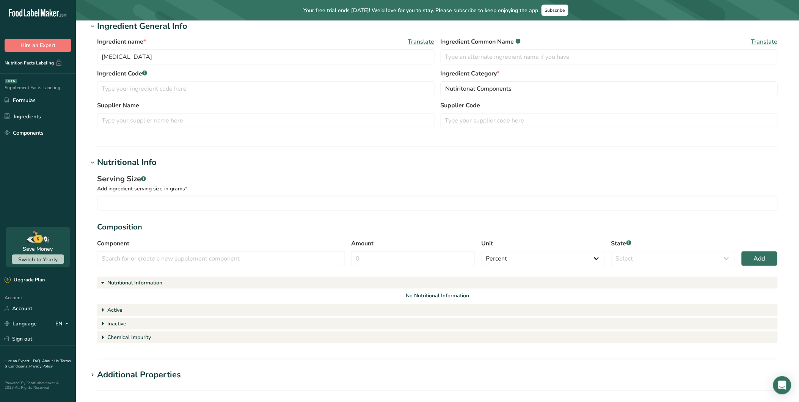
scroll to position [42, 0]
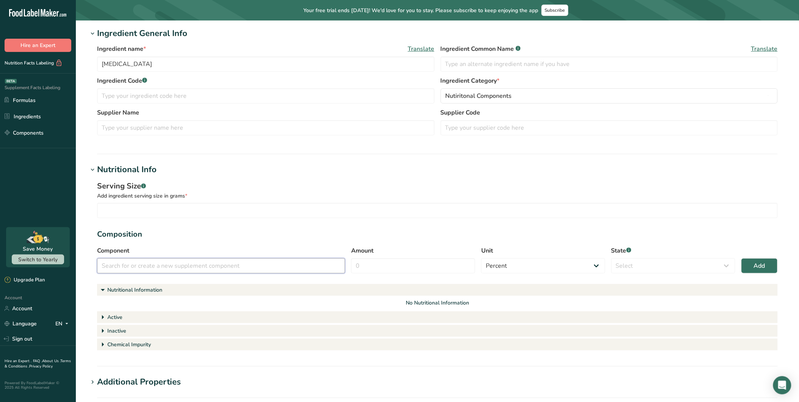
click at [181, 260] on input "text" at bounding box center [221, 265] width 248 height 15
paste input "[MEDICAL_DATA]"
click at [334, 281] on div "Add" at bounding box center [334, 283] width 10 height 8
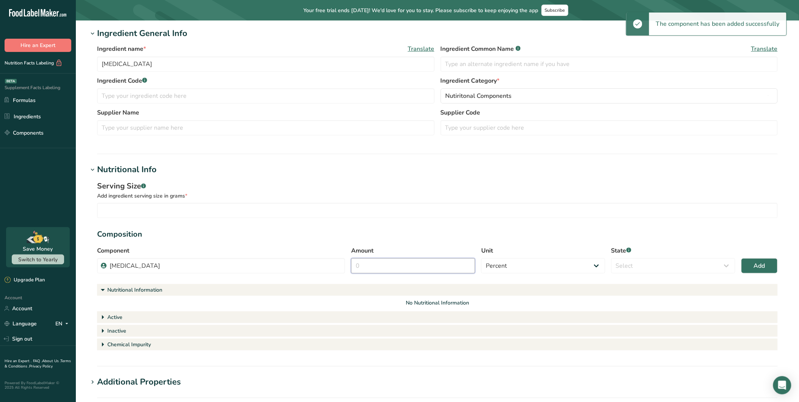
drag, startPoint x: 382, startPoint y: 265, endPoint x: 350, endPoint y: 266, distance: 32.2
click at [350, 266] on div "Component [MEDICAL_DATA] No results found No more results found. Amount Unit Pe…" at bounding box center [437, 262] width 681 height 32
click at [629, 266] on select "Select Active Inactive Chemical Impurity Nutritional Information" at bounding box center [673, 265] width 124 height 15
click at [611, 258] on select "Select Active Inactive Chemical Impurity Nutritional Information" at bounding box center [673, 265] width 124 height 15
click at [541, 268] on select "Percent Grams Kilograms mg Oz Pound PPM B CFU mcg µg kcal kJ" at bounding box center [543, 265] width 124 height 15
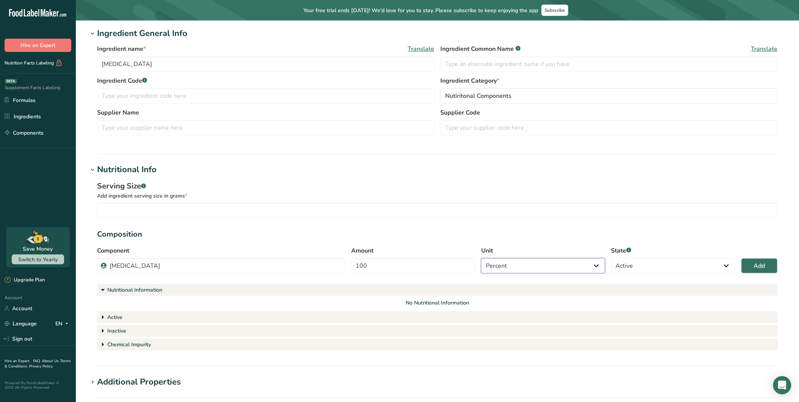
click at [481, 258] on select "Percent Grams Kilograms mg Oz Pound PPM B CFU mcg µg kcal kJ" at bounding box center [543, 265] width 124 height 15
click at [523, 264] on select "Percent Grams Kilograms mg Oz Pound PPM B CFU mcg µg kcal kJ" at bounding box center [543, 265] width 124 height 15
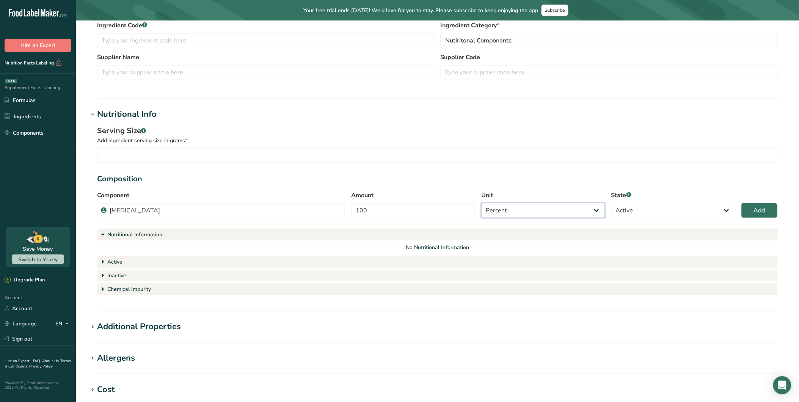
scroll to position [168, 0]
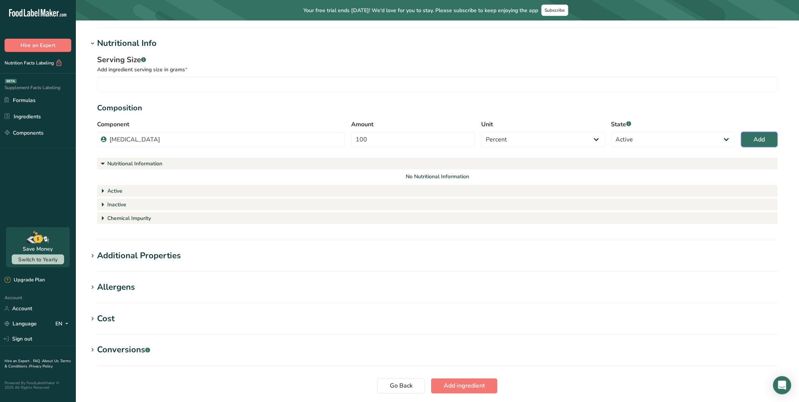
click at [719, 141] on button "Add" at bounding box center [759, 139] width 36 height 15
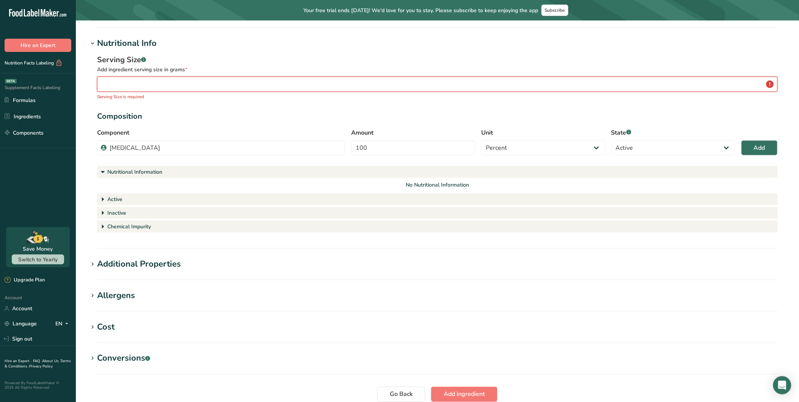
click at [271, 85] on input "number" at bounding box center [437, 84] width 681 height 15
click at [218, 82] on input "number" at bounding box center [437, 84] width 681 height 15
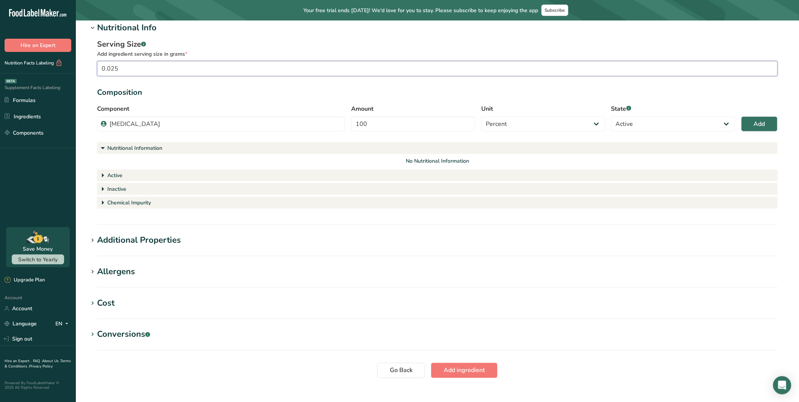
scroll to position [196, 0]
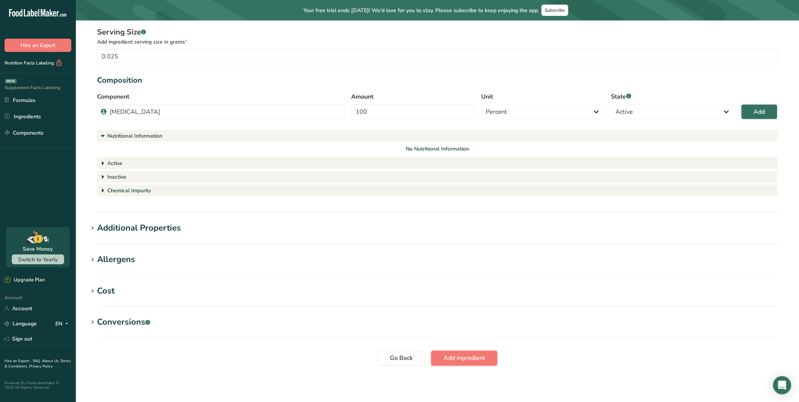
click at [464, 358] on span "Add ingredient" at bounding box center [464, 358] width 41 height 9
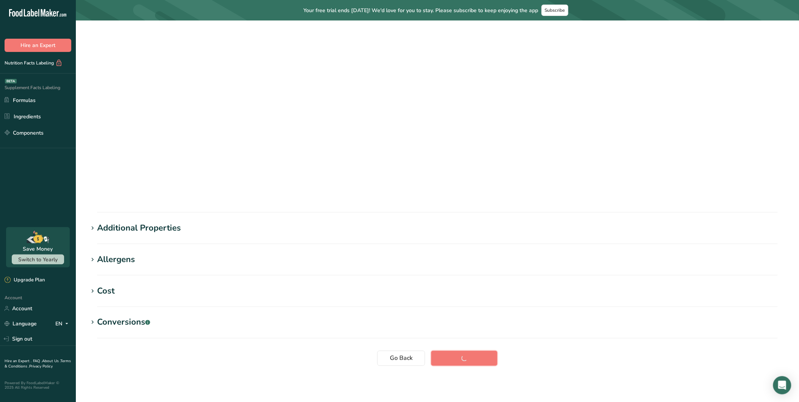
scroll to position [0, 0]
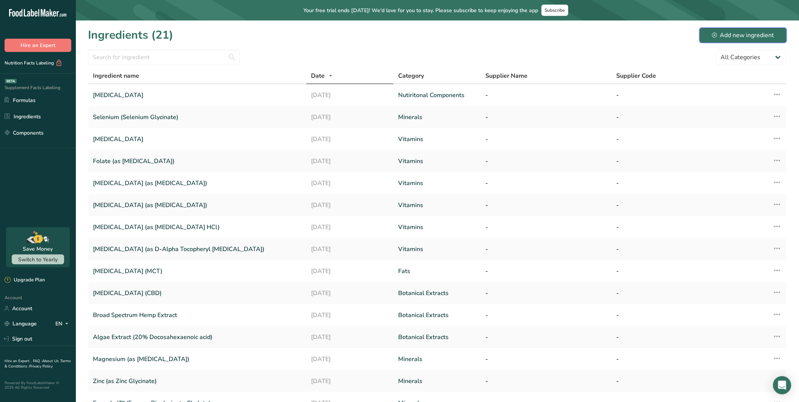
click at [719, 30] on button "Add new ingredient" at bounding box center [742, 35] width 87 height 15
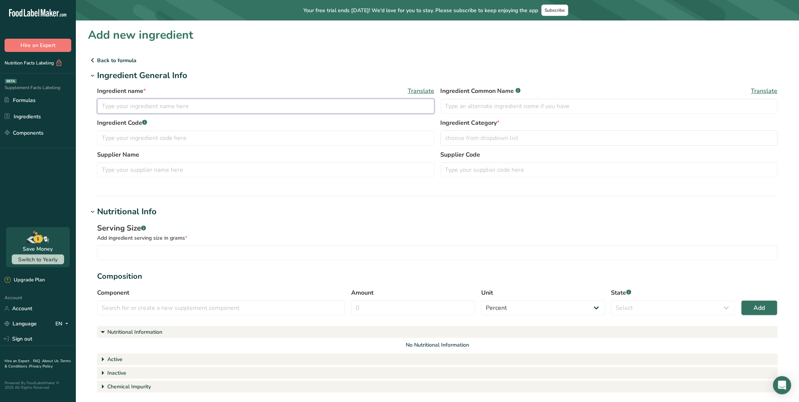
click at [162, 104] on input "text" at bounding box center [265, 106] width 337 height 15
paste input "[MEDICAL_DATA]"
click at [483, 135] on span "choose from dropdown list" at bounding box center [481, 137] width 73 height 9
click at [537, 271] on link "2" at bounding box center [540, 272] width 11 height 11
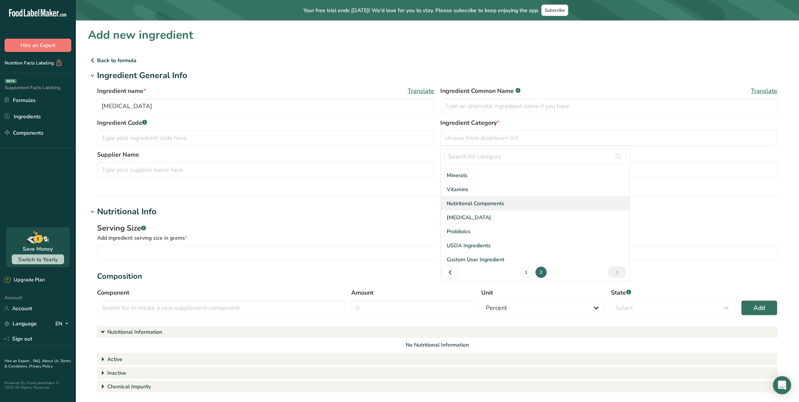
scroll to position [13, 0]
click at [491, 202] on span "Nutiritonal Components" at bounding box center [476, 204] width 58 height 8
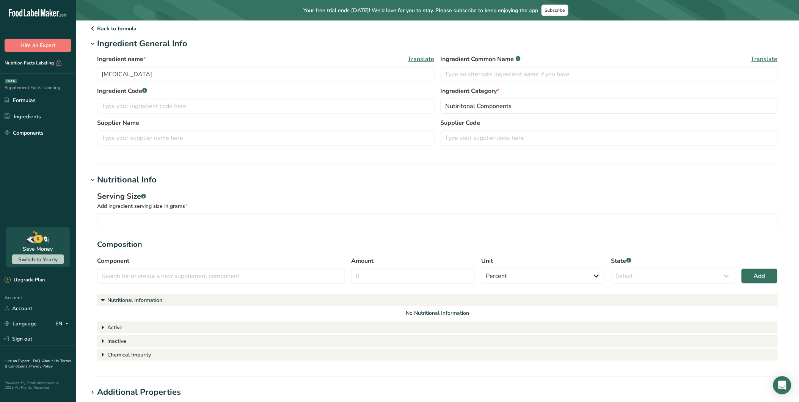
scroll to position [42, 0]
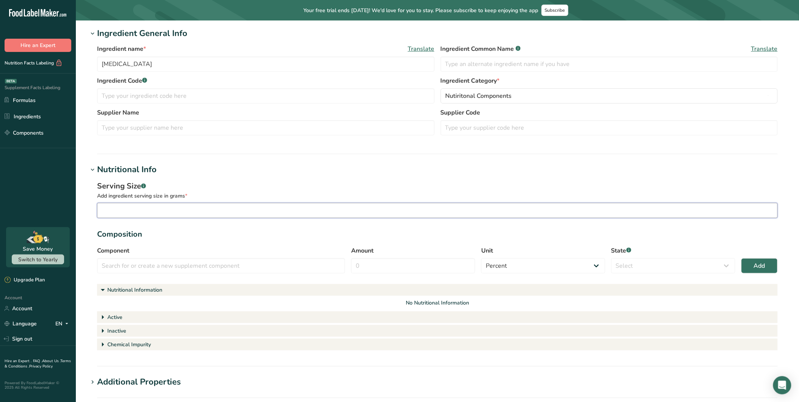
click at [172, 213] on input "number" at bounding box center [437, 210] width 681 height 15
click at [153, 267] on input "text" at bounding box center [221, 265] width 248 height 15
paste input "[MEDICAL_DATA]"
click at [331, 280] on div "Add" at bounding box center [334, 283] width 10 height 8
click at [382, 270] on input "Amount" at bounding box center [413, 265] width 124 height 15
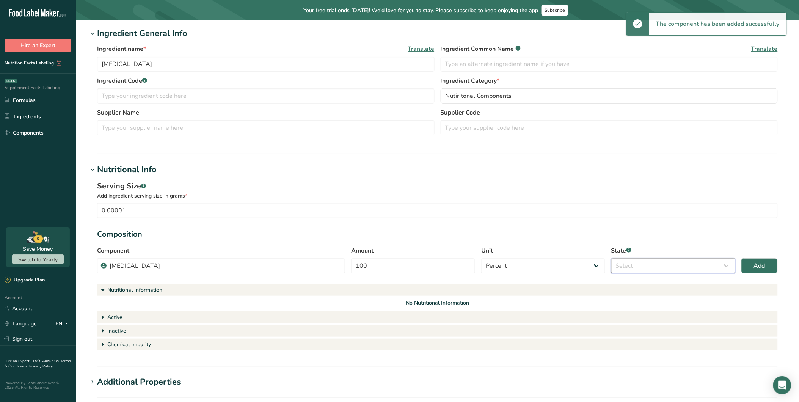
drag, startPoint x: 634, startPoint y: 262, endPoint x: 662, endPoint y: 270, distance: 29.3
click at [636, 262] on select "Select Active Inactive Chemical Impurity Nutritional Information" at bounding box center [673, 265] width 124 height 15
click at [611, 258] on select "Select Active Inactive Chemical Impurity Nutritional Information" at bounding box center [673, 265] width 124 height 15
drag, startPoint x: 757, startPoint y: 262, endPoint x: 753, endPoint y: 263, distance: 4.4
click at [719, 262] on span "Add" at bounding box center [759, 265] width 11 height 9
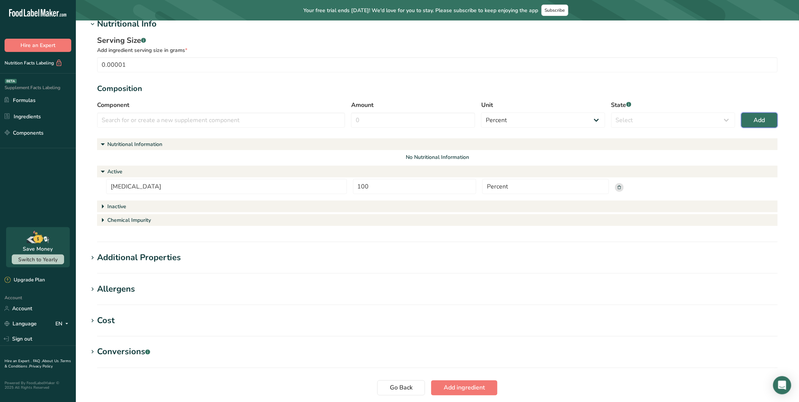
scroll to position [217, 0]
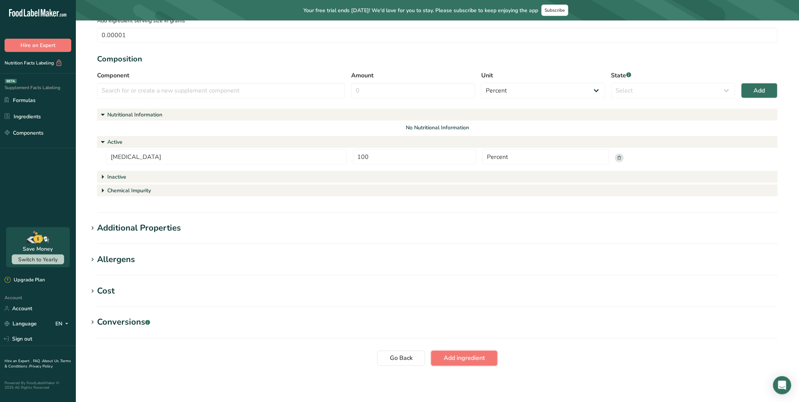
drag, startPoint x: 471, startPoint y: 354, endPoint x: 463, endPoint y: 350, distance: 9.7
click at [468, 354] on span "Add ingredient" at bounding box center [464, 358] width 41 height 9
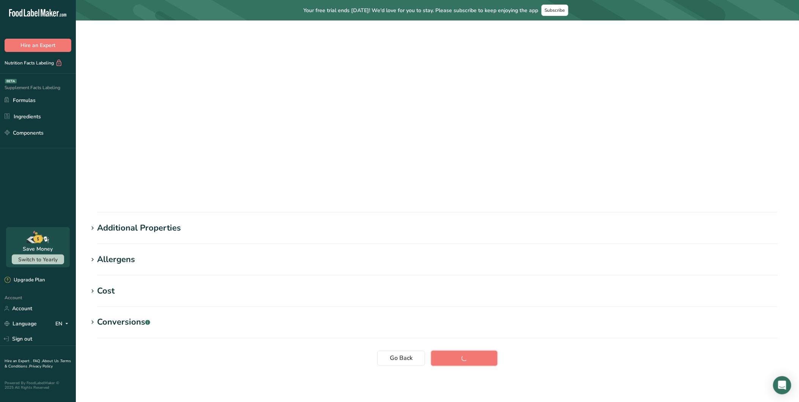
scroll to position [0, 0]
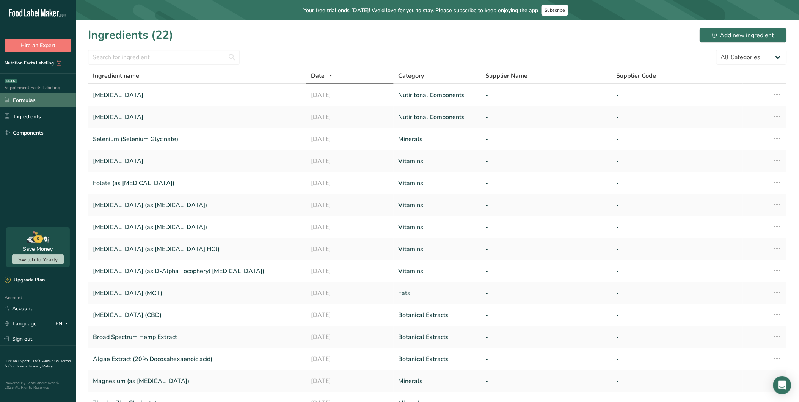
click at [31, 98] on link "Formulas" at bounding box center [38, 100] width 76 height 14
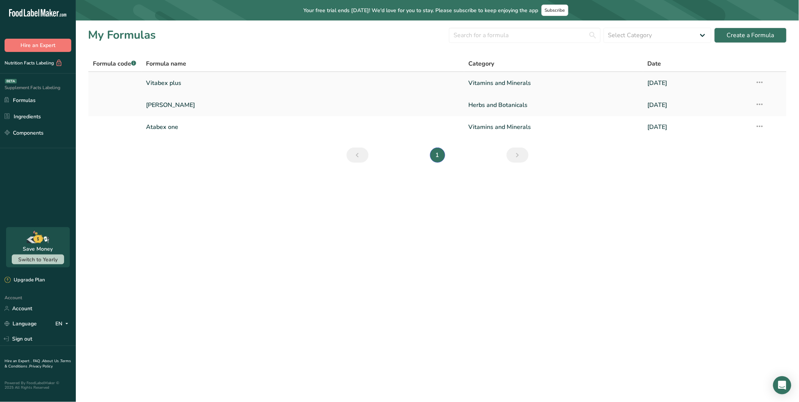
click at [188, 79] on link "Vitabex plus" at bounding box center [302, 83] width 313 height 16
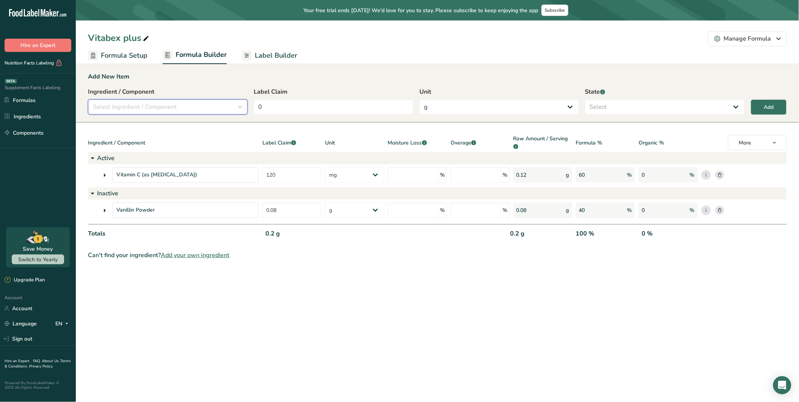
click at [247, 105] on button "Select Ingredient / Component" at bounding box center [168, 106] width 160 height 15
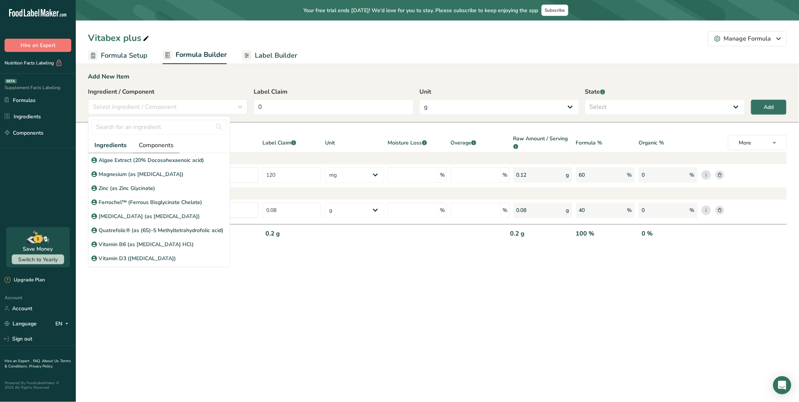
click at [164, 146] on span "Components" at bounding box center [156, 145] width 35 height 9
click at [145, 171] on p "Vitamin D3 ([MEDICAL_DATA])" at bounding box center [137, 174] width 77 height 8
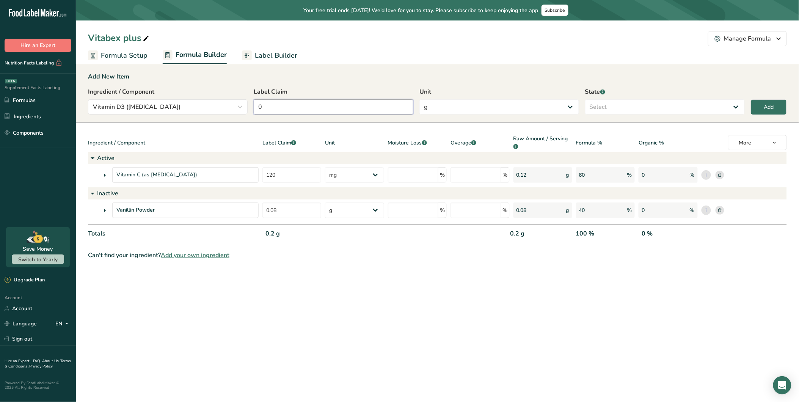
click at [294, 112] on input "0" at bounding box center [334, 106] width 160 height 15
click at [475, 107] on select "g Kilograms mg Oz Pound PPM B CFU mcg µg kcal kJ" at bounding box center [499, 106] width 160 height 15
click at [362, 105] on input "0" at bounding box center [334, 106] width 160 height 15
click at [458, 108] on select "g Kilograms mg Oz Pound PPM B CFU mcg µg kcal kJ" at bounding box center [499, 106] width 160 height 15
click at [419, 99] on select "g Kilograms mg Oz Pound PPM B CFU mcg µg kcal kJ" at bounding box center [499, 106] width 160 height 15
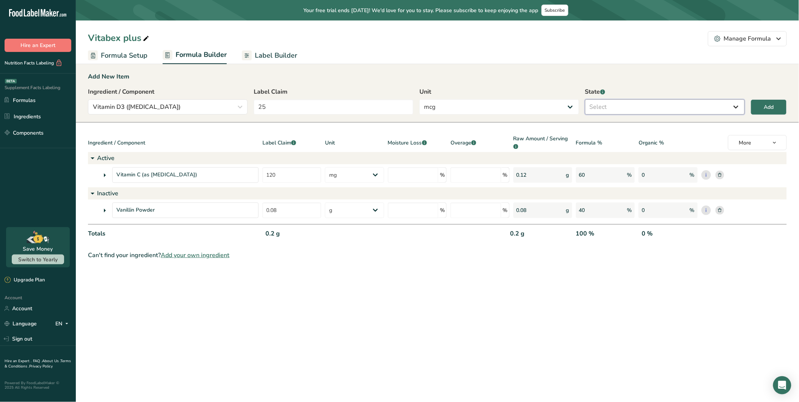
click at [616, 105] on select "Select Active Inactive" at bounding box center [665, 106] width 160 height 15
click at [585, 99] on select "Select Active Inactive" at bounding box center [665, 106] width 160 height 15
click at [719, 104] on button "Add" at bounding box center [769, 107] width 36 height 16
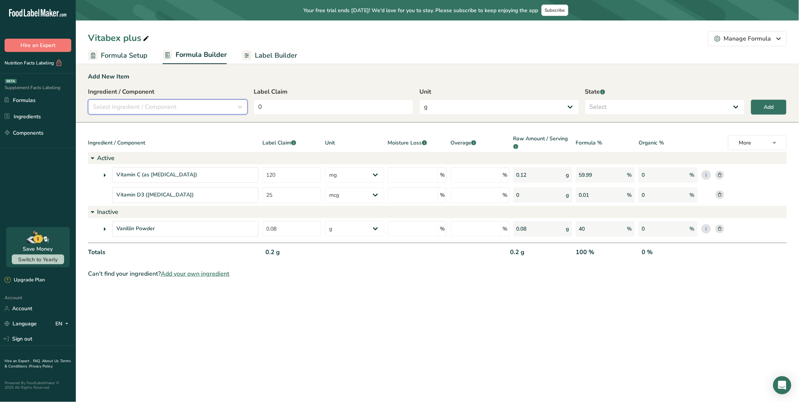
click at [221, 101] on button "Select Ingredient / Component" at bounding box center [168, 106] width 160 height 15
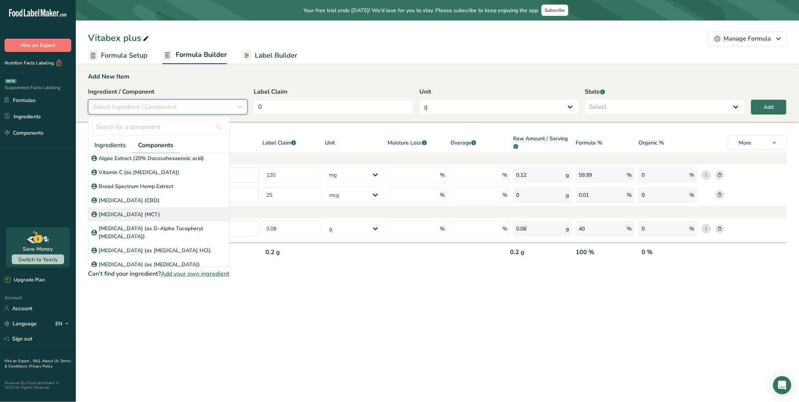
scroll to position [126, 0]
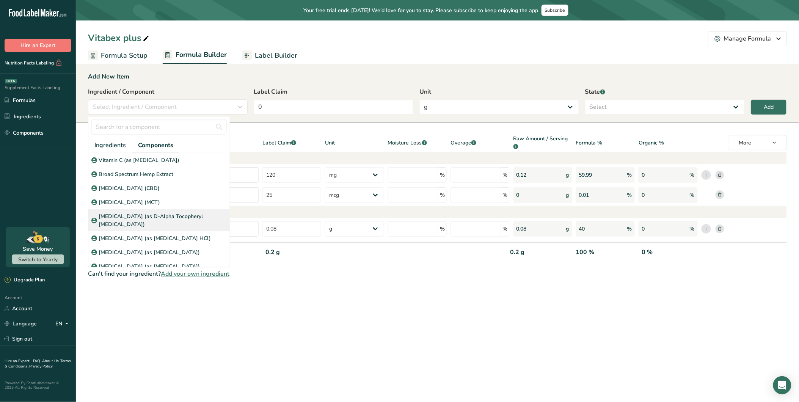
click at [156, 224] on p "[MEDICAL_DATA] (as D-Alpha Tocopheryl [MEDICAL_DATA])" at bounding box center [163, 220] width 128 height 16
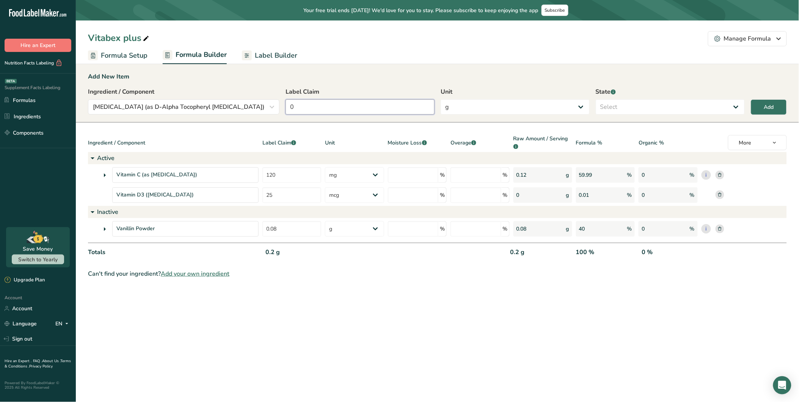
click at [343, 110] on input "0" at bounding box center [359, 106] width 149 height 15
click at [487, 105] on select "g Kilograms mg Oz Pound PPM B CFU mcg µg kcal kJ" at bounding box center [515, 106] width 149 height 15
click at [441, 99] on select "g Kilograms mg Oz Pound PPM B CFU mcg µg kcal kJ" at bounding box center [515, 106] width 149 height 15
click at [591, 107] on div "Ingredient / Component [MEDICAL_DATA] (as D-Alpha Tocopheryl [MEDICAL_DATA]) In…" at bounding box center [437, 103] width 699 height 32
drag, startPoint x: 612, startPoint y: 106, endPoint x: 612, endPoint y: 114, distance: 8.3
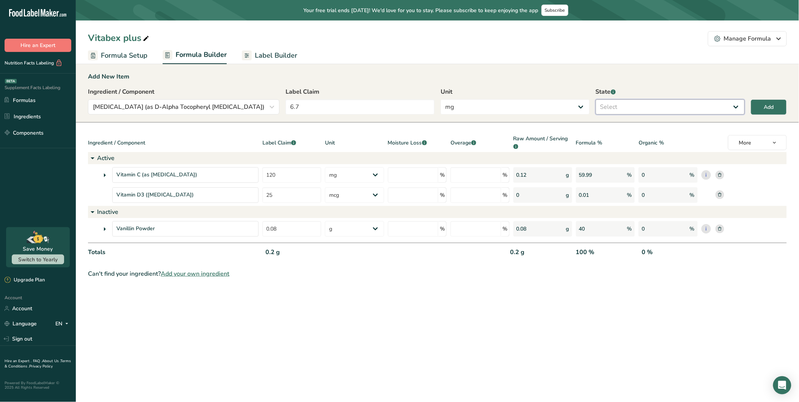
click at [612, 106] on select "Select Active Inactive" at bounding box center [670, 106] width 149 height 15
click at [596, 99] on select "Select Active Inactive" at bounding box center [670, 106] width 149 height 15
click at [719, 99] on button "Add" at bounding box center [769, 107] width 36 height 16
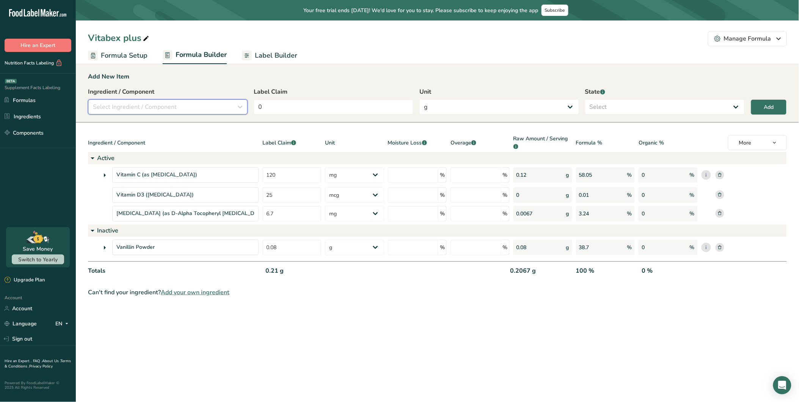
click at [171, 105] on span "Select Ingredient / Component" at bounding box center [135, 106] width 84 height 9
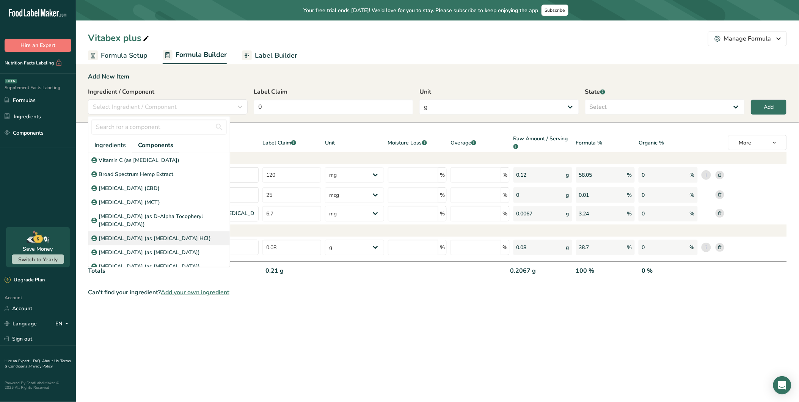
click at [147, 234] on p "[MEDICAL_DATA] (as [MEDICAL_DATA] HCl)" at bounding box center [155, 238] width 112 height 8
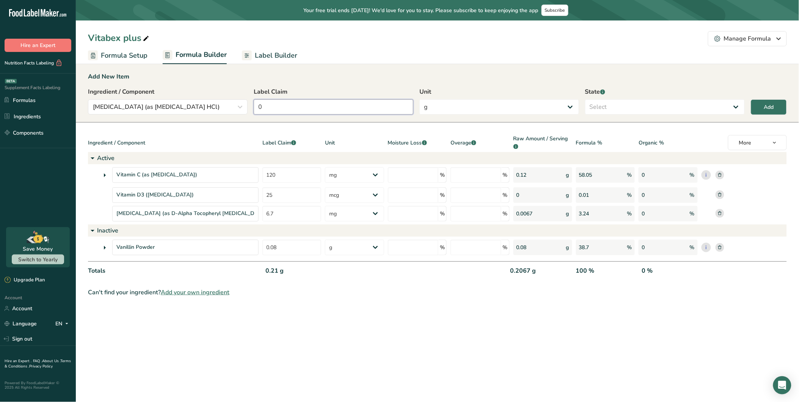
click at [286, 110] on input "0" at bounding box center [334, 106] width 160 height 15
click at [455, 106] on select "g Kilograms mg Oz Pound PPM B CFU mcg µg kcal kJ" at bounding box center [499, 106] width 160 height 15
click at [419, 99] on select "g Kilograms mg Oz Pound PPM B CFU mcg µg kcal kJ" at bounding box center [499, 106] width 160 height 15
click at [600, 104] on select "Select Active Inactive" at bounding box center [665, 106] width 160 height 15
click at [585, 99] on select "Select Active Inactive" at bounding box center [665, 106] width 160 height 15
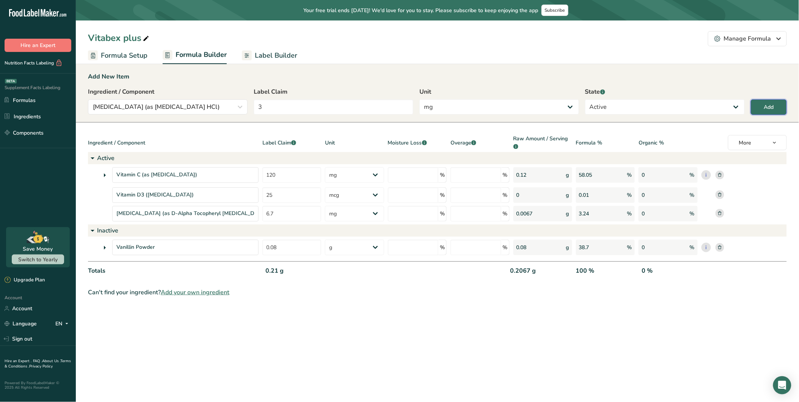
click at [719, 106] on div "Add" at bounding box center [769, 107] width 10 height 8
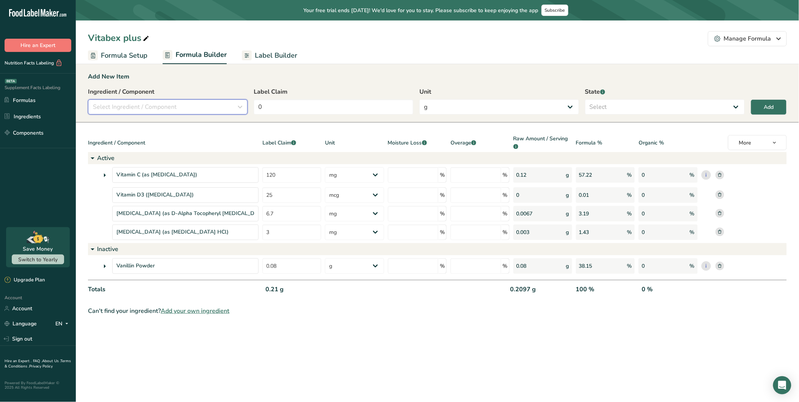
click at [149, 105] on span "Select Ingredient / Component" at bounding box center [135, 106] width 84 height 9
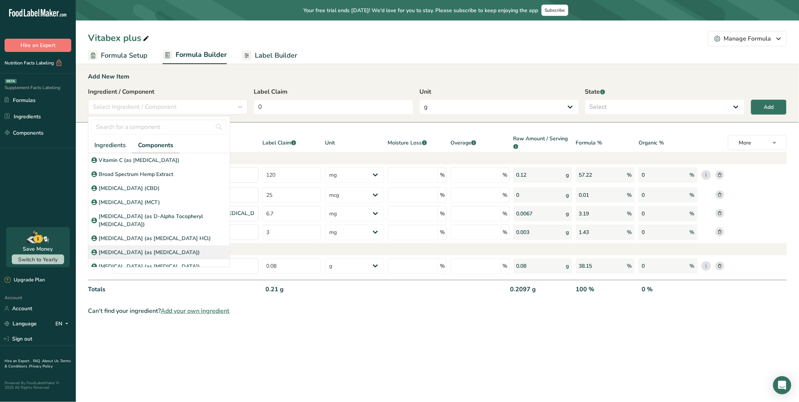
click at [132, 249] on p "[MEDICAL_DATA] (as [MEDICAL_DATA])" at bounding box center [149, 252] width 101 height 8
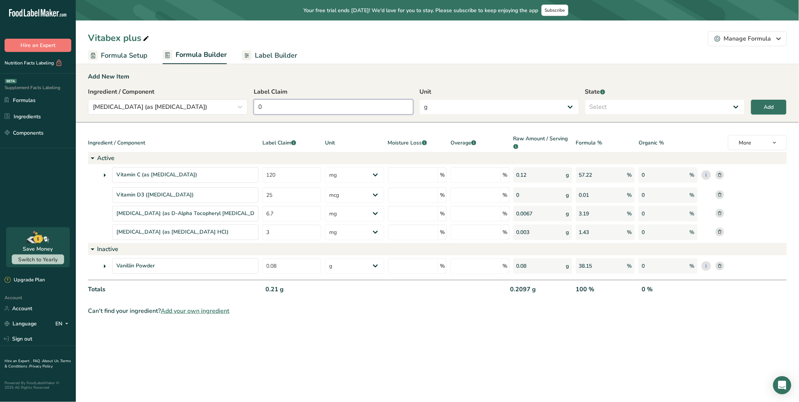
click at [279, 102] on input "0" at bounding box center [334, 106] width 160 height 15
drag, startPoint x: 453, startPoint y: 109, endPoint x: 453, endPoint y: 116, distance: 6.8
click at [453, 108] on select "g Kilograms mg Oz Pound PPM B CFU mcg µg kcal kJ" at bounding box center [499, 106] width 160 height 15
click at [419, 99] on select "g Kilograms mg Oz Pound PPM B CFU mcg µg kcal kJ" at bounding box center [499, 106] width 160 height 15
click at [610, 112] on select "Select Active Inactive" at bounding box center [665, 106] width 160 height 15
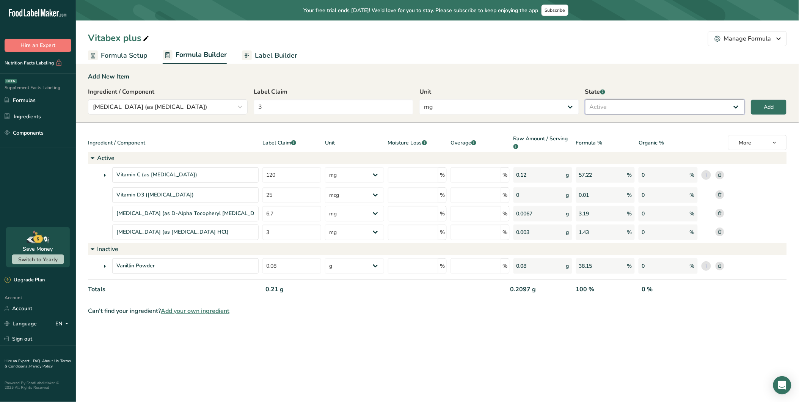
click at [585, 99] on select "Select Active Inactive" at bounding box center [665, 106] width 160 height 15
click at [719, 106] on div "Add" at bounding box center [769, 107] width 10 height 8
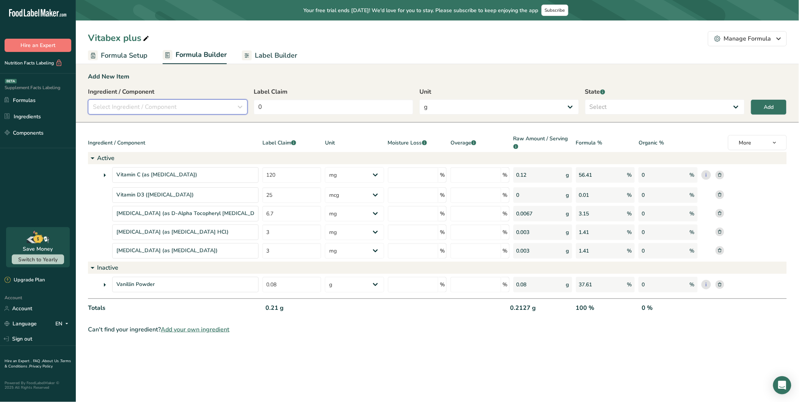
drag, startPoint x: 215, startPoint y: 105, endPoint x: 220, endPoint y: 108, distance: 6.3
click at [216, 105] on div "Select Ingredient / Component" at bounding box center [165, 106] width 145 height 9
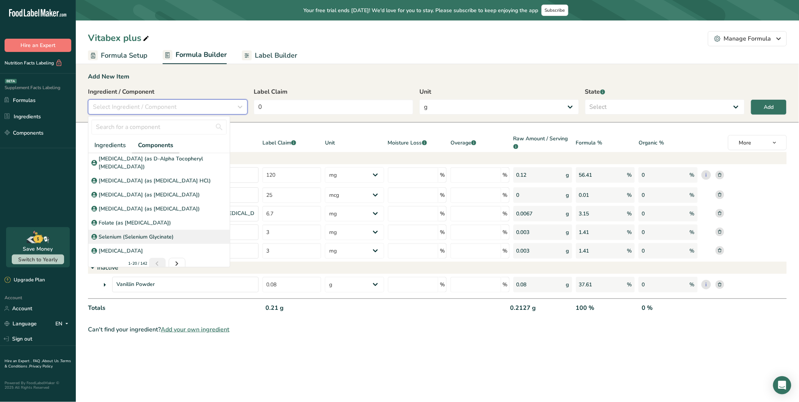
scroll to position [188, 0]
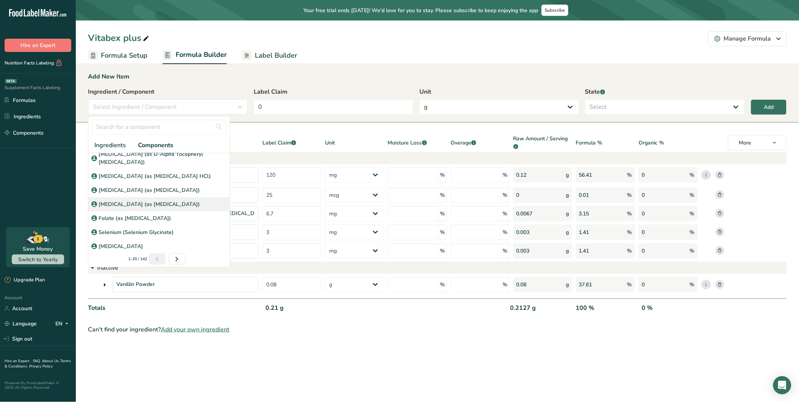
click at [127, 203] on p "[MEDICAL_DATA] (as [MEDICAL_DATA])" at bounding box center [149, 204] width 101 height 8
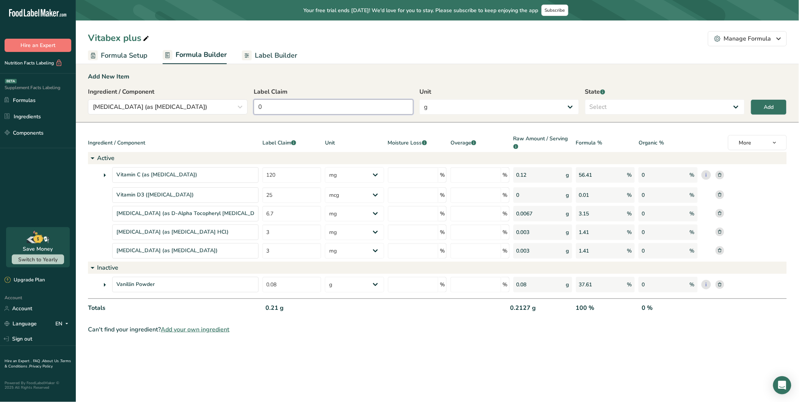
click at [272, 100] on input "0" at bounding box center [334, 106] width 160 height 15
click at [472, 109] on select "g Kilograms mg Oz Pound PPM B CFU mcg µg kcal kJ" at bounding box center [499, 106] width 160 height 15
click at [419, 99] on select "g Kilograms mg Oz Pound PPM B CFU mcg µg kcal kJ" at bounding box center [499, 106] width 160 height 15
click at [638, 100] on select "Select Active Inactive" at bounding box center [665, 106] width 160 height 15
click at [585, 99] on select "Select Active Inactive" at bounding box center [665, 106] width 160 height 15
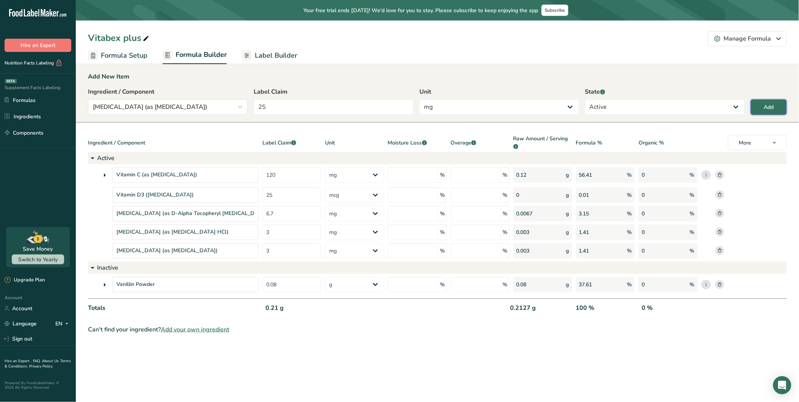
click at [719, 105] on div "Add" at bounding box center [769, 107] width 10 height 8
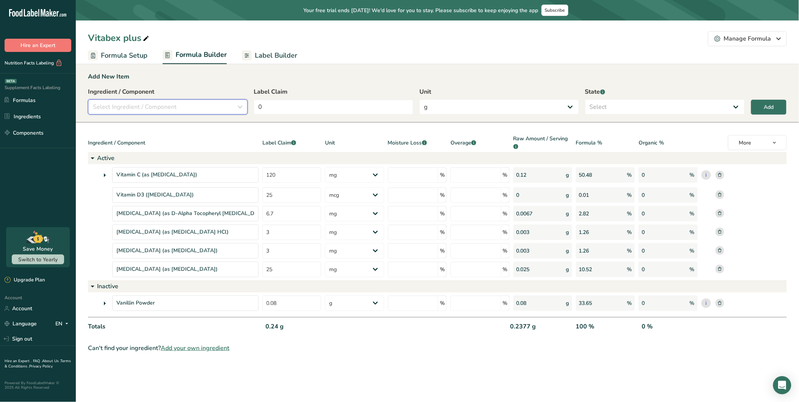
click at [213, 105] on div "Select Ingredient / Component" at bounding box center [165, 106] width 145 height 9
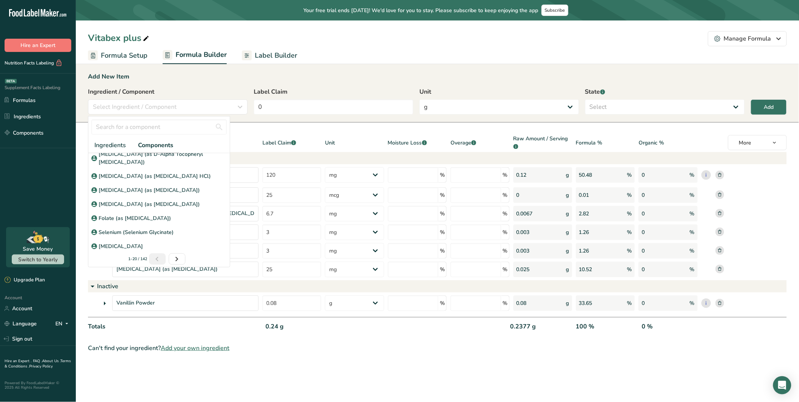
click at [171, 146] on span "Components" at bounding box center [155, 145] width 35 height 9
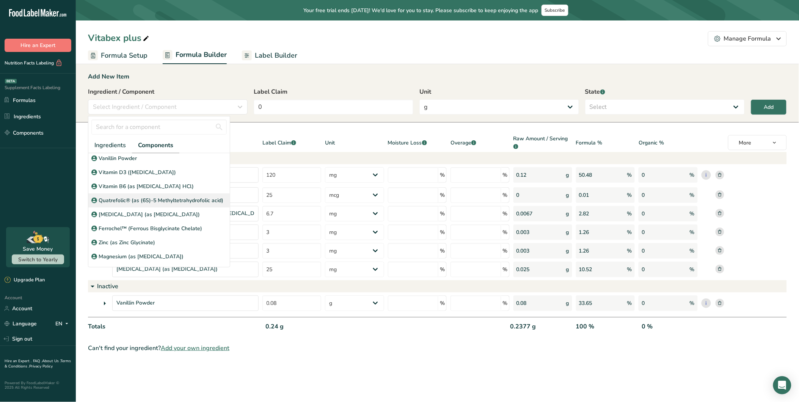
scroll to position [0, 0]
click at [141, 187] on p "Vitamin B6 (as [MEDICAL_DATA] HCl)" at bounding box center [146, 188] width 95 height 8
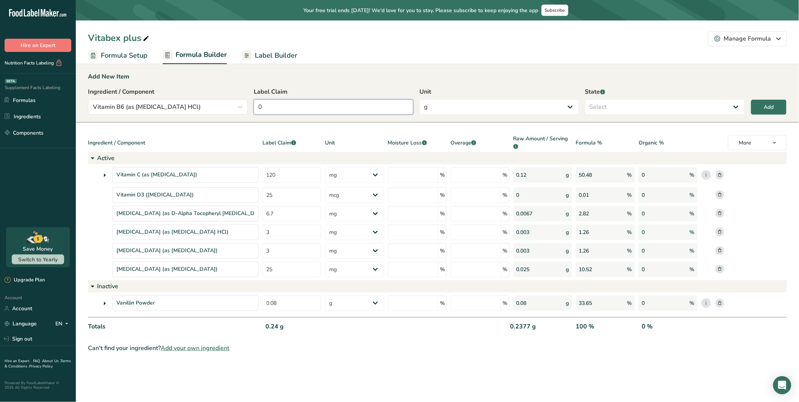
click at [280, 108] on input "0" at bounding box center [334, 106] width 160 height 15
click at [472, 107] on select "g Kilograms mg Oz Pound PPM B CFU mcg µg kcal kJ" at bounding box center [499, 106] width 160 height 15
click at [419, 99] on select "g Kilograms mg Oz Pound PPM B CFU mcg µg kcal kJ" at bounding box center [499, 106] width 160 height 15
click at [621, 104] on select "Select Active Inactive" at bounding box center [665, 106] width 160 height 15
click at [585, 99] on select "Select Active Inactive" at bounding box center [665, 106] width 160 height 15
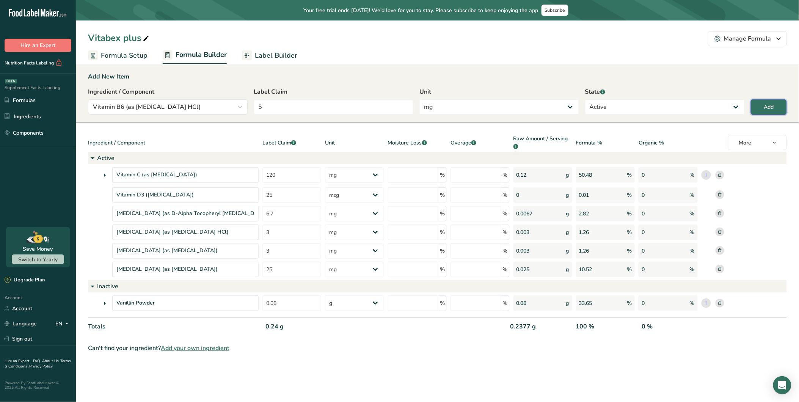
click at [719, 108] on button "Add" at bounding box center [769, 107] width 36 height 16
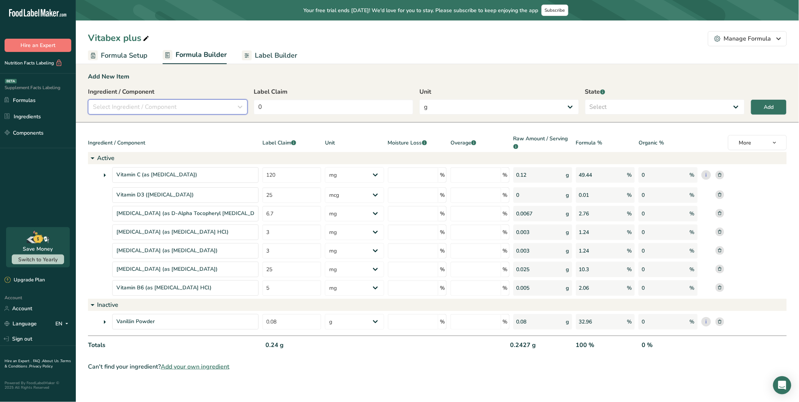
click at [224, 107] on div "Select Ingredient / Component" at bounding box center [165, 106] width 145 height 9
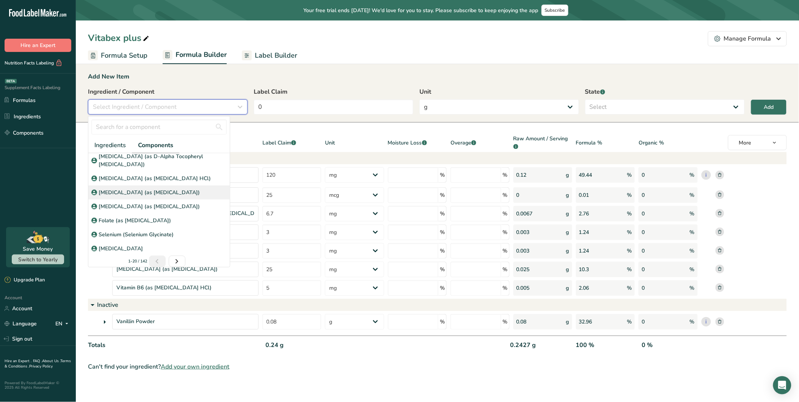
scroll to position [188, 0]
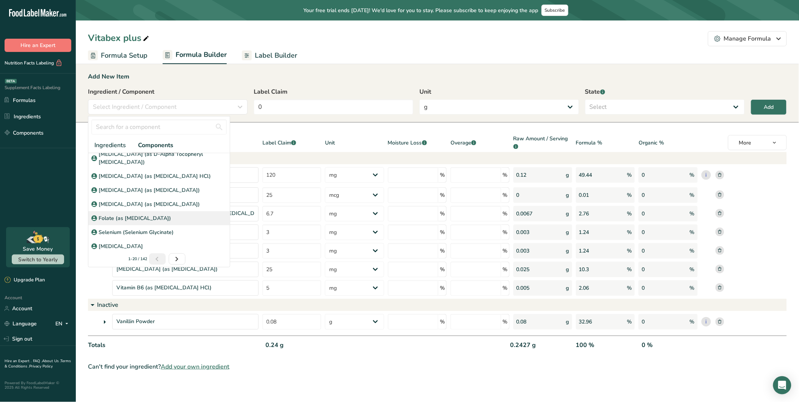
click at [122, 217] on p "Folate (as [MEDICAL_DATA])" at bounding box center [135, 218] width 72 height 8
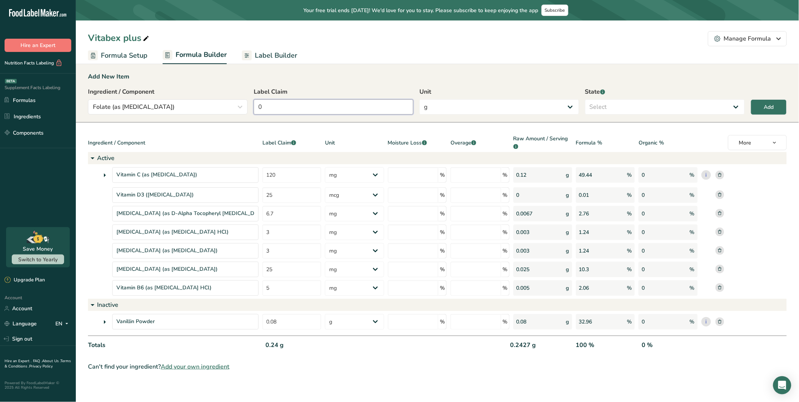
click at [287, 107] on input "0" at bounding box center [334, 106] width 160 height 15
click at [469, 108] on select "g Kilograms mg Oz Pound PPM B CFU mcg µg kcal kJ" at bounding box center [499, 106] width 160 height 15
click at [419, 99] on select "g Kilograms mg Oz Pound PPM B CFU mcg µg kcal kJ" at bounding box center [499, 106] width 160 height 15
click at [622, 99] on select "Select Active Inactive" at bounding box center [665, 106] width 160 height 15
click at [585, 99] on select "Select Active Inactive" at bounding box center [665, 106] width 160 height 15
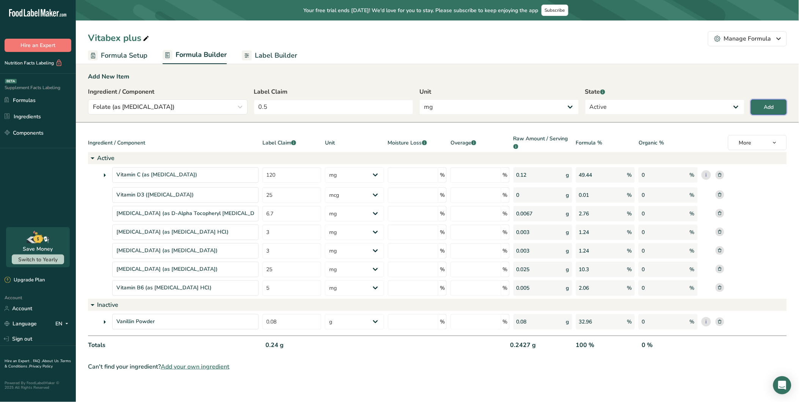
click at [719, 107] on div "Add" at bounding box center [769, 107] width 10 height 8
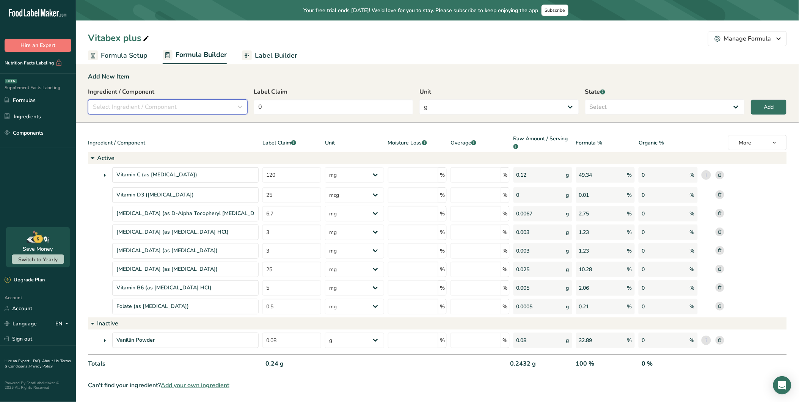
drag, startPoint x: 156, startPoint y: 104, endPoint x: 166, endPoint y: 105, distance: 10.0
click at [157, 104] on span "Select Ingredient / Component" at bounding box center [135, 106] width 84 height 9
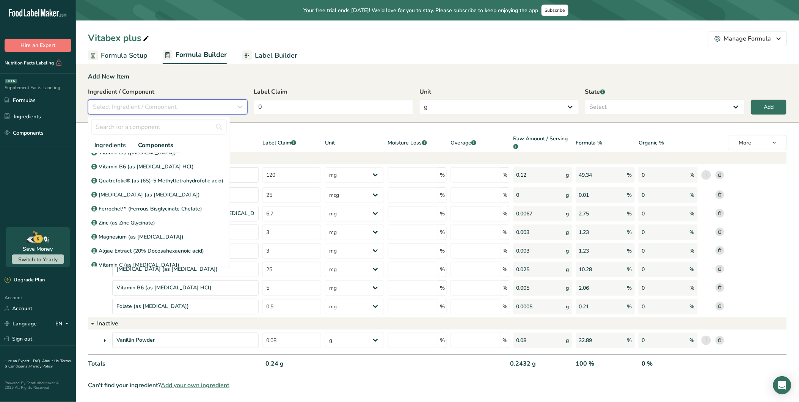
scroll to position [20, 0]
click at [156, 200] on p "[MEDICAL_DATA] (as [MEDICAL_DATA])" at bounding box center [149, 196] width 101 height 8
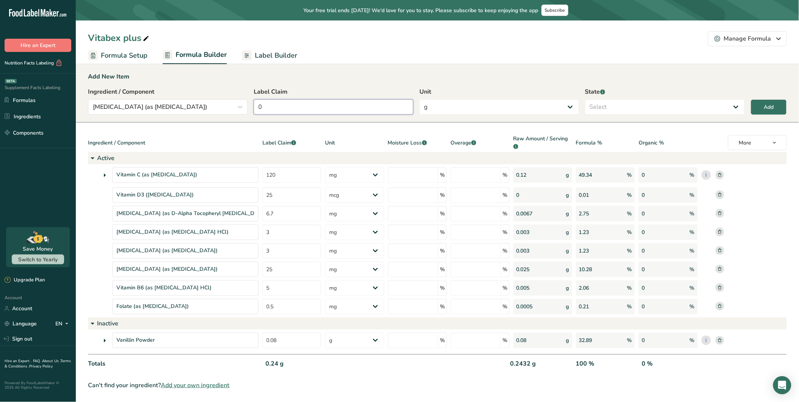
click at [282, 108] on input "0" at bounding box center [334, 106] width 160 height 15
drag, startPoint x: 256, startPoint y: 107, endPoint x: 235, endPoint y: 107, distance: 20.5
click at [239, 107] on div "Ingredient / Component [MEDICAL_DATA] (as [MEDICAL_DATA]) Ingredients Component…" at bounding box center [437, 103] width 699 height 32
drag, startPoint x: 459, startPoint y: 107, endPoint x: 452, endPoint y: 115, distance: 11.1
click at [459, 107] on select "g Kilograms mg Oz Pound PPM B CFU mcg µg kcal kJ" at bounding box center [499, 106] width 160 height 15
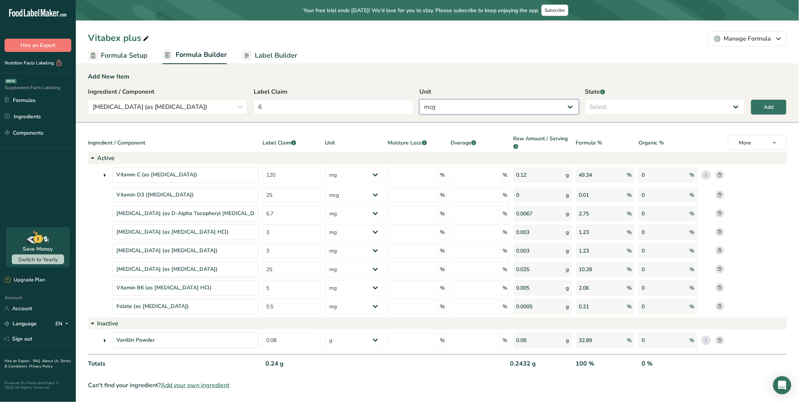
click at [419, 99] on select "g Kilograms mg Oz Pound PPM B CFU mcg µg kcal kJ" at bounding box center [499, 106] width 160 height 15
click at [636, 105] on select "Select Active Inactive" at bounding box center [665, 106] width 160 height 15
click at [585, 99] on select "Select Active Inactive" at bounding box center [665, 106] width 160 height 15
click at [719, 107] on div "Add" at bounding box center [769, 107] width 10 height 8
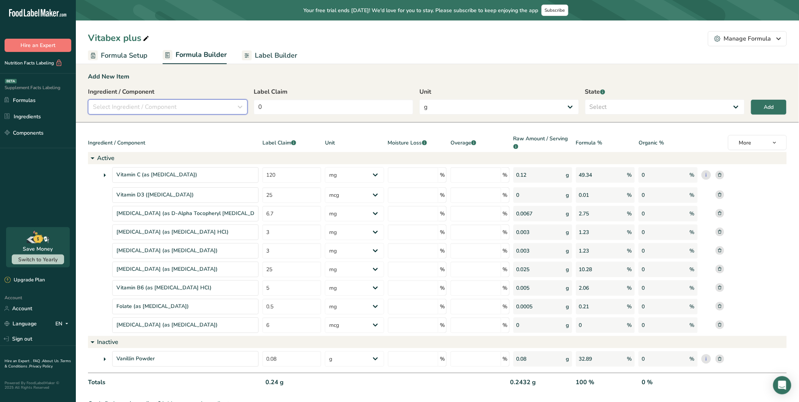
click at [155, 107] on span "Select Ingredient / Component" at bounding box center [135, 106] width 84 height 9
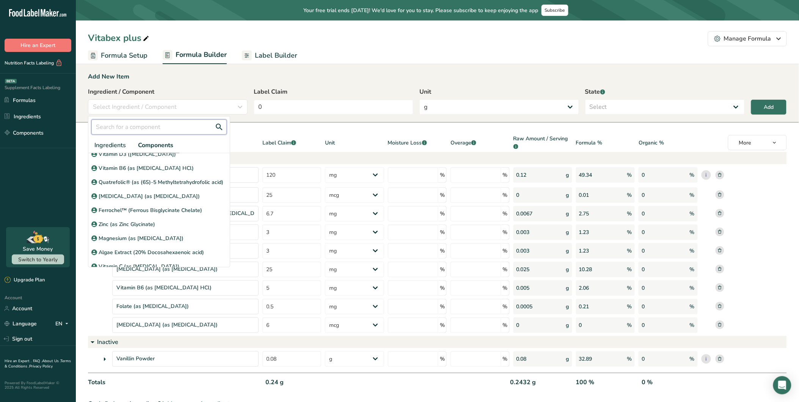
click at [158, 132] on input "text" at bounding box center [158, 126] width 135 height 15
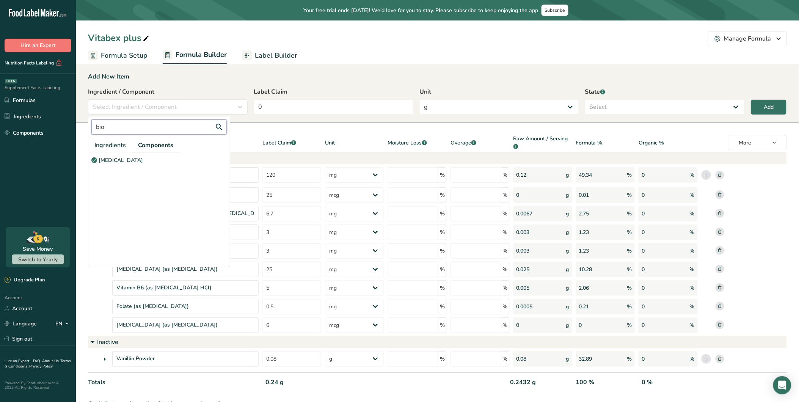
scroll to position [0, 0]
click at [112, 156] on p "[MEDICAL_DATA]" at bounding box center [121, 160] width 44 height 8
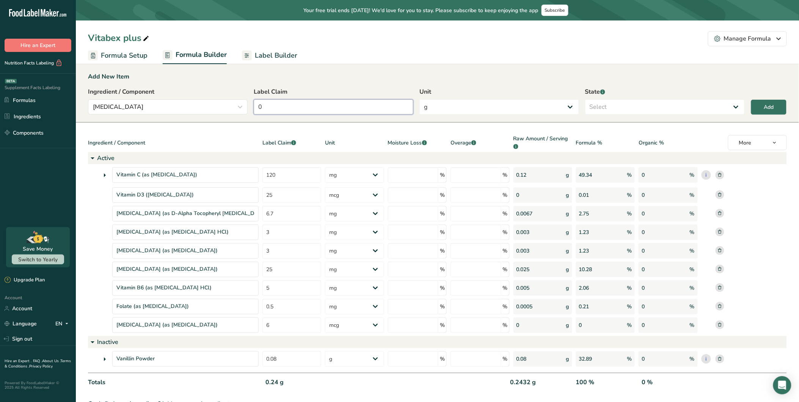
click at [326, 105] on input "0" at bounding box center [334, 106] width 160 height 15
click at [458, 112] on select "g Kilograms mg Oz Pound PPM B CFU mcg µg kcal kJ" at bounding box center [499, 106] width 160 height 15
click at [419, 99] on select "g Kilograms mg Oz Pound PPM B CFU mcg µg kcal kJ" at bounding box center [499, 106] width 160 height 15
click at [626, 111] on select "Select Active Inactive" at bounding box center [665, 106] width 160 height 15
click at [585, 99] on select "Select Active Inactive" at bounding box center [665, 106] width 160 height 15
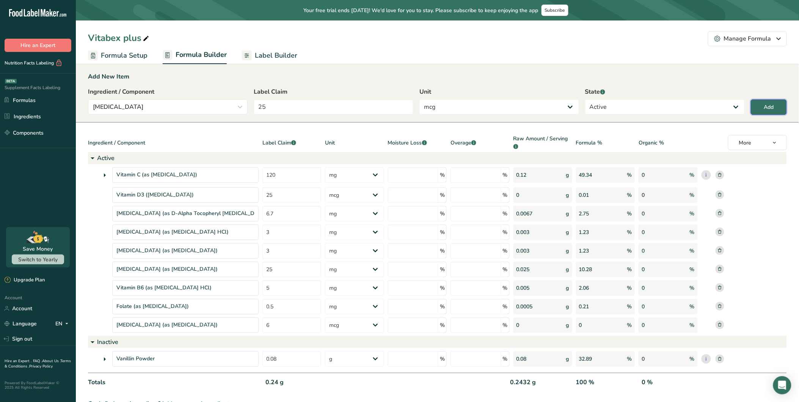
click at [719, 107] on div "Add" at bounding box center [769, 107] width 10 height 8
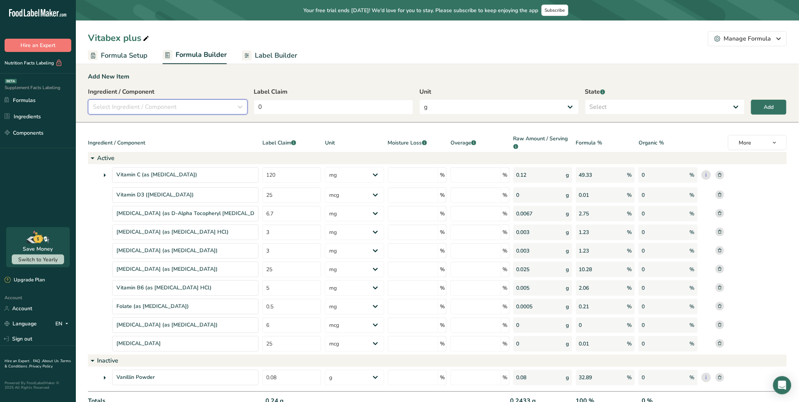
click at [207, 101] on button "Select Ingredient / Component" at bounding box center [168, 106] width 160 height 15
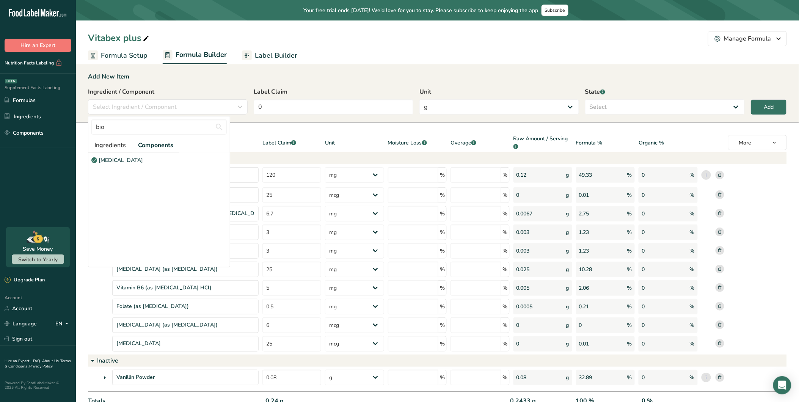
click at [118, 146] on span "Ingredients" at bounding box center [109, 145] width 31 height 9
click at [154, 145] on span "Components" at bounding box center [156, 145] width 35 height 9
drag, startPoint x: 140, startPoint y: 125, endPoint x: 61, endPoint y: 124, distance: 78.9
click at [61, 123] on div ".a-20{fill:#fff;} Hire an Expert Nutrition Facts Labeling Supplement Facts Labe…" at bounding box center [399, 219] width 799 height 439
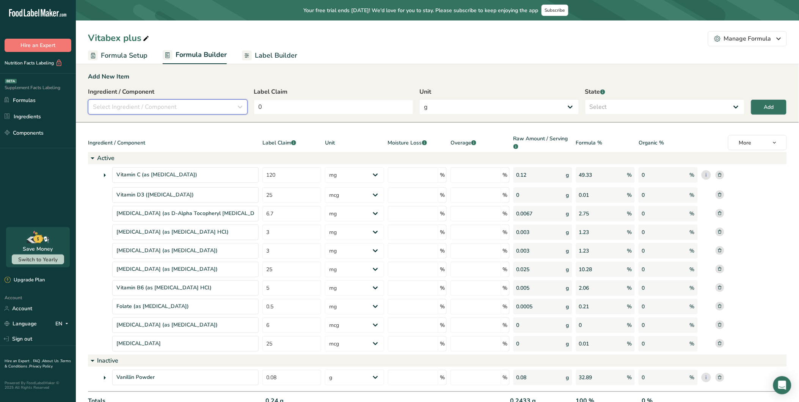
click at [154, 109] on span "Select Ingredient / Component" at bounding box center [135, 106] width 84 height 9
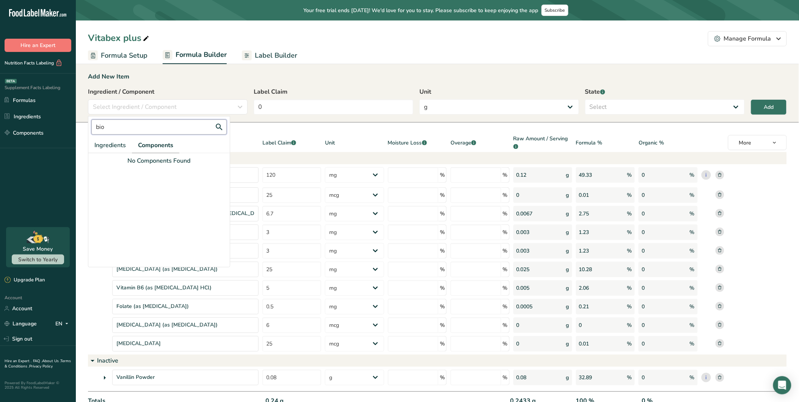
click at [141, 128] on input "bio" at bounding box center [158, 126] width 135 height 15
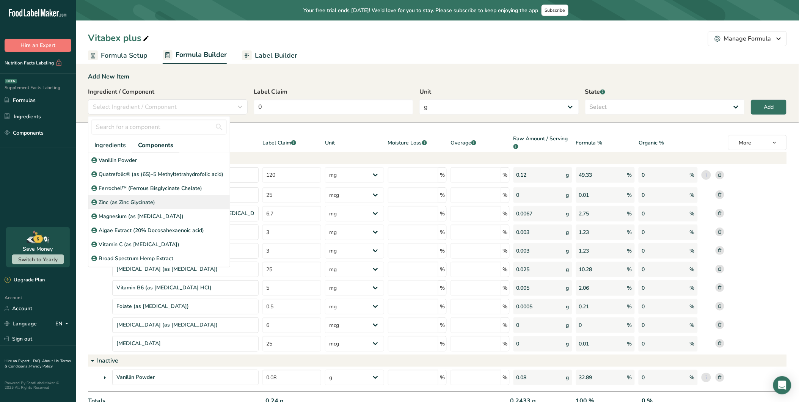
click at [135, 206] on p "Zinc (as Zinc Glycinate)" at bounding box center [127, 202] width 56 height 8
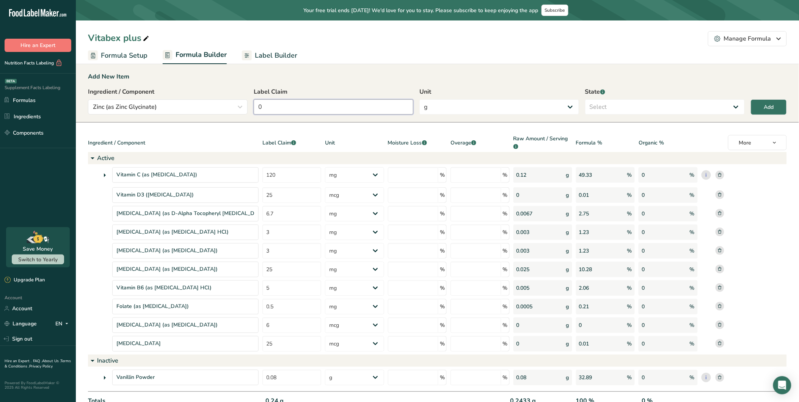
click at [290, 101] on input "0" at bounding box center [334, 106] width 160 height 15
click at [342, 105] on input "0" at bounding box center [334, 106] width 160 height 15
click at [477, 107] on select "g Kilograms mg Oz Pound PPM B CFU mcg µg kcal kJ" at bounding box center [499, 106] width 160 height 15
click at [419, 99] on select "g Kilograms mg Oz Pound PPM B CFU mcg µg kcal kJ" at bounding box center [499, 106] width 160 height 15
click at [626, 107] on select "Select Active Inactive" at bounding box center [665, 106] width 160 height 15
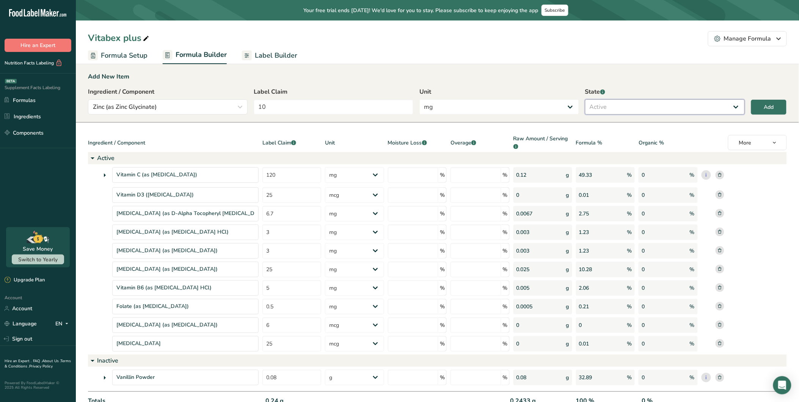
click at [585, 99] on select "Select Active Inactive" at bounding box center [665, 106] width 160 height 15
click at [719, 107] on button "Add" at bounding box center [769, 107] width 36 height 16
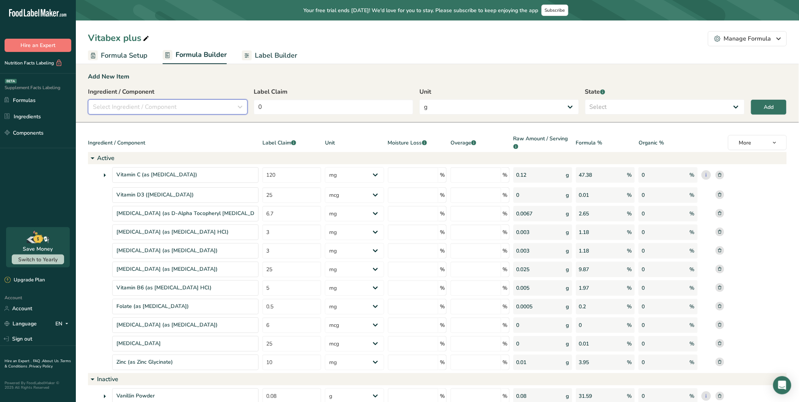
click at [203, 108] on div "Select Ingredient / Component" at bounding box center [165, 106] width 145 height 9
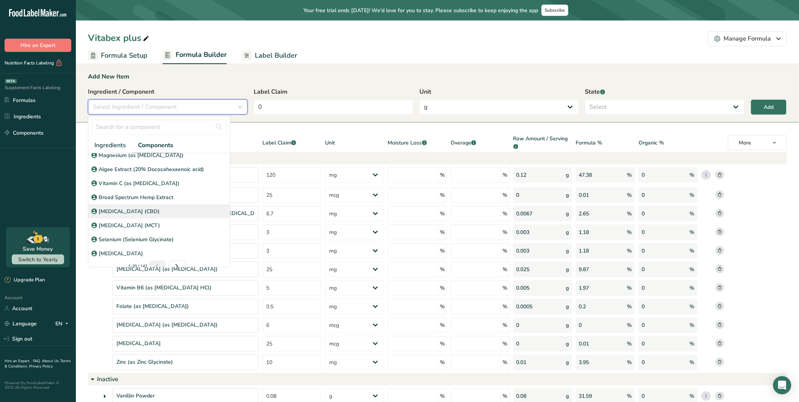
scroll to position [77, 0]
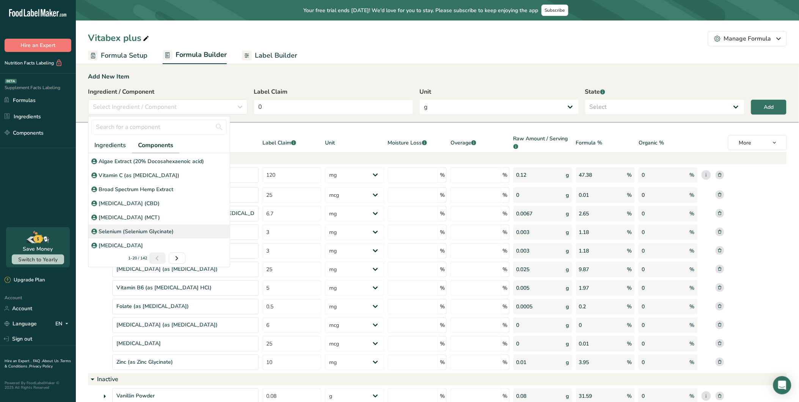
click at [144, 232] on p "Selenium (Selenium Glycinate)" at bounding box center [136, 231] width 75 height 8
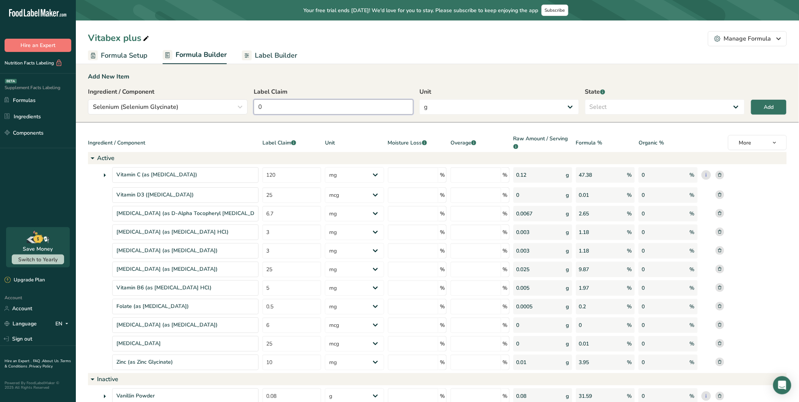
click at [304, 109] on input "0" at bounding box center [334, 106] width 160 height 15
click at [439, 110] on select "g Kilograms mg Oz Pound PPM B CFU mcg µg kcal kJ" at bounding box center [499, 106] width 160 height 15
click at [419, 99] on select "g Kilograms mg Oz Pound PPM B CFU mcg µg kcal kJ" at bounding box center [499, 106] width 160 height 15
click at [617, 106] on select "Select Active Inactive" at bounding box center [665, 106] width 160 height 15
click at [585, 99] on select "Select Active Inactive" at bounding box center [665, 106] width 160 height 15
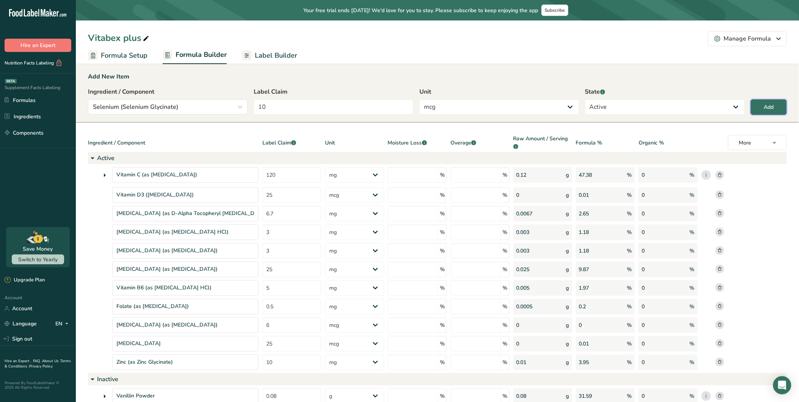
click at [719, 105] on button "Add" at bounding box center [769, 107] width 36 height 16
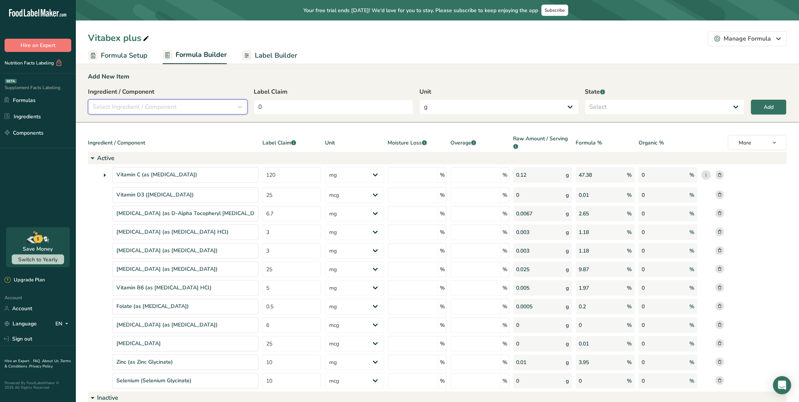
click at [229, 104] on div "Select Ingredient / Component" at bounding box center [165, 106] width 145 height 9
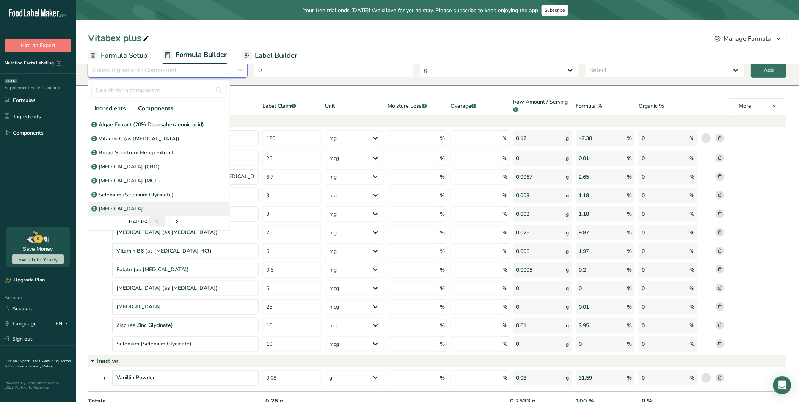
scroll to position [42, 0]
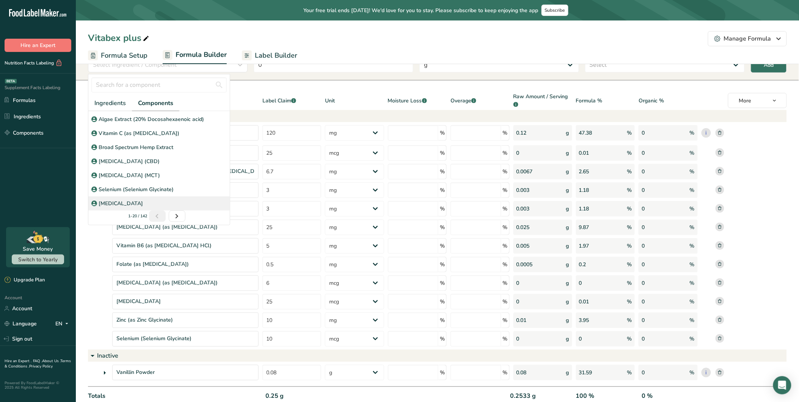
click at [136, 203] on p "[MEDICAL_DATA]" at bounding box center [121, 203] width 44 height 8
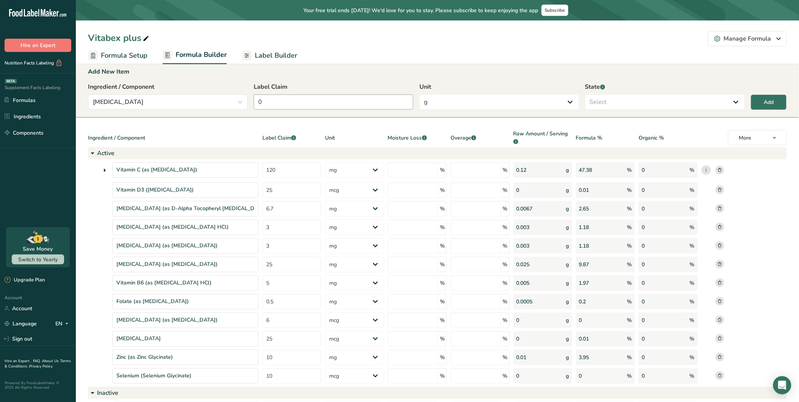
scroll to position [0, 0]
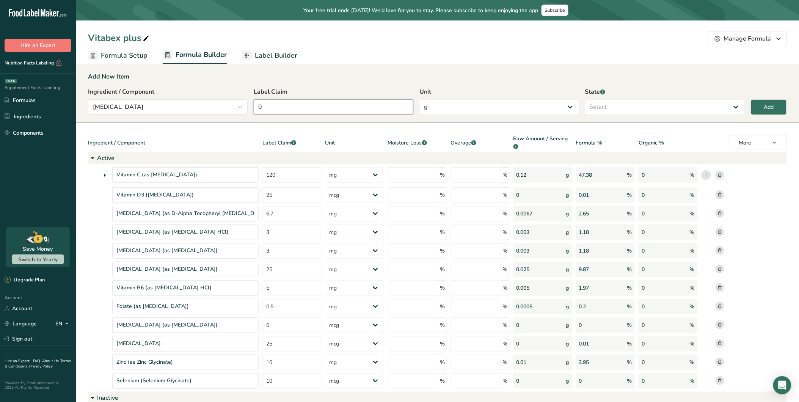
click at [282, 108] on input "0" at bounding box center [334, 106] width 160 height 15
drag, startPoint x: 456, startPoint y: 109, endPoint x: 456, endPoint y: 113, distance: 3.8
click at [456, 109] on select "g Kilograms mg Oz Pound PPM B CFU mcg µg kcal kJ" at bounding box center [499, 106] width 160 height 15
click at [419, 99] on select "g Kilograms mg Oz Pound PPM B CFU mcg µg kcal kJ" at bounding box center [499, 106] width 160 height 15
click at [618, 110] on select "Select Active Inactive" at bounding box center [665, 106] width 160 height 15
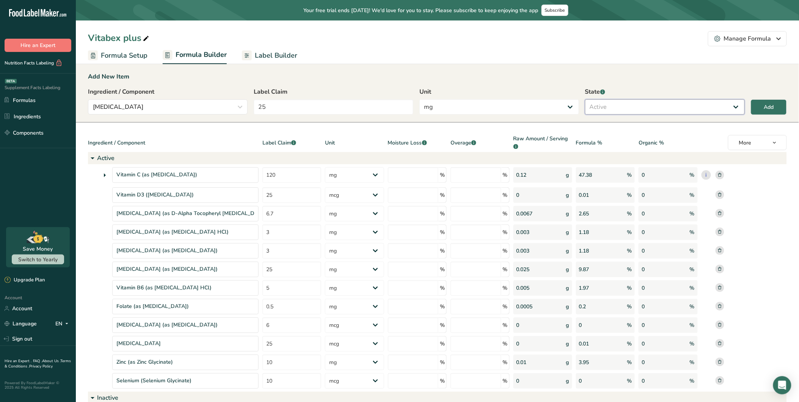
click at [585, 99] on select "Select Active Inactive" at bounding box center [665, 106] width 160 height 15
click at [719, 105] on div "Add" at bounding box center [769, 107] width 10 height 8
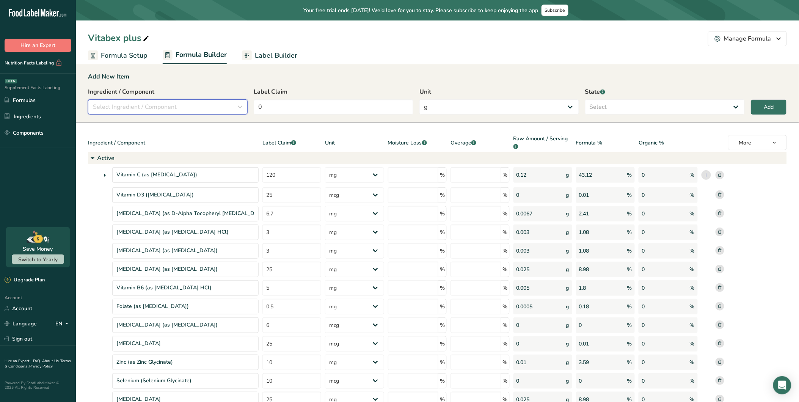
click at [199, 109] on div "Select Ingredient / Component" at bounding box center [165, 106] width 145 height 9
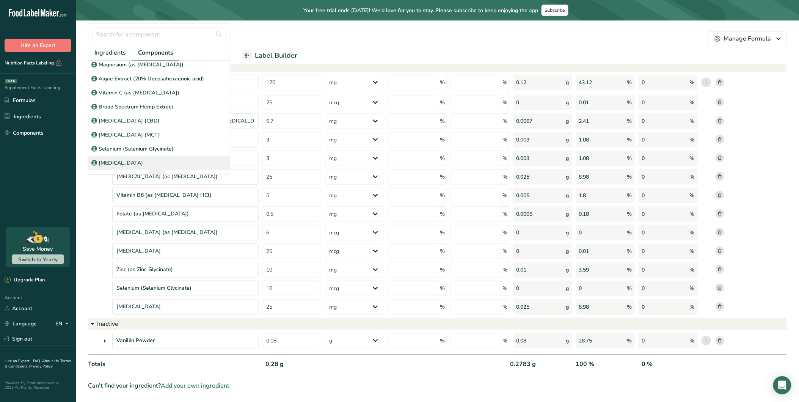
scroll to position [77, 0]
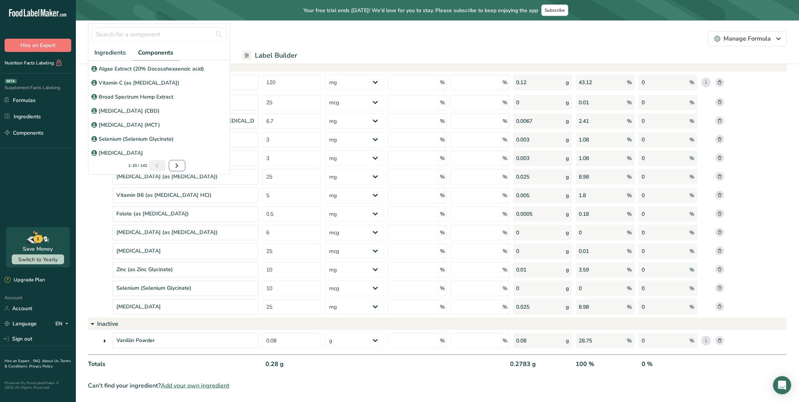
click at [175, 168] on icon "Next page" at bounding box center [177, 166] width 9 height 14
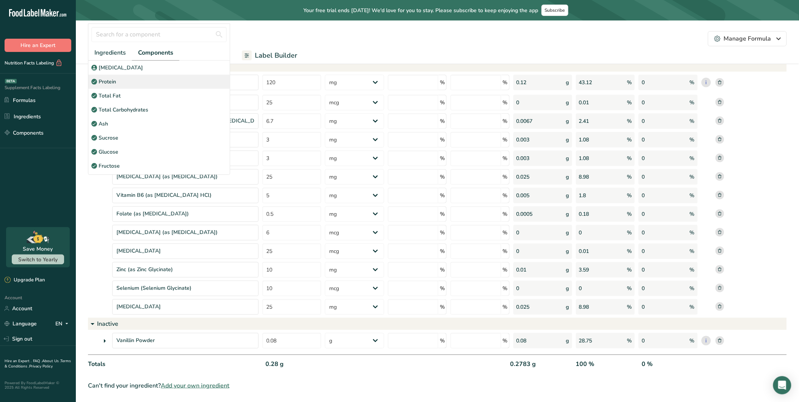
scroll to position [50, 0]
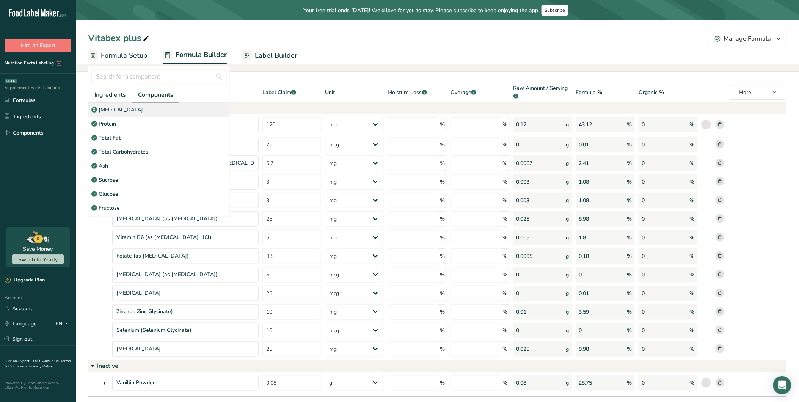
click at [122, 110] on p "[MEDICAL_DATA]" at bounding box center [121, 110] width 44 height 8
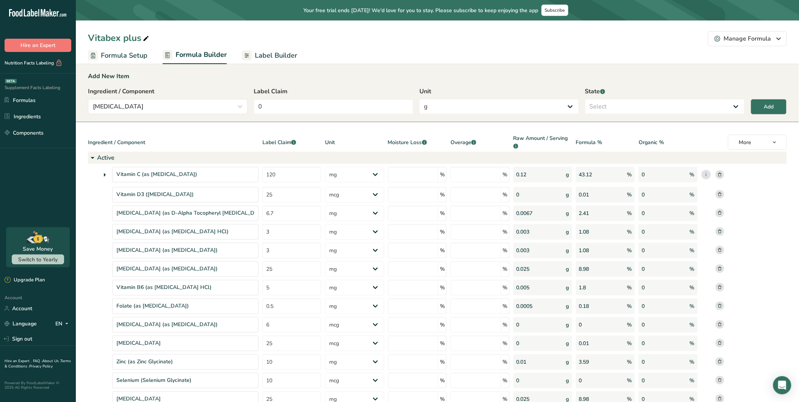
scroll to position [0, 0]
click at [317, 107] on input "0" at bounding box center [334, 106] width 160 height 15
click at [448, 111] on select "g Kilograms mg Oz Pound PPM B CFU mcg µg kcal kJ" at bounding box center [499, 106] width 160 height 15
click at [419, 99] on select "g Kilograms mg Oz Pound PPM B CFU mcg µg kcal kJ" at bounding box center [499, 106] width 160 height 15
click at [635, 107] on select "Select Active Inactive" at bounding box center [665, 106] width 160 height 15
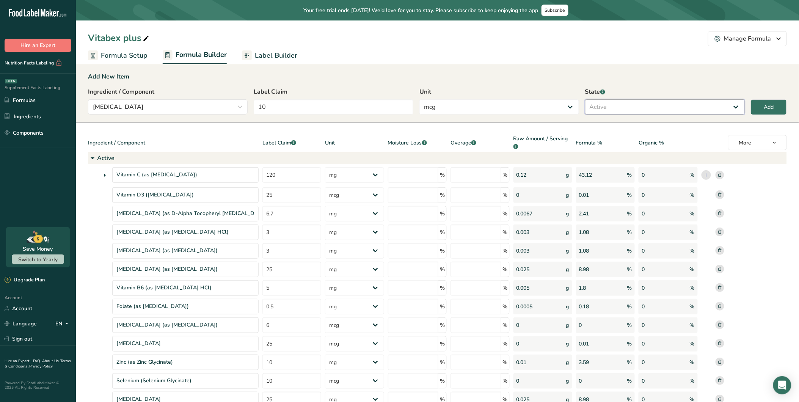
click at [585, 99] on select "Select Active Inactive" at bounding box center [665, 106] width 160 height 15
click at [719, 108] on button "Add" at bounding box center [769, 107] width 36 height 16
click at [197, 108] on div "Select Ingredient / Component" at bounding box center [165, 106] width 145 height 9
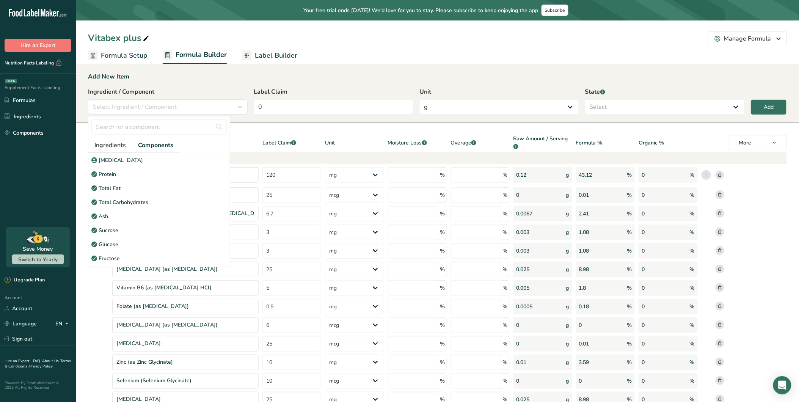
click at [109, 138] on link "Ingredients" at bounding box center [110, 146] width 44 height 16
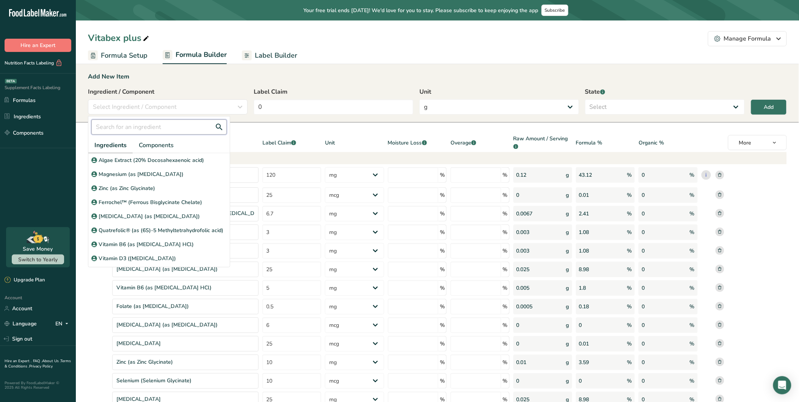
click at [134, 128] on input "text" at bounding box center [158, 126] width 135 height 15
click at [168, 142] on span "Components" at bounding box center [156, 145] width 35 height 9
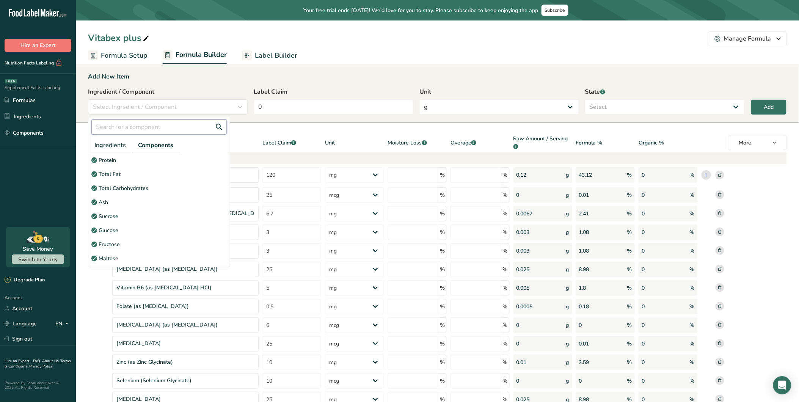
click at [166, 128] on input "text" at bounding box center [158, 126] width 135 height 15
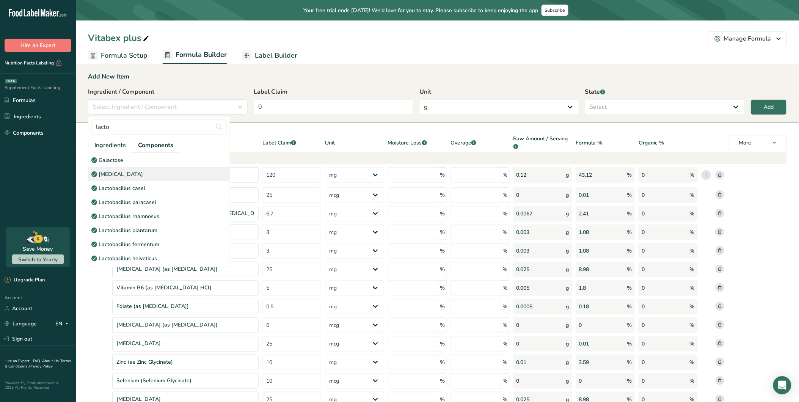
click at [143, 171] on p "[MEDICAL_DATA]" at bounding box center [121, 174] width 44 height 8
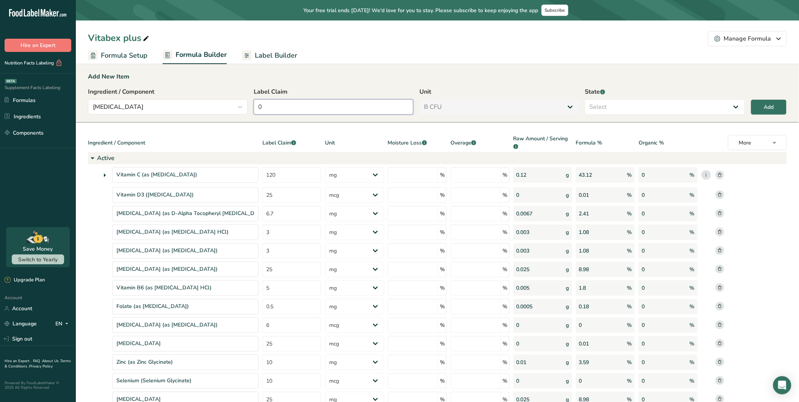
click at [366, 104] on input "0" at bounding box center [334, 106] width 160 height 15
click at [377, 105] on input "5" at bounding box center [334, 106] width 160 height 15
drag, startPoint x: 286, startPoint y: 110, endPoint x: 207, endPoint y: 107, distance: 79.3
click at [208, 107] on div "Ingredient / Component [MEDICAL_DATA] lacto Ingredients Components Galactose [M…" at bounding box center [437, 103] width 699 height 32
click at [364, 77] on div "Add New Item" at bounding box center [437, 76] width 699 height 9
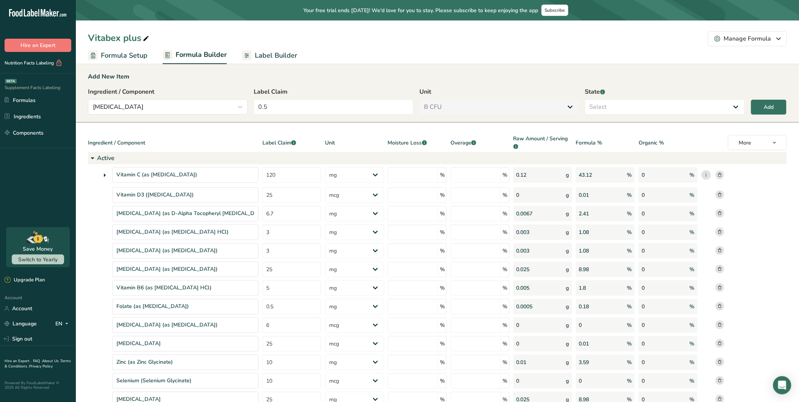
click at [375, 74] on div "Add New Item" at bounding box center [437, 76] width 699 height 9
click at [416, 72] on div "Add New Item" at bounding box center [437, 76] width 699 height 9
click at [338, 108] on input "0.5" at bounding box center [334, 106] width 160 height 15
drag, startPoint x: 338, startPoint y: 108, endPoint x: 181, endPoint y: 96, distance: 157.8
click at [183, 96] on div "Ingredient / Component [MEDICAL_DATA] lacto Ingredients Components Galactose [M…" at bounding box center [437, 103] width 699 height 32
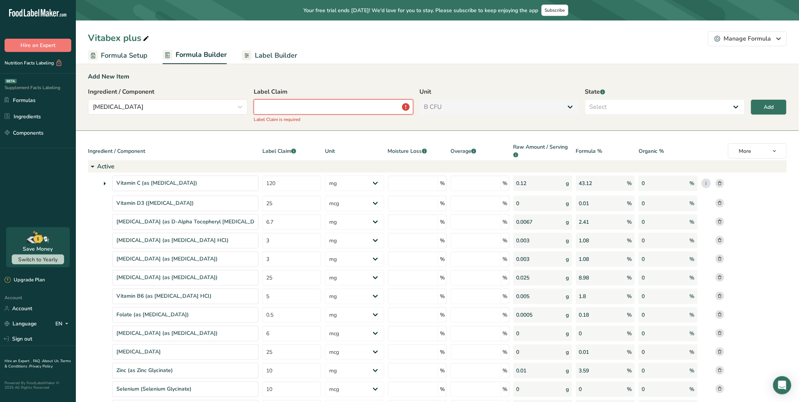
click at [354, 114] on input "number" at bounding box center [334, 106] width 160 height 15
paste input "50000"
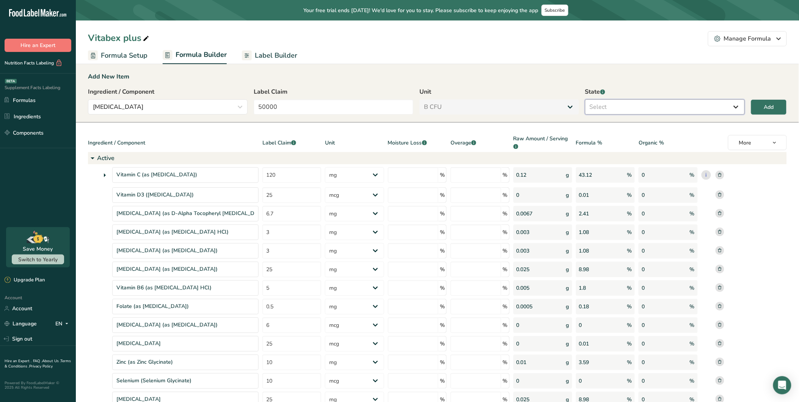
click at [660, 108] on select "Select Active Inactive" at bounding box center [665, 106] width 160 height 15
click at [585, 99] on select "Select Active Inactive" at bounding box center [665, 106] width 160 height 15
click at [719, 104] on div "Add" at bounding box center [769, 107] width 10 height 8
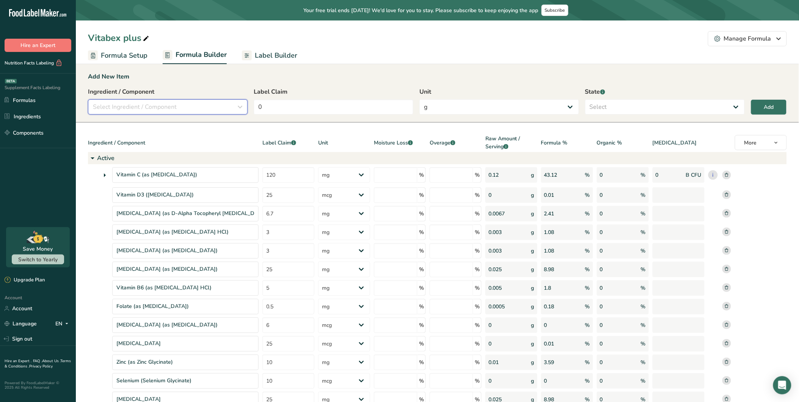
drag, startPoint x: 149, startPoint y: 100, endPoint x: 158, endPoint y: 105, distance: 9.7
click at [150, 100] on button "Select Ingredient / Component" at bounding box center [168, 106] width 160 height 15
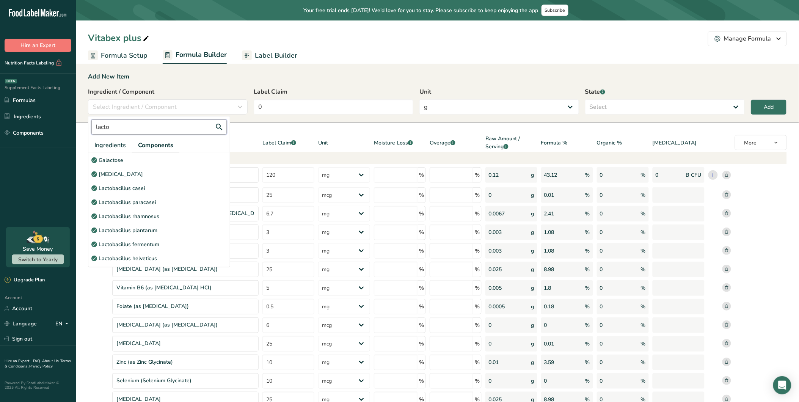
drag, startPoint x: 139, startPoint y: 126, endPoint x: 44, endPoint y: 124, distance: 94.8
click at [46, 124] on div ".a-20{fill:#fff;} Hire an Expert Nutrition Facts Labeling Supplement Facts Labe…" at bounding box center [399, 266] width 799 height 532
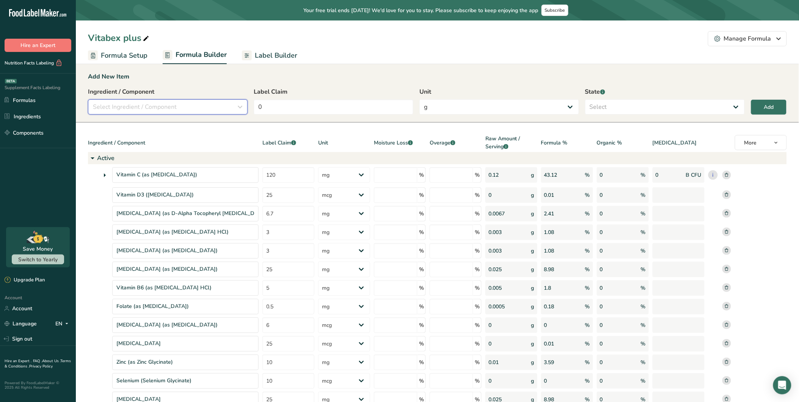
click at [152, 112] on button "Select Ingredient / Component" at bounding box center [168, 106] width 160 height 15
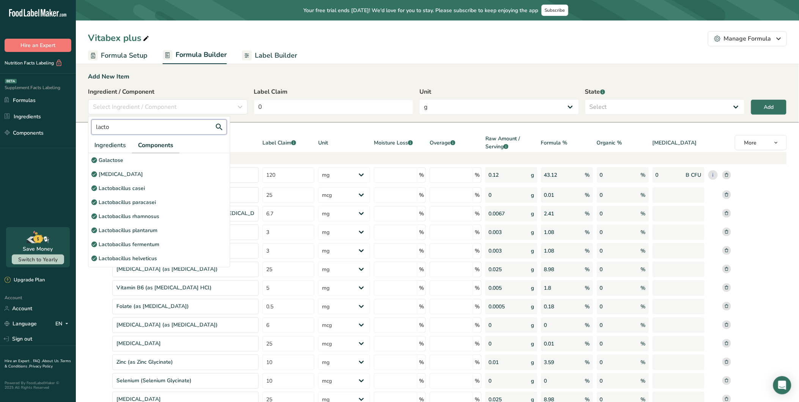
click at [146, 127] on input "lacto" at bounding box center [158, 126] width 135 height 15
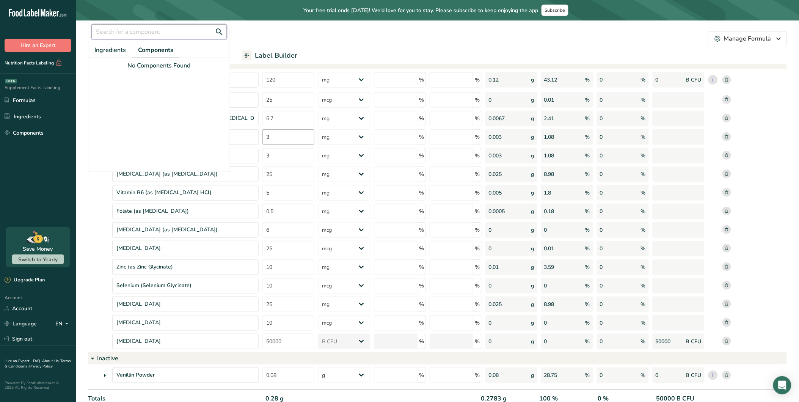
scroll to position [130, 0]
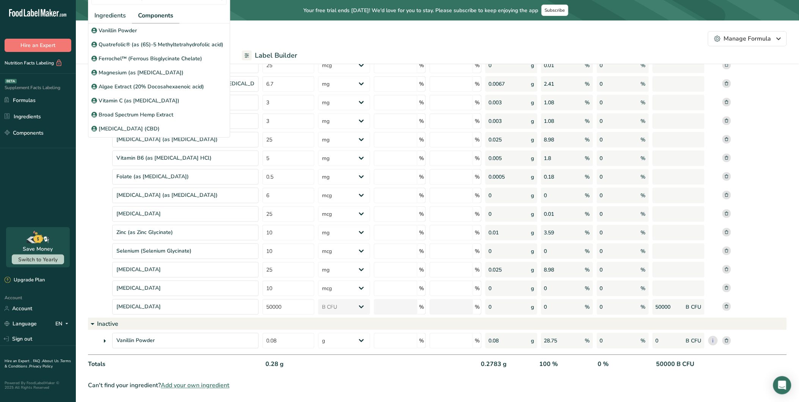
click at [209, 361] on span "Add your own ingredient" at bounding box center [195, 385] width 69 height 9
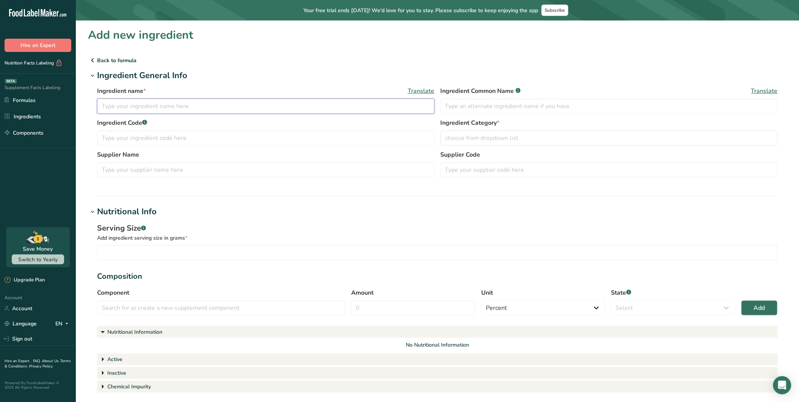
click at [173, 103] on input "text" at bounding box center [265, 106] width 337 height 15
paste input "Bacillus subtilis"
click at [517, 104] on input "text" at bounding box center [609, 106] width 337 height 15
click at [491, 137] on span "choose from dropdown list" at bounding box center [481, 137] width 73 height 9
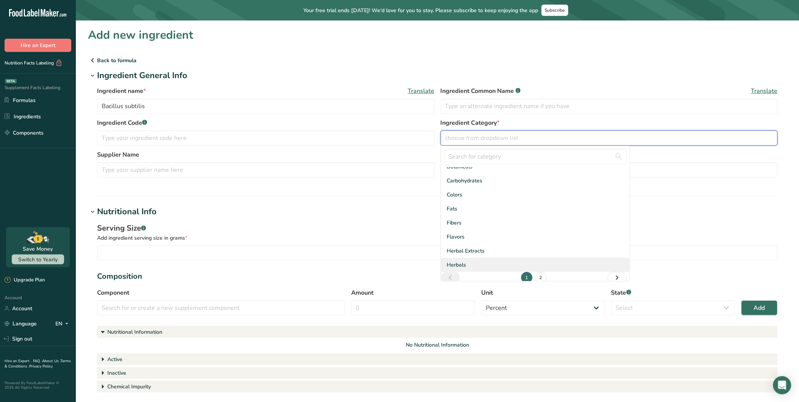
scroll to position [41, 0]
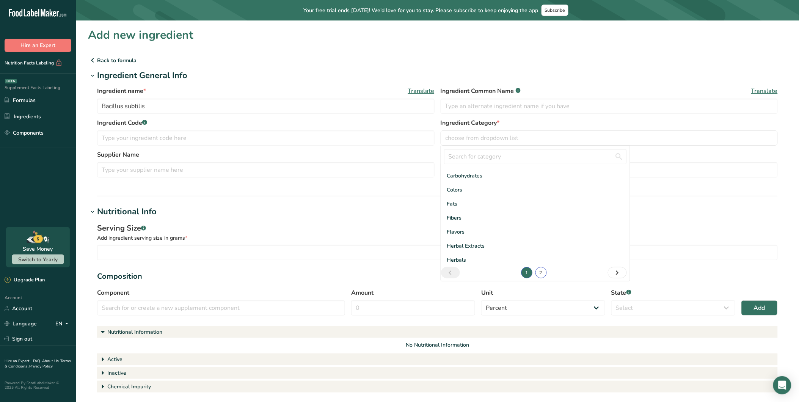
click at [535, 271] on link "2" at bounding box center [540, 272] width 11 height 11
click at [466, 230] on span "Probitoics" at bounding box center [459, 232] width 24 height 8
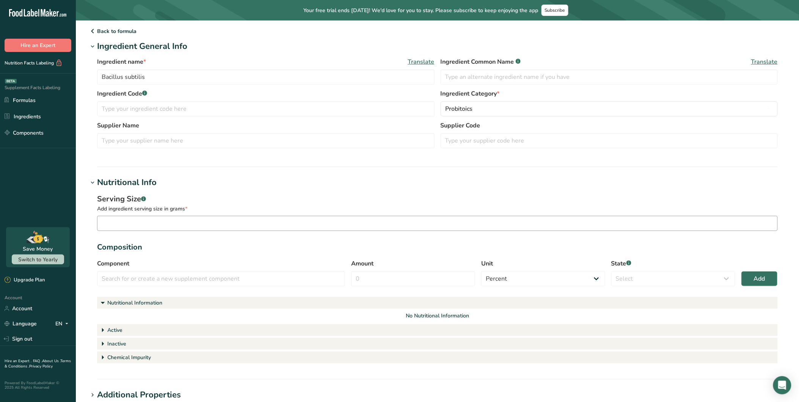
scroll to position [84, 0]
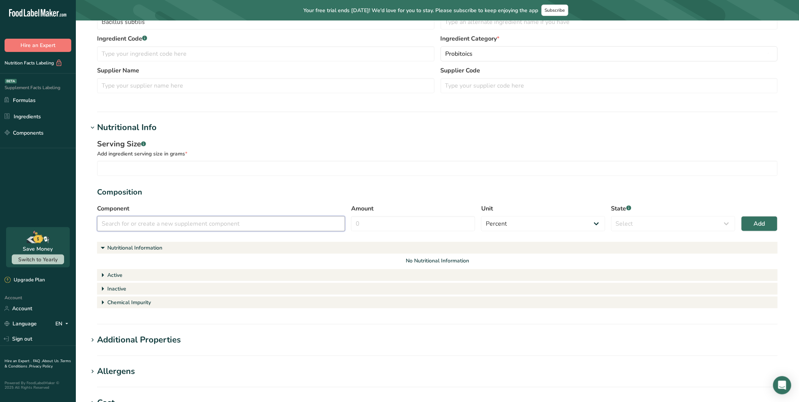
click at [188, 226] on input "text" at bounding box center [221, 223] width 248 height 15
paste input "Bacillus subtilis"
click at [215, 166] on input "number" at bounding box center [437, 168] width 681 height 15
click at [433, 223] on input "Amount" at bounding box center [413, 223] width 124 height 15
drag, startPoint x: 659, startPoint y: 222, endPoint x: 657, endPoint y: 227, distance: 5.5
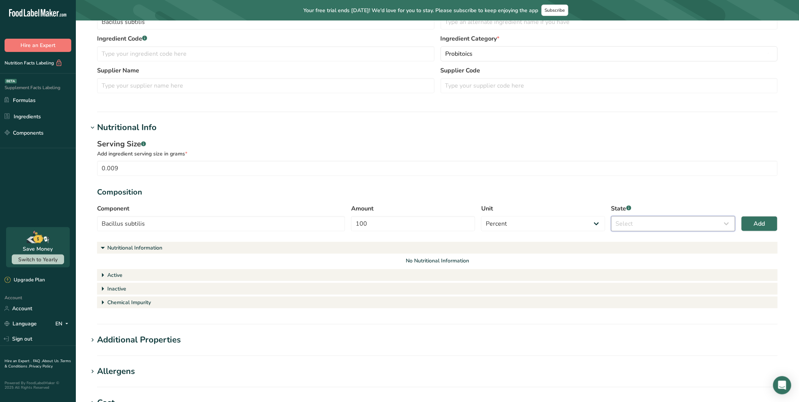
click at [660, 222] on select "Select Active Inactive Chemical Impurity Nutritional Information" at bounding box center [673, 223] width 124 height 15
click at [611, 216] on select "Select Active Inactive Chemical Impurity Nutritional Information" at bounding box center [673, 223] width 124 height 15
click at [719, 222] on button "Add" at bounding box center [759, 223] width 36 height 15
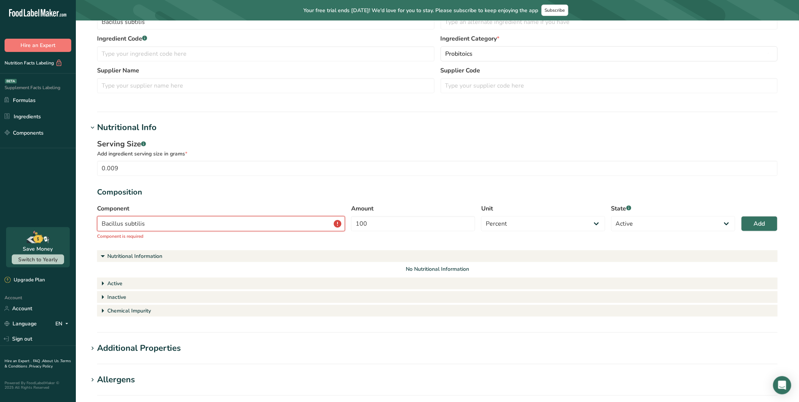
click at [293, 225] on input "Bacillus subtilis" at bounding box center [221, 223] width 248 height 15
click at [334, 238] on div "Add" at bounding box center [334, 241] width 10 height 8
click at [281, 221] on input "Bacillus subtilis" at bounding box center [221, 223] width 248 height 15
click at [334, 238] on div "Add" at bounding box center [334, 241] width 10 height 8
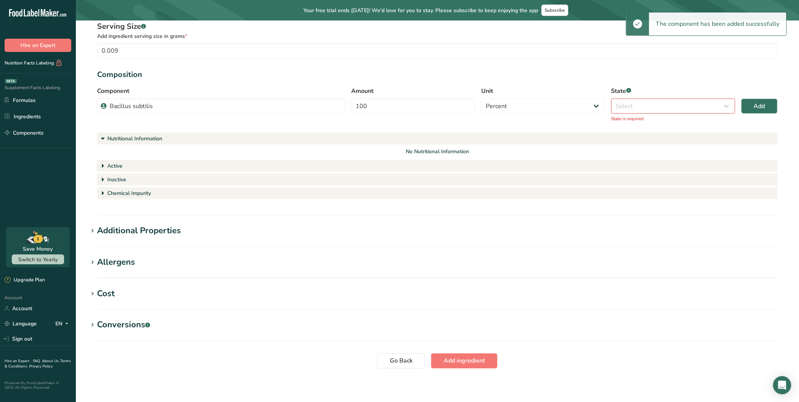
scroll to position [205, 0]
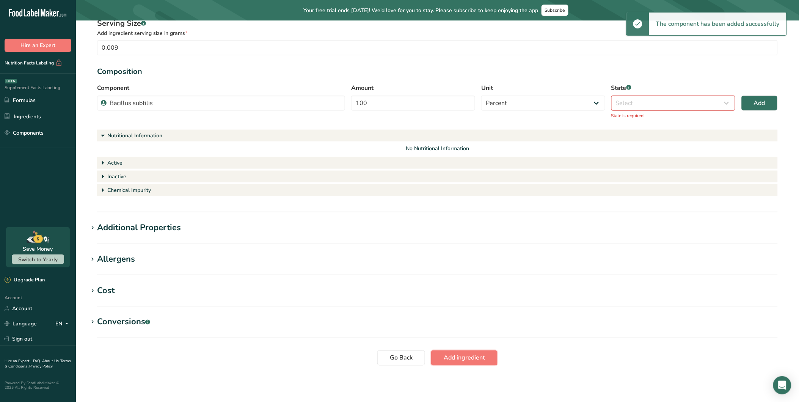
drag, startPoint x: 473, startPoint y: 358, endPoint x: 475, endPoint y: 354, distance: 4.2
click at [472, 356] on span "Add ingredient" at bounding box center [464, 357] width 41 height 9
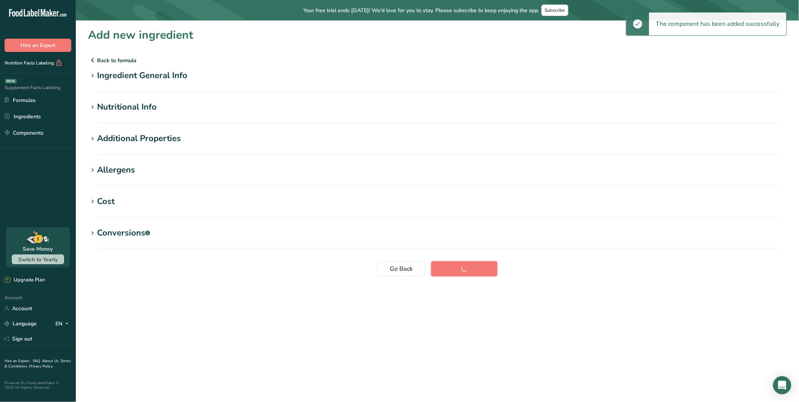
scroll to position [0, 0]
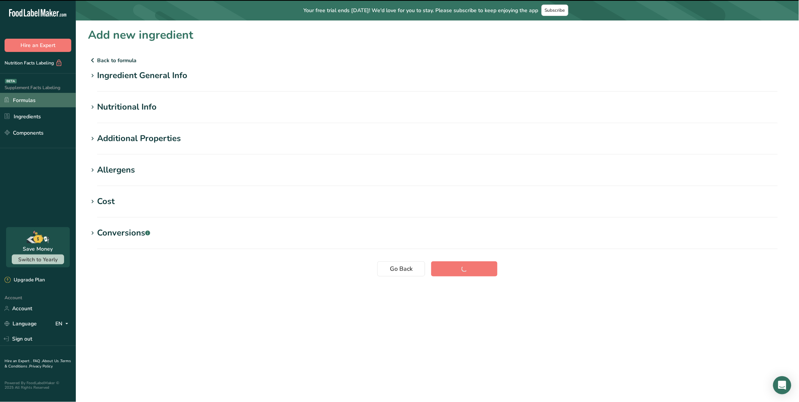
click at [37, 100] on link "Formulas" at bounding box center [38, 100] width 76 height 14
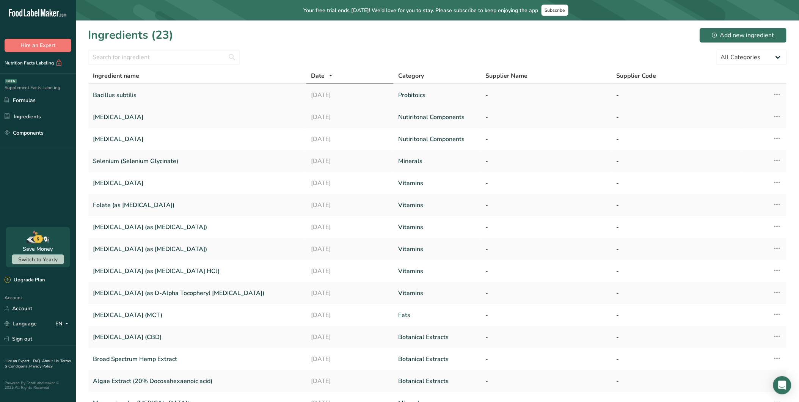
click at [219, 97] on link "Bacillus subtilis" at bounding box center [197, 95] width 209 height 16
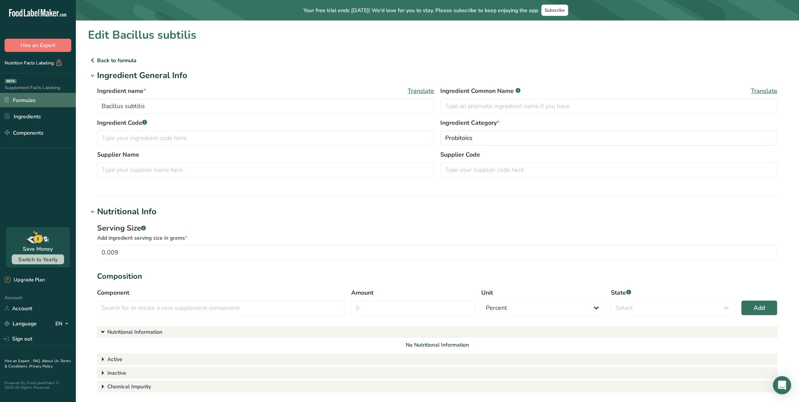
click at [30, 105] on link "Formulas" at bounding box center [38, 100] width 76 height 14
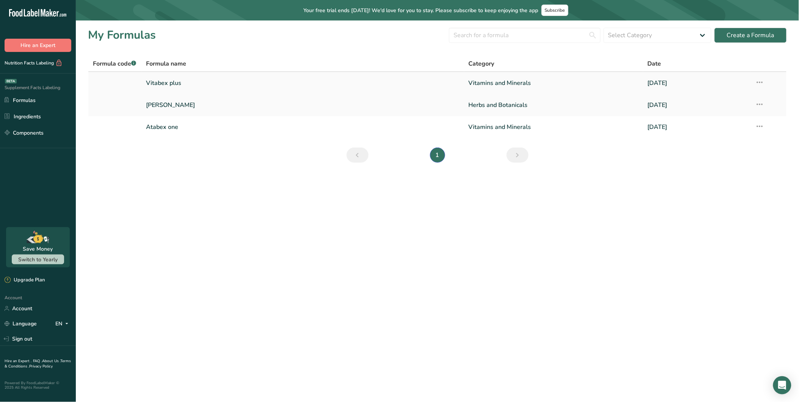
click at [181, 85] on link "Vitabex plus" at bounding box center [302, 83] width 313 height 16
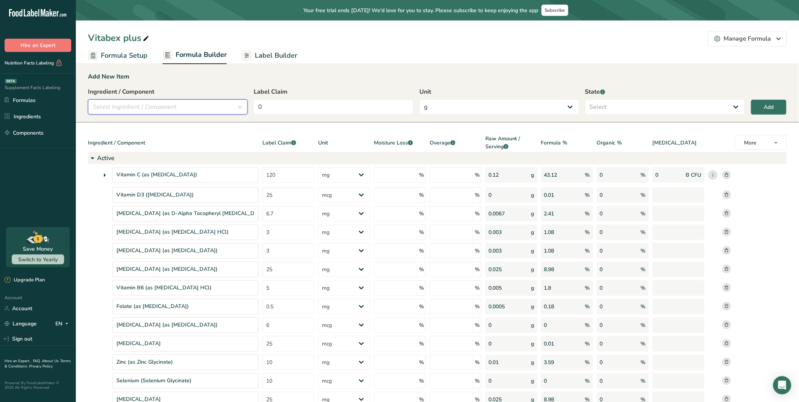
click at [194, 104] on div "Select Ingredient / Component" at bounding box center [165, 106] width 145 height 9
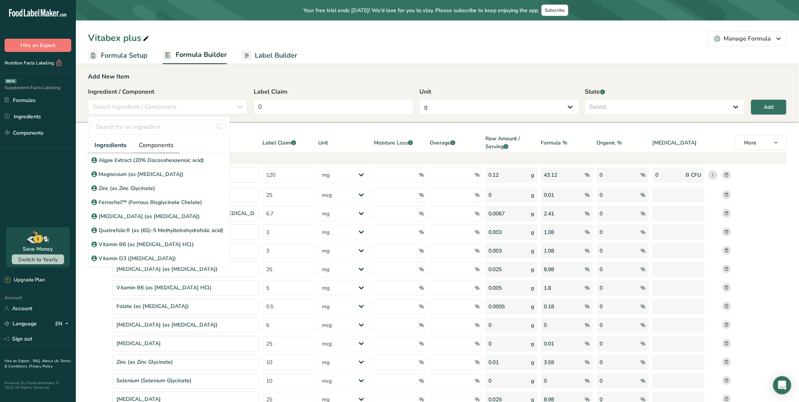
click at [161, 142] on span "Components" at bounding box center [156, 145] width 35 height 9
click at [158, 127] on input "text" at bounding box center [158, 126] width 135 height 15
click at [128, 158] on p "Bacillus subtilis" at bounding box center [118, 160] width 38 height 8
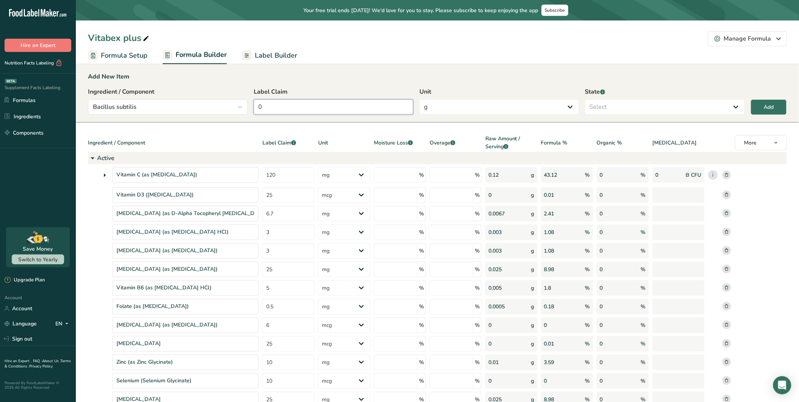
click at [345, 110] on input "0" at bounding box center [334, 106] width 160 height 15
click at [437, 107] on select "g Kilograms mg Oz Pound PPM B CFU mcg µg kcal kJ" at bounding box center [499, 106] width 160 height 15
click at [463, 85] on div "Add New Item Ingredient / Component Bacillus subtilis bacil Ingredients Compone…" at bounding box center [437, 93] width 723 height 60
click at [458, 114] on select "g Kilograms mg Oz Pound PPM B CFU mcg µg kcal kJ" at bounding box center [499, 106] width 160 height 15
click at [349, 72] on div "Add New Item" at bounding box center [437, 76] width 699 height 9
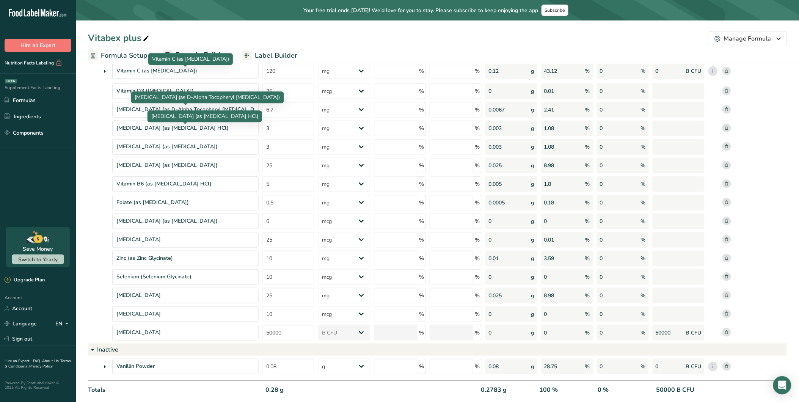
scroll to position [130, 0]
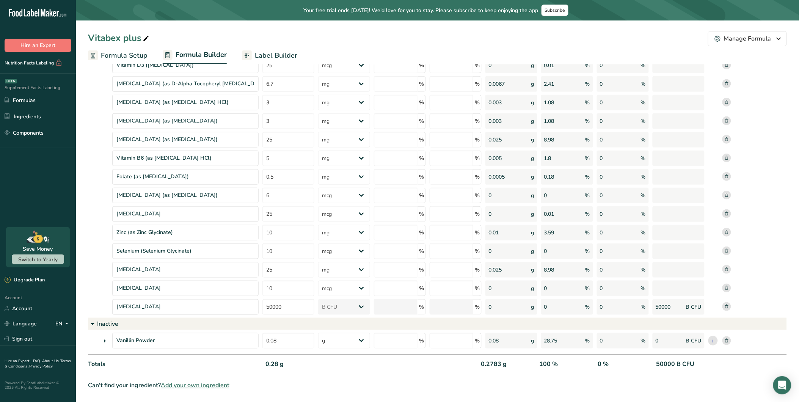
click at [719, 307] on rect at bounding box center [726, 306] width 9 height 9
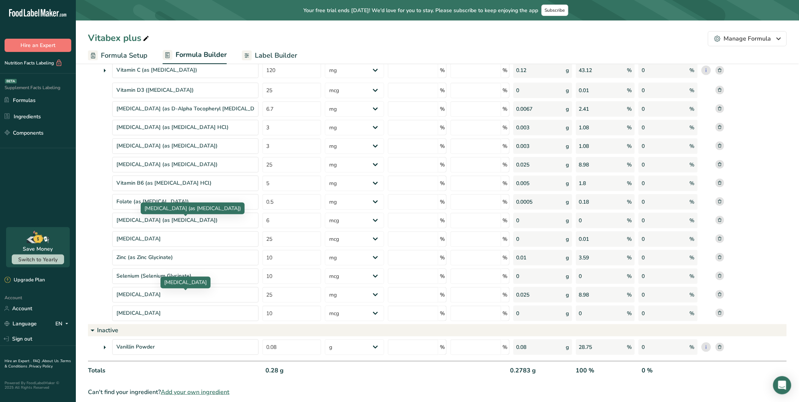
scroll to position [111, 0]
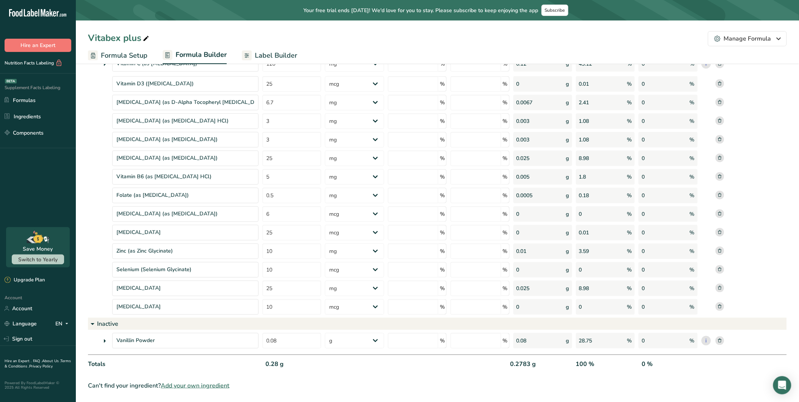
drag, startPoint x: 207, startPoint y: 381, endPoint x: 197, endPoint y: 378, distance: 10.4
click at [207, 361] on span "Add your own ingredient" at bounding box center [195, 385] width 69 height 9
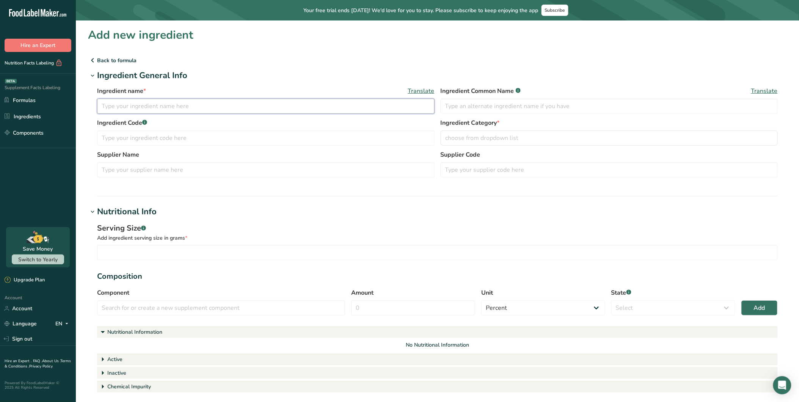
click at [169, 103] on input "text" at bounding box center [265, 106] width 337 height 15
paste input "[MEDICAL_DATA]"
click at [497, 105] on input "text" at bounding box center [609, 106] width 337 height 15
click at [482, 137] on span "choose from dropdown list" at bounding box center [481, 137] width 73 height 9
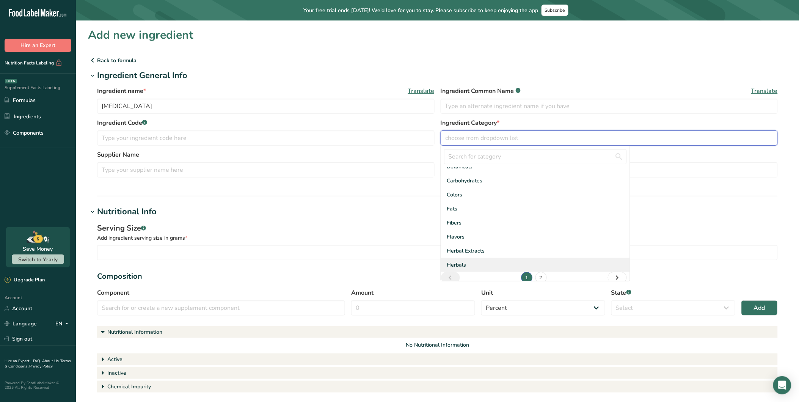
scroll to position [41, 0]
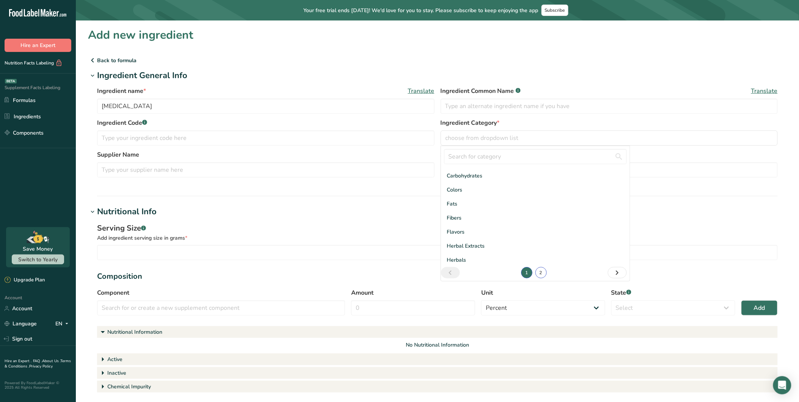
click at [538, 272] on link "2" at bounding box center [540, 272] width 11 height 11
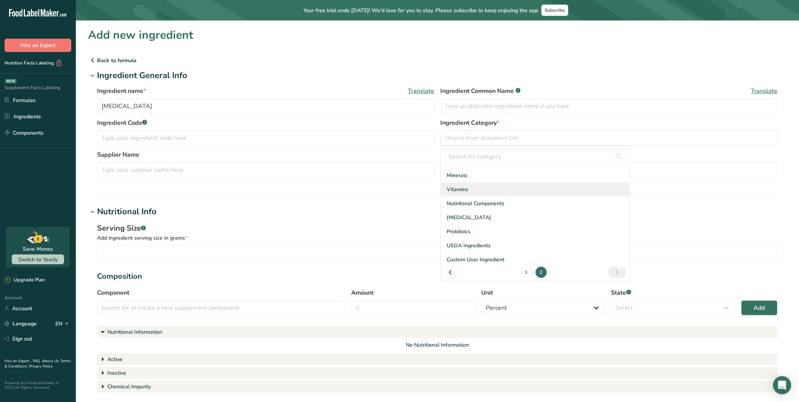
scroll to position [13, 0]
click at [463, 228] on span "Probitoics" at bounding box center [459, 232] width 24 height 8
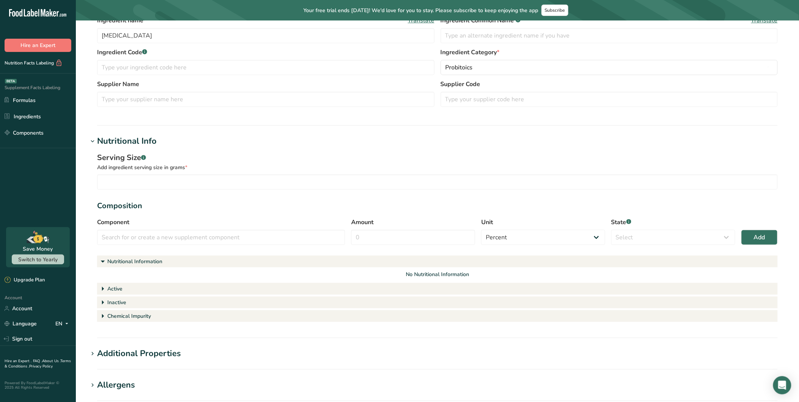
scroll to position [84, 0]
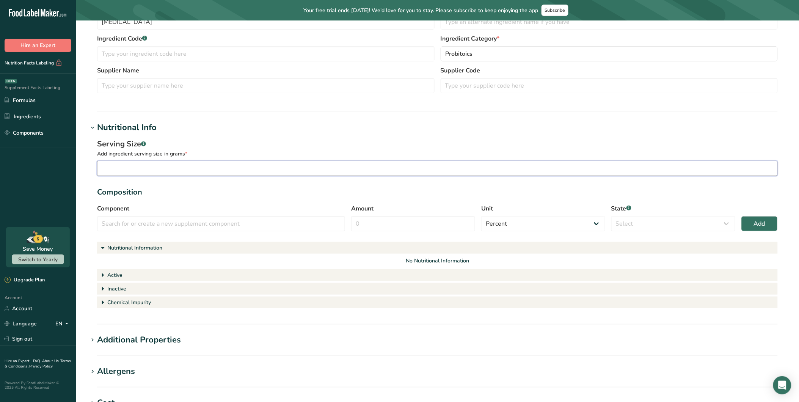
click at [173, 165] on input "number" at bounding box center [437, 168] width 681 height 15
click at [163, 227] on input "text" at bounding box center [221, 223] width 248 height 15
paste input "[MEDICAL_DATA]"
click at [322, 223] on input "[MEDICAL_DATA]" at bounding box center [221, 223] width 248 height 15
click at [335, 240] on div "Add" at bounding box center [334, 241] width 10 height 8
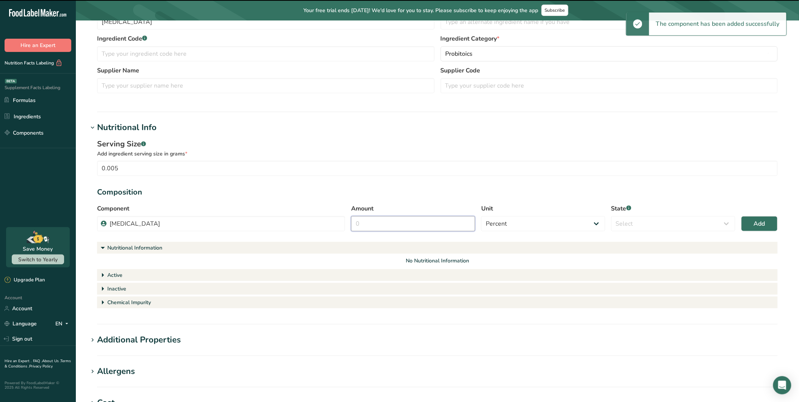
click at [402, 225] on input "Amount" at bounding box center [413, 223] width 124 height 15
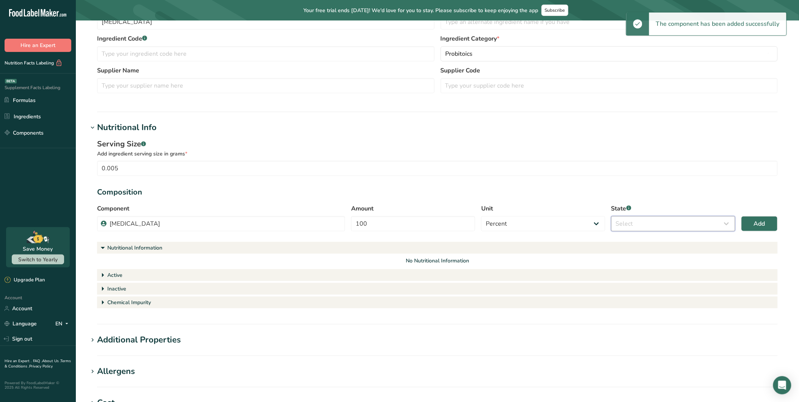
drag, startPoint x: 642, startPoint y: 223, endPoint x: 635, endPoint y: 228, distance: 8.1
click at [642, 223] on select "Select Active Inactive Chemical Impurity Nutritional Information" at bounding box center [673, 223] width 124 height 15
click at [611, 216] on select "Select Active Inactive Chemical Impurity Nutritional Information" at bounding box center [673, 223] width 124 height 15
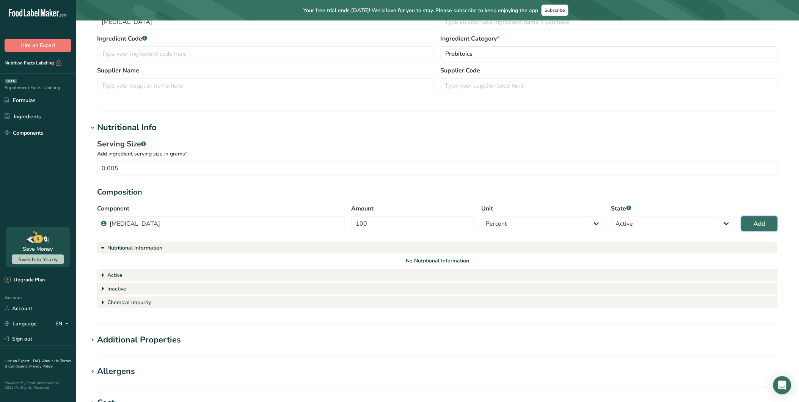
click at [719, 223] on span "Add" at bounding box center [759, 223] width 11 height 9
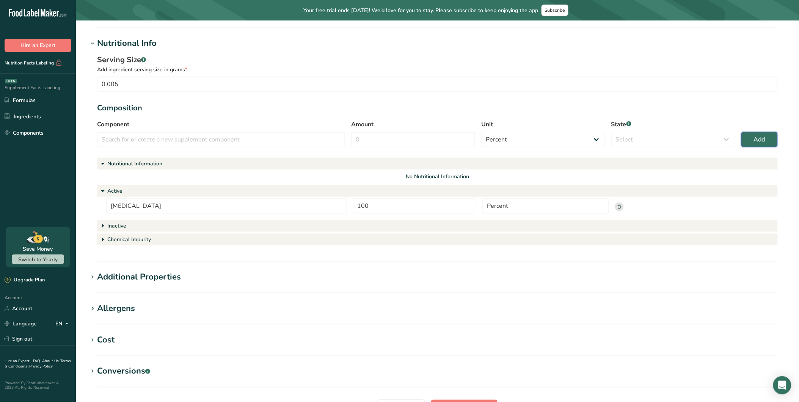
scroll to position [210, 0]
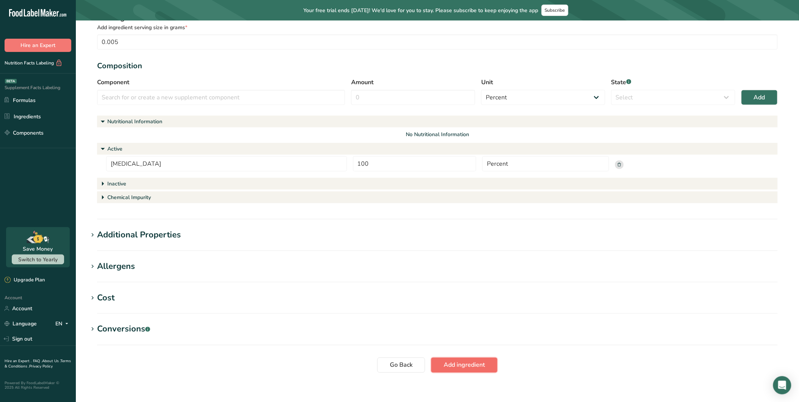
click at [465, 361] on span "Add ingredient" at bounding box center [464, 365] width 41 height 9
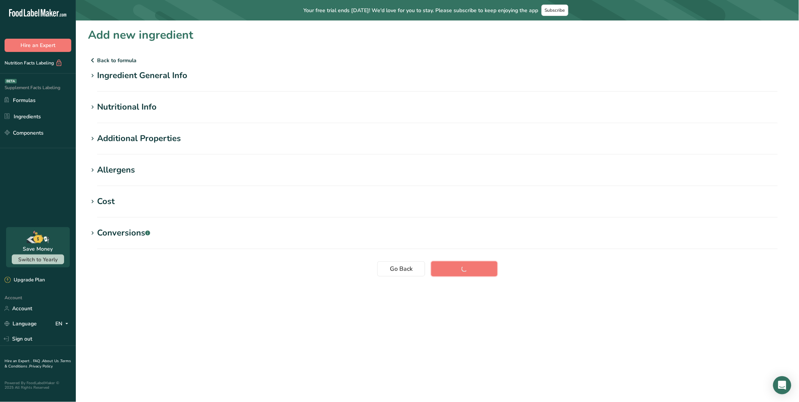
scroll to position [0, 0]
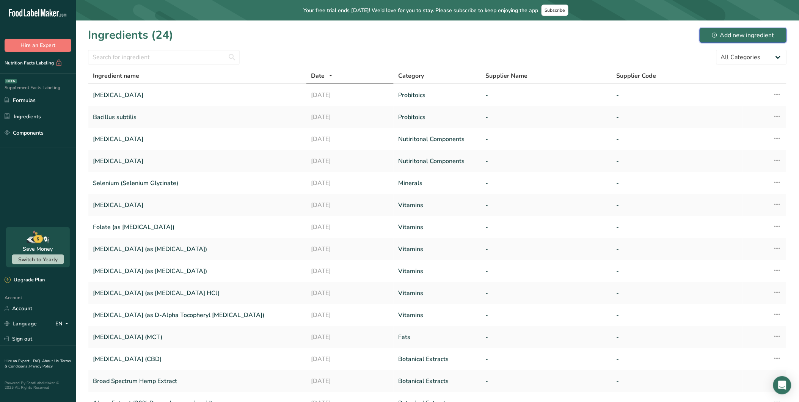
click at [719, 36] on div "Add new ingredient" at bounding box center [743, 35] width 62 height 9
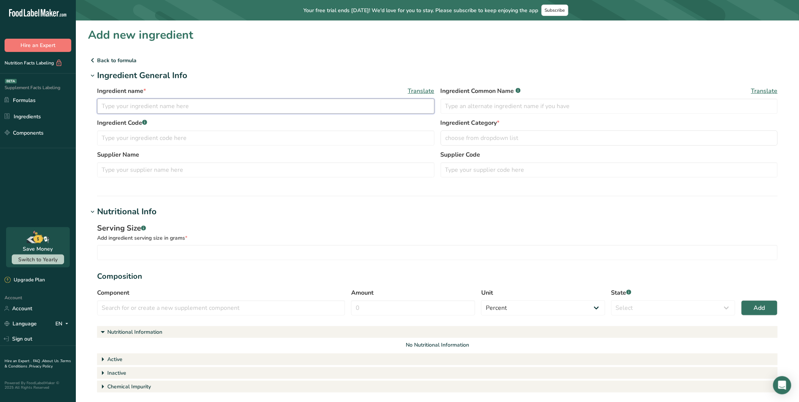
click at [158, 105] on input "text" at bounding box center [265, 106] width 337 height 15
paste input "Bifidobacterium longum"
click at [488, 139] on span "choose from dropdown list" at bounding box center [481, 137] width 73 height 9
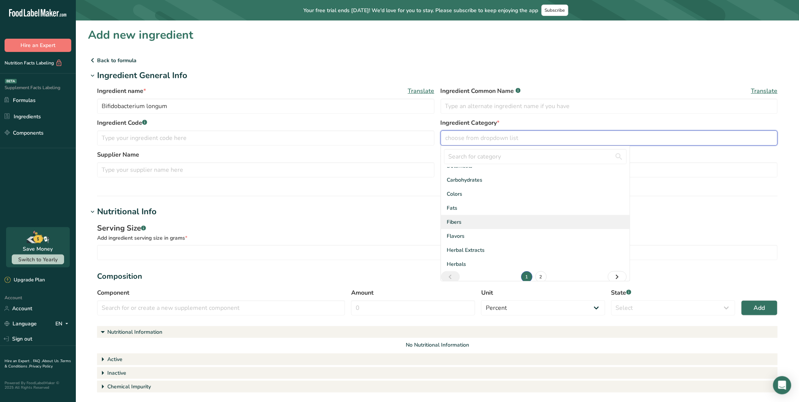
scroll to position [41, 0]
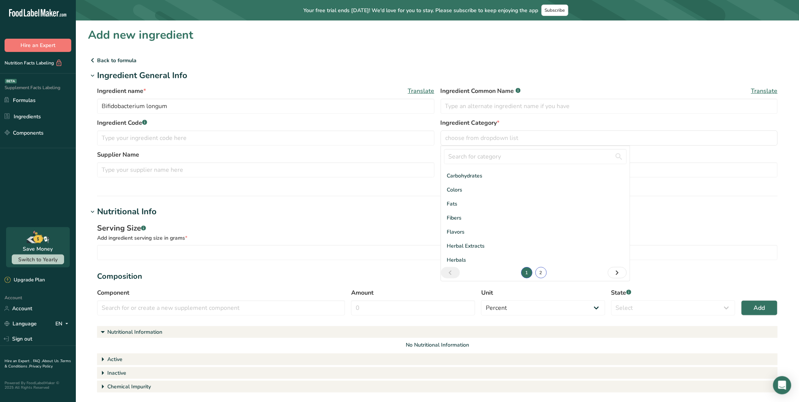
click at [537, 274] on link "2" at bounding box center [540, 272] width 11 height 11
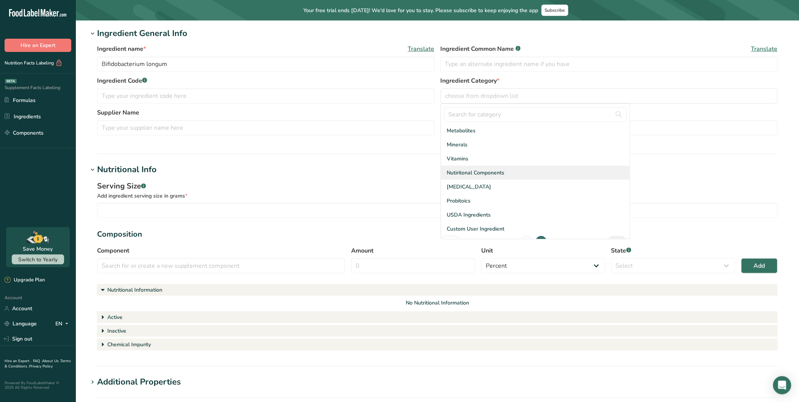
scroll to position [0, 0]
click at [462, 202] on span "Probitoics" at bounding box center [459, 202] width 24 height 8
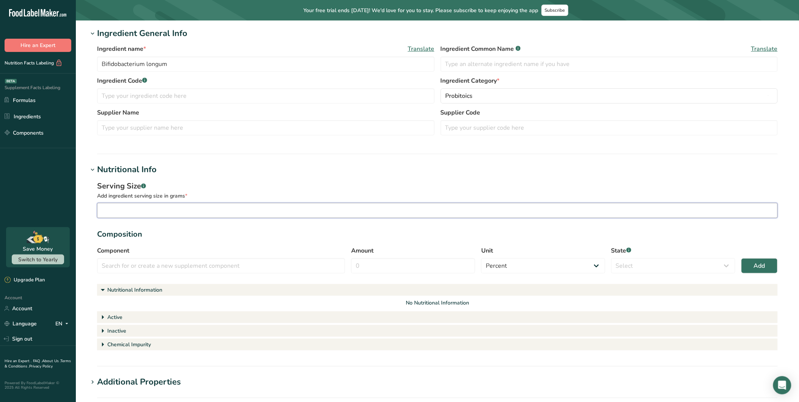
click at [176, 209] on input "number" at bounding box center [437, 210] width 681 height 15
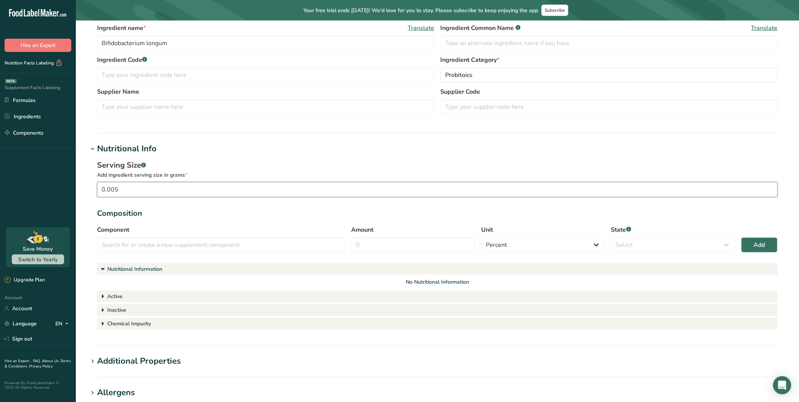
scroll to position [84, 0]
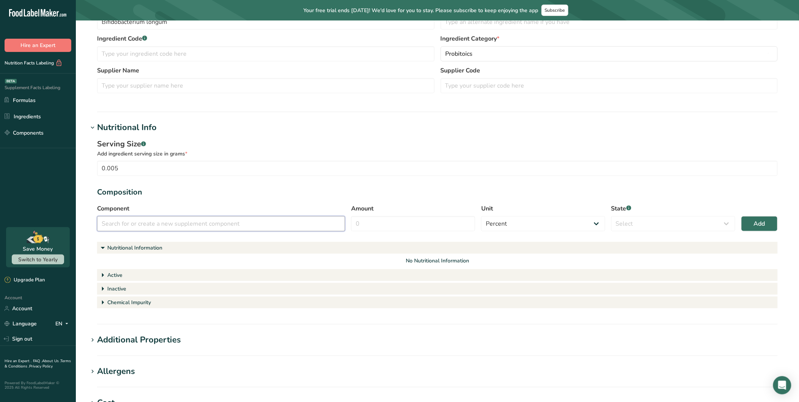
click at [174, 225] on input "text" at bounding box center [221, 223] width 248 height 15
paste input "Bifidobacterium longum"
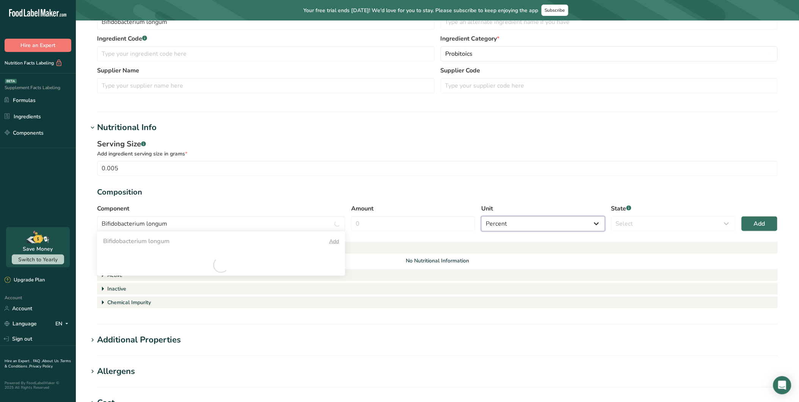
click at [525, 223] on select "Percent Grams Kilograms mg Oz Pound PPM B CFU mcg µg kcal kJ" at bounding box center [543, 223] width 124 height 15
click at [431, 224] on input "Amount" at bounding box center [413, 223] width 124 height 15
drag, startPoint x: 545, startPoint y: 222, endPoint x: 582, endPoint y: 231, distance: 38.0
click at [546, 222] on select "Percent Grams Kilograms mg Oz Pound PPM B CFU mcg µg kcal kJ" at bounding box center [543, 223] width 124 height 15
click at [640, 227] on select "Select Active Inactive Chemical Impurity Nutritional Information" at bounding box center [673, 223] width 124 height 15
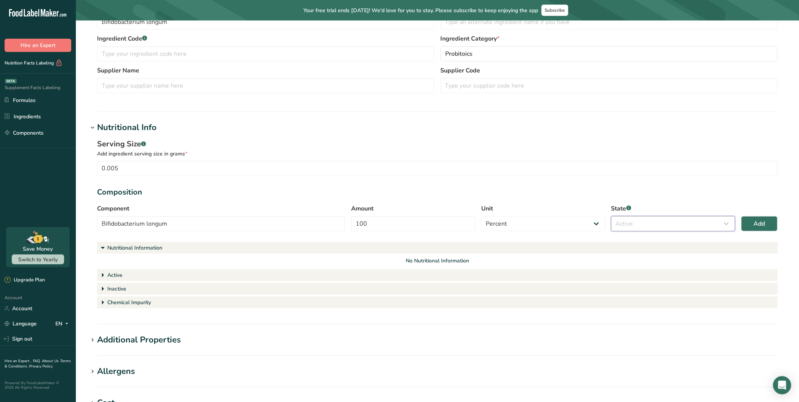
click at [611, 216] on select "Select Active Inactive Chemical Impurity Nutritional Information" at bounding box center [673, 223] width 124 height 15
click at [719, 218] on button "Add" at bounding box center [759, 223] width 36 height 15
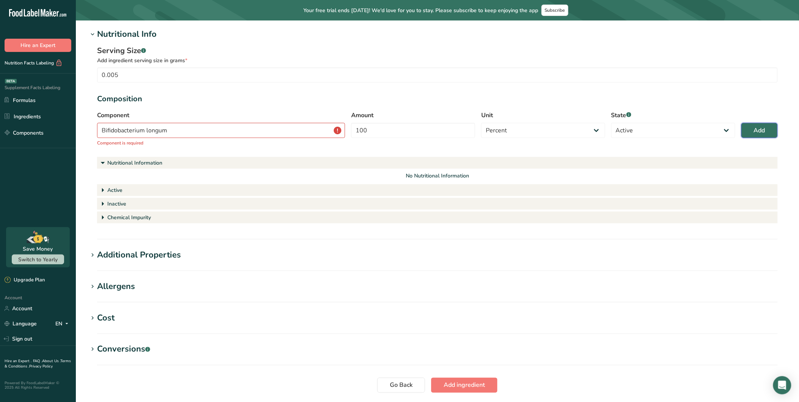
scroll to position [205, 0]
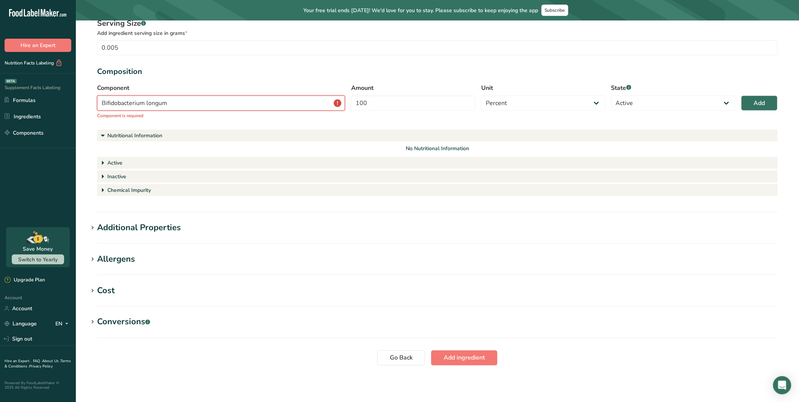
click at [249, 104] on input "Bifidobacterium longum" at bounding box center [221, 103] width 248 height 15
click at [331, 119] on div "Add" at bounding box center [334, 121] width 10 height 8
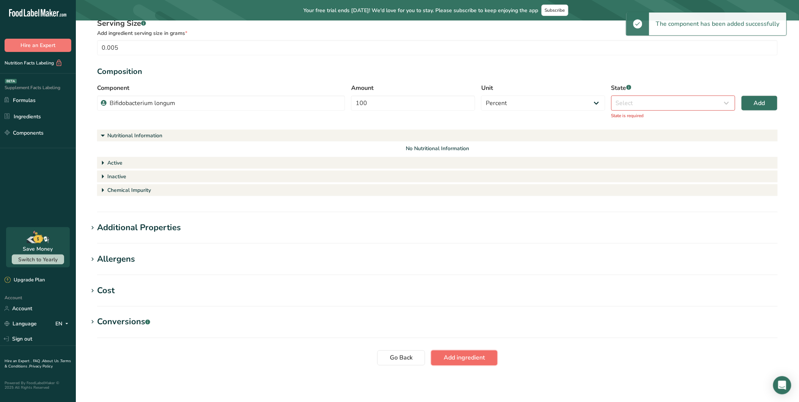
click at [468, 358] on span "Add ingredient" at bounding box center [464, 357] width 41 height 9
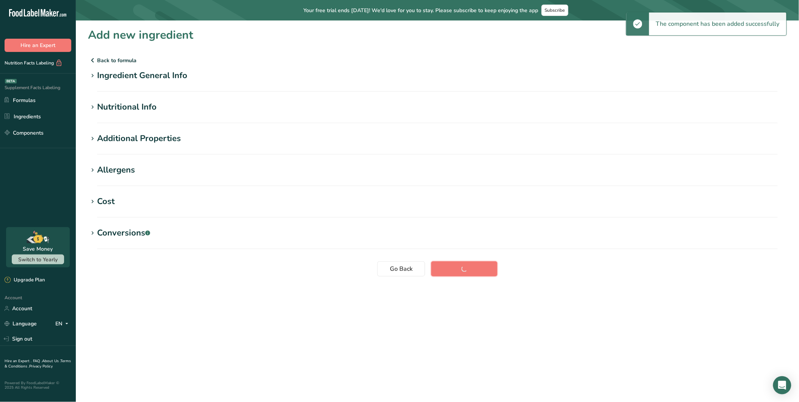
scroll to position [0, 0]
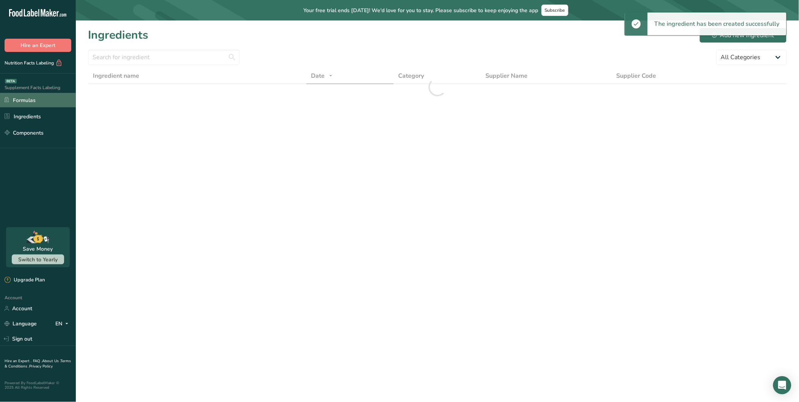
click at [23, 95] on link "Formulas" at bounding box center [38, 100] width 76 height 14
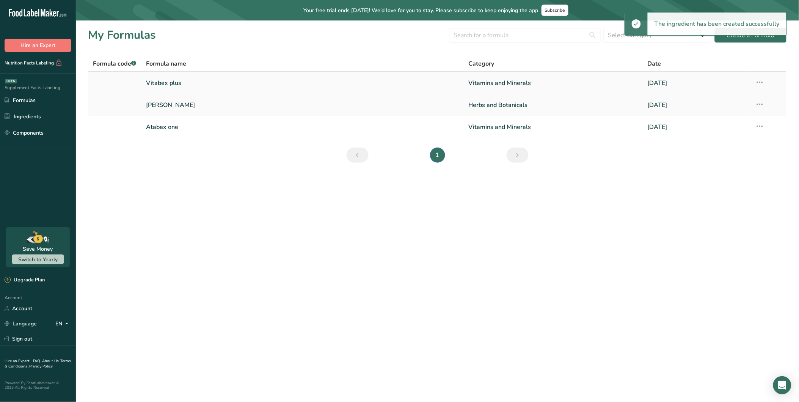
click at [162, 79] on link "Vitabex plus" at bounding box center [302, 83] width 313 height 16
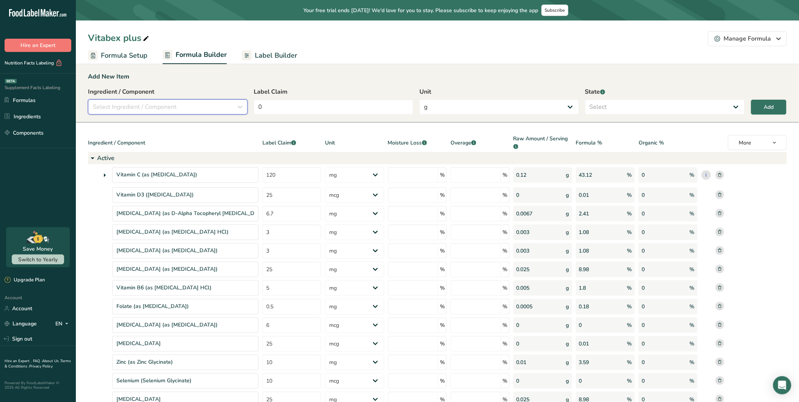
click at [223, 105] on div "Select Ingredient / Component" at bounding box center [165, 106] width 145 height 9
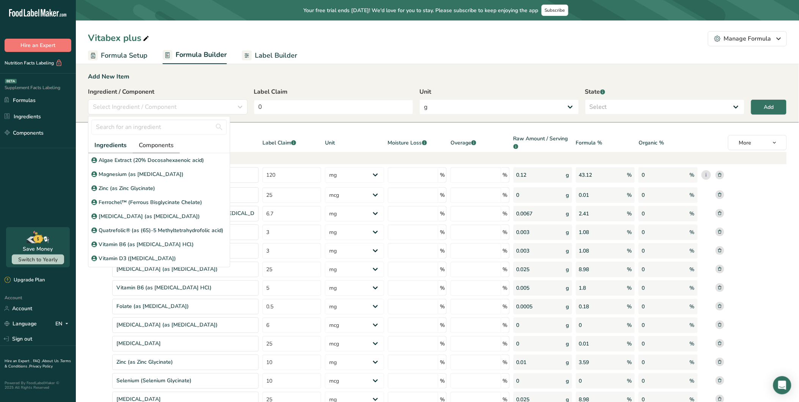
click at [165, 142] on span "Components" at bounding box center [156, 145] width 35 height 9
click at [164, 131] on input "text" at bounding box center [158, 126] width 135 height 15
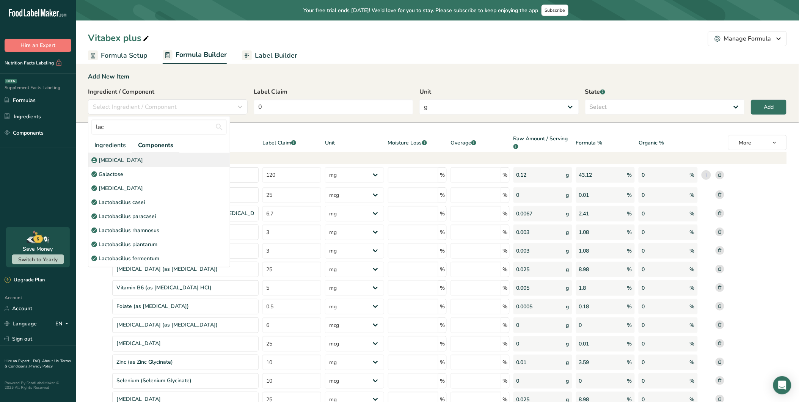
click at [143, 159] on p "[MEDICAL_DATA]" at bounding box center [121, 160] width 44 height 8
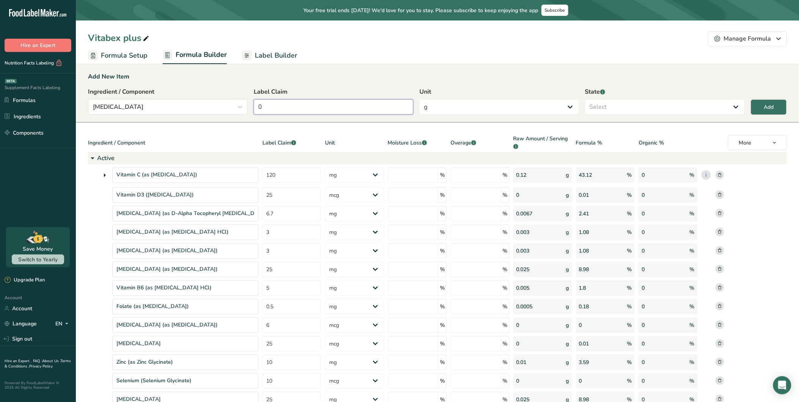
click at [392, 104] on input "0" at bounding box center [334, 106] width 160 height 15
click at [467, 104] on select "g Kilograms mg Oz Pound PPM B CFU mcg µg kcal kJ" at bounding box center [499, 106] width 160 height 15
click at [419, 99] on select "g Kilograms mg Oz Pound PPM B CFU mcg µg kcal kJ" at bounding box center [499, 106] width 160 height 15
click at [638, 102] on select "Select Active Inactive" at bounding box center [665, 106] width 160 height 15
click at [585, 99] on select "Select Active Inactive" at bounding box center [665, 106] width 160 height 15
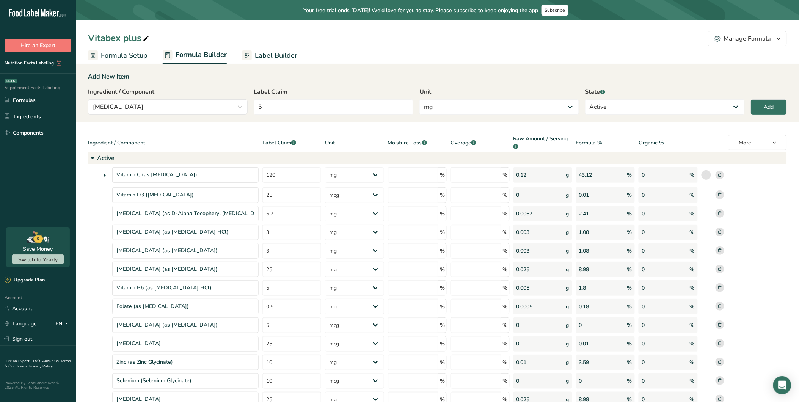
click at [719, 100] on div "Add New Item Ingredient / Component [MEDICAL_DATA] lac Ingredients Components […" at bounding box center [437, 93] width 723 height 60
click at [719, 103] on div "Add" at bounding box center [769, 107] width 10 height 8
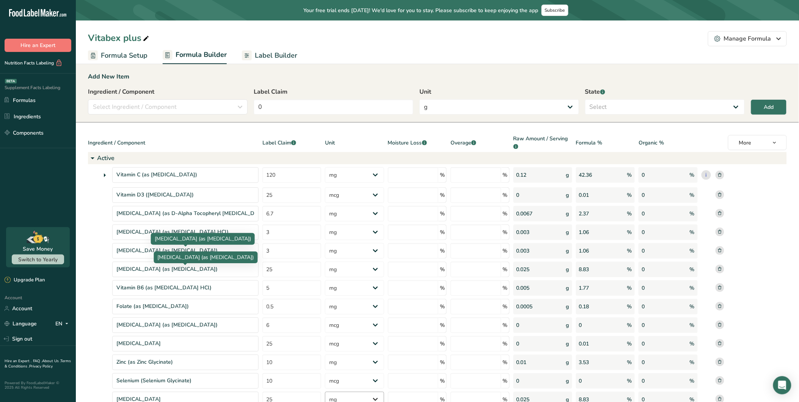
scroll to position [130, 0]
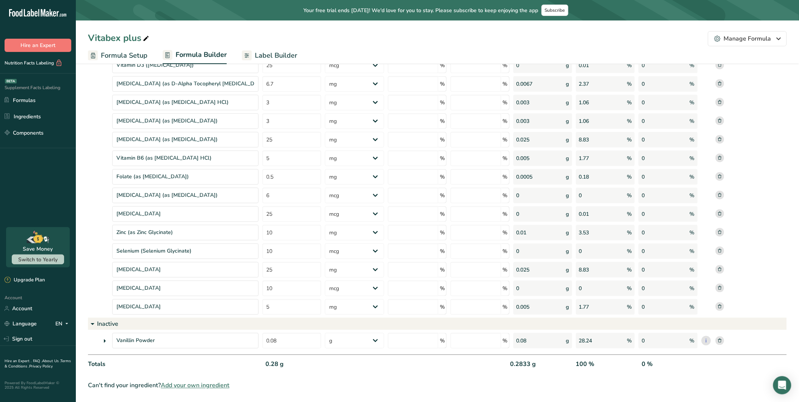
drag, startPoint x: 721, startPoint y: 308, endPoint x: 700, endPoint y: 312, distance: 20.8
click at [719, 308] on rect at bounding box center [719, 306] width 9 height 9
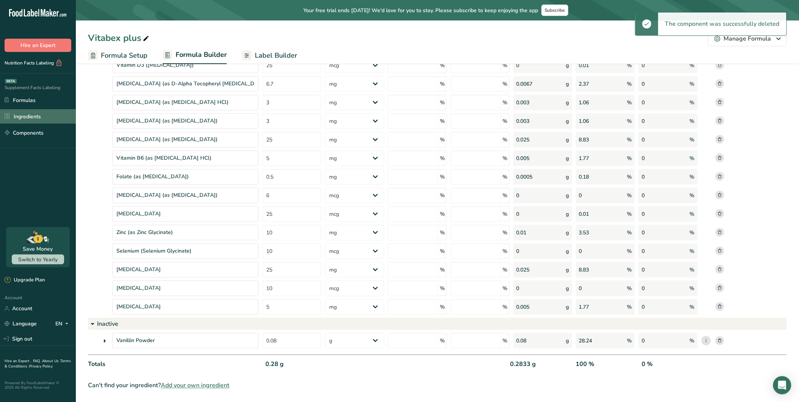
click at [27, 114] on link "Ingredients" at bounding box center [38, 116] width 76 height 14
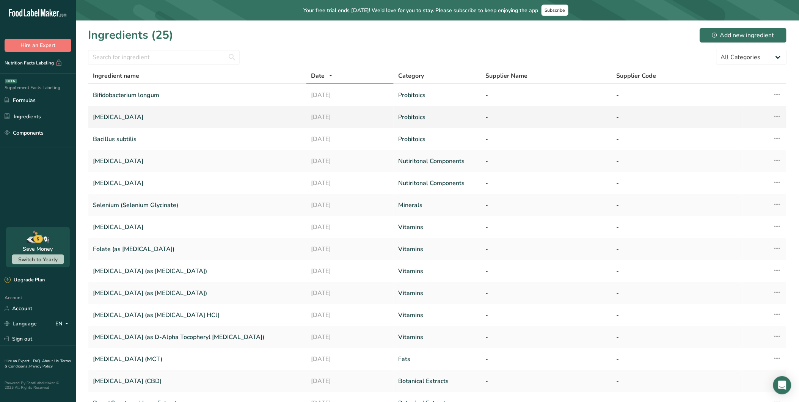
click at [719, 117] on icon at bounding box center [777, 117] width 9 height 14
click at [719, 131] on span "Edit Ingredient" at bounding box center [744, 133] width 35 height 8
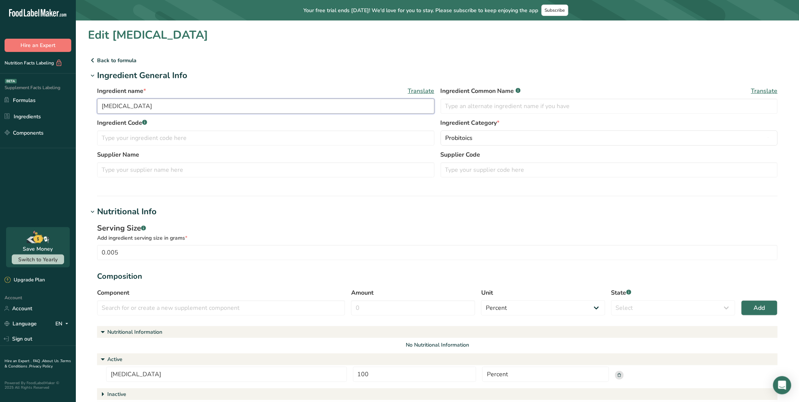
click at [197, 110] on input "[MEDICAL_DATA]" at bounding box center [265, 106] width 337 height 15
paste input "(10 B CFU/g)"
click at [173, 105] on input "[MEDICAL_DATA] ((10 B CFU/g)" at bounding box center [265, 106] width 337 height 15
click at [224, 107] on input "[MEDICAL_DATA] (10 B CFU/g)" at bounding box center [265, 106] width 337 height 15
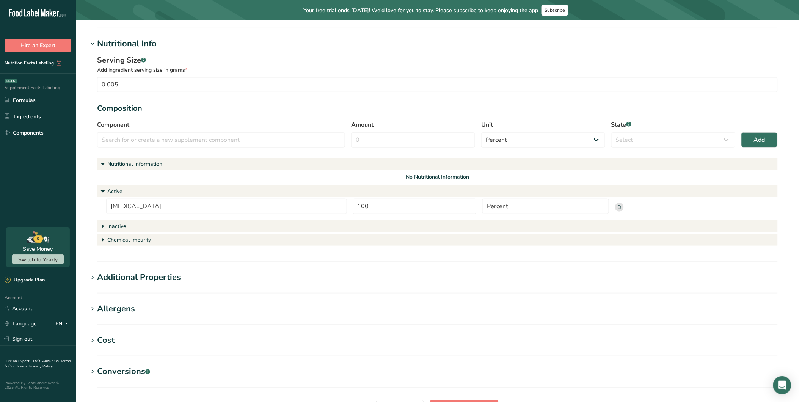
scroll to position [168, 0]
click at [196, 206] on input "[MEDICAL_DATA]" at bounding box center [226, 205] width 241 height 15
click at [191, 204] on input "[MEDICAL_DATA]" at bounding box center [226, 205] width 241 height 15
click at [226, 207] on input "[MEDICAL_DATA]" at bounding box center [226, 205] width 241 height 15
click at [373, 204] on input "100" at bounding box center [414, 205] width 123 height 15
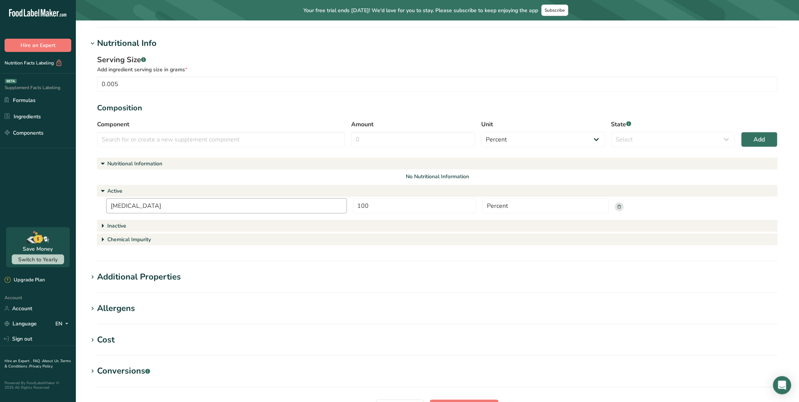
click at [281, 203] on input "[MEDICAL_DATA]" at bounding box center [226, 205] width 241 height 15
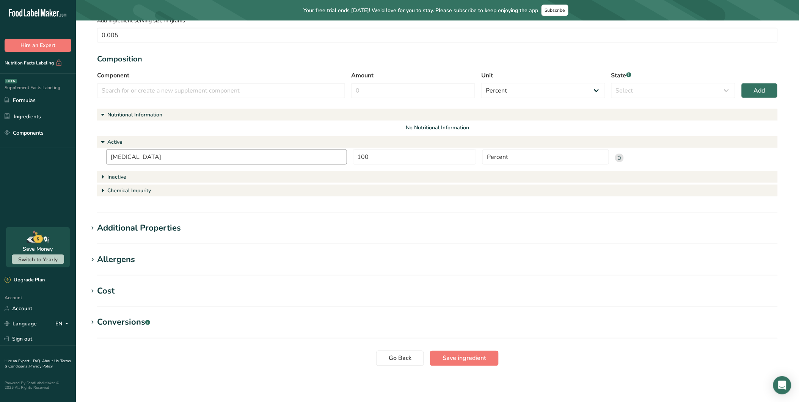
click at [196, 160] on input "[MEDICAL_DATA]" at bounding box center [226, 156] width 241 height 15
click at [194, 160] on input "[MEDICAL_DATA]" at bounding box center [226, 156] width 241 height 15
click at [194, 159] on input "[MEDICAL_DATA]" at bounding box center [226, 156] width 241 height 15
drag, startPoint x: 194, startPoint y: 159, endPoint x: 184, endPoint y: 157, distance: 10.1
click at [192, 158] on input "[MEDICAL_DATA]" at bounding box center [226, 156] width 241 height 15
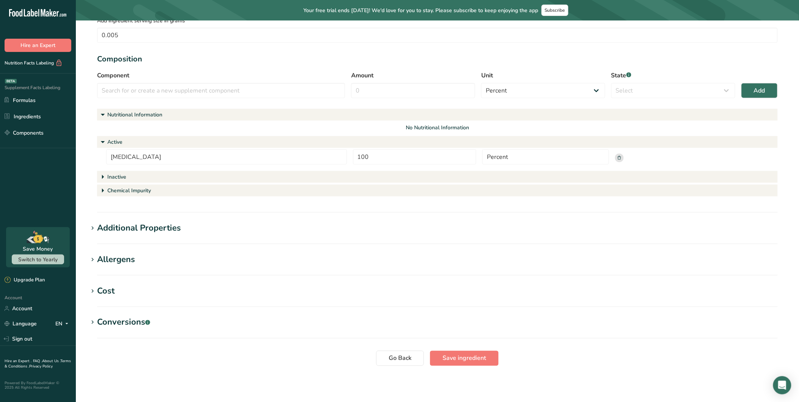
click at [267, 238] on section "Additional Properties Organic Percentage .a-a{fill:#347362;}.b-a{fill:#fff;} He…" at bounding box center [437, 233] width 699 height 22
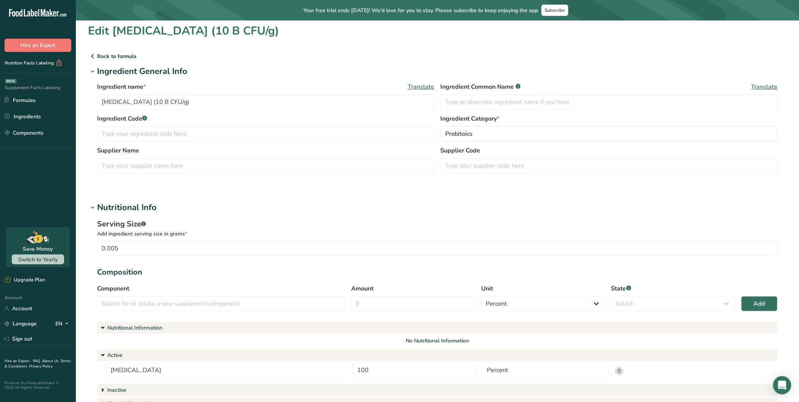
scroll to position [0, 0]
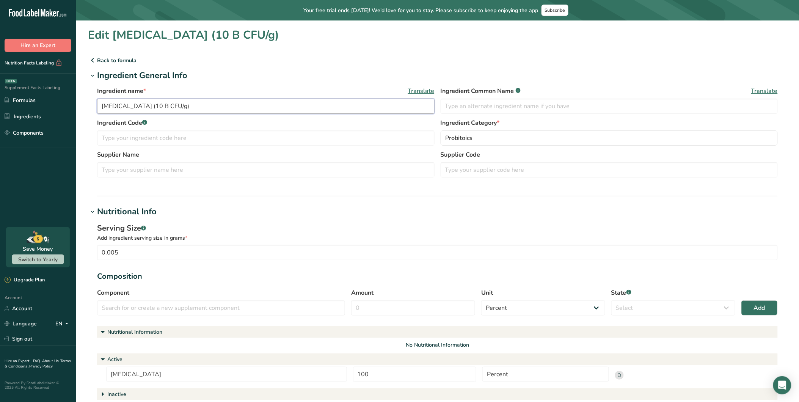
click at [251, 104] on input "[MEDICAL_DATA] (10 B CFU/g)" at bounding box center [265, 106] width 337 height 15
click at [386, 144] on input "text" at bounding box center [265, 137] width 337 height 15
click at [476, 101] on input "text" at bounding box center [609, 106] width 337 height 15
click at [277, 218] on div "Serving Size .a-a{fill:#347362;}.b-a{fill:#fff;} Add ingredient serving size in…" at bounding box center [437, 319] width 699 height 202
click at [29, 118] on link "Ingredients" at bounding box center [38, 116] width 76 height 14
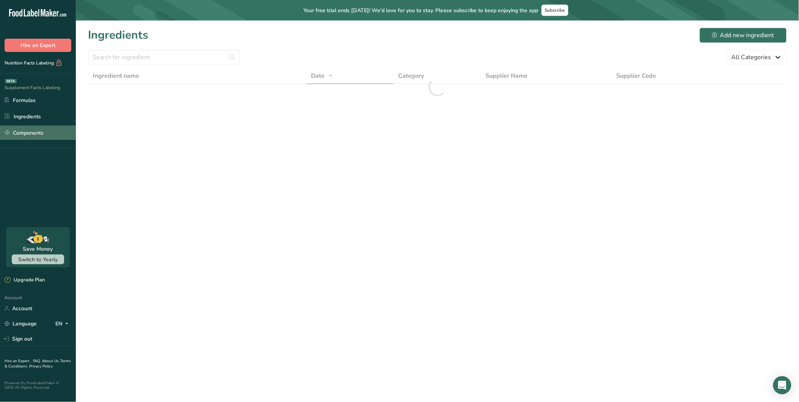
click at [35, 133] on link "Components" at bounding box center [38, 132] width 76 height 14
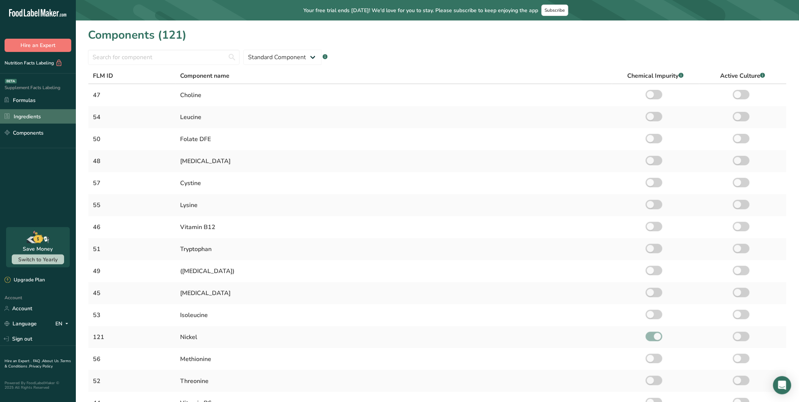
click at [27, 112] on link "Ingredients" at bounding box center [38, 116] width 76 height 14
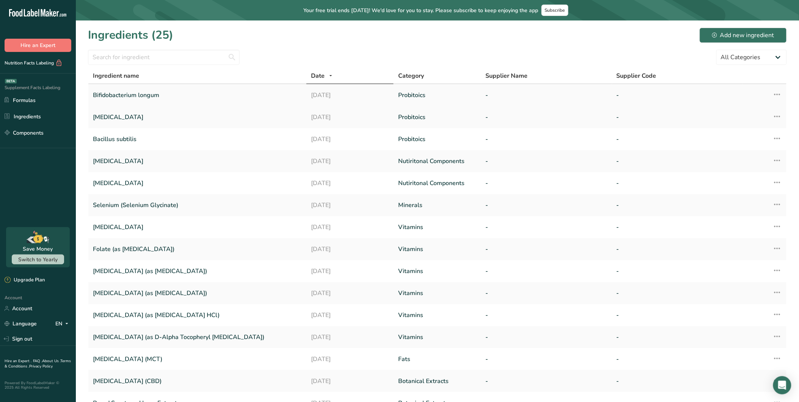
click at [719, 92] on icon at bounding box center [777, 95] width 9 height 14
click at [719, 127] on span "Delete Ingredient" at bounding box center [748, 130] width 43 height 8
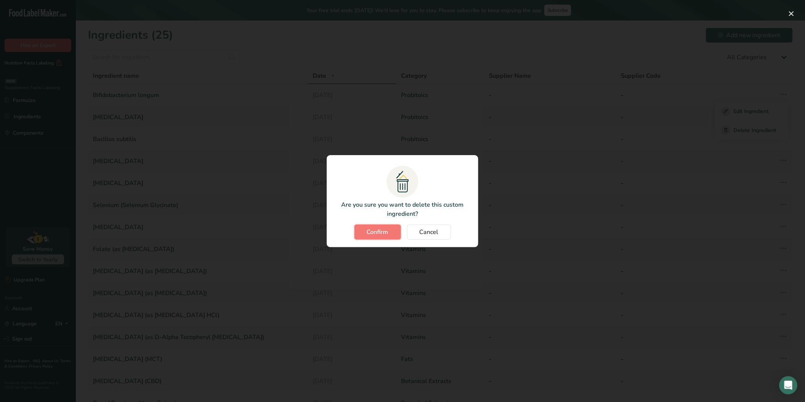
click at [382, 230] on span "Confirm" at bounding box center [378, 231] width 22 height 9
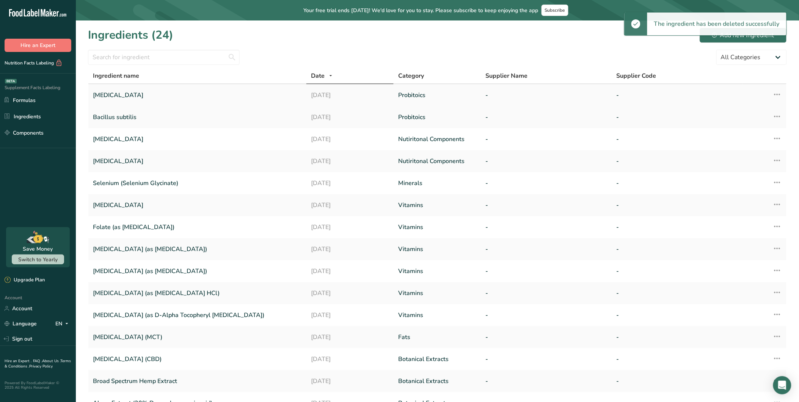
click at [719, 93] on icon at bounding box center [777, 95] width 9 height 14
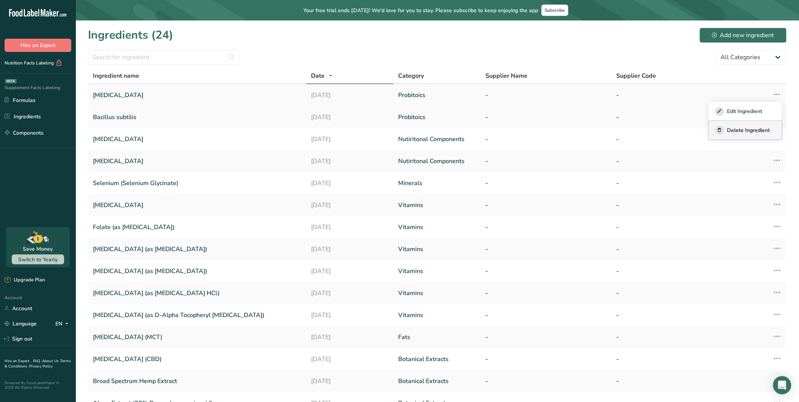
click at [719, 127] on span "Delete Ingredient" at bounding box center [748, 130] width 43 height 8
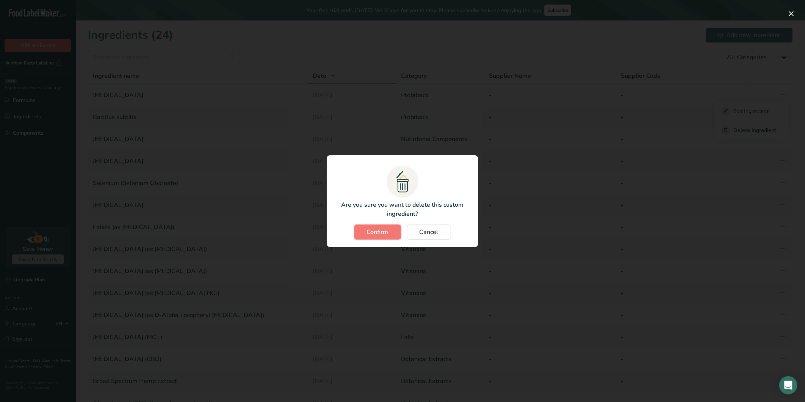
click at [375, 239] on button "Confirm" at bounding box center [377, 231] width 47 height 15
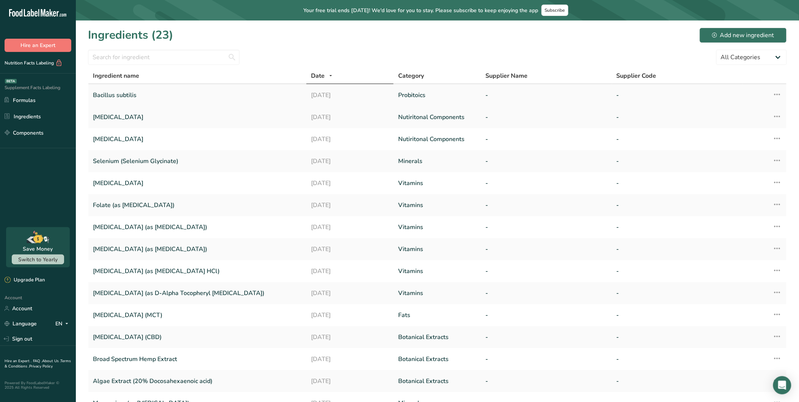
click at [719, 93] on icon at bounding box center [777, 95] width 9 height 14
click at [450, 51] on form "All Categories [MEDICAL_DATA] Botanical Extracts Botanicals Carbohydrates Color…" at bounding box center [437, 57] width 699 height 15
click at [719, 93] on icon at bounding box center [777, 95] width 9 height 14
click at [719, 126] on span "Delete Ingredient" at bounding box center [748, 130] width 43 height 8
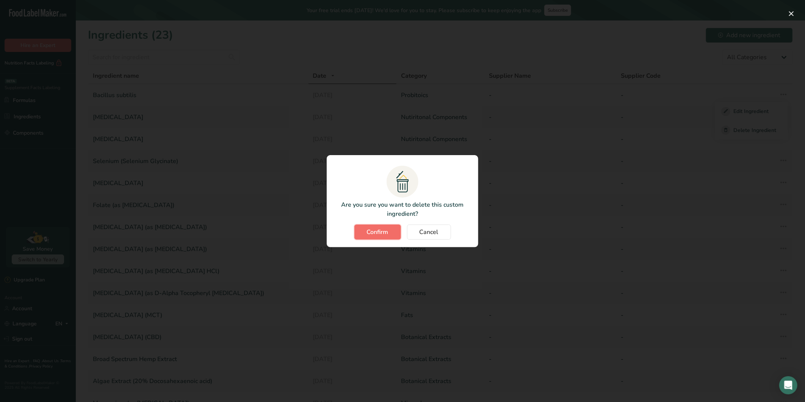
click at [370, 235] on span "Confirm" at bounding box center [378, 231] width 22 height 9
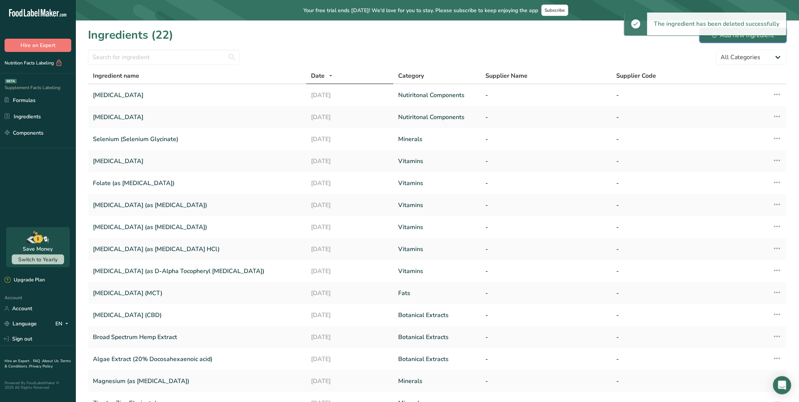
click at [719, 39] on div "Add new ingredient" at bounding box center [743, 35] width 62 height 9
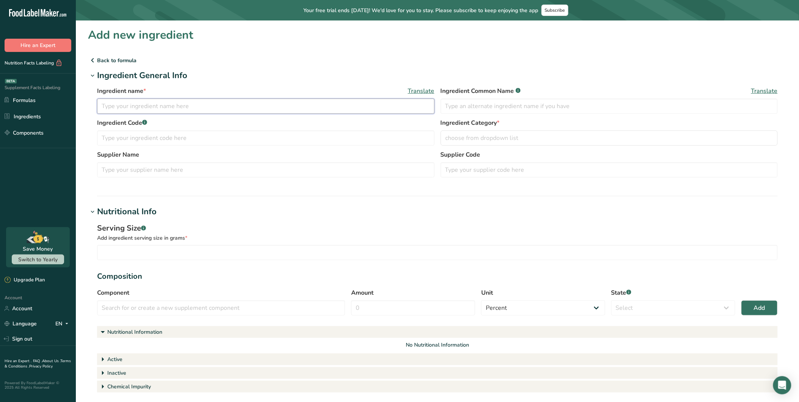
click at [199, 105] on input "text" at bounding box center [265, 106] width 337 height 15
drag, startPoint x: 195, startPoint y: 99, endPoint x: 199, endPoint y: 103, distance: 5.9
click at [195, 99] on input "text" at bounding box center [265, 106] width 337 height 15
paste input "[MEDICAL_DATA] (50,000,000 CFU)"
click at [495, 106] on input "text" at bounding box center [609, 106] width 337 height 15
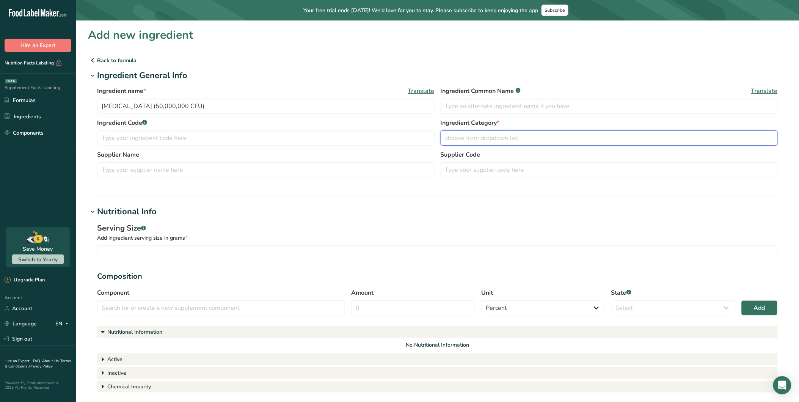
drag, startPoint x: 475, startPoint y: 130, endPoint x: 530, endPoint y: 155, distance: 60.2
click at [475, 130] on button "choose from dropdown list" at bounding box center [609, 137] width 337 height 15
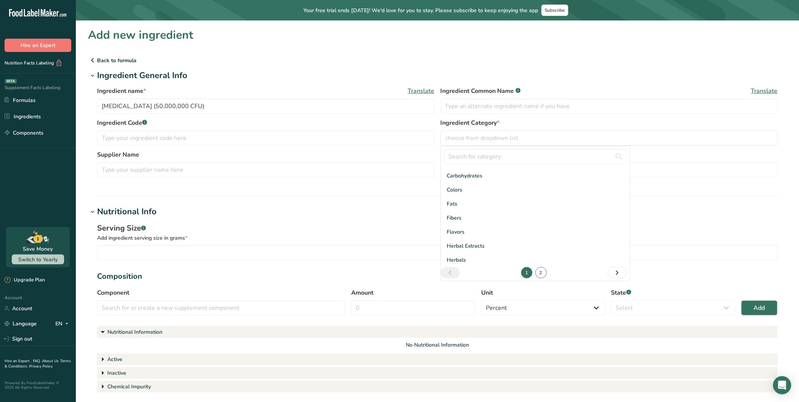
click at [541, 271] on link "2" at bounding box center [540, 272] width 11 height 11
click at [463, 228] on span "Probitoics" at bounding box center [459, 232] width 24 height 8
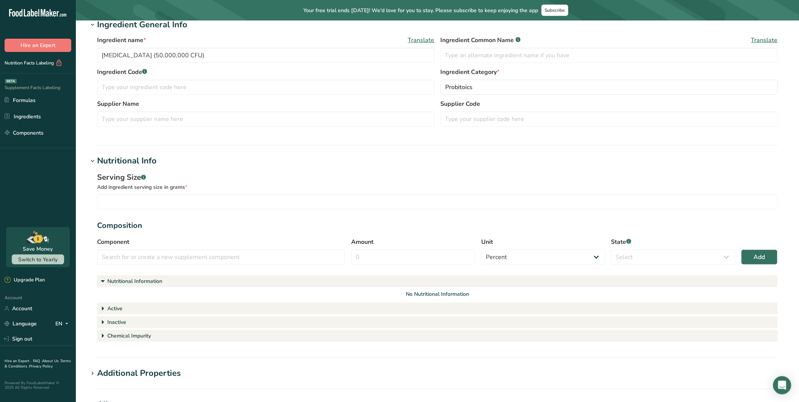
scroll to position [84, 0]
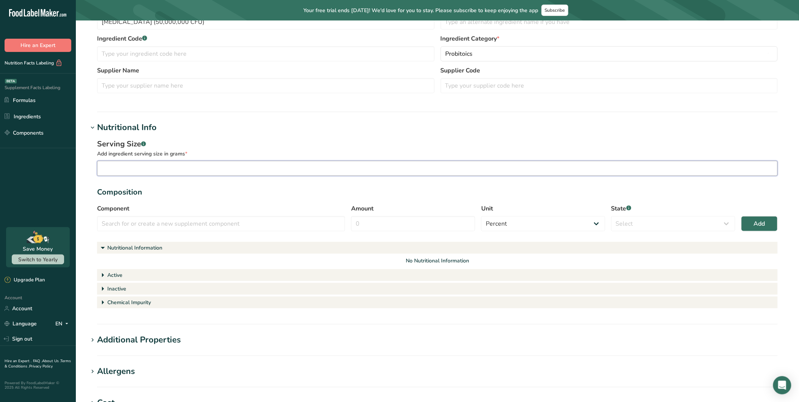
click at [176, 168] on input "number" at bounding box center [437, 168] width 681 height 15
click at [175, 224] on input "text" at bounding box center [221, 223] width 248 height 15
paste input "[MEDICAL_DATA] (50,000,000 CFU)"
click at [332, 240] on div "Add" at bounding box center [334, 241] width 10 height 8
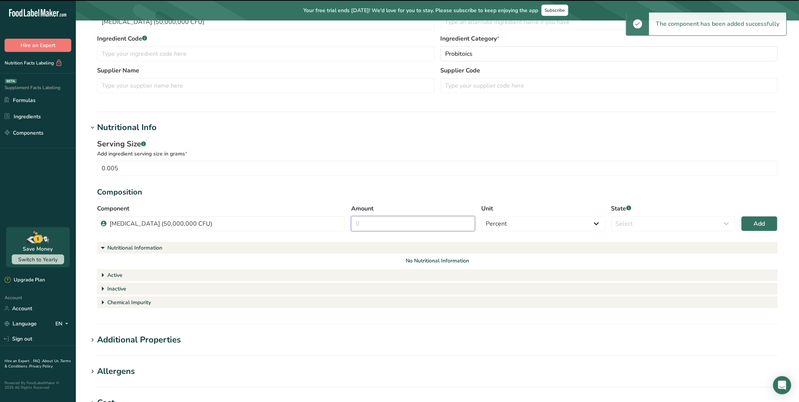
click at [421, 226] on input "Amount" at bounding box center [413, 223] width 124 height 15
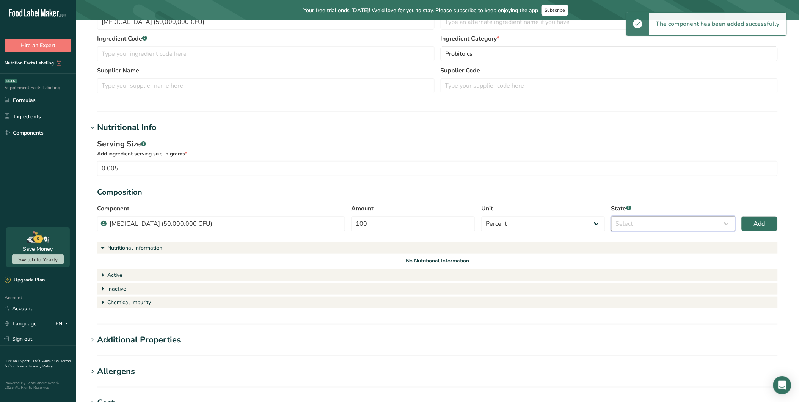
click at [657, 217] on select "Select Active Inactive Chemical Impurity Nutritional Information" at bounding box center [673, 223] width 124 height 15
click at [611, 216] on select "Select Active Inactive Chemical Impurity Nutritional Information" at bounding box center [673, 223] width 124 height 15
click at [719, 221] on span "Add" at bounding box center [759, 223] width 11 height 9
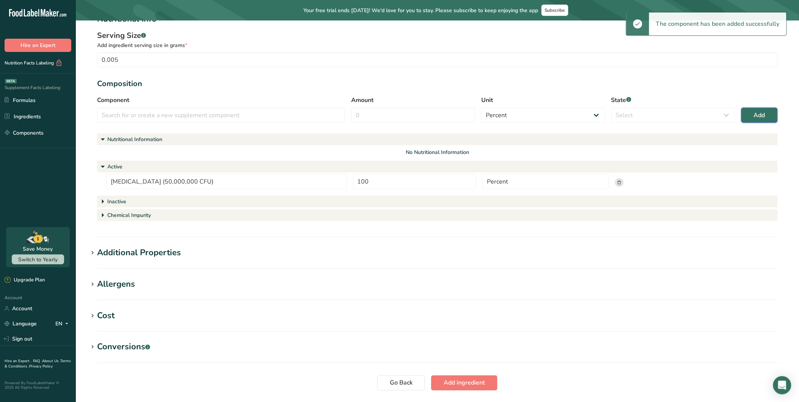
scroll to position [217, 0]
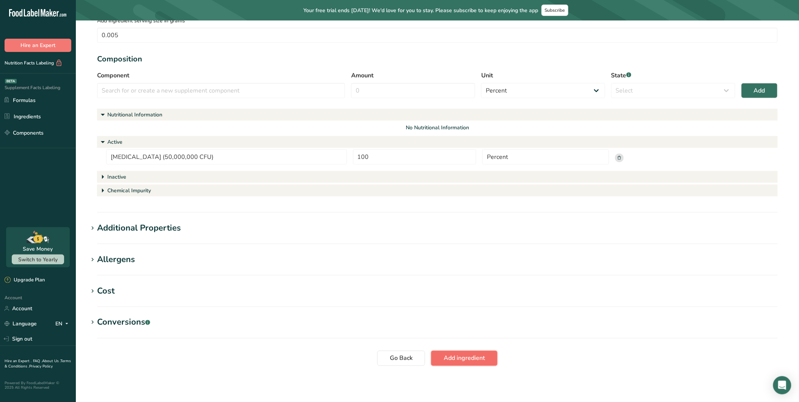
click at [488, 361] on button "Add ingredient" at bounding box center [464, 358] width 66 height 15
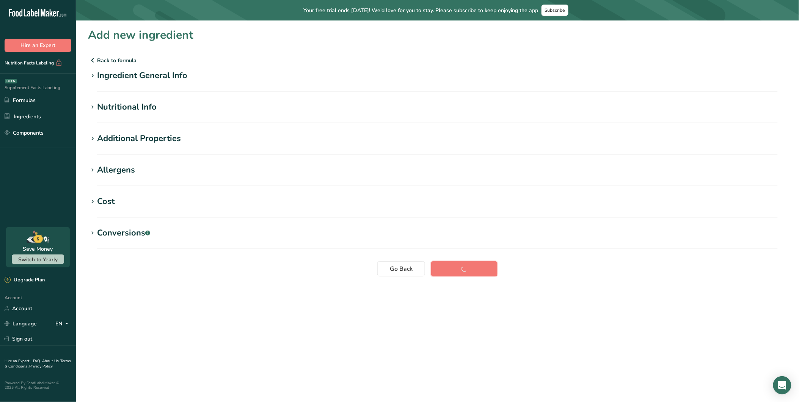
scroll to position [0, 0]
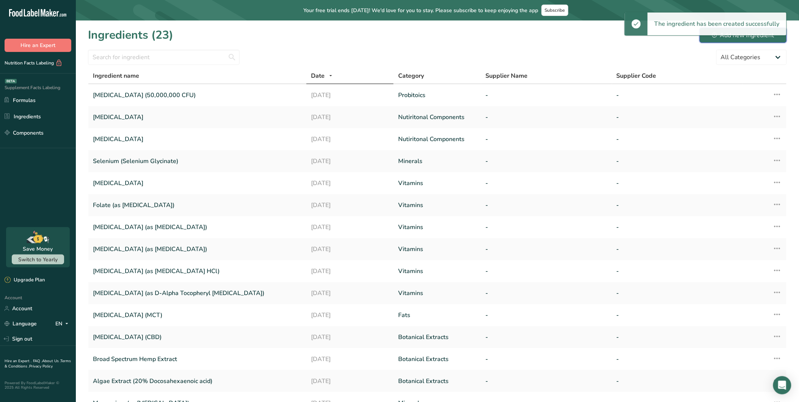
click at [719, 37] on div "Add new ingredient" at bounding box center [743, 35] width 62 height 9
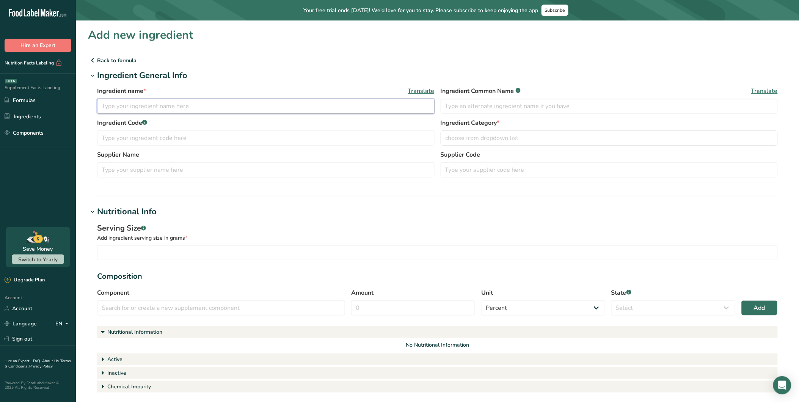
click at [176, 108] on input "text" at bounding box center [265, 106] width 337 height 15
paste input "Bacillus subtilis (900,000,000 CFU)"
click at [560, 145] on button "choose from dropdown list" at bounding box center [609, 137] width 337 height 15
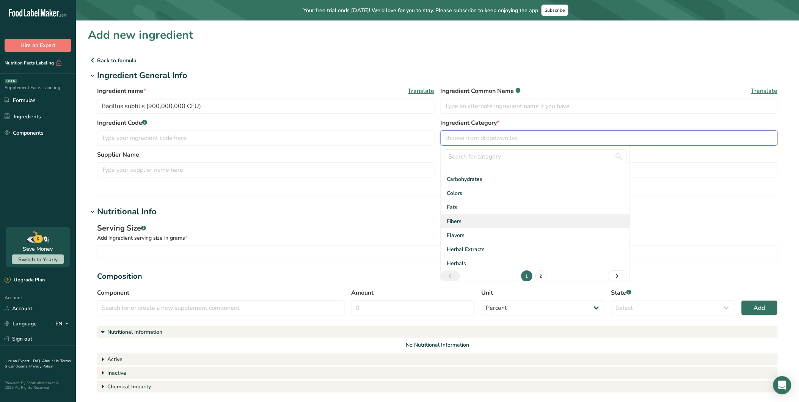
scroll to position [41, 0]
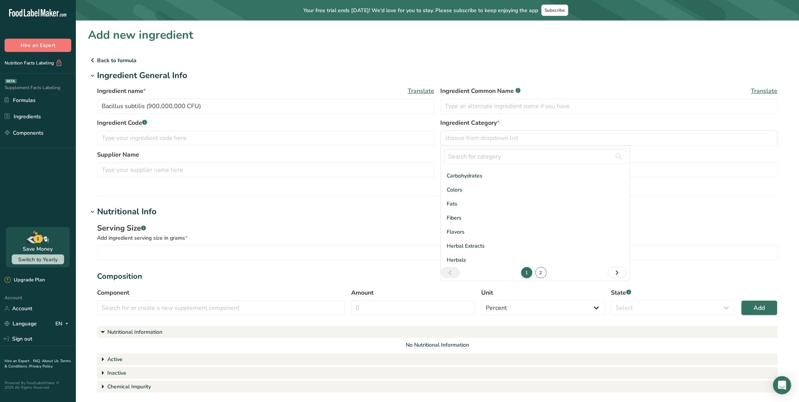
click at [536, 274] on link "2" at bounding box center [540, 272] width 11 height 11
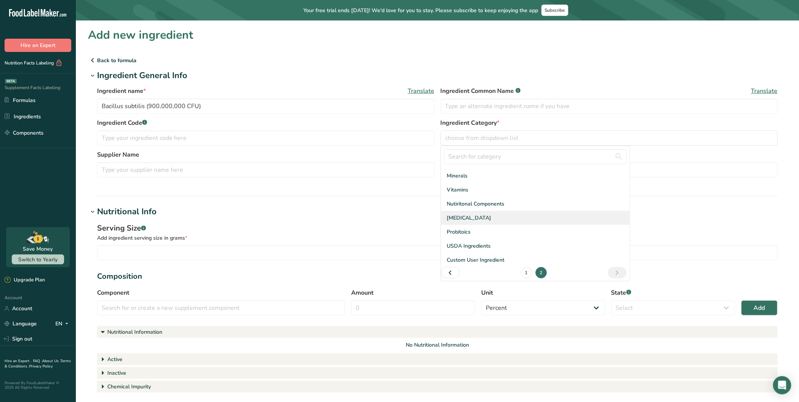
click at [469, 215] on span "[MEDICAL_DATA]" at bounding box center [469, 218] width 44 height 8
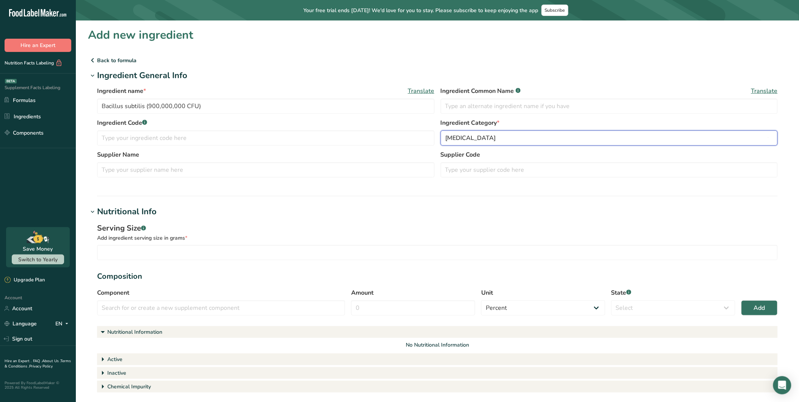
click at [498, 139] on div "[MEDICAL_DATA]" at bounding box center [606, 137] width 323 height 9
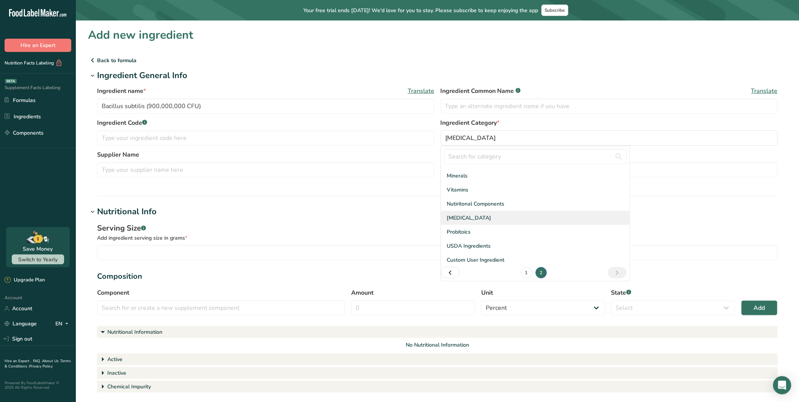
click at [466, 217] on span "[MEDICAL_DATA]" at bounding box center [469, 218] width 44 height 8
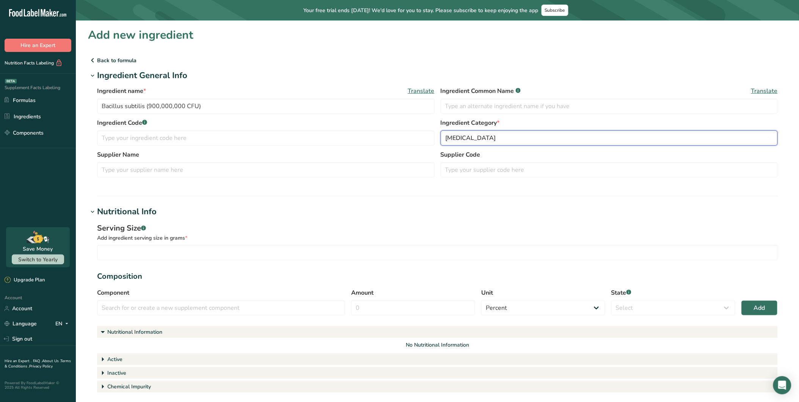
click at [488, 132] on button "[MEDICAL_DATA]" at bounding box center [609, 137] width 337 height 15
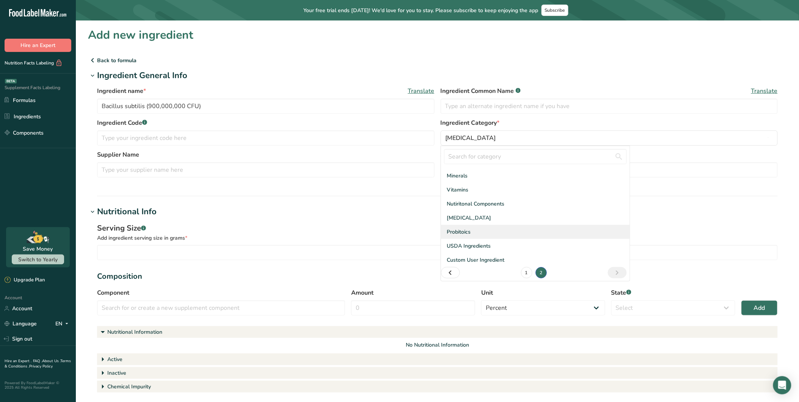
click at [465, 228] on span "Probitoics" at bounding box center [459, 232] width 24 height 8
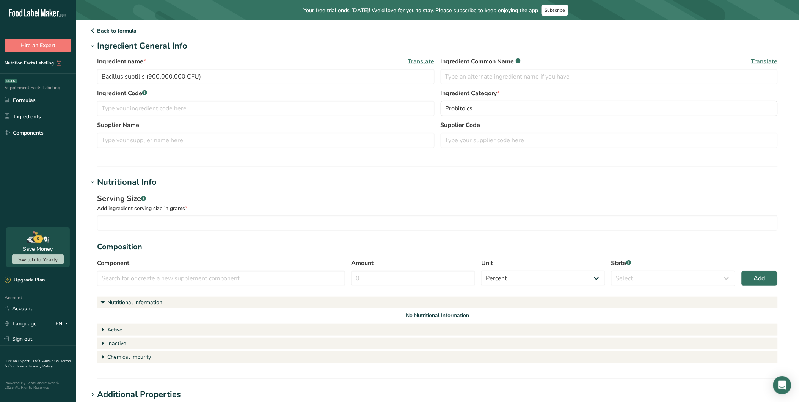
scroll to position [42, 0]
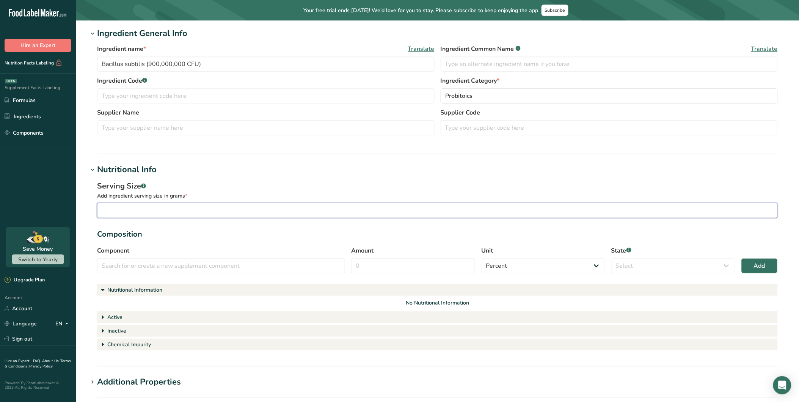
click at [149, 209] on input "number" at bounding box center [437, 210] width 681 height 15
click at [180, 270] on input "text" at bounding box center [221, 265] width 248 height 15
paste input "Bacillus subtilis (900,000,000 CFU)"
click at [329, 282] on div "Add" at bounding box center [334, 283] width 10 height 8
click at [387, 267] on input "Amount" at bounding box center [413, 265] width 124 height 15
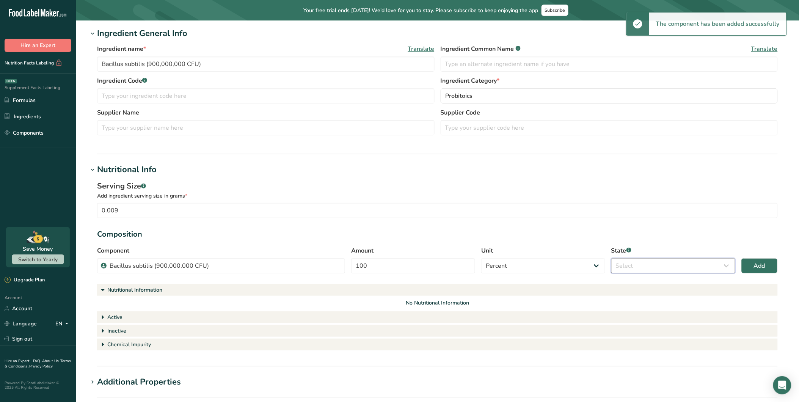
drag, startPoint x: 654, startPoint y: 259, endPoint x: 652, endPoint y: 263, distance: 4.8
click at [654, 259] on select "Select Active Inactive Chemical Impurity Nutritional Information" at bounding box center [673, 265] width 124 height 15
click at [611, 258] on select "Select Active Inactive Chemical Impurity Nutritional Information" at bounding box center [673, 265] width 124 height 15
click at [719, 265] on button "Add" at bounding box center [759, 265] width 36 height 15
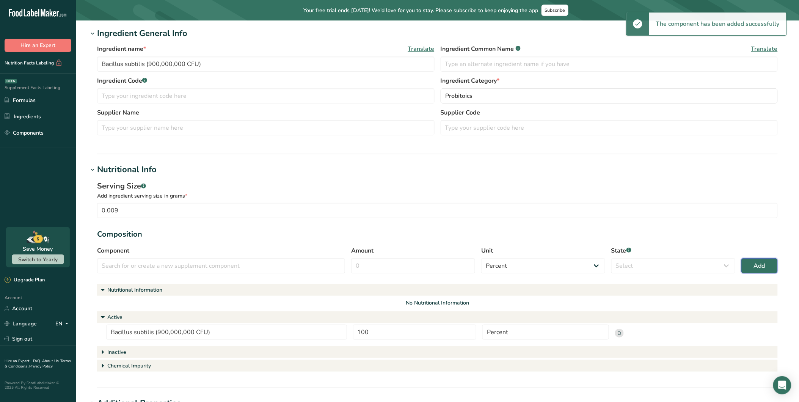
scroll to position [217, 0]
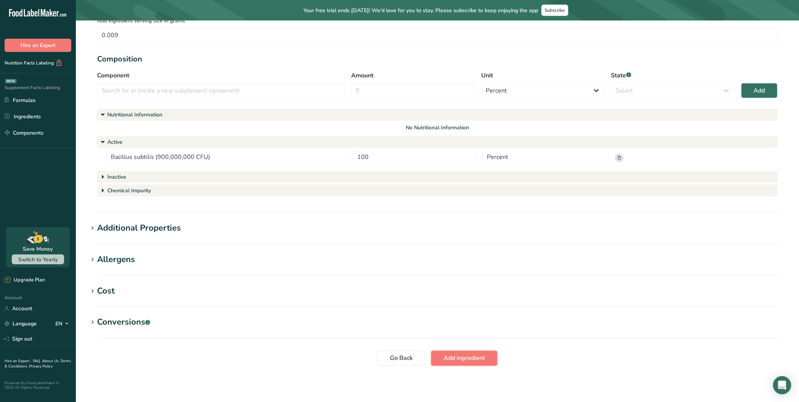
click at [476, 361] on button "Add ingredient" at bounding box center [464, 358] width 66 height 15
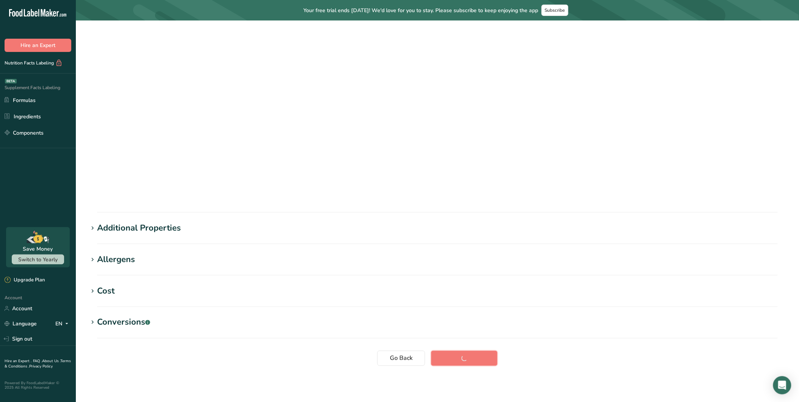
scroll to position [0, 0]
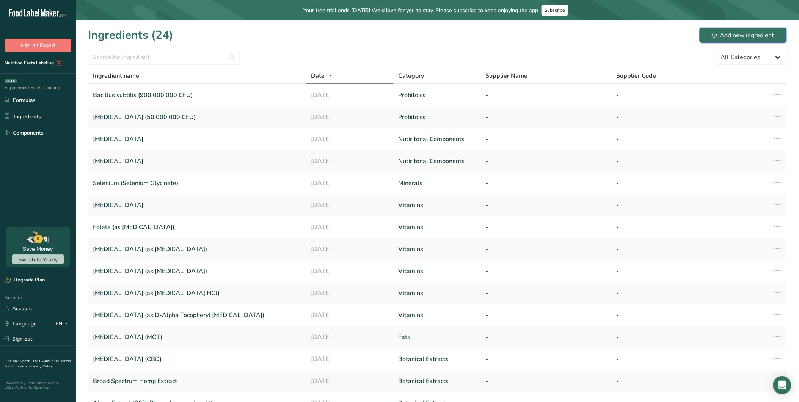
click at [719, 31] on div "Add new ingredient" at bounding box center [743, 35] width 62 height 9
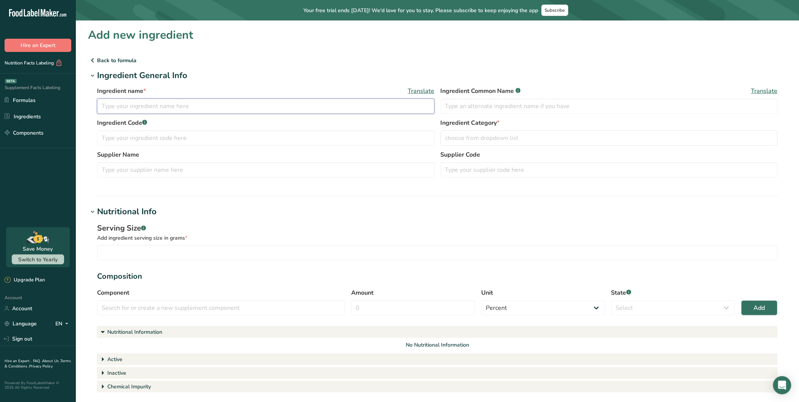
click at [180, 103] on input "text" at bounding box center [265, 106] width 337 height 15
paste input "Bifidobacterium longum (50,000,000 CFU)"
click at [494, 107] on input "text" at bounding box center [609, 106] width 337 height 15
drag, startPoint x: 489, startPoint y: 138, endPoint x: 498, endPoint y: 160, distance: 24.4
click at [491, 142] on span "choose from dropdown list" at bounding box center [481, 137] width 73 height 9
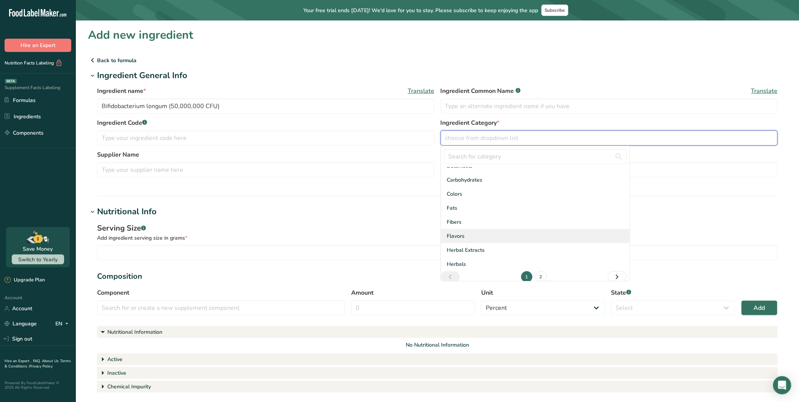
scroll to position [41, 0]
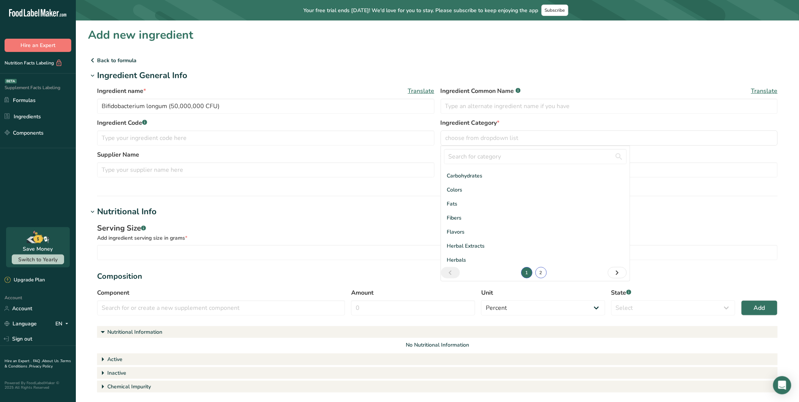
click at [536, 277] on link "2" at bounding box center [540, 272] width 11 height 11
click at [466, 228] on span "Probitoics" at bounding box center [459, 232] width 24 height 8
click at [149, 255] on input "number" at bounding box center [437, 252] width 681 height 15
click at [145, 309] on input "text" at bounding box center [221, 307] width 248 height 15
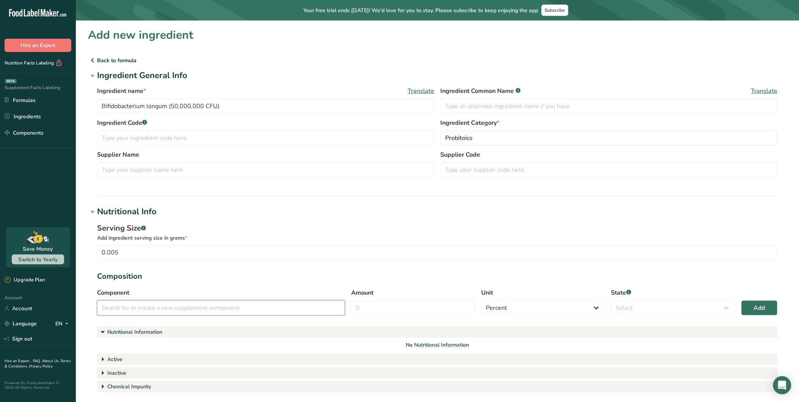
paste input "Bifidobacterium longum (50,000,000 CFU)"
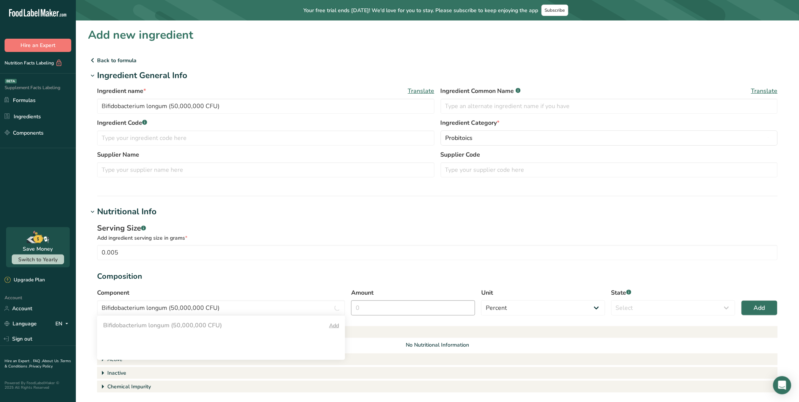
drag, startPoint x: 443, startPoint y: 299, endPoint x: 449, endPoint y: 301, distance: 6.0
click at [444, 299] on div "Amount" at bounding box center [413, 301] width 124 height 27
click at [419, 308] on input "Amount" at bounding box center [413, 307] width 124 height 15
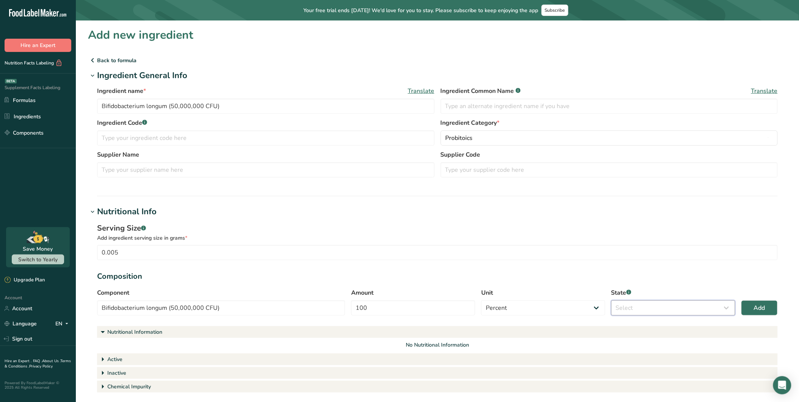
drag, startPoint x: 647, startPoint y: 300, endPoint x: 645, endPoint y: 311, distance: 10.8
click at [648, 301] on select "Select Active Inactive Chemical Impurity Nutritional Information" at bounding box center [673, 307] width 124 height 15
click at [611, 300] on select "Select Active Inactive Chemical Impurity Nutritional Information" at bounding box center [673, 307] width 124 height 15
drag, startPoint x: 761, startPoint y: 301, endPoint x: 743, endPoint y: 300, distance: 17.9
click at [719, 301] on button "Add" at bounding box center [759, 307] width 36 height 15
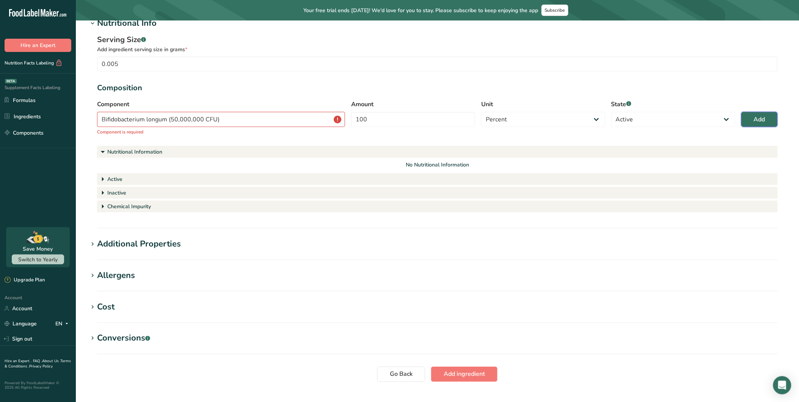
scroll to position [205, 0]
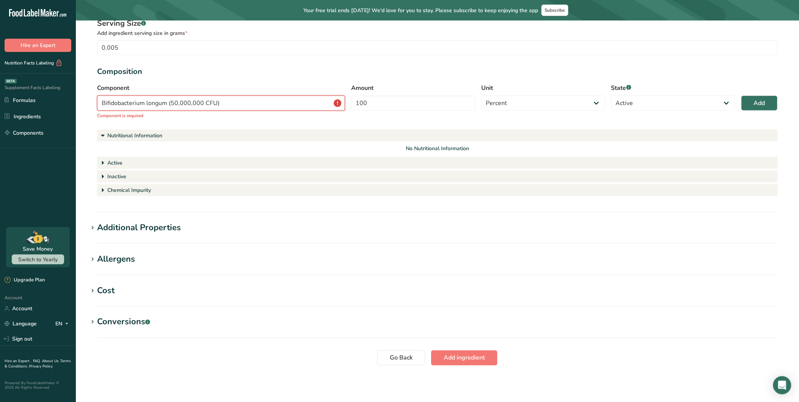
drag, startPoint x: 266, startPoint y: 107, endPoint x: 325, endPoint y: 108, distance: 58.8
click at [274, 107] on input "Bifidobacterium longum (50,000,000 CFU)" at bounding box center [221, 103] width 248 height 15
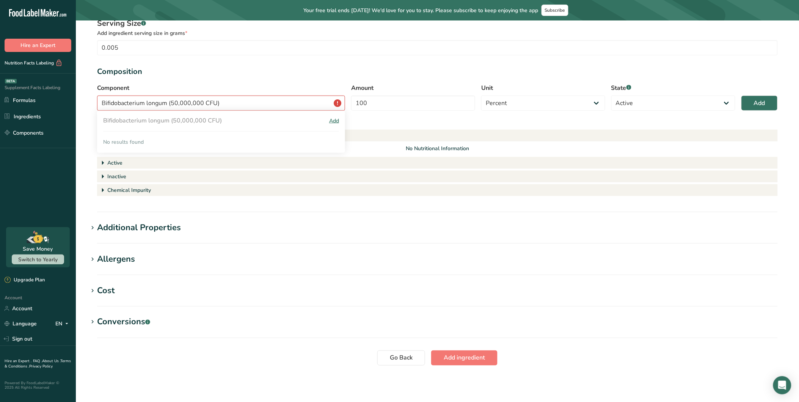
click at [334, 120] on div "Add" at bounding box center [334, 121] width 10 height 8
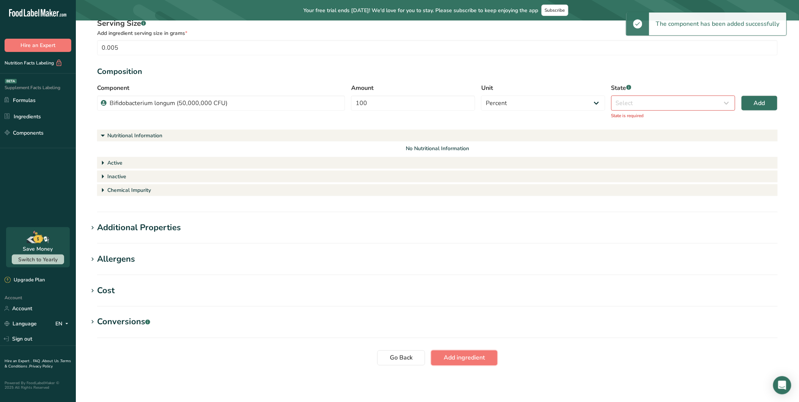
click at [467, 357] on span "Add ingredient" at bounding box center [464, 357] width 41 height 9
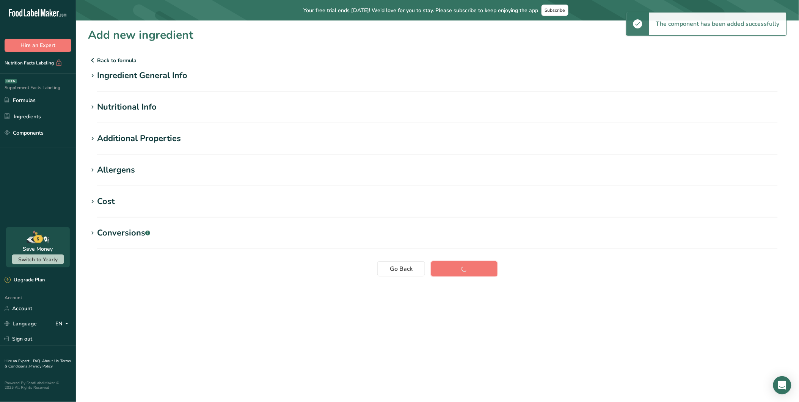
scroll to position [0, 0]
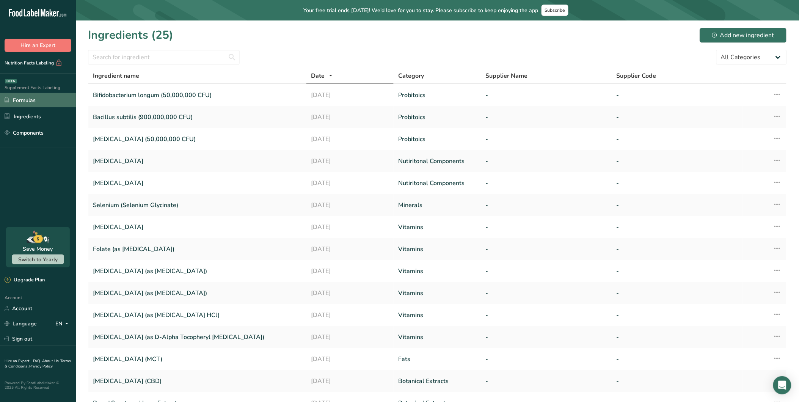
click at [21, 99] on link "Formulas" at bounding box center [38, 100] width 76 height 14
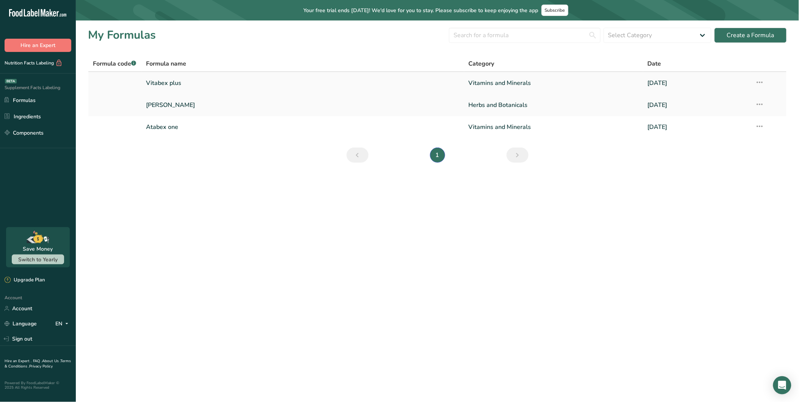
click at [173, 78] on link "Vitabex plus" at bounding box center [302, 83] width 313 height 16
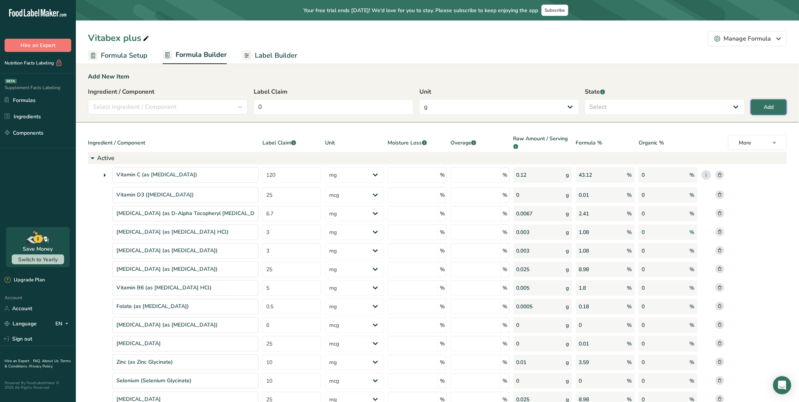
click at [719, 105] on div "Add" at bounding box center [769, 107] width 10 height 8
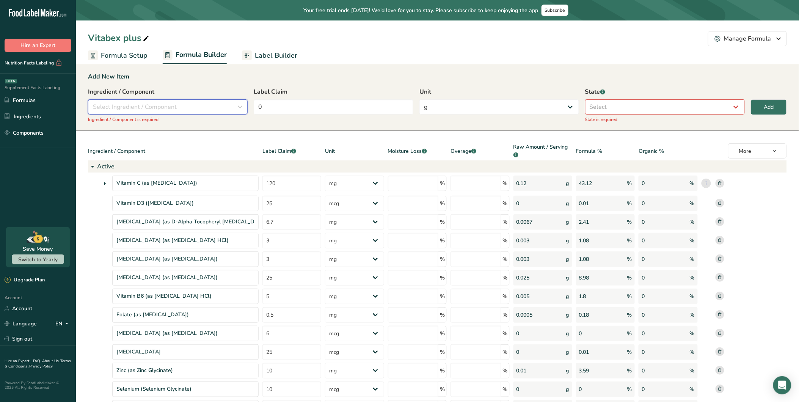
click at [242, 104] on icon "button" at bounding box center [239, 107] width 9 height 14
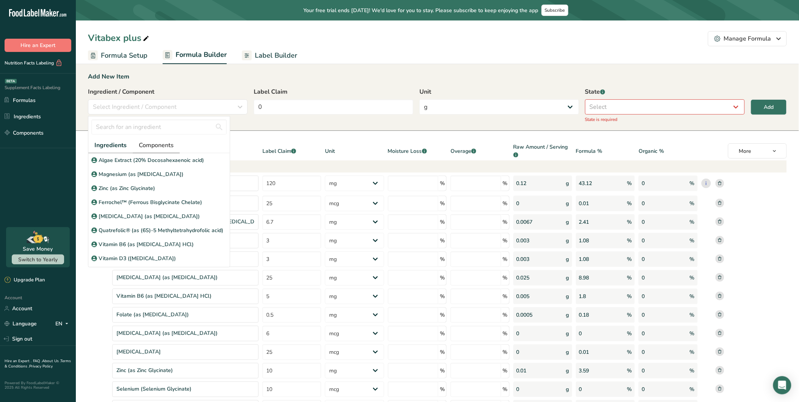
click at [162, 143] on span "Components" at bounding box center [156, 145] width 35 height 9
click at [164, 129] on input "text" at bounding box center [158, 126] width 135 height 15
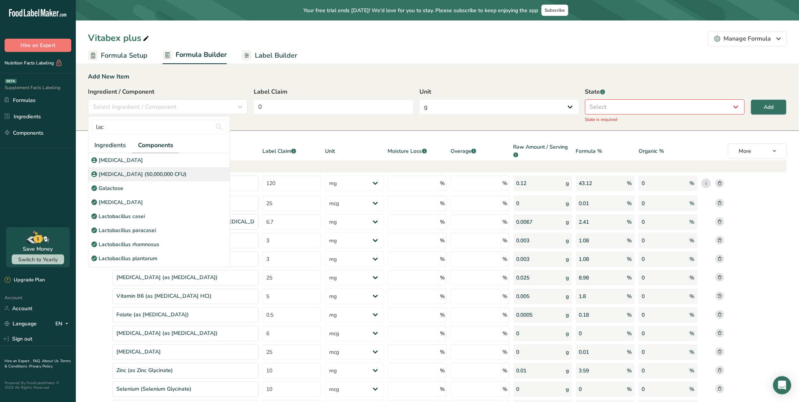
click at [154, 173] on p "[MEDICAL_DATA] (50,000,000 CFU)" at bounding box center [143, 174] width 88 height 8
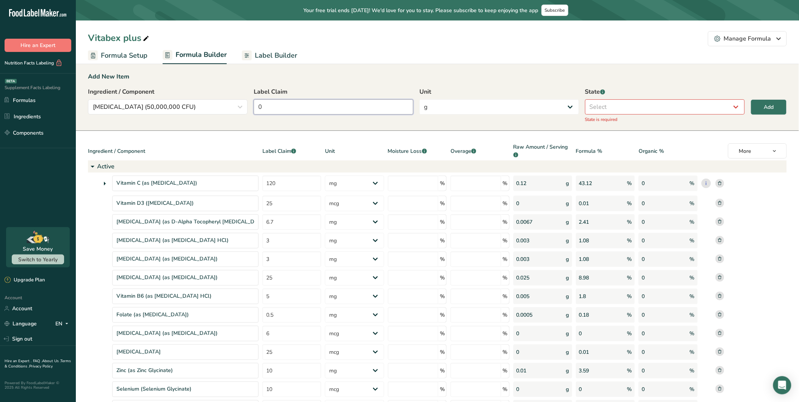
click at [319, 109] on input "0" at bounding box center [334, 106] width 160 height 15
click at [475, 108] on select "g Kilograms mg Oz Pound PPM B CFU mcg µg kcal kJ" at bounding box center [499, 106] width 160 height 15
click at [419, 99] on select "g Kilograms mg Oz Pound PPM B CFU mcg µg kcal kJ" at bounding box center [499, 106] width 160 height 15
click at [612, 104] on select "Select Active Inactive" at bounding box center [665, 106] width 160 height 15
click at [585, 99] on select "Select Active Inactive" at bounding box center [665, 106] width 160 height 15
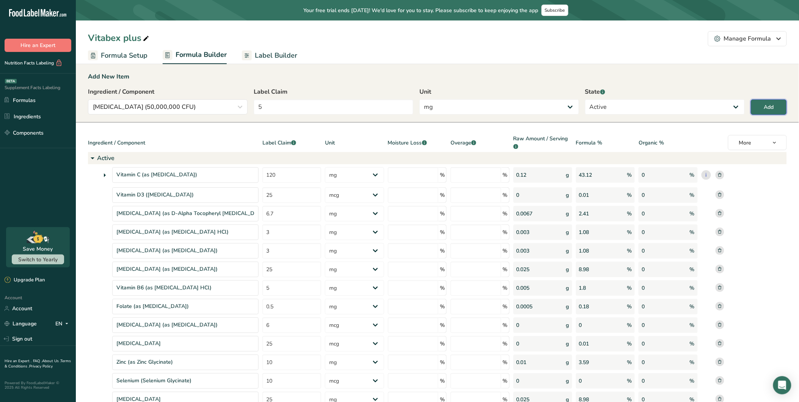
click at [719, 108] on button "Add" at bounding box center [769, 107] width 36 height 16
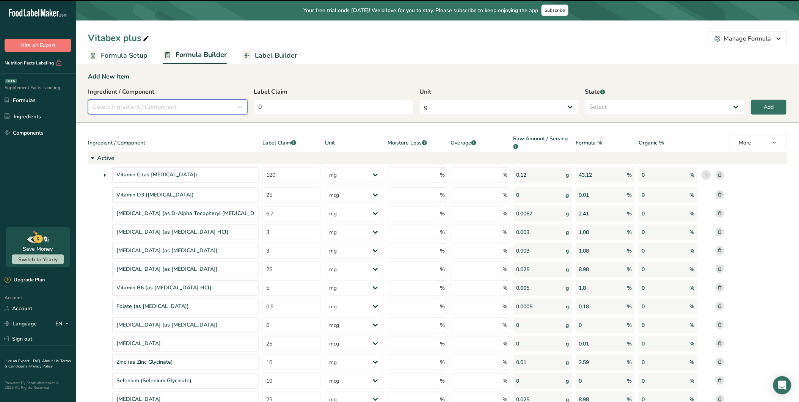
click at [224, 105] on div "Select Ingredient / Component" at bounding box center [165, 106] width 145 height 9
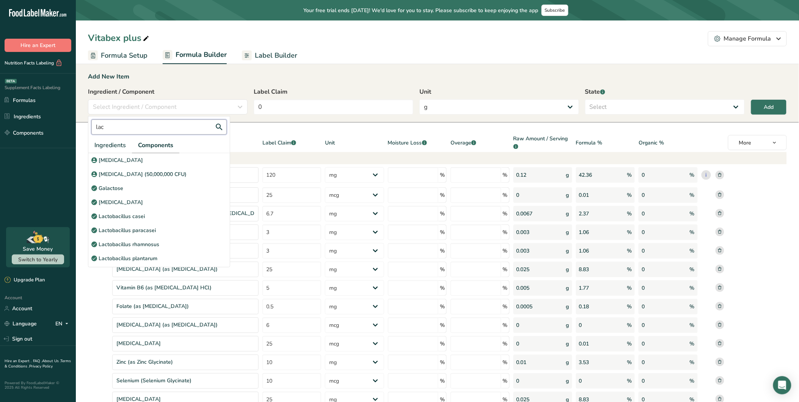
click at [183, 127] on input "lac" at bounding box center [158, 126] width 135 height 15
click at [149, 183] on div "Bacillus subtilis (900,000,000 CFU)" at bounding box center [158, 188] width 141 height 14
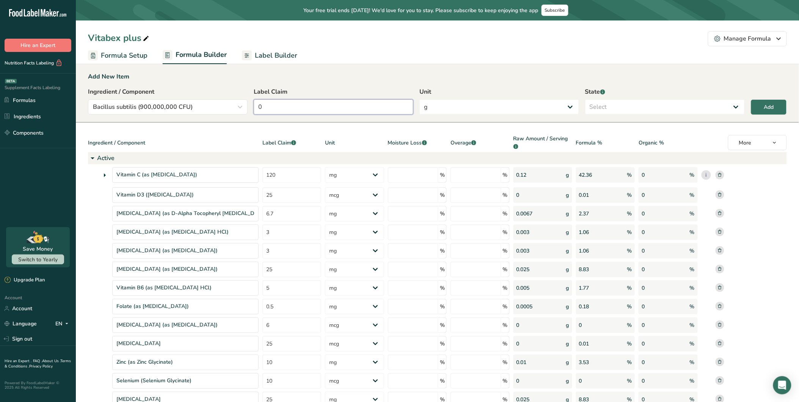
click at [336, 111] on input "0" at bounding box center [334, 106] width 160 height 15
drag, startPoint x: 219, startPoint y: 106, endPoint x: 198, endPoint y: 108, distance: 20.6
click at [201, 108] on div "Ingredient / Component Bacillus subtilis (900,000,000 CFU) baci Ingredients Com…" at bounding box center [437, 103] width 699 height 32
drag, startPoint x: 496, startPoint y: 108, endPoint x: 482, endPoint y: 116, distance: 15.4
click at [496, 108] on select "g Kilograms mg Oz Pound PPM B CFU mcg µg kcal kJ" at bounding box center [499, 106] width 160 height 15
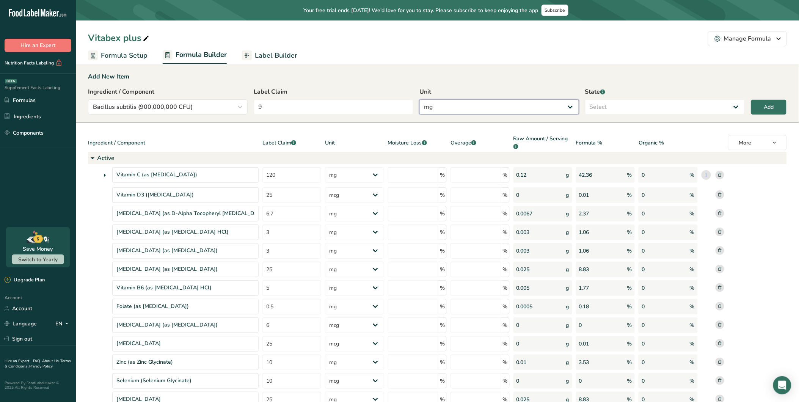
click at [419, 99] on select "g Kilograms mg Oz Pound PPM B CFU mcg µg kcal kJ" at bounding box center [499, 106] width 160 height 15
click at [617, 110] on select "Select Active Inactive" at bounding box center [665, 106] width 160 height 15
click at [585, 99] on select "Select Active Inactive" at bounding box center [665, 106] width 160 height 15
click at [719, 108] on button "Add" at bounding box center [769, 107] width 36 height 16
click at [212, 107] on div "Select Ingredient / Component" at bounding box center [165, 106] width 145 height 9
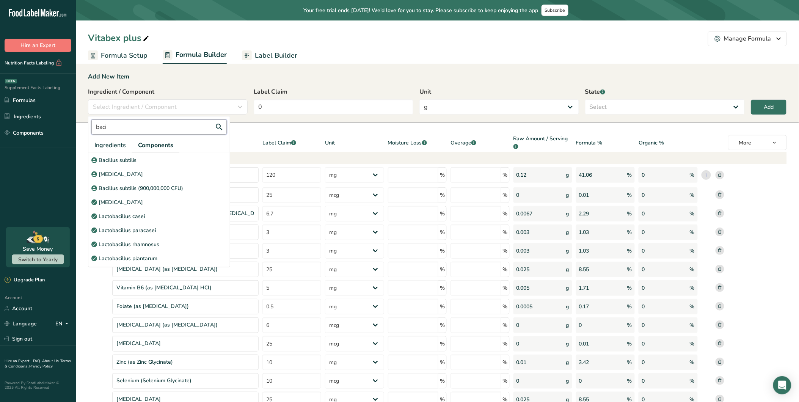
click at [156, 127] on input "baci" at bounding box center [158, 126] width 135 height 15
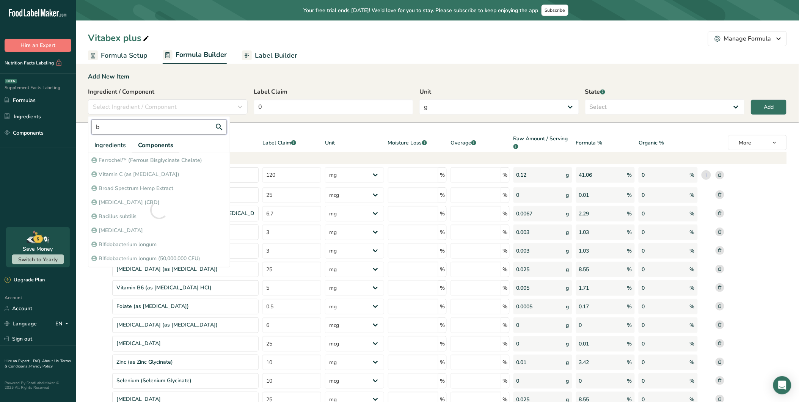
click at [156, 127] on input "b" at bounding box center [158, 126] width 135 height 15
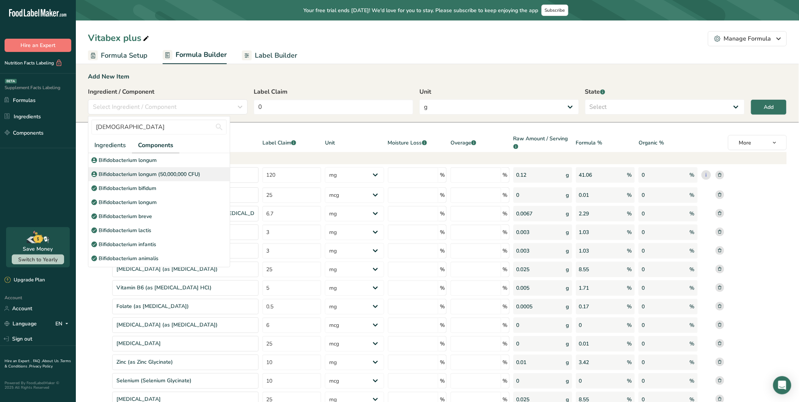
click at [154, 175] on p "Bifidobacterium longum (50,000,000 CFU)" at bounding box center [150, 174] width 102 height 8
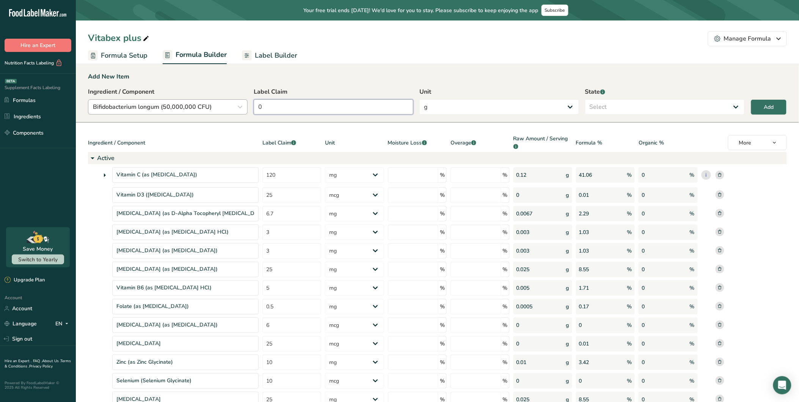
drag, startPoint x: 307, startPoint y: 109, endPoint x: 220, endPoint y: 107, distance: 87.2
click at [219, 107] on div "Ingredient / Component Bifidobacterium longum (50,000,000 CFU) bifi Ingredients…" at bounding box center [437, 103] width 699 height 32
drag, startPoint x: 480, startPoint y: 93, endPoint x: 478, endPoint y: 99, distance: 5.9
click at [480, 94] on label "Unit" at bounding box center [499, 91] width 160 height 9
click at [471, 105] on select "g Kilograms mg Oz Pound PPM B CFU mcg µg kcal kJ" at bounding box center [499, 106] width 160 height 15
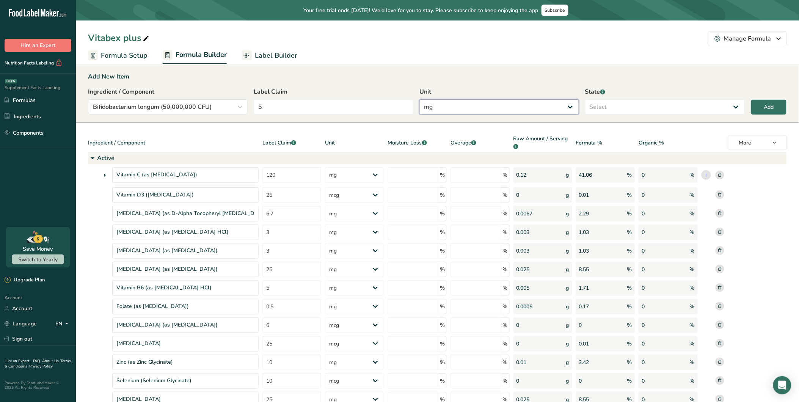
click at [419, 99] on select "g Kilograms mg Oz Pound PPM B CFU mcg µg kcal kJ" at bounding box center [499, 106] width 160 height 15
drag, startPoint x: 675, startPoint y: 105, endPoint x: 666, endPoint y: 108, distance: 9.5
click at [675, 105] on select "Select Active Inactive" at bounding box center [665, 106] width 160 height 15
click at [585, 99] on select "Select Active Inactive" at bounding box center [665, 106] width 160 height 15
click at [719, 105] on button "Add" at bounding box center [769, 107] width 36 height 16
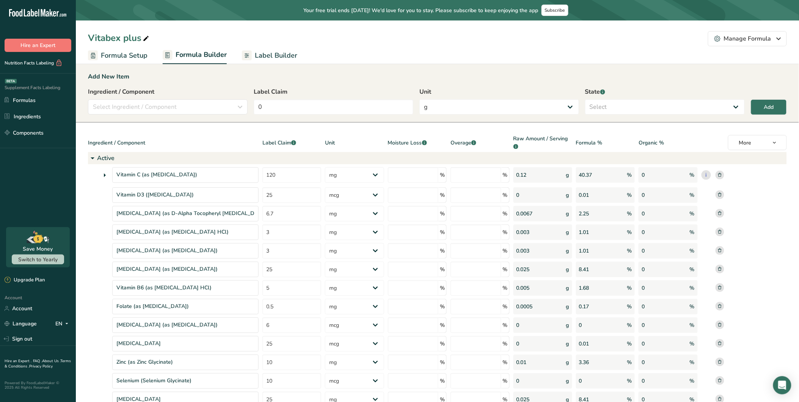
click at [274, 54] on span "Label Builder" at bounding box center [276, 55] width 42 height 10
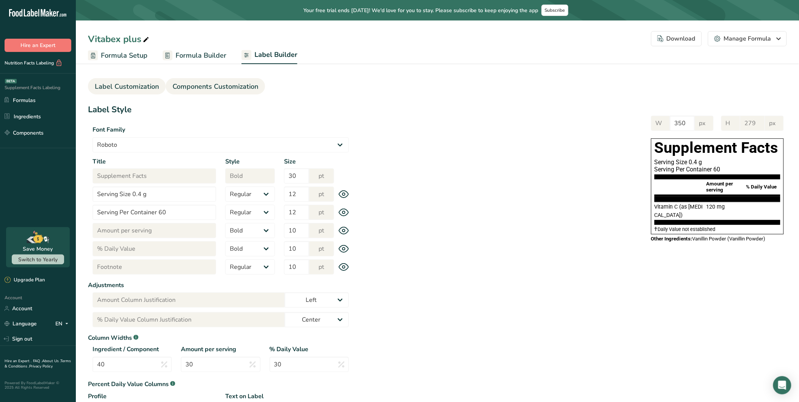
click at [237, 87] on span "Components Customization" at bounding box center [216, 87] width 86 height 10
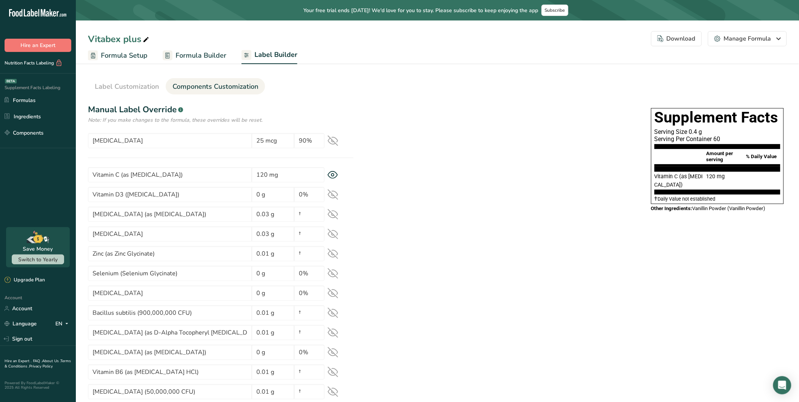
click at [334, 141] on icon at bounding box center [333, 140] width 11 height 11
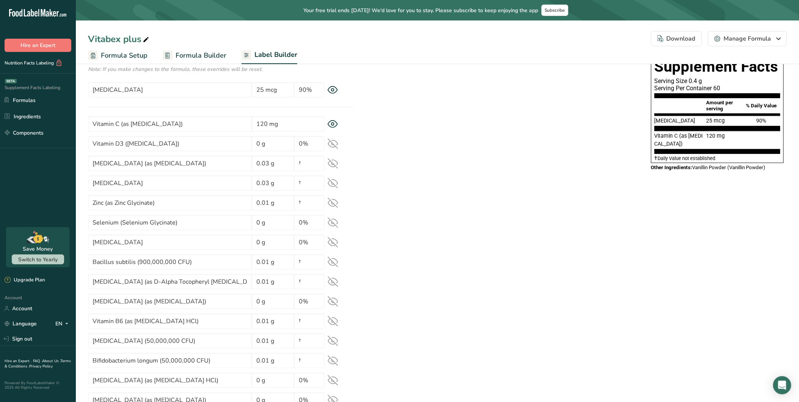
scroll to position [84, 0]
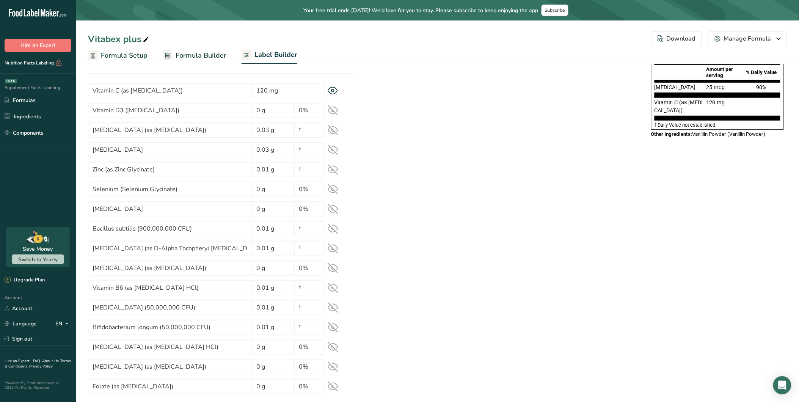
click at [339, 110] on div "Vitamin D3 ([MEDICAL_DATA]) 0 g 0%" at bounding box center [220, 110] width 265 height 15
click at [334, 108] on icon at bounding box center [333, 110] width 11 height 11
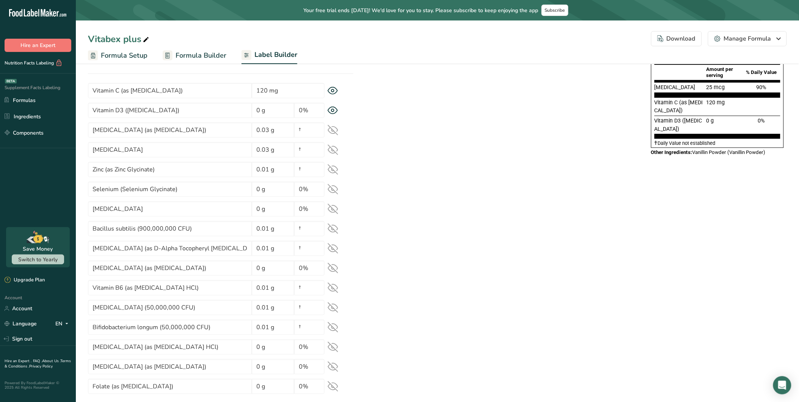
drag, startPoint x: 334, startPoint y: 123, endPoint x: 358, endPoint y: 158, distance: 42.8
click at [334, 124] on div "[MEDICAL_DATA] (as [MEDICAL_DATA]) 0.03 g †" at bounding box center [220, 129] width 265 height 15
click at [333, 125] on icon at bounding box center [333, 130] width 11 height 11
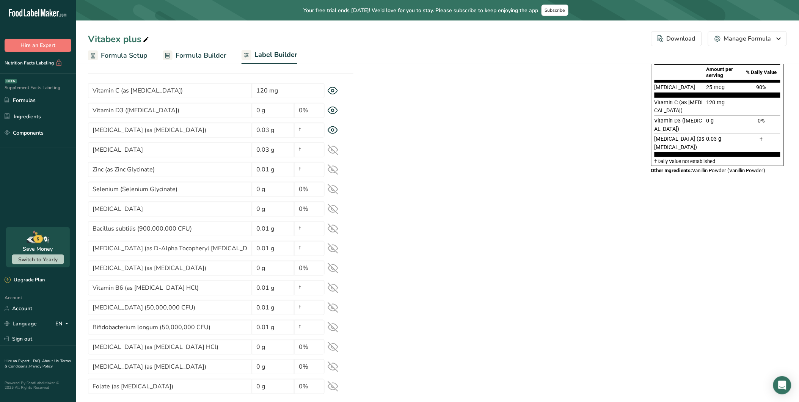
drag, startPoint x: 332, startPoint y: 144, endPoint x: 335, endPoint y: 159, distance: 15.5
click at [334, 147] on icon at bounding box center [333, 149] width 11 height 11
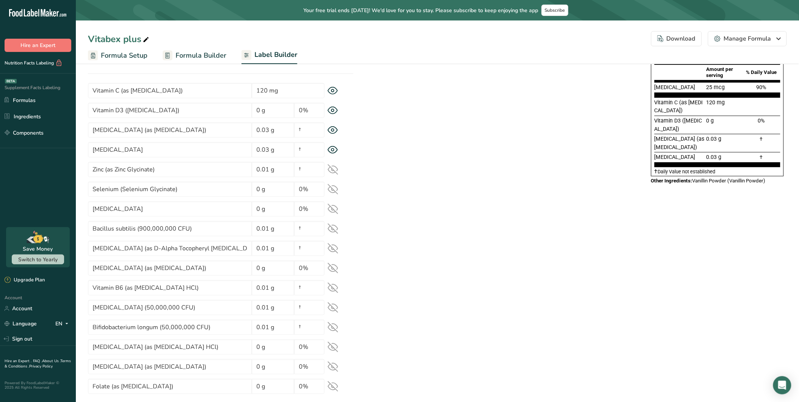
drag, startPoint x: 334, startPoint y: 163, endPoint x: 331, endPoint y: 174, distance: 11.2
click at [334, 165] on div "Zinc (as [PERSON_NAME]) 0.01 g †" at bounding box center [220, 169] width 265 height 15
click at [331, 169] on icon at bounding box center [333, 169] width 11 height 11
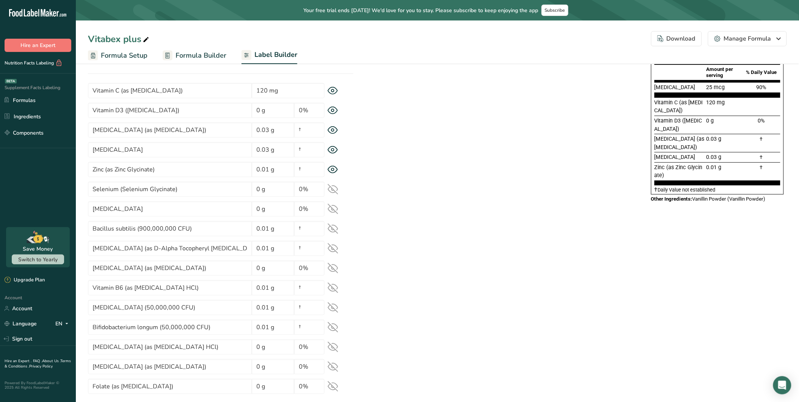
drag, startPoint x: 329, startPoint y: 190, endPoint x: 351, endPoint y: 206, distance: 27.5
click at [331, 192] on icon at bounding box center [333, 189] width 10 height 7
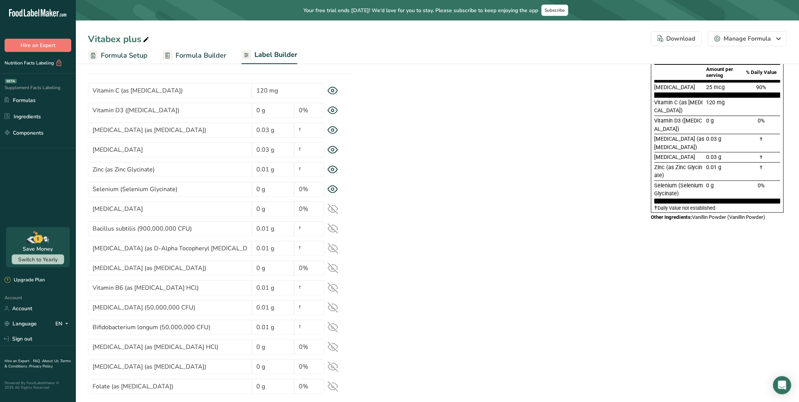
click at [332, 206] on icon at bounding box center [333, 209] width 11 height 11
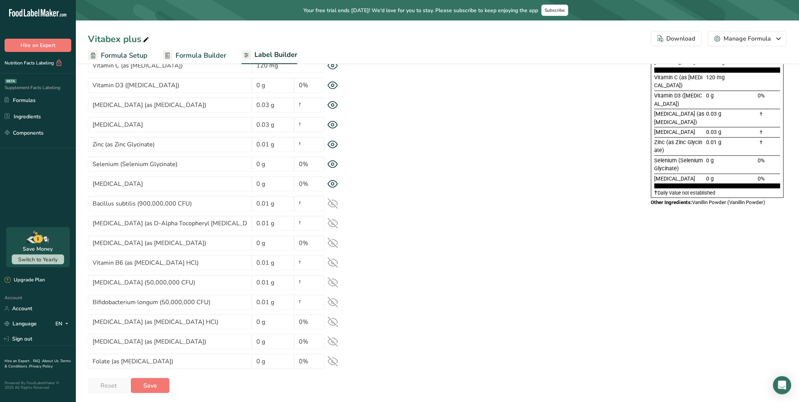
scroll to position [112, 0]
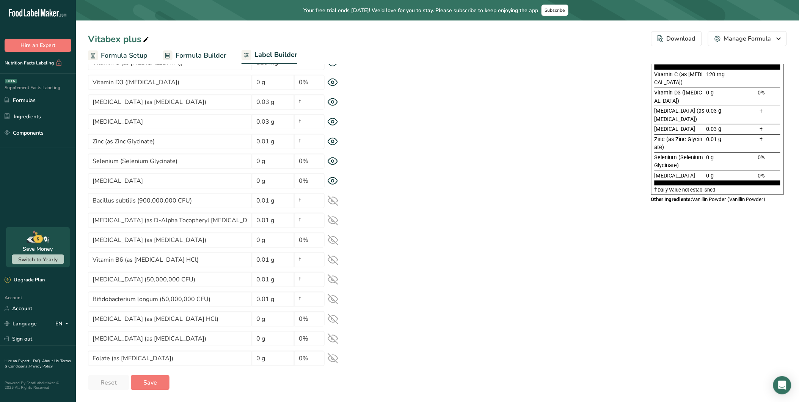
click at [332, 192] on section "Vitamin C (as [MEDICAL_DATA]) 120 mg Vitamin D3 ([MEDICAL_DATA]) 0 g 0% [MEDICA…" at bounding box center [220, 210] width 265 height 311
drag, startPoint x: 335, startPoint y: 199, endPoint x: 329, endPoint y: 217, distance: 18.3
click at [335, 201] on icon at bounding box center [333, 200] width 11 height 11
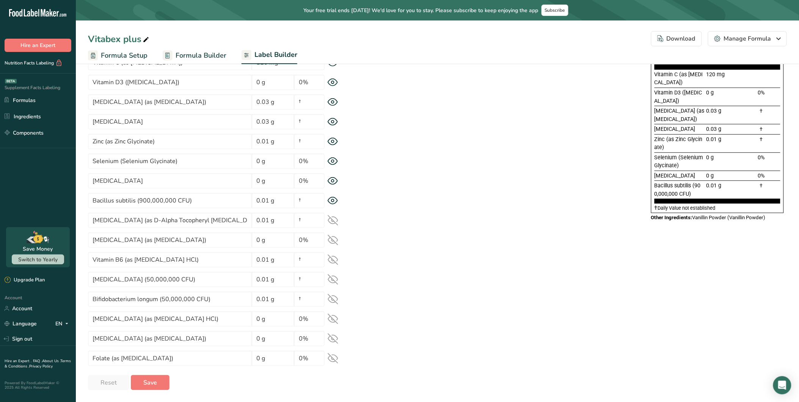
click at [329, 219] on icon at bounding box center [333, 220] width 11 height 11
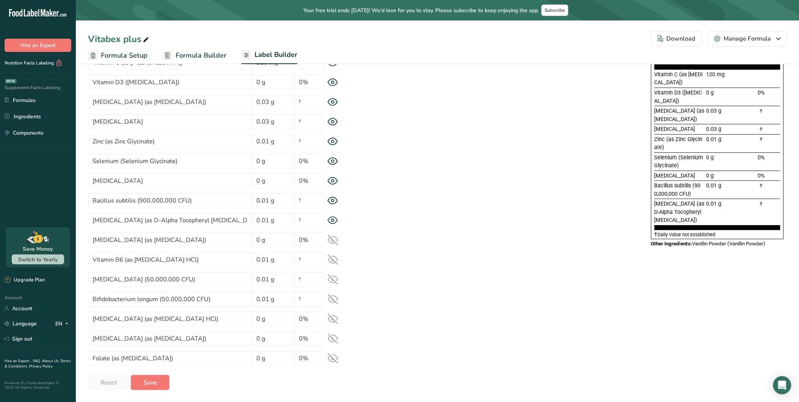
click at [334, 240] on icon at bounding box center [333, 240] width 11 height 11
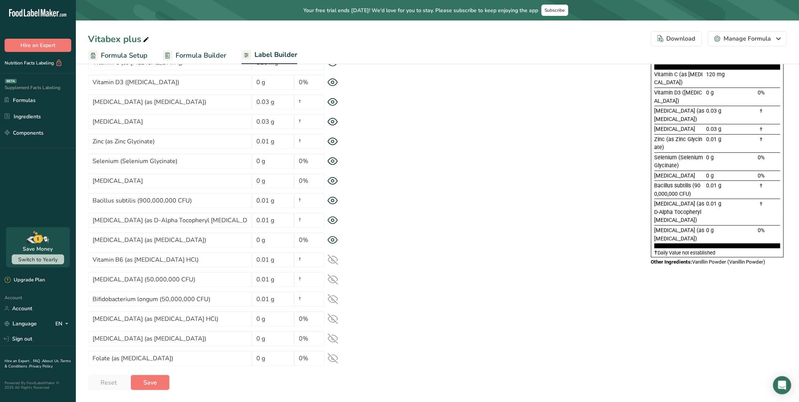
click at [334, 262] on icon at bounding box center [333, 259] width 11 height 11
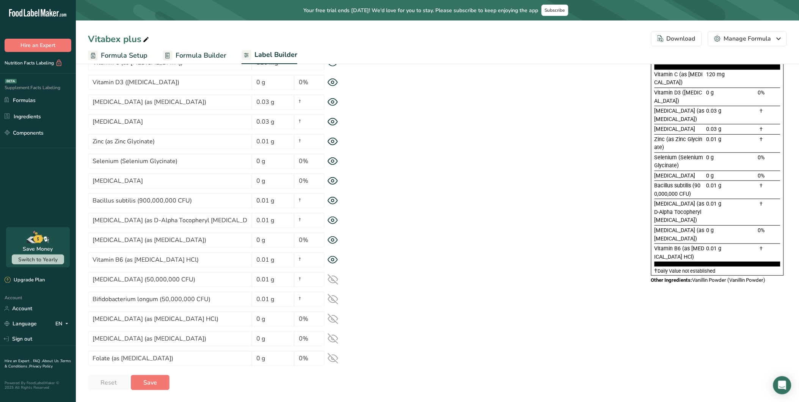
drag, startPoint x: 330, startPoint y: 280, endPoint x: 332, endPoint y: 286, distance: 6.6
click at [330, 281] on icon at bounding box center [333, 279] width 11 height 11
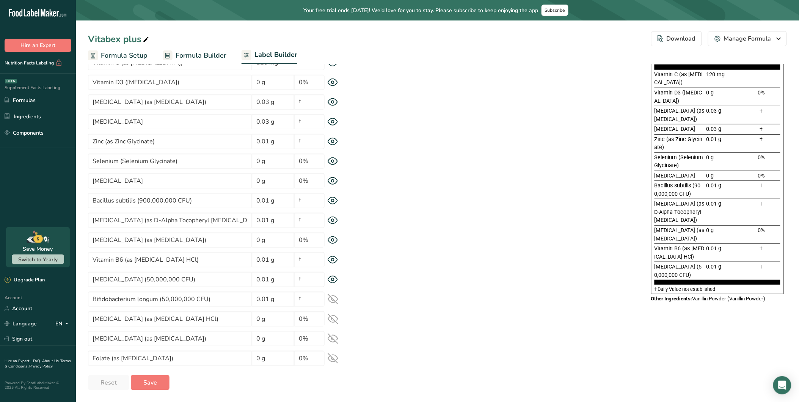
click at [331, 303] on icon at bounding box center [333, 299] width 11 height 11
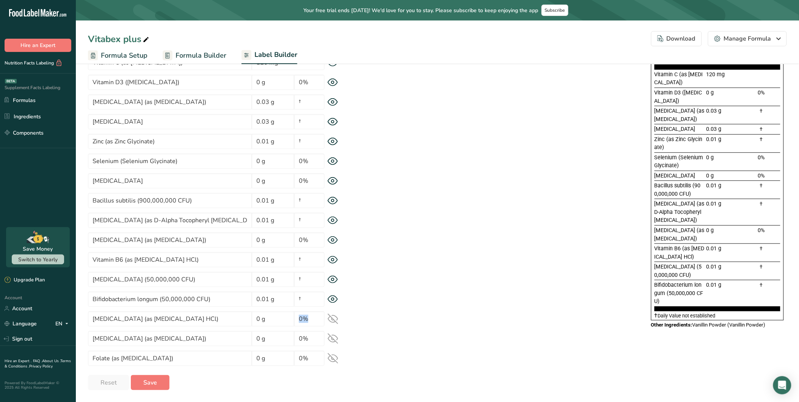
click at [334, 318] on icon at bounding box center [333, 319] width 11 height 11
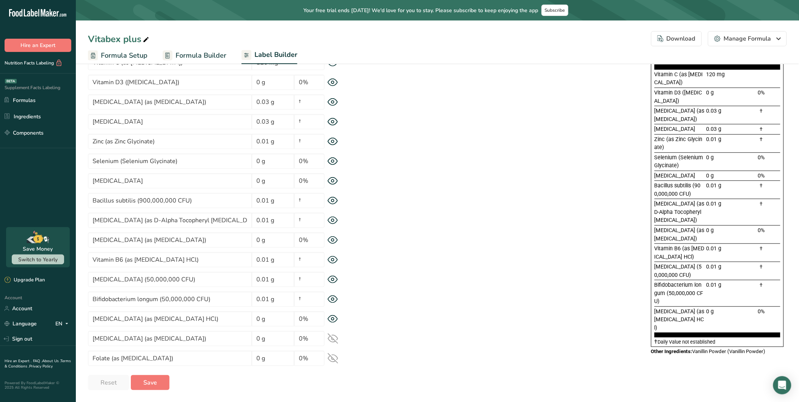
click at [330, 342] on icon at bounding box center [333, 338] width 11 height 11
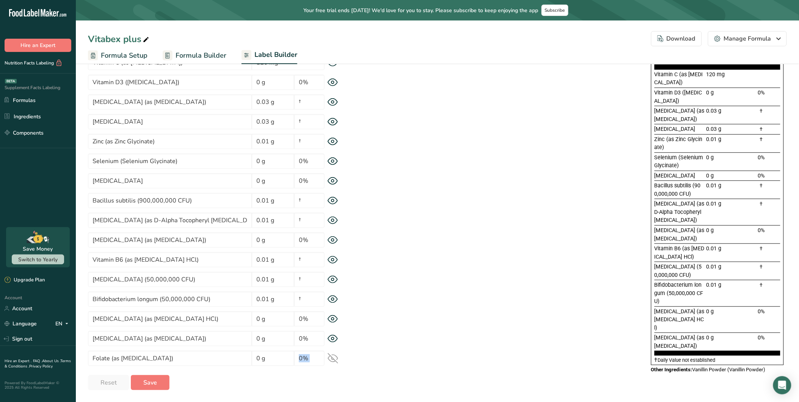
click at [335, 358] on icon at bounding box center [333, 358] width 11 height 11
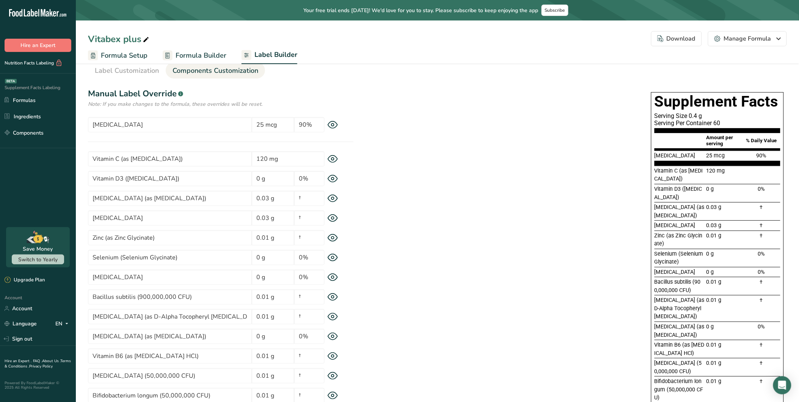
scroll to position [0, 0]
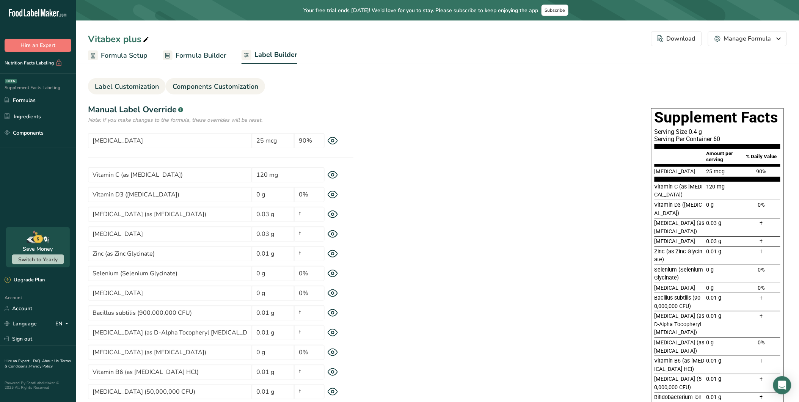
click at [132, 83] on span "Label Customization" at bounding box center [127, 87] width 64 height 10
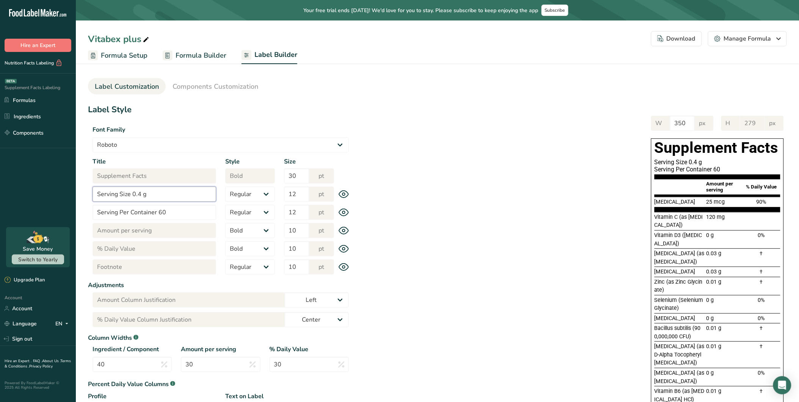
click at [168, 196] on input "Serving Size 0.4 g" at bounding box center [155, 194] width 124 height 15
click at [408, 198] on div "W 350 px H 279 px Supplement Facts Serving Size 1 Capsule Serving Per Container…" at bounding box center [569, 323] width 433 height 431
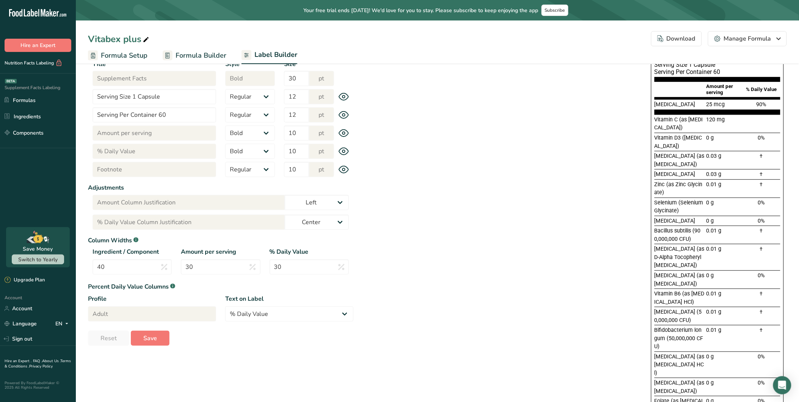
scroll to position [151, 0]
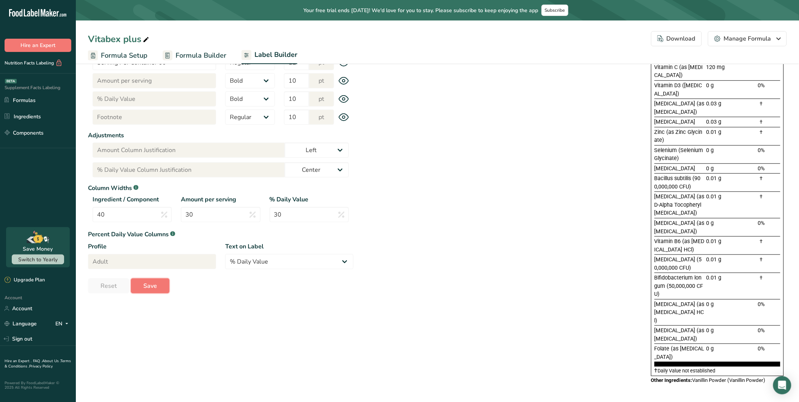
click at [146, 282] on span "Save" at bounding box center [150, 285] width 14 height 9
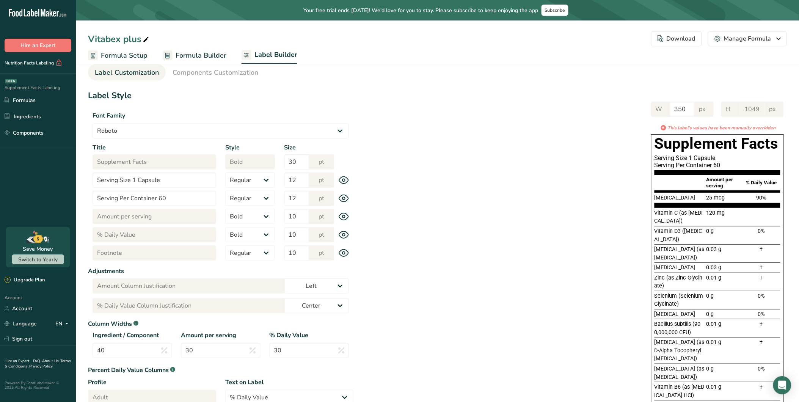
scroll to position [0, 0]
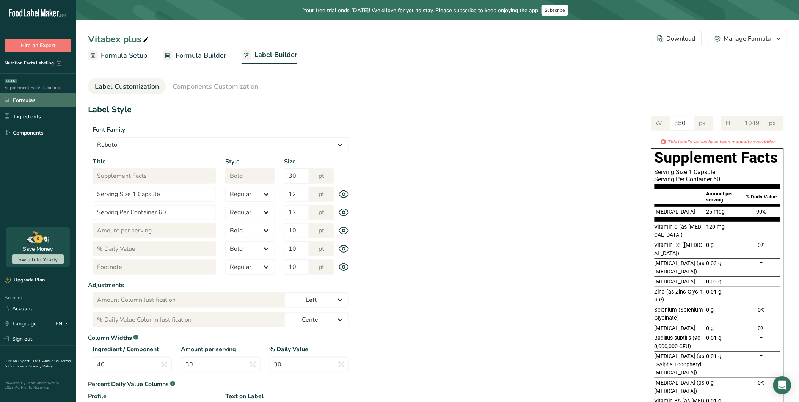
click at [31, 96] on link "Formulas" at bounding box center [38, 100] width 76 height 14
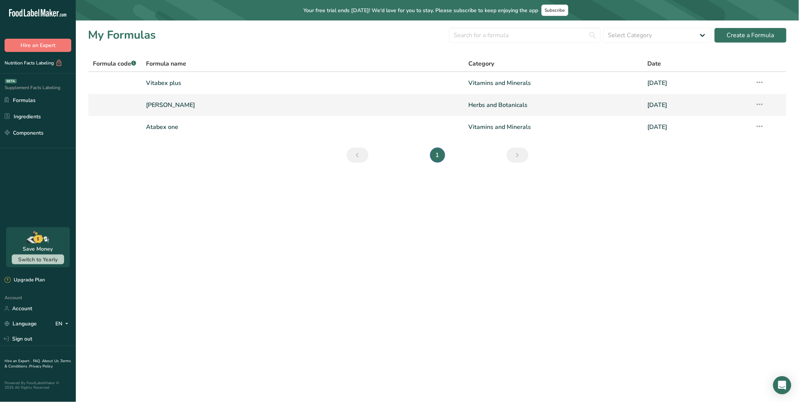
click at [172, 104] on link "[PERSON_NAME]" at bounding box center [302, 105] width 313 height 16
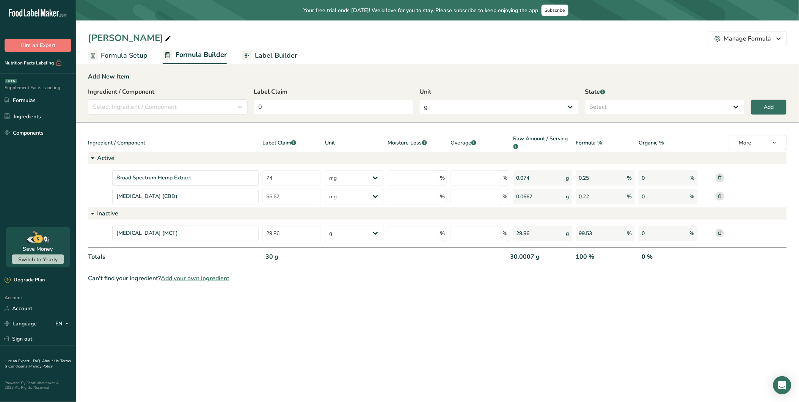
click at [268, 58] on span "Label Builder" at bounding box center [276, 55] width 42 height 10
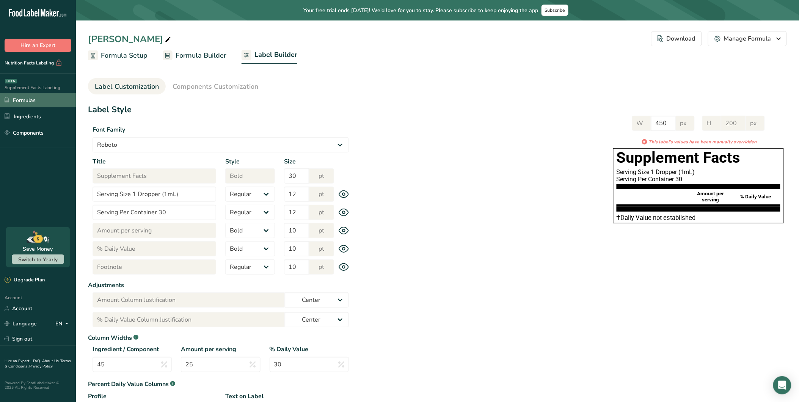
click at [23, 94] on link "Formulas" at bounding box center [38, 100] width 76 height 14
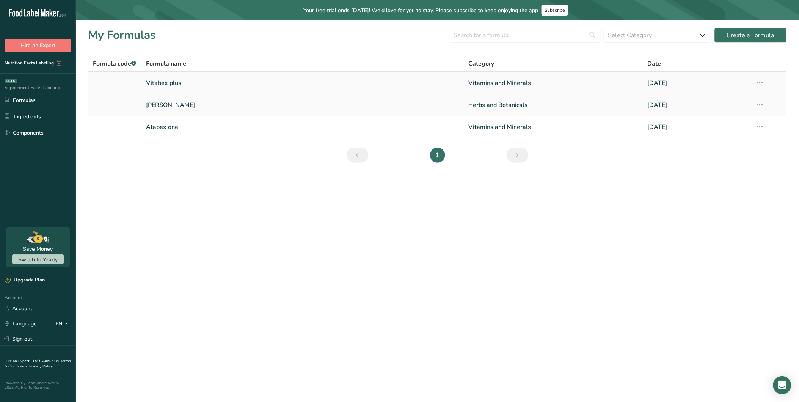
click at [173, 81] on link "Vitabex plus" at bounding box center [302, 83] width 313 height 16
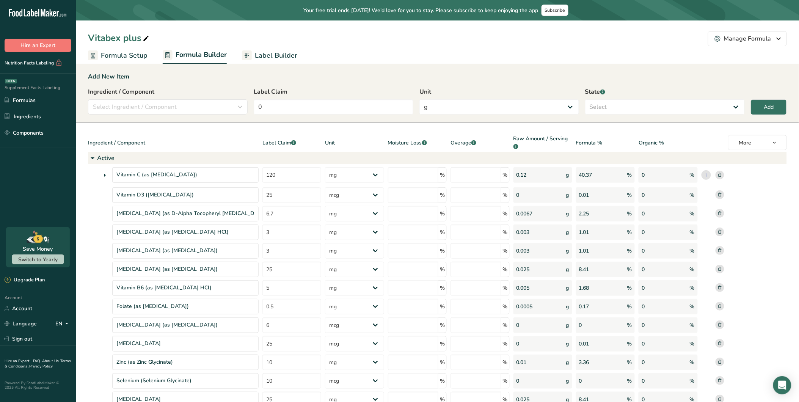
click at [280, 53] on span "Label Builder" at bounding box center [276, 55] width 42 height 10
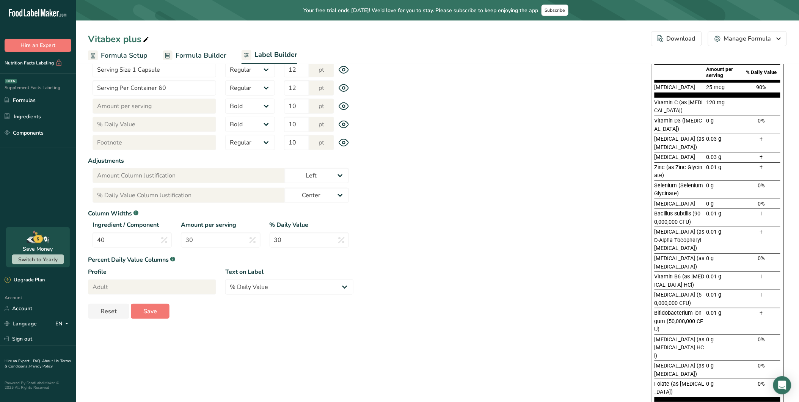
scroll to position [161, 0]
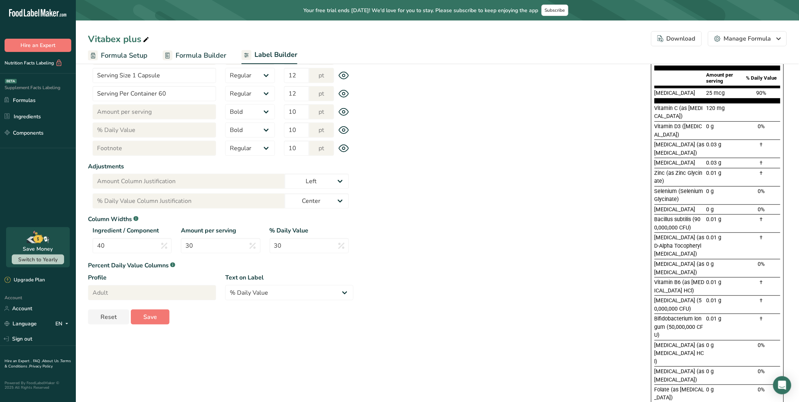
drag, startPoint x: 343, startPoint y: 147, endPoint x: 372, endPoint y: 170, distance: 36.9
click at [344, 147] on icon at bounding box center [343, 148] width 3 height 3
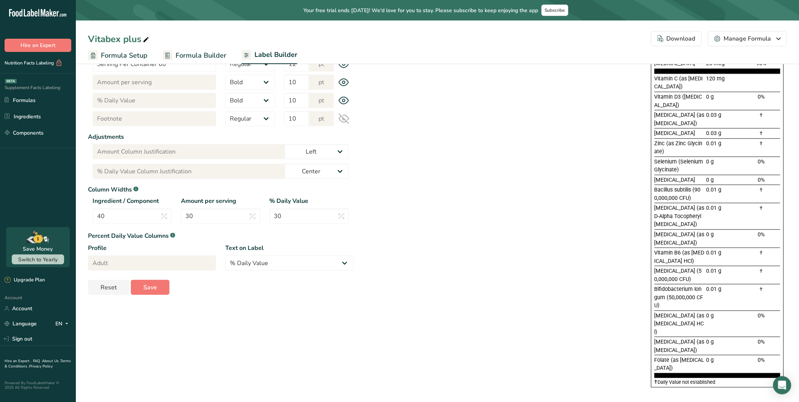
scroll to position [152, 0]
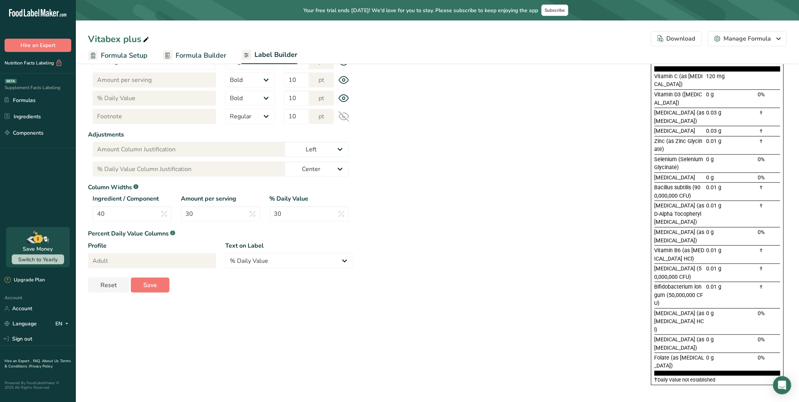
click at [347, 114] on icon at bounding box center [344, 116] width 11 height 11
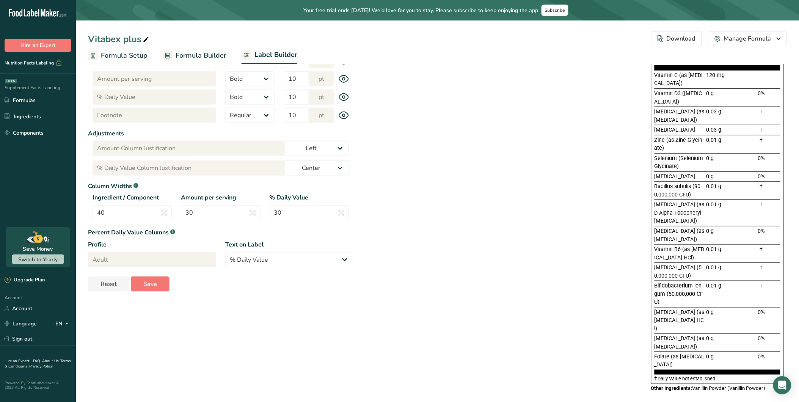
click at [347, 114] on icon at bounding box center [344, 115] width 11 height 8
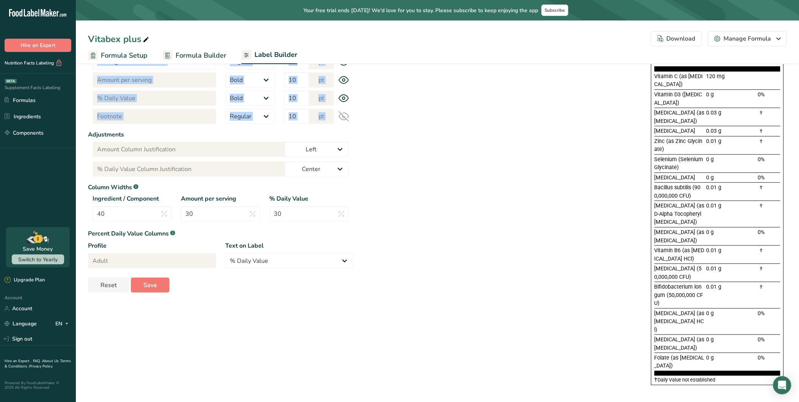
click at [347, 114] on icon at bounding box center [344, 116] width 11 height 11
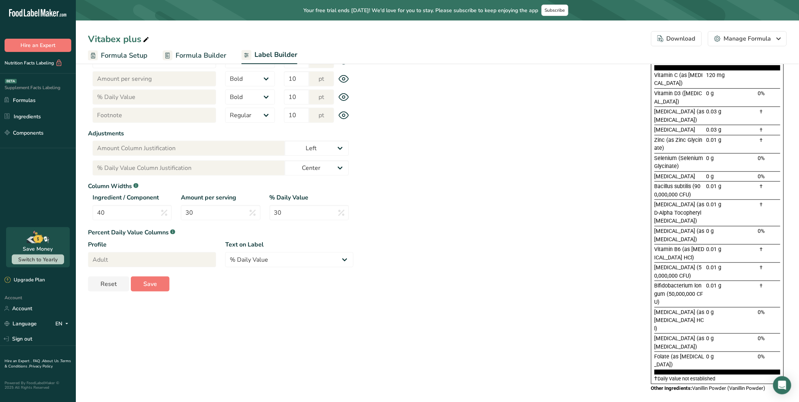
drag, startPoint x: 347, startPoint y: 114, endPoint x: 416, endPoint y: 153, distance: 79.6
click at [416, 153] on div "W 350 px H 1049 px * This label's values have been manually overridden Suppleme…" at bounding box center [569, 176] width 433 height 441
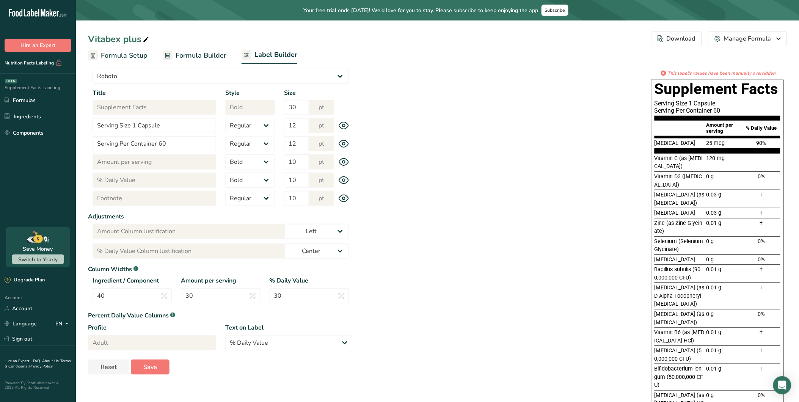
scroll to position [67, 0]
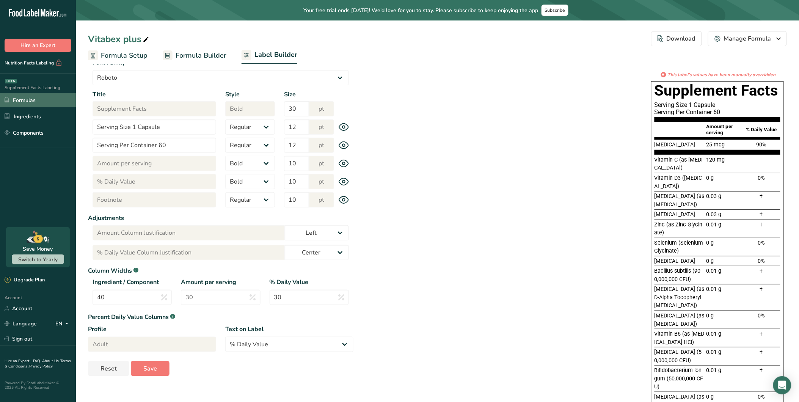
click at [25, 99] on link "Formulas" at bounding box center [38, 100] width 76 height 14
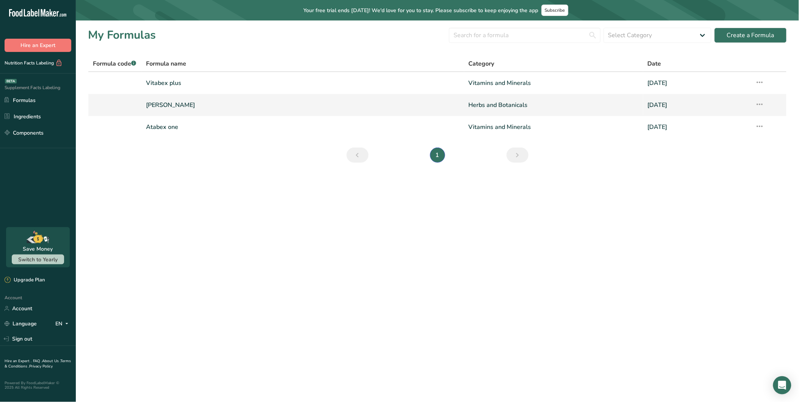
click at [176, 104] on link "[PERSON_NAME]" at bounding box center [302, 105] width 313 height 16
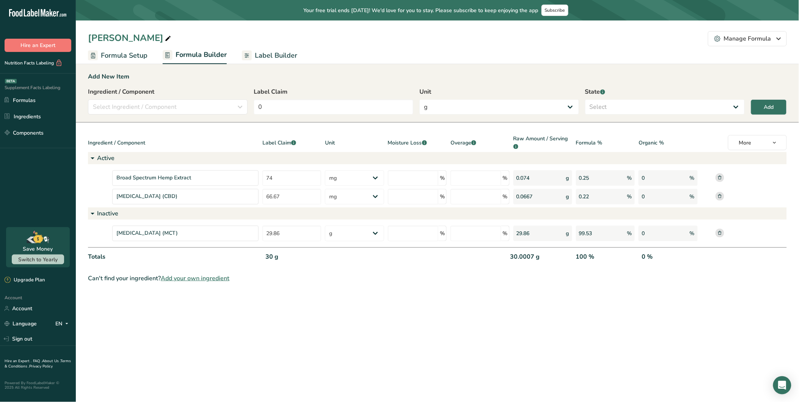
click at [336, 280] on div "Can't find your ingredient? Add your own ingredient" at bounding box center [437, 278] width 699 height 9
click at [585, 254] on div "100 %" at bounding box center [604, 260] width 62 height 16
drag, startPoint x: 585, startPoint y: 254, endPoint x: 588, endPoint y: 289, distance: 34.7
click at [588, 289] on section "Add New Item Ingredient / Component Select Ingredient / Component Ingredients C…" at bounding box center [437, 177] width 723 height 235
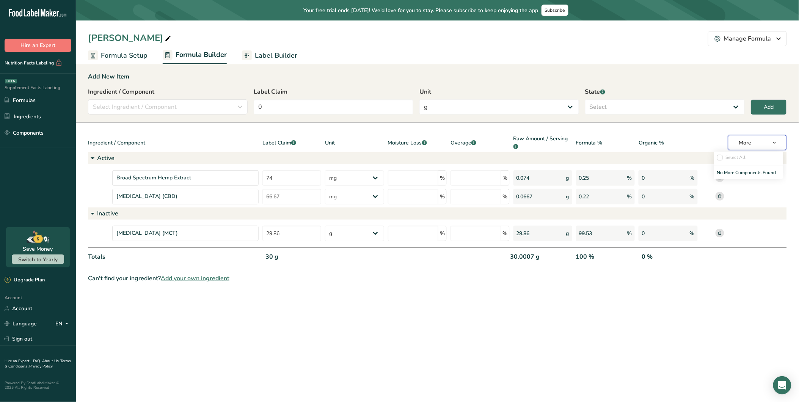
click at [719, 141] on icon "button" at bounding box center [775, 142] width 6 height 9
drag, startPoint x: 569, startPoint y: 306, endPoint x: 561, endPoint y: 304, distance: 8.2
click at [569, 306] on main "Your free trial ends [DATE]! We'd love for you to stay. Please subscribe to kee…" at bounding box center [399, 201] width 799 height 402
click at [278, 52] on span "Label Builder" at bounding box center [276, 55] width 42 height 10
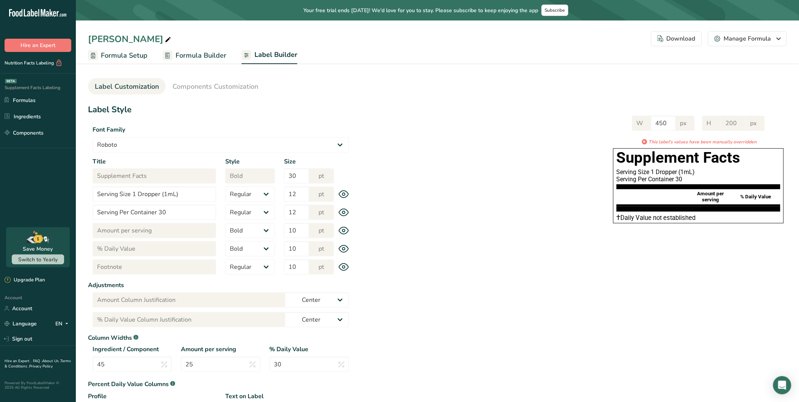
click at [345, 266] on icon at bounding box center [343, 267] width 3 height 3
click at [345, 266] on icon at bounding box center [344, 267] width 11 height 11
click at [345, 266] on icon at bounding box center [344, 267] width 11 height 8
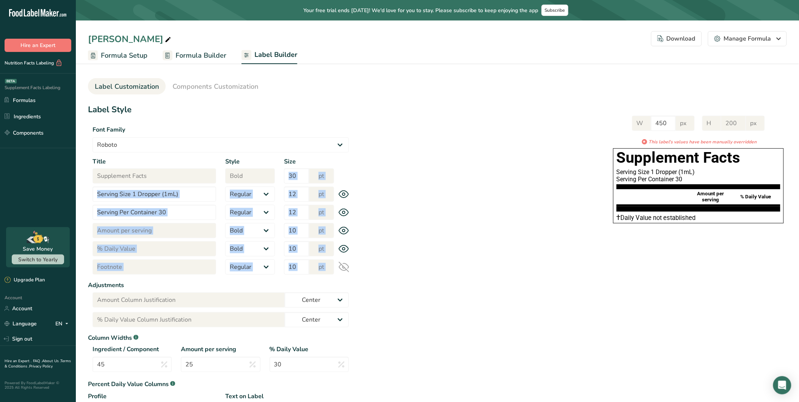
click at [345, 266] on icon at bounding box center [344, 267] width 11 height 11
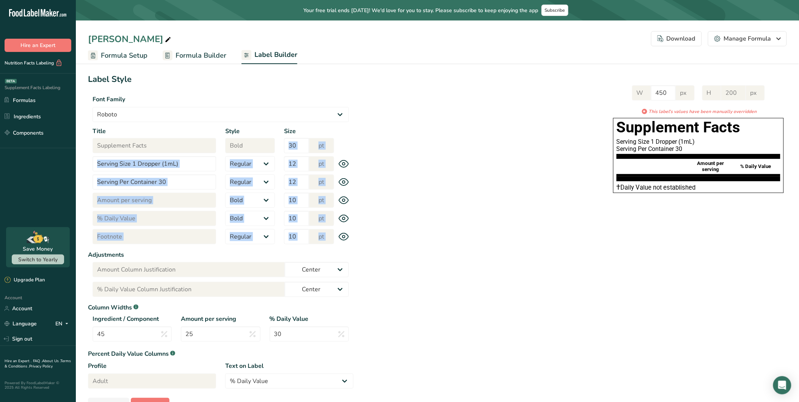
scroll to position [53, 0]
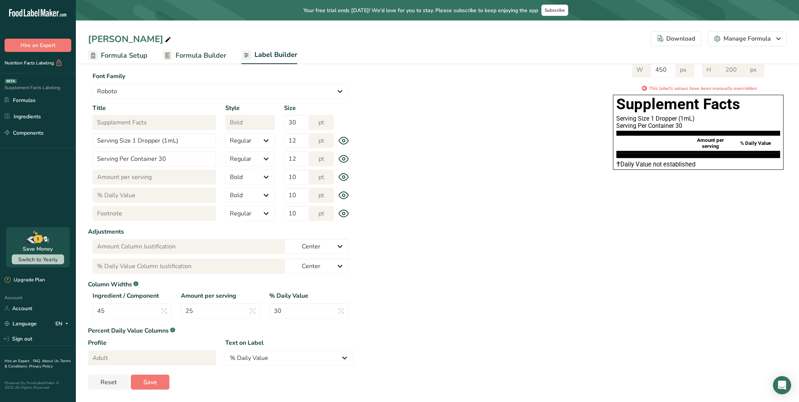
click at [435, 239] on div "Label Style Font Family Arial Roboto Helvetica [GEOGRAPHIC_DATA] [DEMOGRAPHIC_D…" at bounding box center [437, 220] width 699 height 340
click at [266, 215] on select "Regular Bold" at bounding box center [250, 213] width 50 height 15
click at [225, 206] on select "Regular Bold" at bounding box center [250, 213] width 50 height 15
click at [263, 214] on select "Regular Bold" at bounding box center [250, 213] width 50 height 15
click at [225, 206] on select "Regular Bold" at bounding box center [250, 213] width 50 height 15
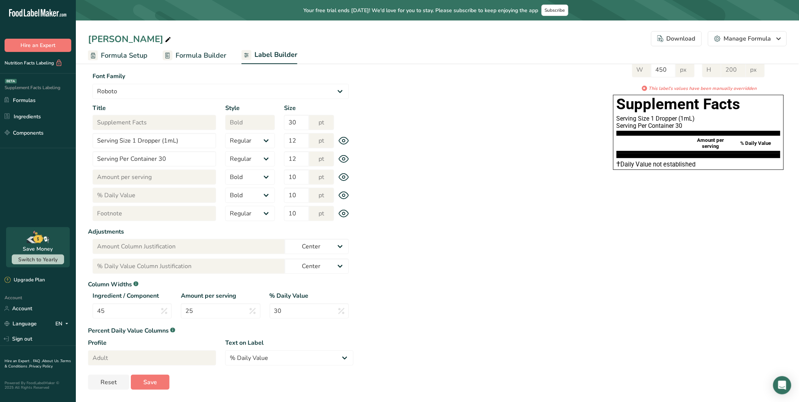
click at [348, 213] on icon at bounding box center [344, 213] width 10 height 7
click at [347, 213] on icon at bounding box center [344, 213] width 11 height 11
click at [405, 215] on div "Label Style Font Family Arial Roboto Helvetica [GEOGRAPHIC_DATA] [DEMOGRAPHIC_D…" at bounding box center [437, 220] width 699 height 340
click at [344, 216] on icon at bounding box center [344, 214] width 11 height 8
click at [345, 215] on icon at bounding box center [344, 214] width 10 height 10
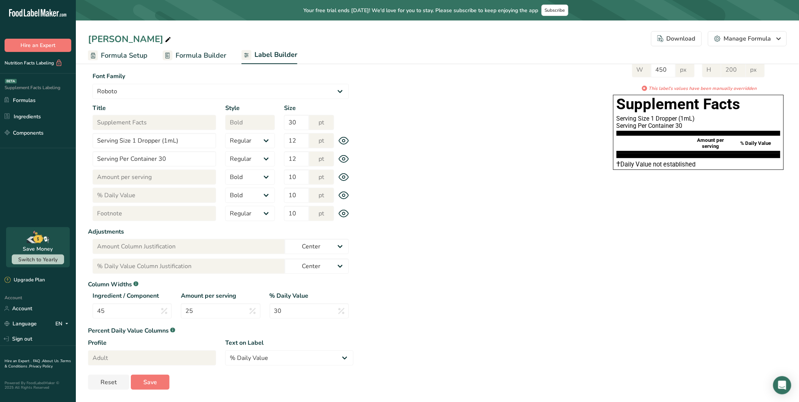
drag, startPoint x: 345, startPoint y: 215, endPoint x: 397, endPoint y: 221, distance: 51.9
click at [397, 221] on div "Label Style Font Family Arial Roboto Helvetica [GEOGRAPHIC_DATA] [DEMOGRAPHIC_D…" at bounding box center [437, 220] width 699 height 340
click at [179, 56] on span "Formula Builder" at bounding box center [201, 55] width 51 height 10
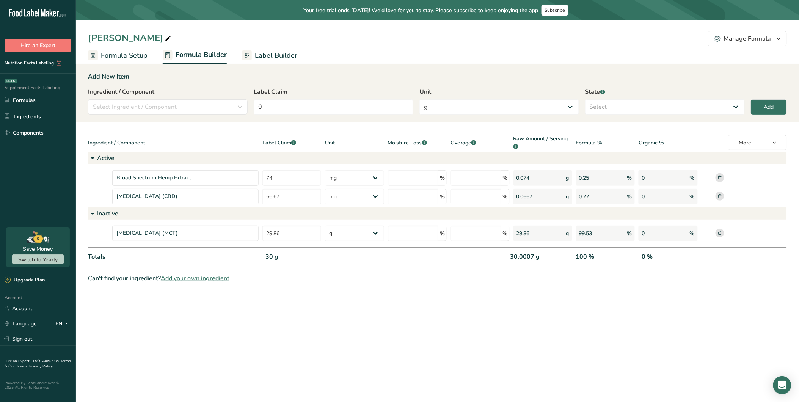
click at [283, 58] on span "Label Builder" at bounding box center [276, 55] width 42 height 10
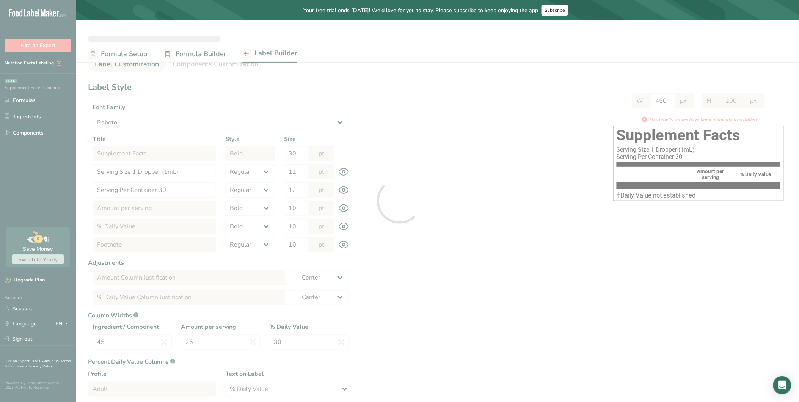
scroll to position [42, 0]
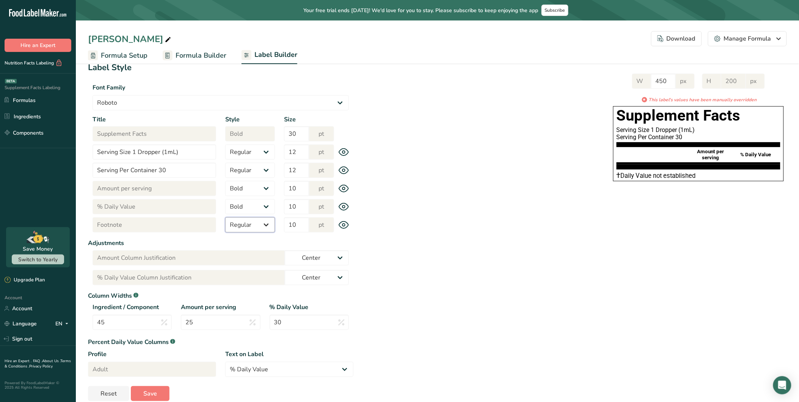
click at [267, 224] on select "Regular Bold" at bounding box center [250, 224] width 50 height 15
click at [397, 224] on div "Label Style Font Family Arial Roboto Helvetica [GEOGRAPHIC_DATA] [DEMOGRAPHIC_D…" at bounding box center [437, 231] width 699 height 340
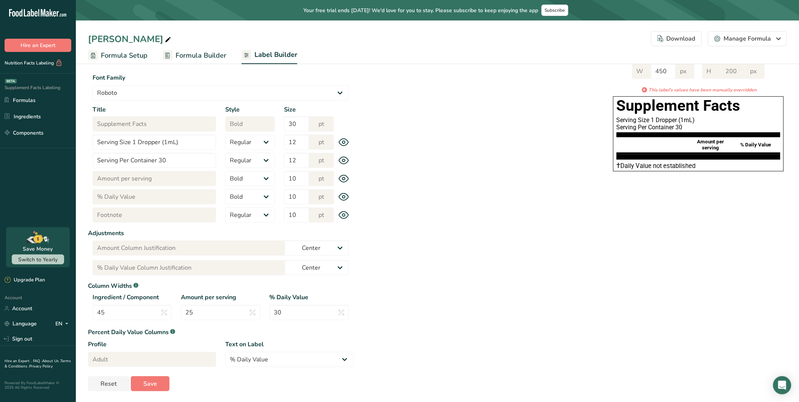
scroll to position [53, 0]
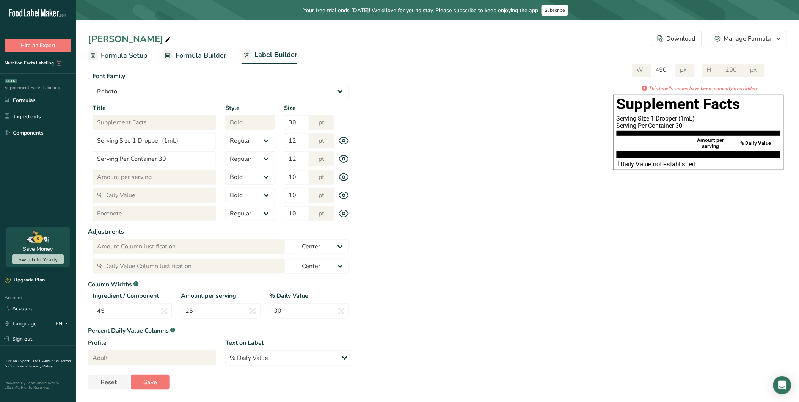
click at [339, 156] on icon at bounding box center [344, 159] width 11 height 8
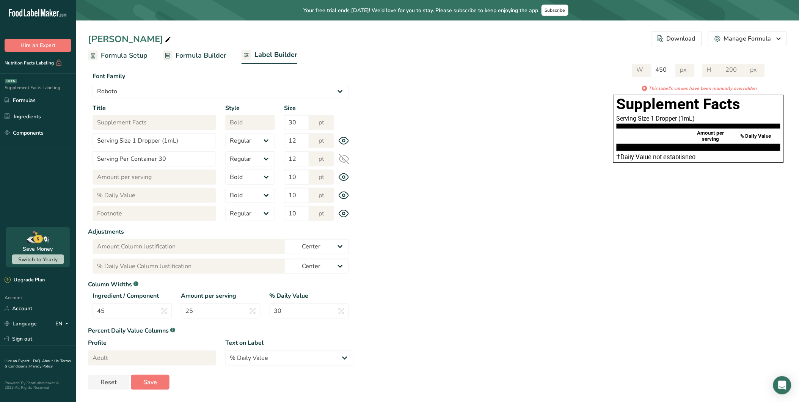
click at [343, 158] on icon at bounding box center [344, 159] width 10 height 10
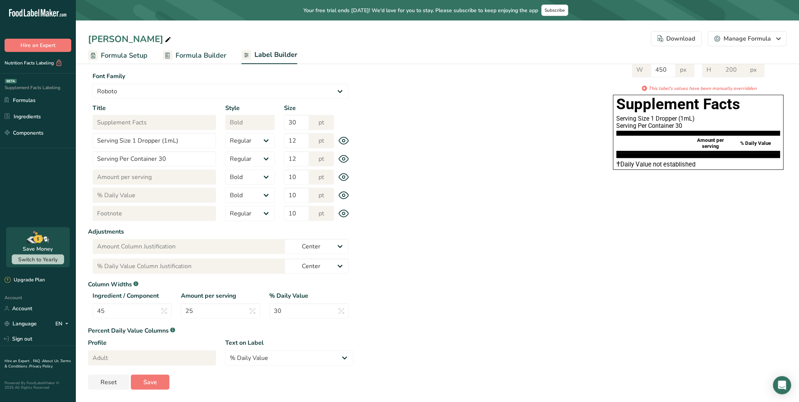
click at [346, 133] on div "Title Serving Size 1 Dropper (1mL) Style Regular Bold Size 12 pt" at bounding box center [220, 140] width 265 height 15
click at [342, 138] on icon at bounding box center [344, 141] width 11 height 8
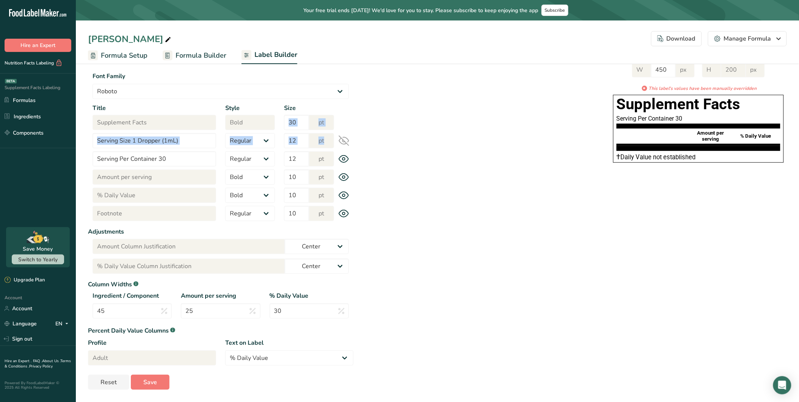
click at [342, 138] on icon at bounding box center [344, 140] width 11 height 11
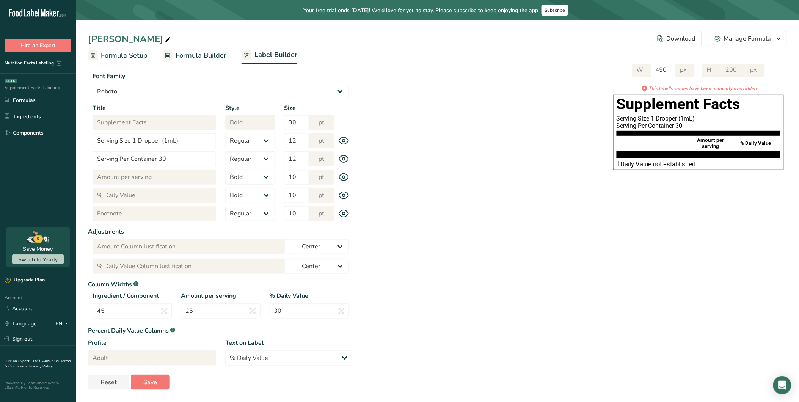
drag, startPoint x: 342, startPoint y: 138, endPoint x: 397, endPoint y: 165, distance: 60.5
click at [397, 165] on div "W 450 px H 200 px * This label's values have been manually overridden Supplemen…" at bounding box center [569, 115] width 433 height 120
click at [345, 213] on icon at bounding box center [344, 214] width 11 height 8
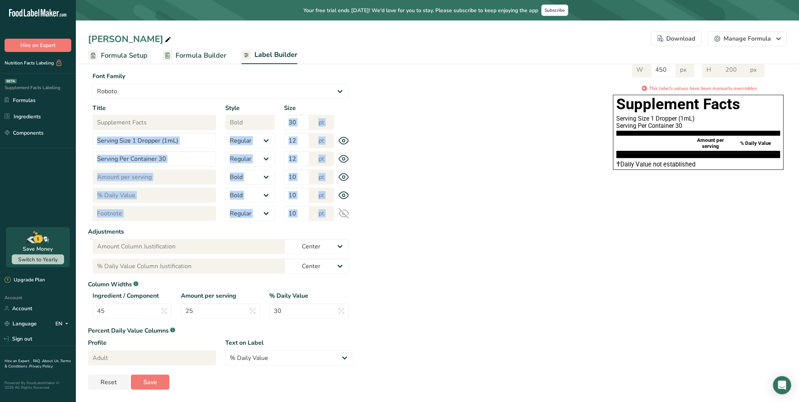
click at [345, 213] on icon at bounding box center [344, 213] width 11 height 11
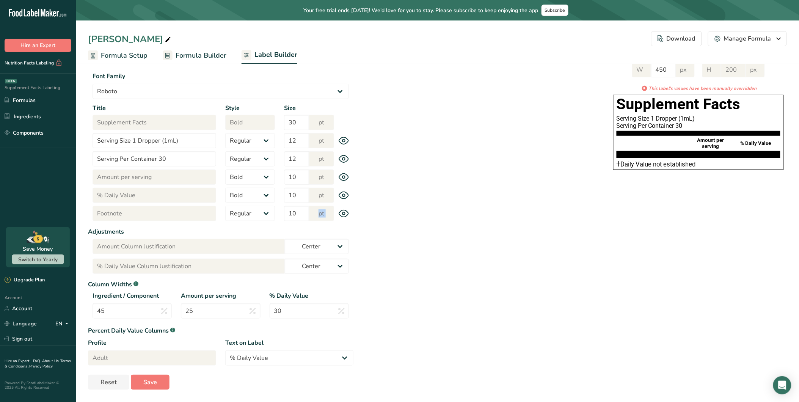
click at [345, 213] on icon at bounding box center [344, 214] width 11 height 8
drag, startPoint x: 345, startPoint y: 213, endPoint x: 405, endPoint y: 212, distance: 59.2
click at [405, 212] on div "Label Style Font Family Arial Roboto Helvetica [GEOGRAPHIC_DATA] [DEMOGRAPHIC_D…" at bounding box center [437, 220] width 699 height 340
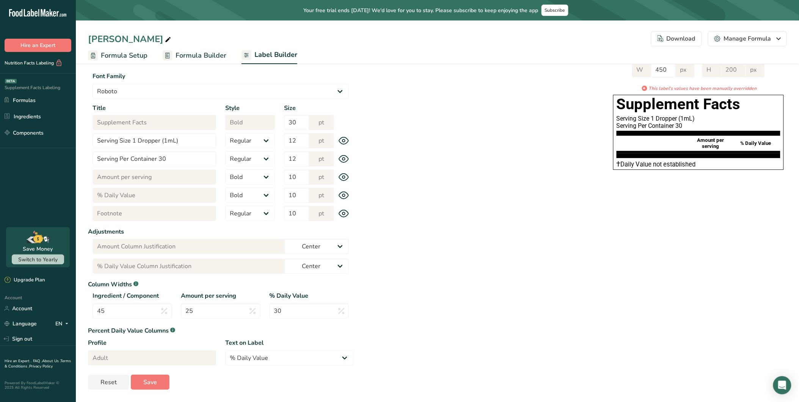
click at [197, 53] on span "Formula Builder" at bounding box center [201, 55] width 51 height 10
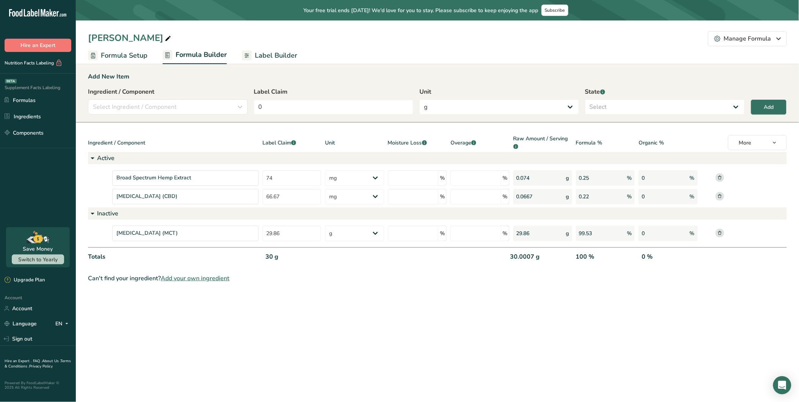
click at [270, 255] on div "30 g" at bounding box center [293, 260] width 62 height 16
drag, startPoint x: 270, startPoint y: 255, endPoint x: 270, endPoint y: 274, distance: 19.7
click at [270, 274] on div "Can't find your ingredient? Add your own ingredient" at bounding box center [437, 278] width 699 height 9
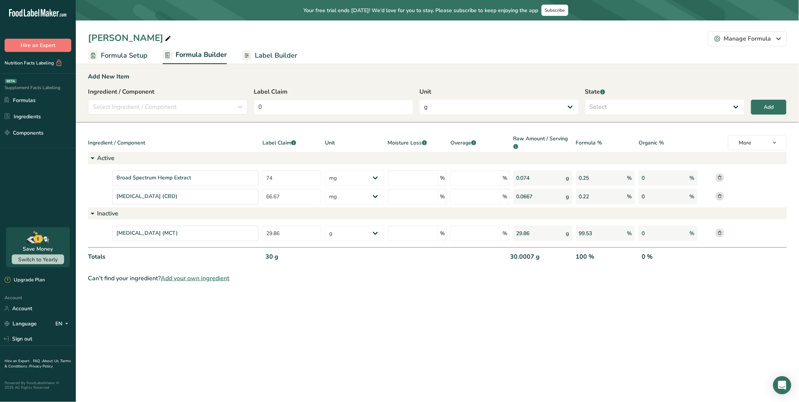
drag, startPoint x: 509, startPoint y: 257, endPoint x: 670, endPoint y: 263, distance: 161.3
click at [670, 263] on div "Totals 30 g 30.0007 g 100 % 0 %" at bounding box center [437, 257] width 699 height 20
click at [493, 274] on div "Can't find your ingredient? Add your own ingredient" at bounding box center [437, 278] width 699 height 9
